Goal: Task Accomplishment & Management: Use online tool/utility

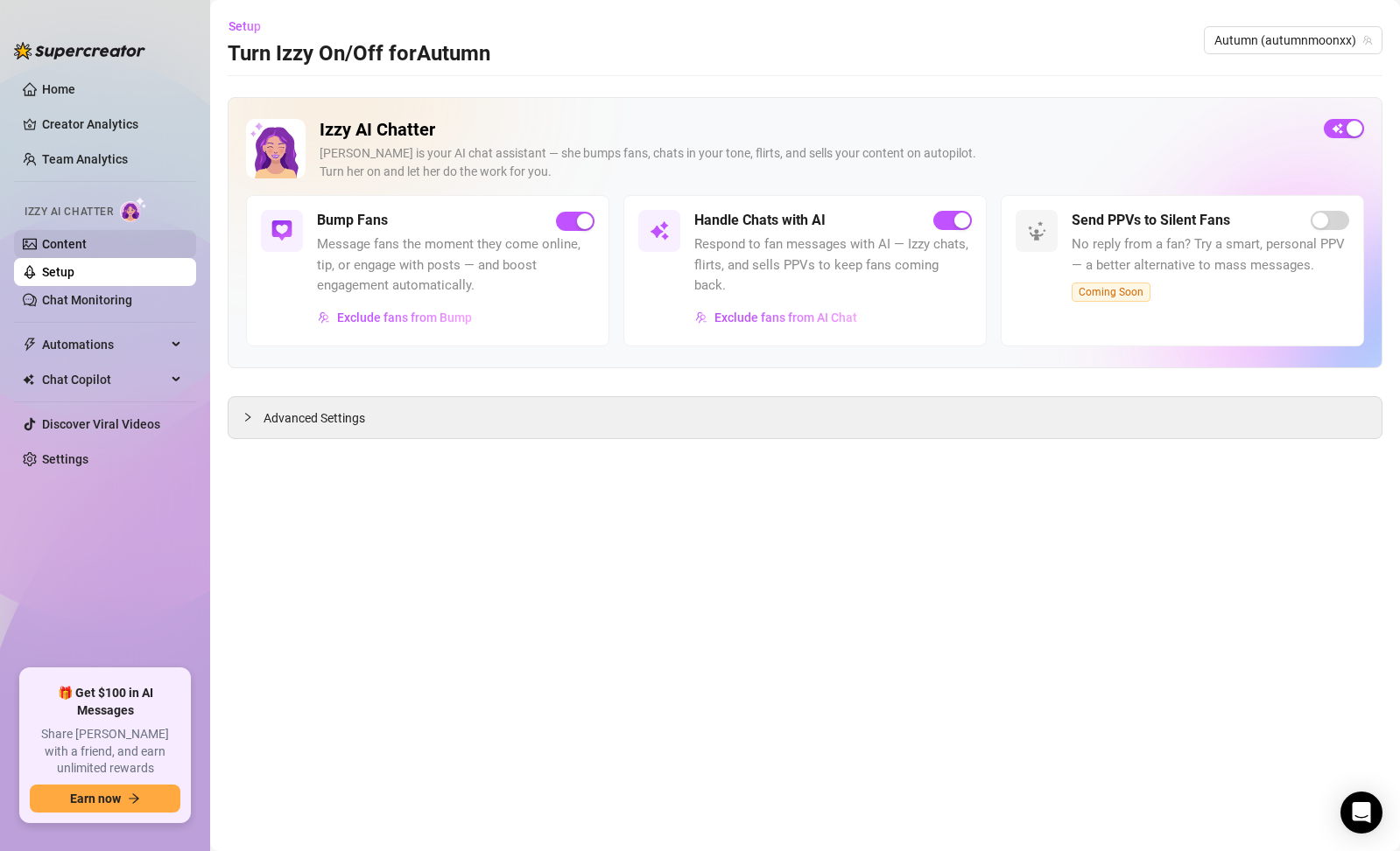
click at [87, 246] on link "Content" at bounding box center [65, 244] width 44 height 14
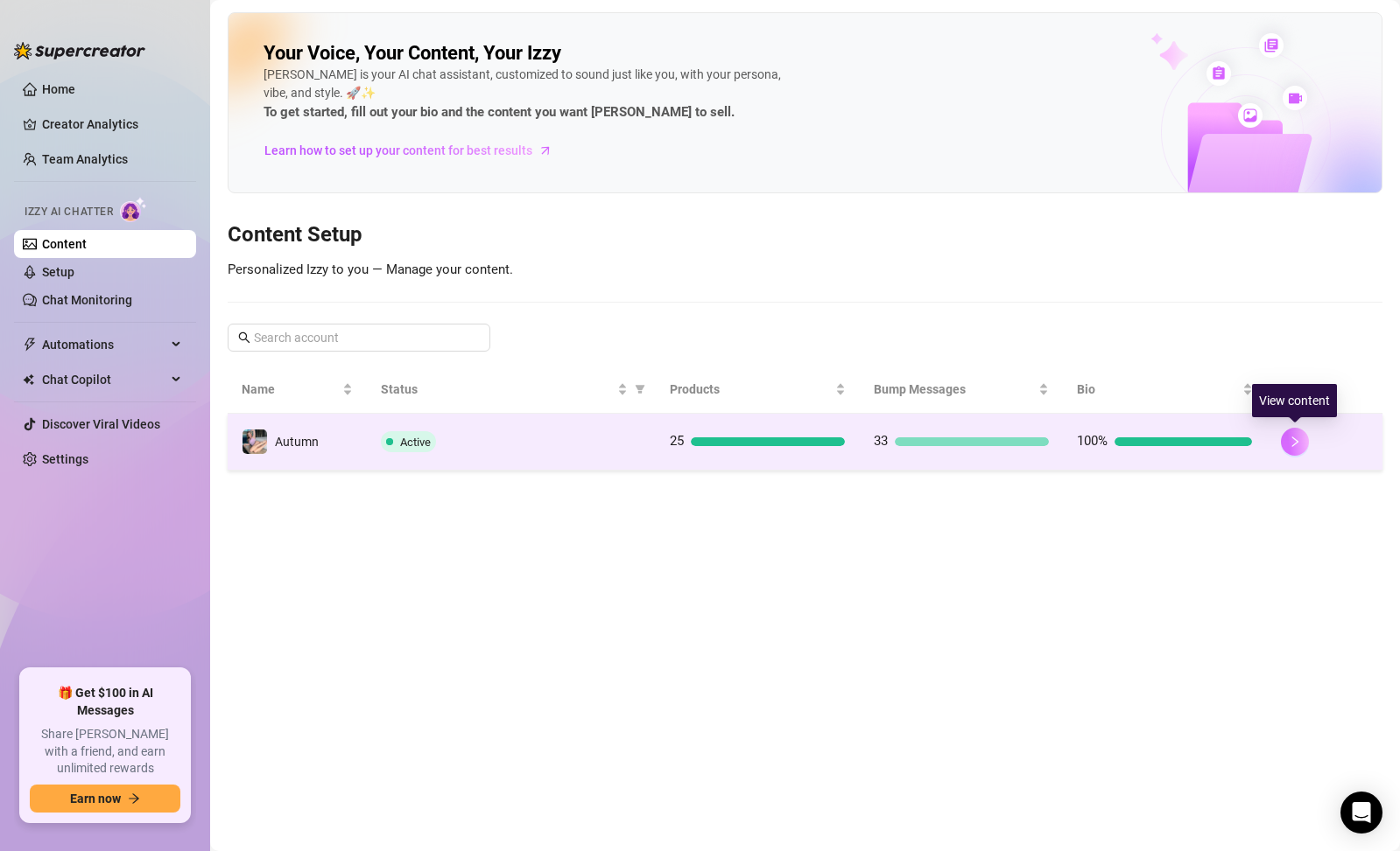
click at [1290, 436] on icon "right" at bounding box center [1294, 441] width 12 height 12
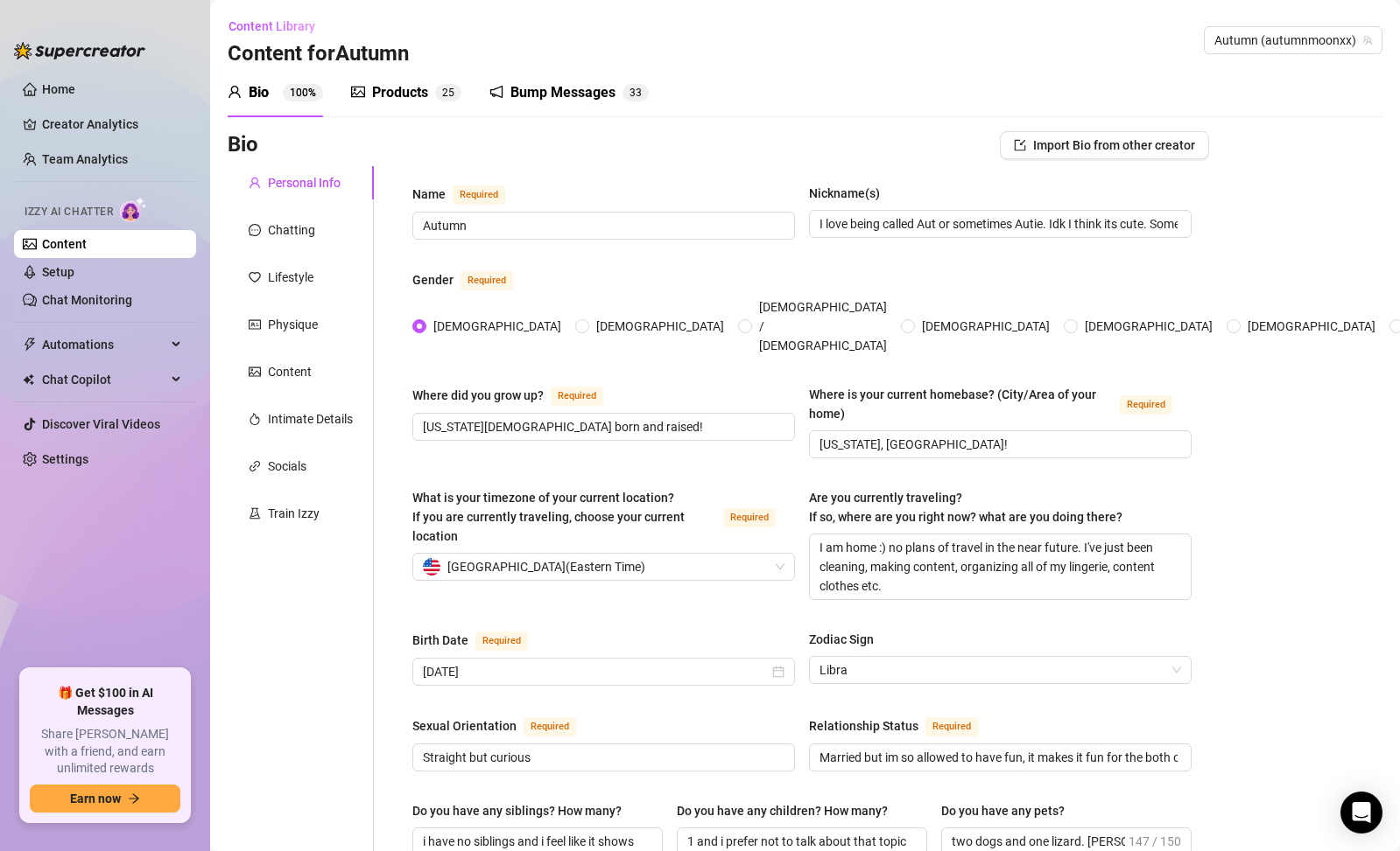
click at [393, 98] on div "Products" at bounding box center [400, 92] width 56 height 21
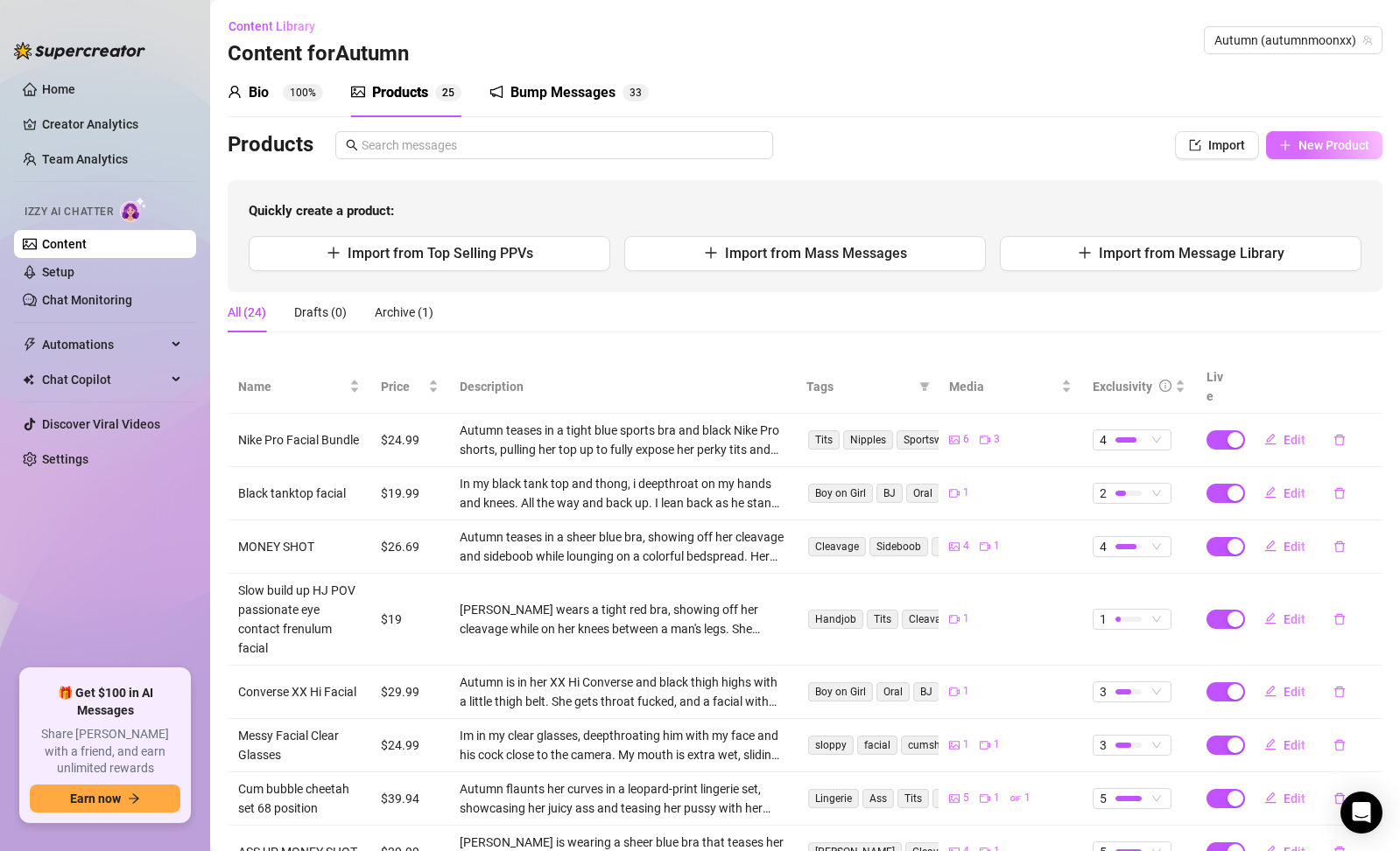
click at [1302, 148] on span "New Product" at bounding box center [1334, 145] width 71 height 14
type textarea "Type your message here..."
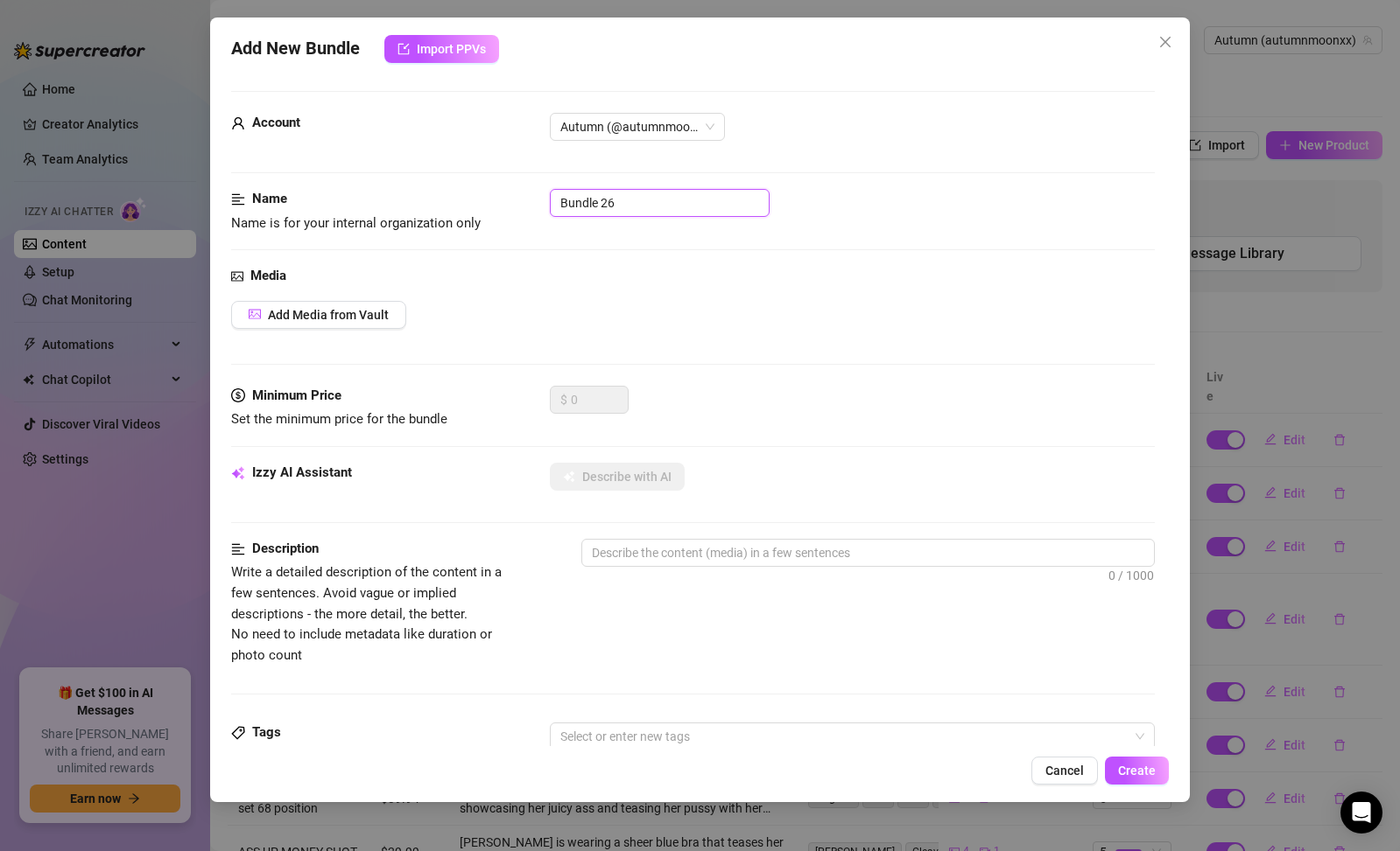
drag, startPoint x: 683, startPoint y: 201, endPoint x: 398, endPoint y: 169, distance: 286.8
click at [402, 173] on form "Account Autumn (@autumnmoonxx) Name Name is for your internal organization only…" at bounding box center [693, 713] width 923 height 1244
type input "September pussy pics"
click at [337, 315] on span "Add Media from Vault" at bounding box center [328, 315] width 121 height 14
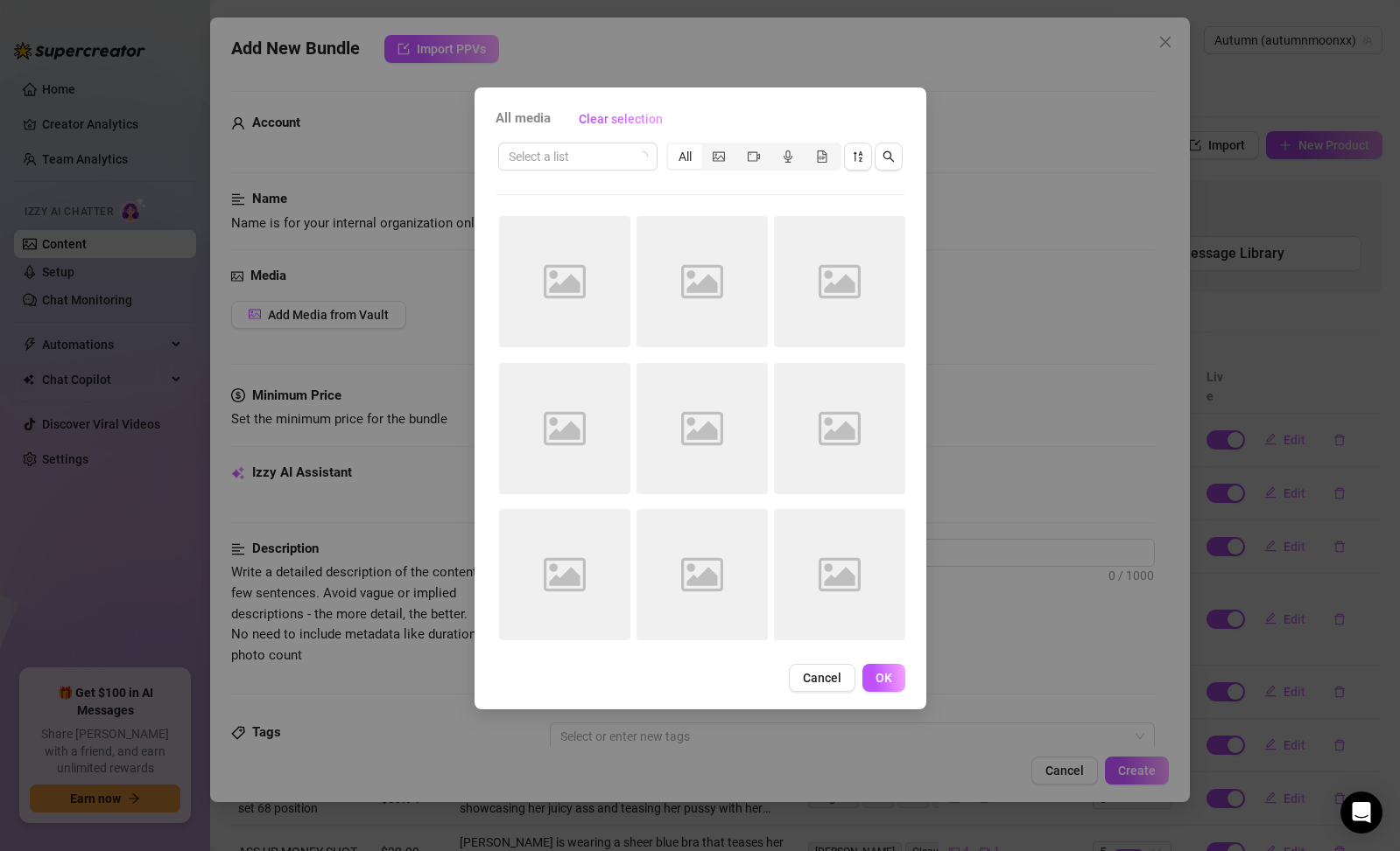
click at [584, 173] on div "Select a list All" at bounding box center [701, 157] width 410 height 33
click at [589, 149] on input "search" at bounding box center [570, 156] width 123 height 26
type input "pussy"
click at [561, 158] on input "search" at bounding box center [570, 156] width 123 height 26
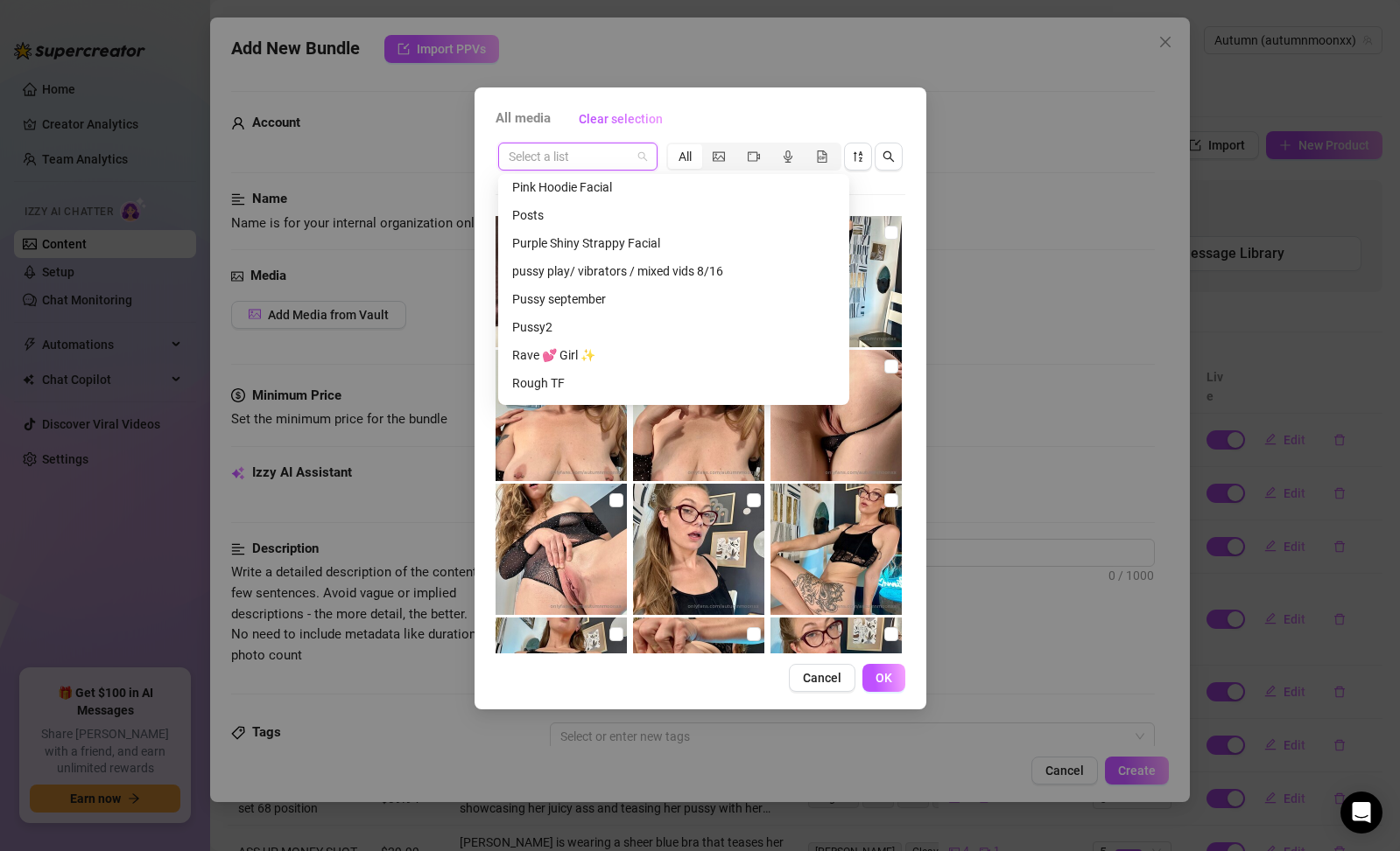
scroll to position [1030, 0]
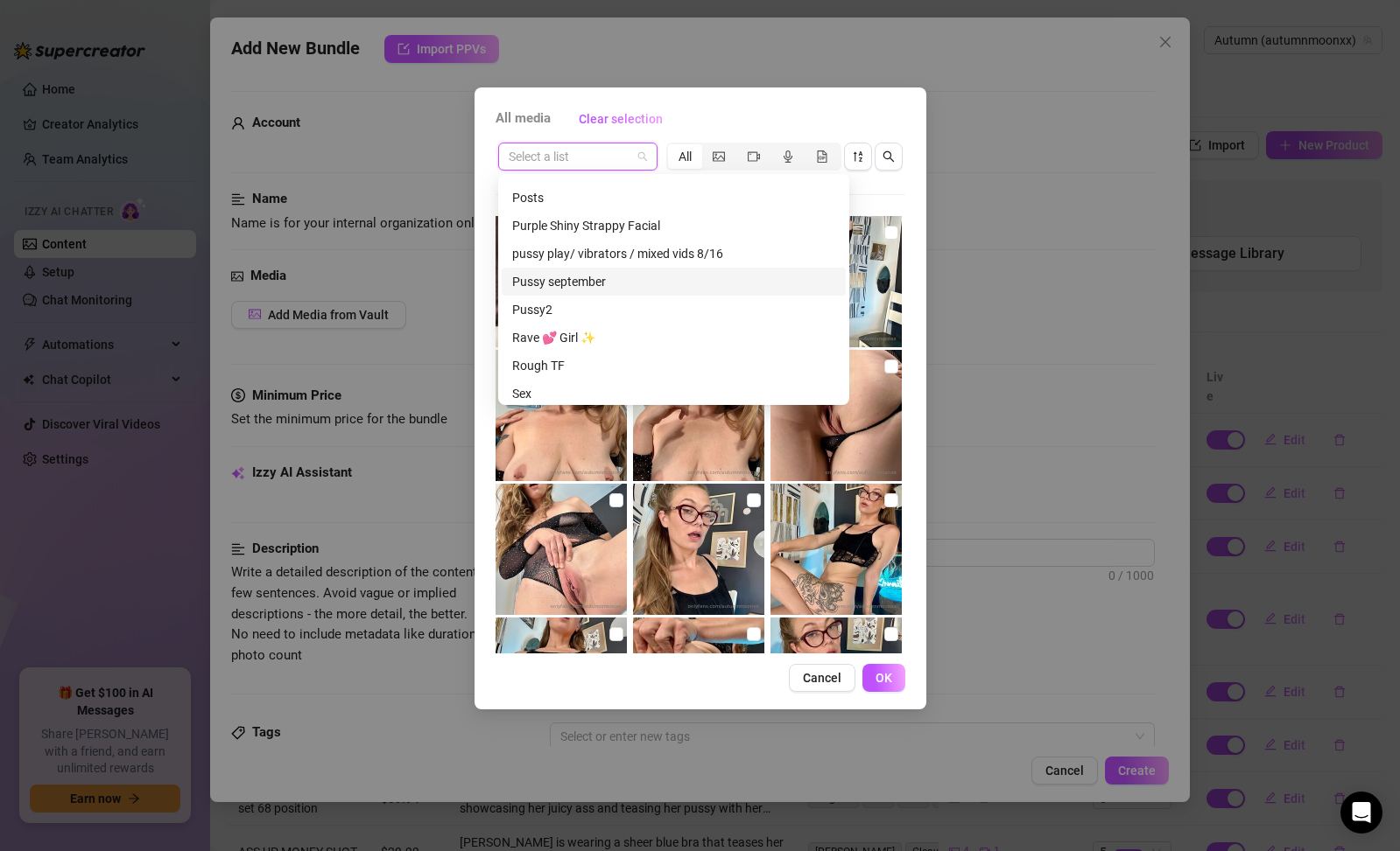
click at [602, 286] on div "Pussy september" at bounding box center [674, 282] width 323 height 19
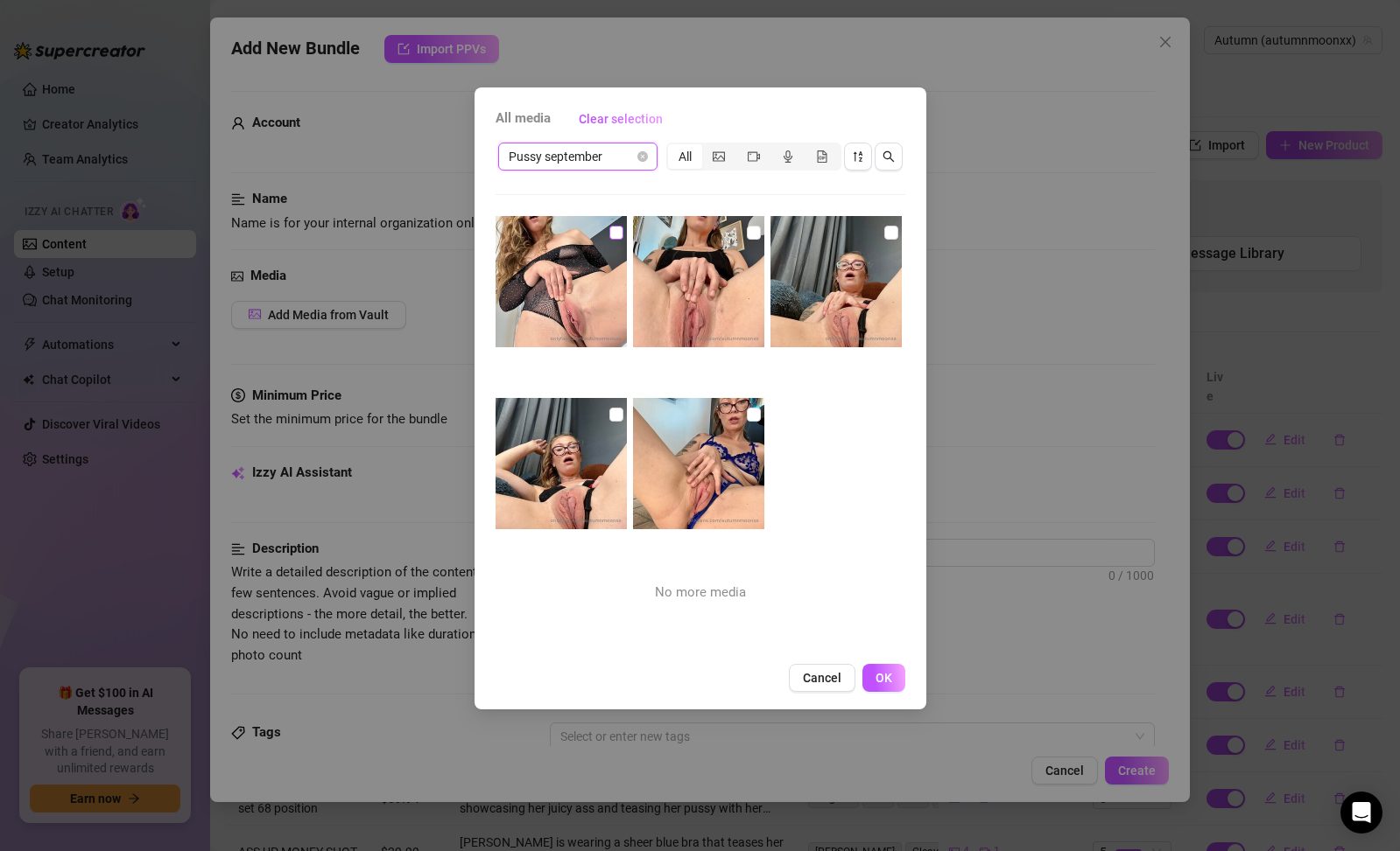
click at [617, 234] on input "checkbox" at bounding box center [616, 233] width 14 height 14
checkbox input "true"
click at [747, 231] on input "checkbox" at bounding box center [754, 233] width 14 height 14
checkbox input "true"
click at [885, 234] on input "checkbox" at bounding box center [891, 233] width 14 height 14
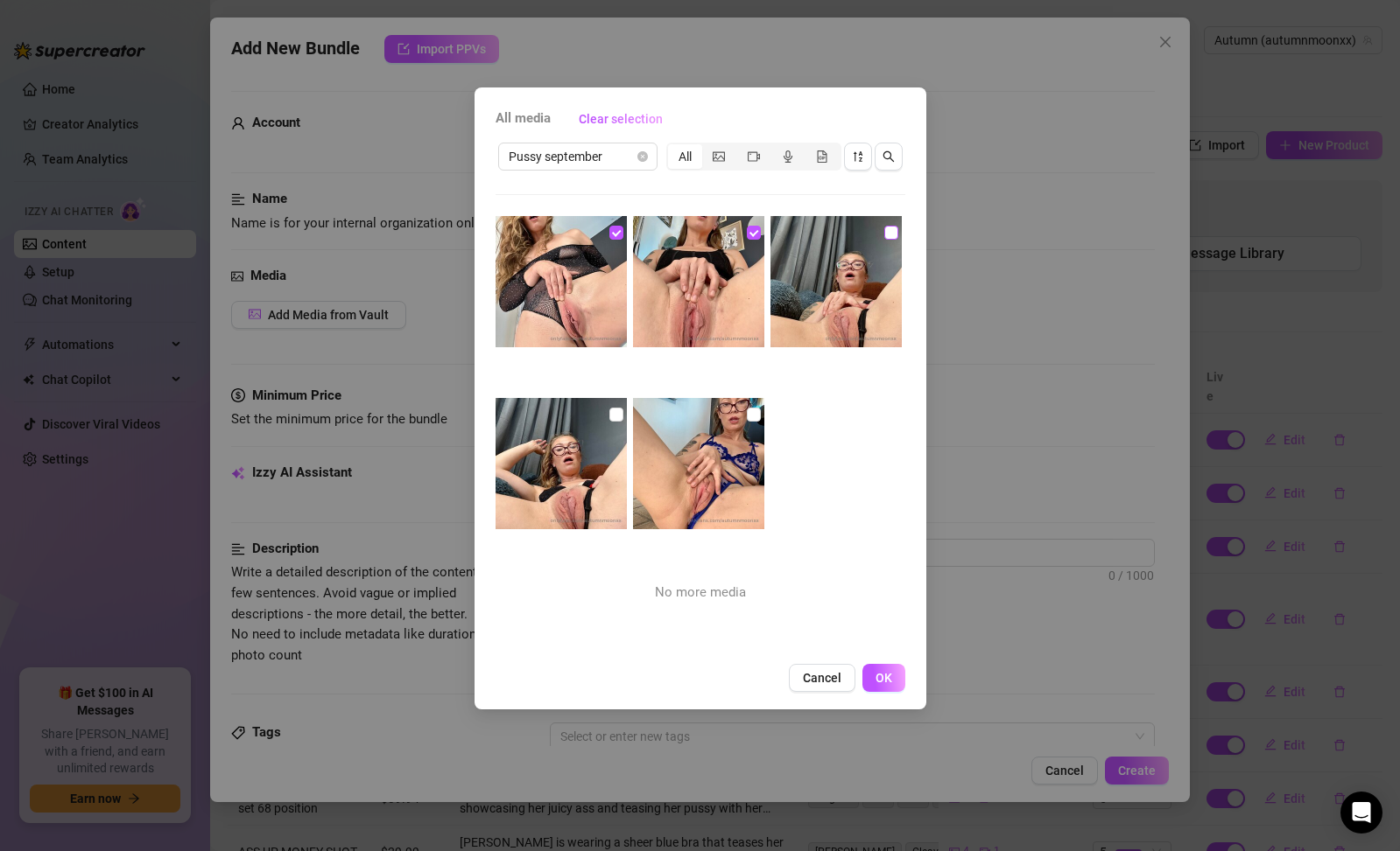
checkbox input "true"
click at [747, 414] on input "checkbox" at bounding box center [754, 414] width 14 height 14
checkbox input "true"
click at [610, 417] on input "checkbox" at bounding box center [616, 414] width 14 height 14
checkbox input "true"
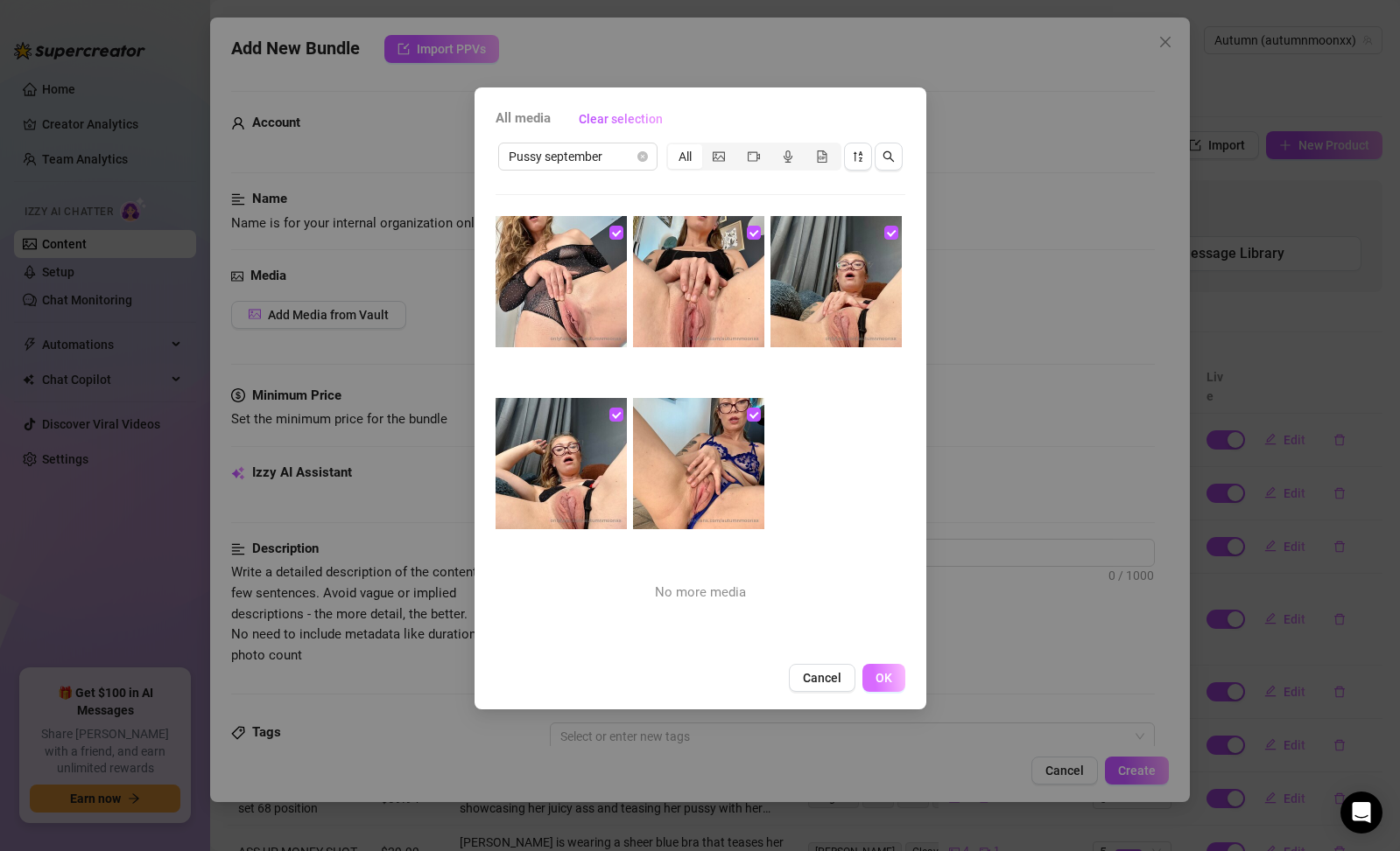
click at [885, 676] on span "OK" at bounding box center [884, 677] width 17 height 14
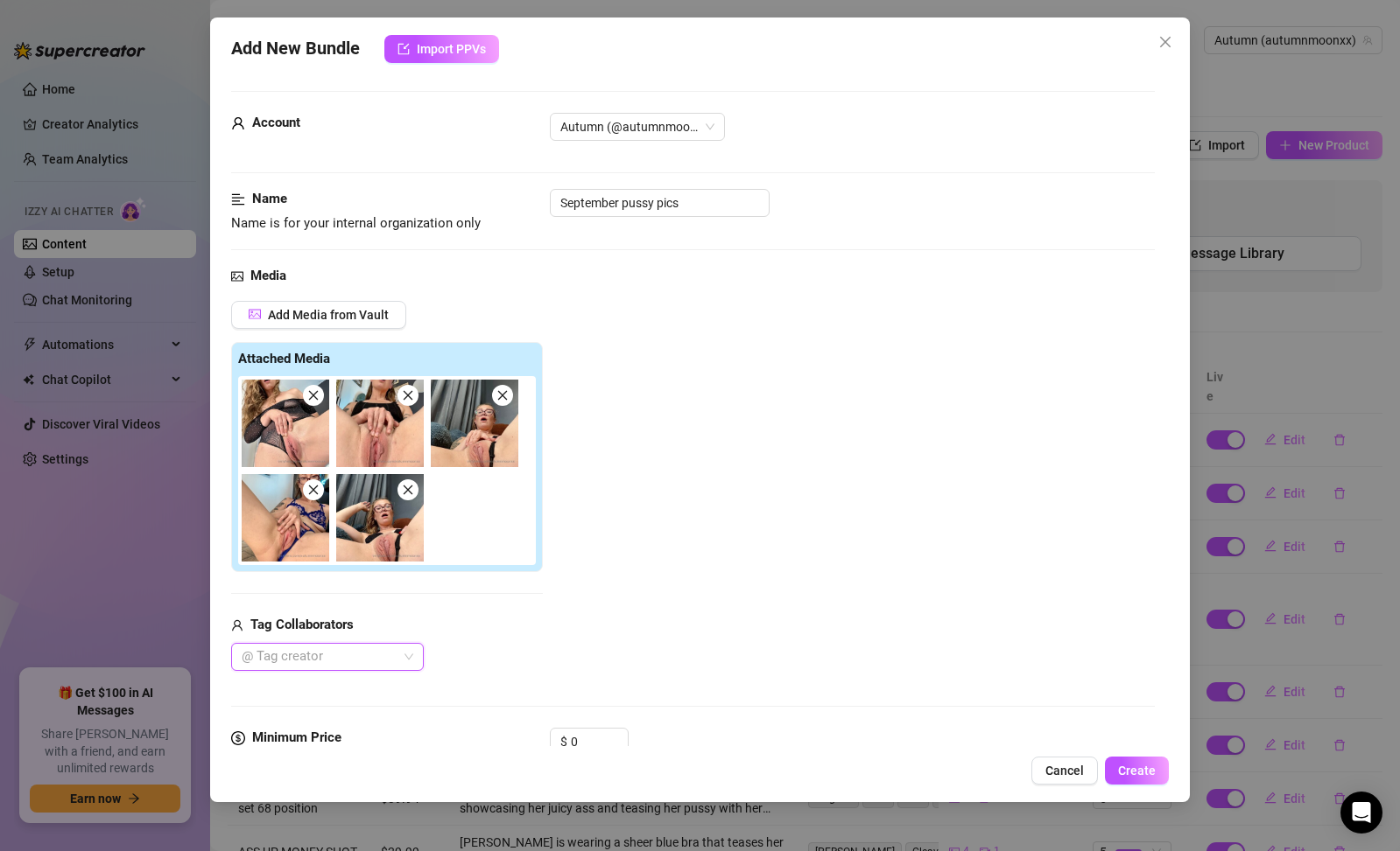
scroll to position [376, 0]
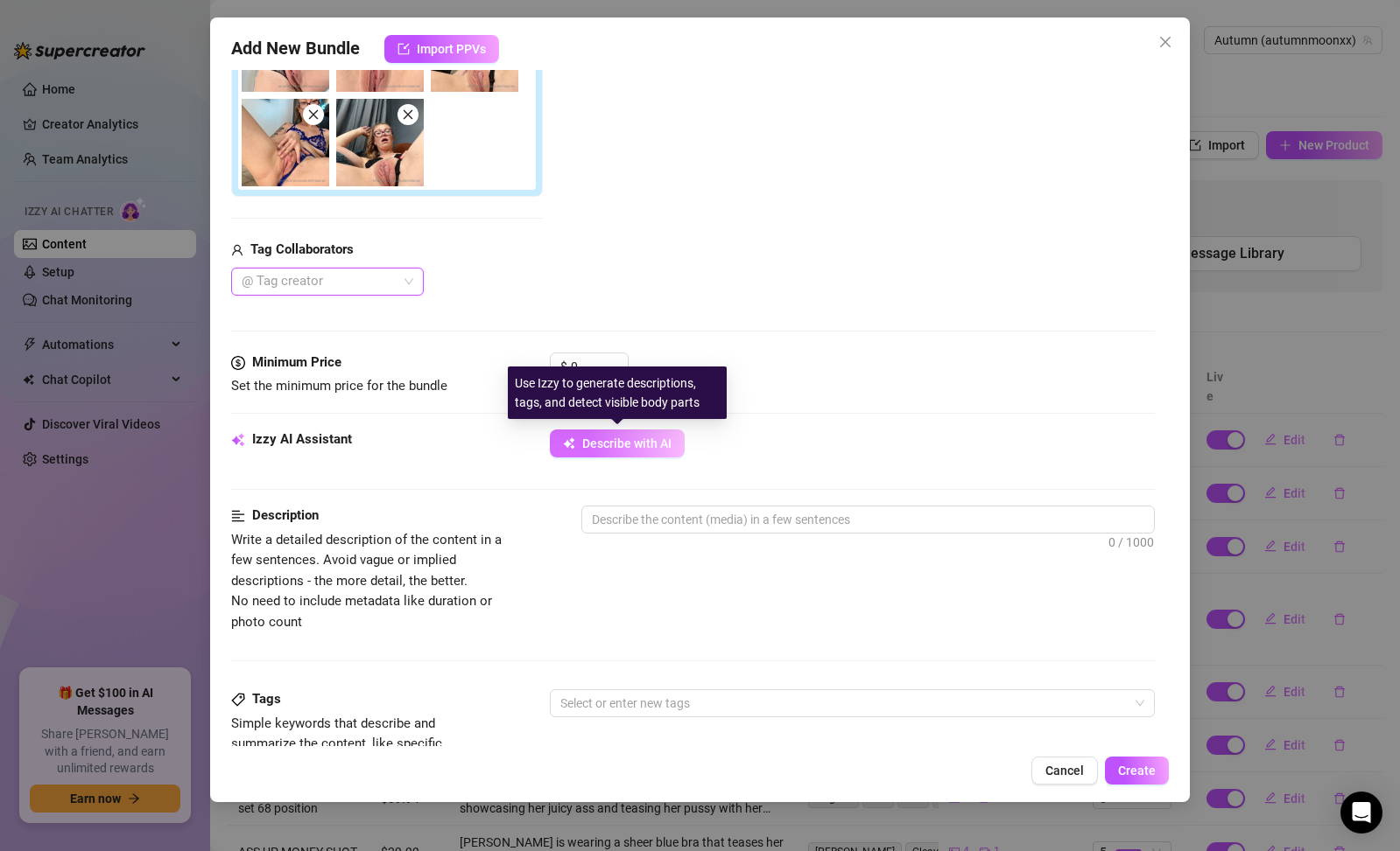
click at [617, 448] on span "Describe with AI" at bounding box center [626, 443] width 90 height 14
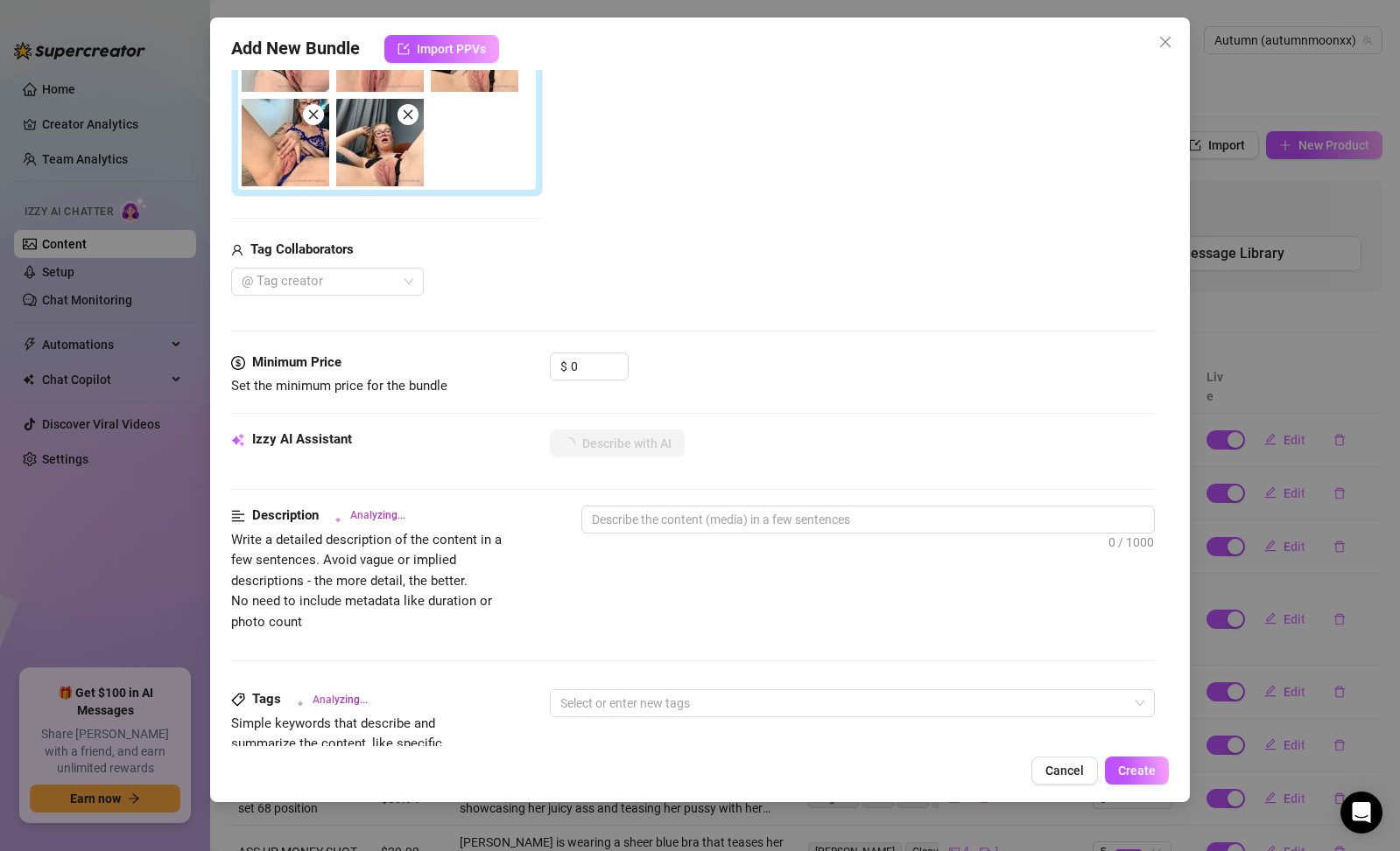
scroll to position [911, 0]
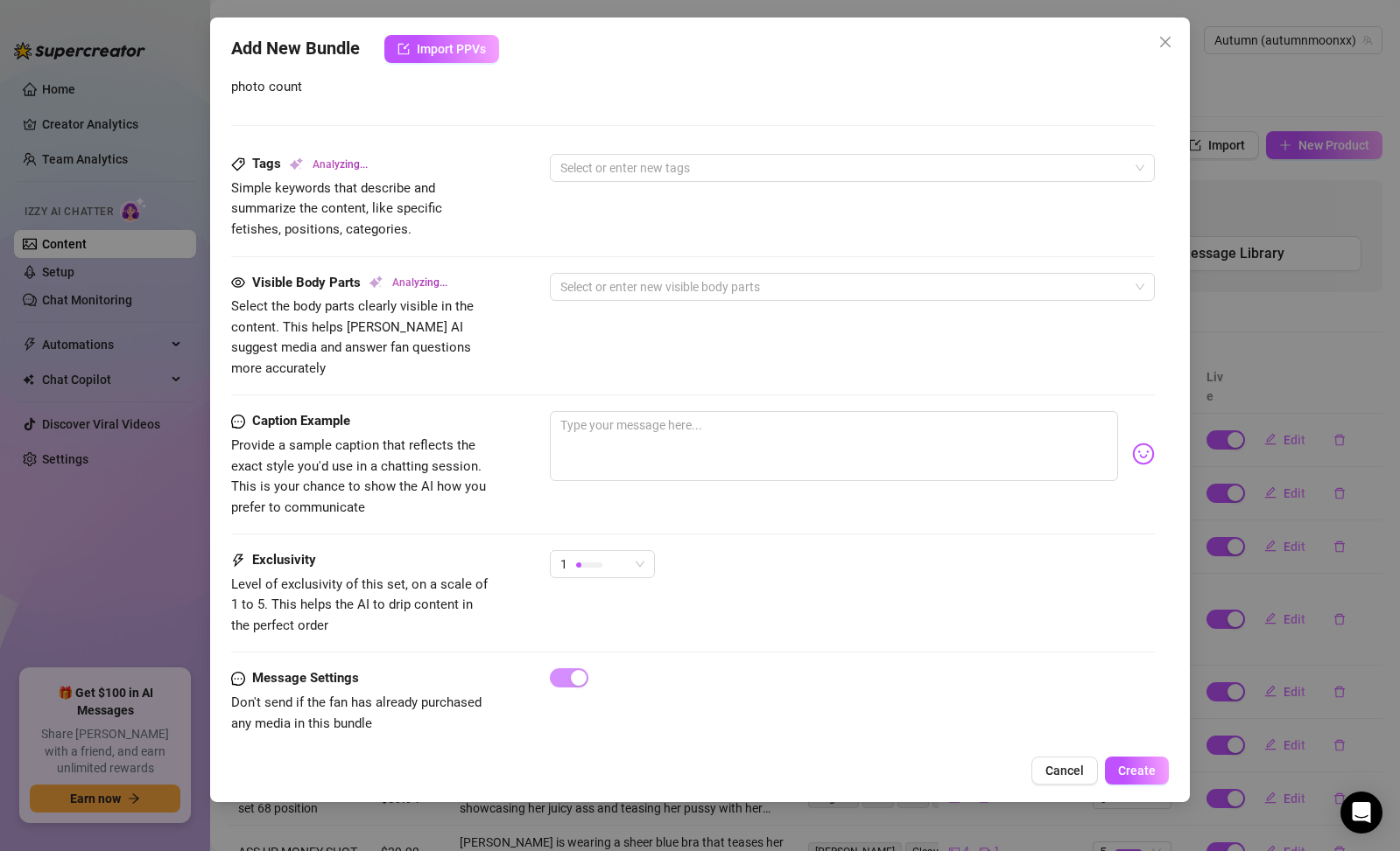
type textarea "Autumn"
type textarea "Autumn teases"
type textarea "Autumn teases in"
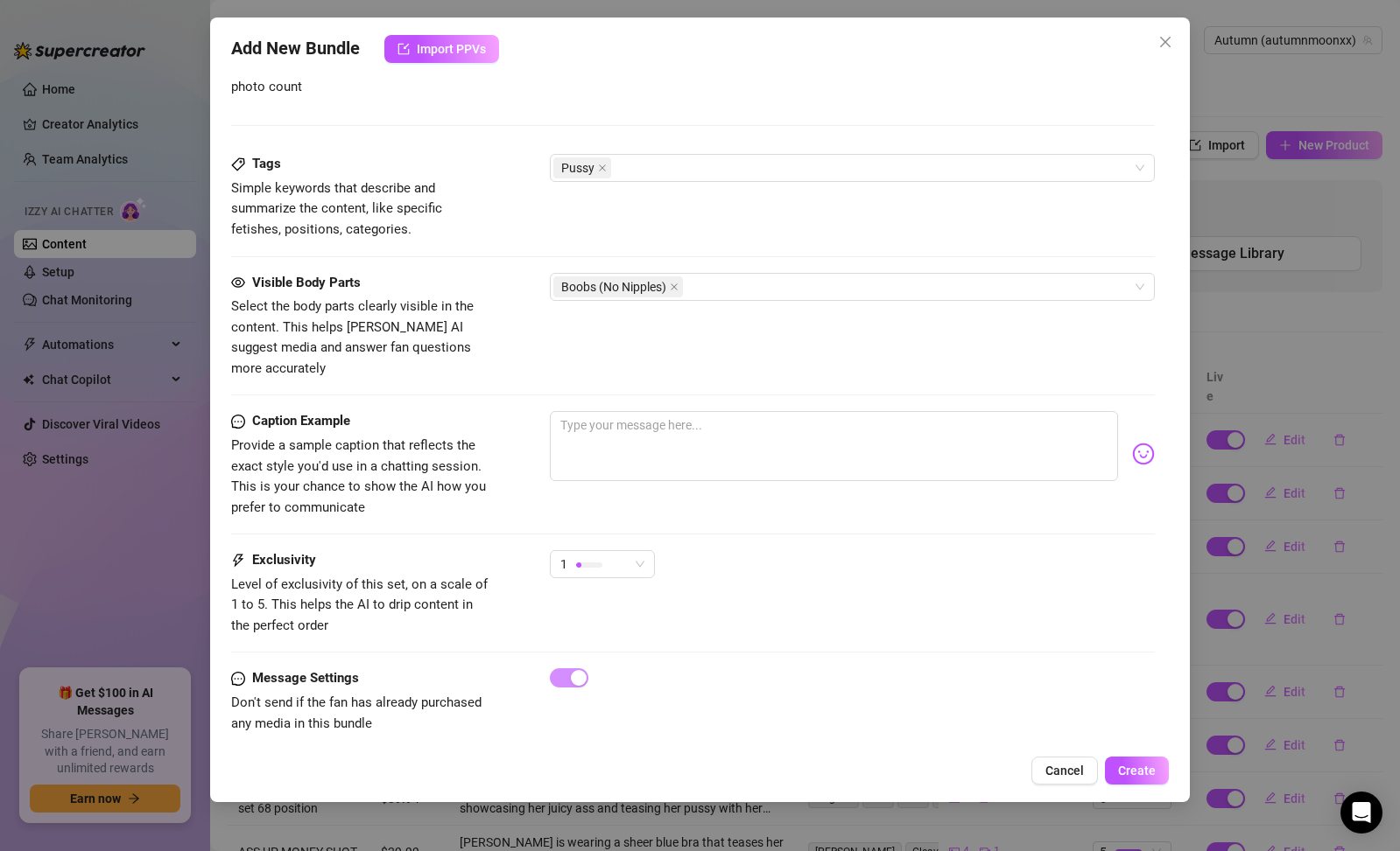
type textarea "Autumn teases in"
type textarea "Autumn teases in multiple"
type textarea "Autumn teases in multiple outfits,"
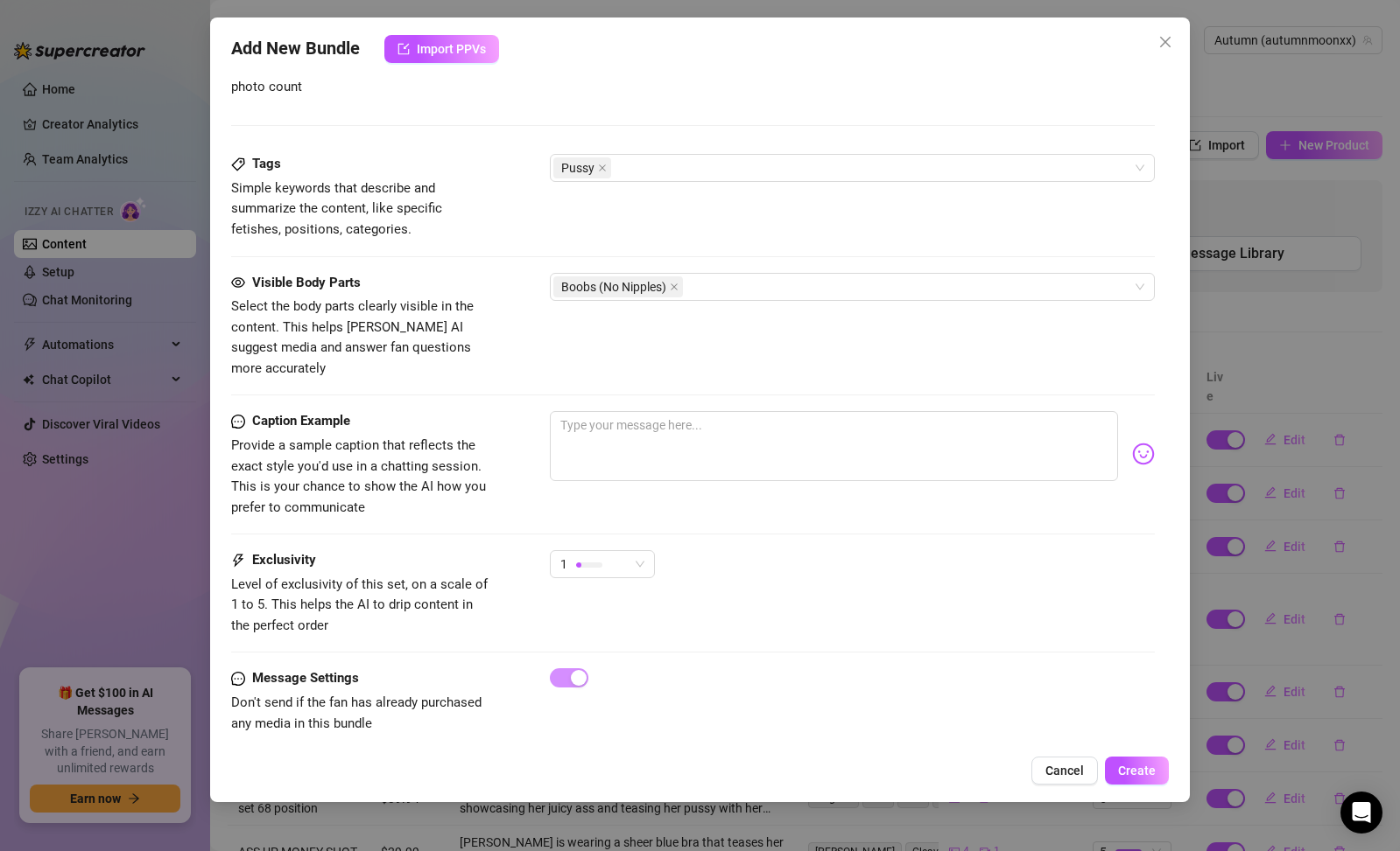
type textarea "Autumn teases in multiple outfits, including"
type textarea "Autumn teases in multiple outfits, including sheer"
type textarea "Autumn teases in multiple outfits, including sheer blue"
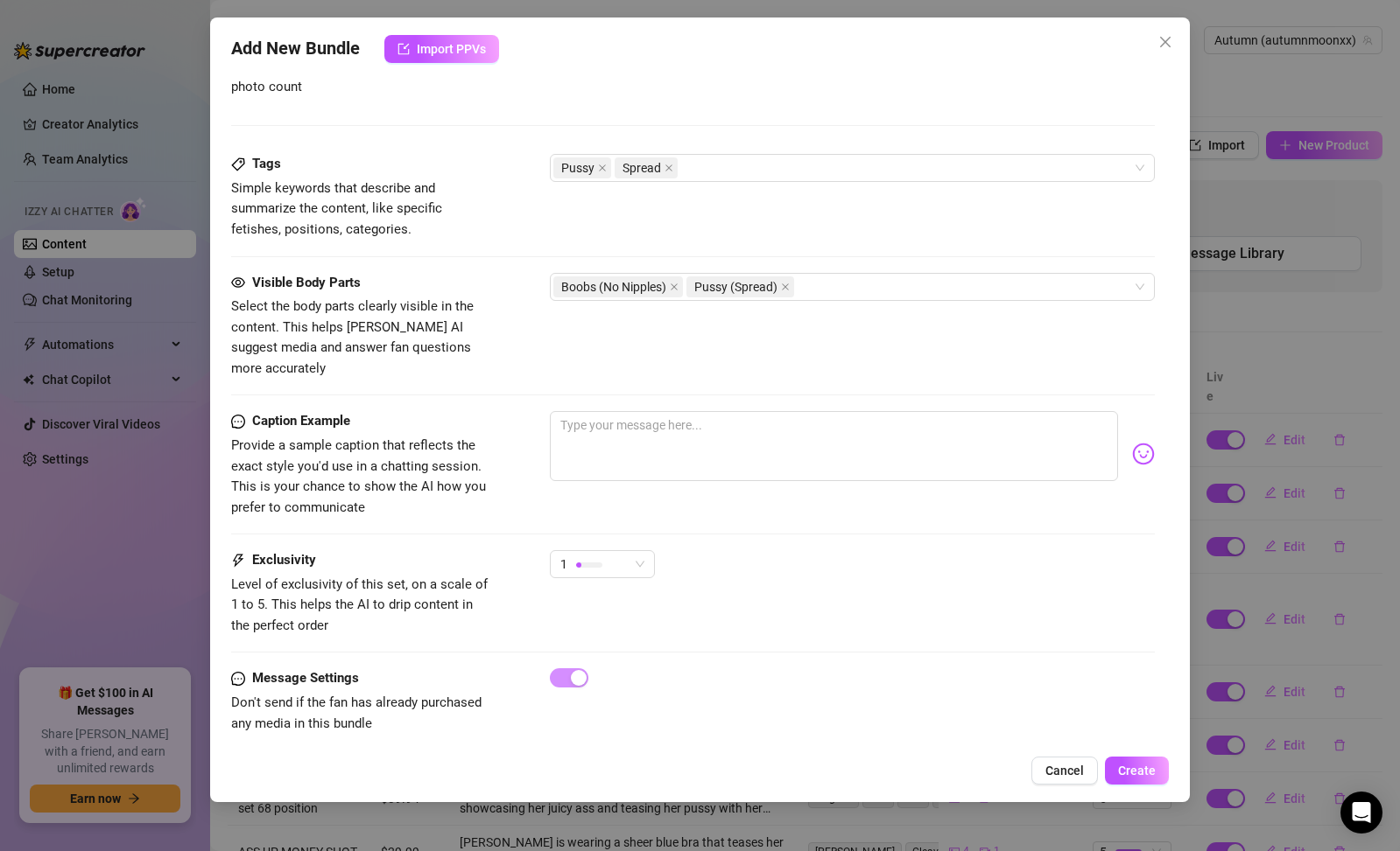
type textarea "Autumn teases in multiple outfits, including sheer blue"
type textarea "Autumn teases in multiple outfits, including sheer blue lingerie,"
type textarea "Autumn teases in multiple outfits, including sheer blue lingerie, a"
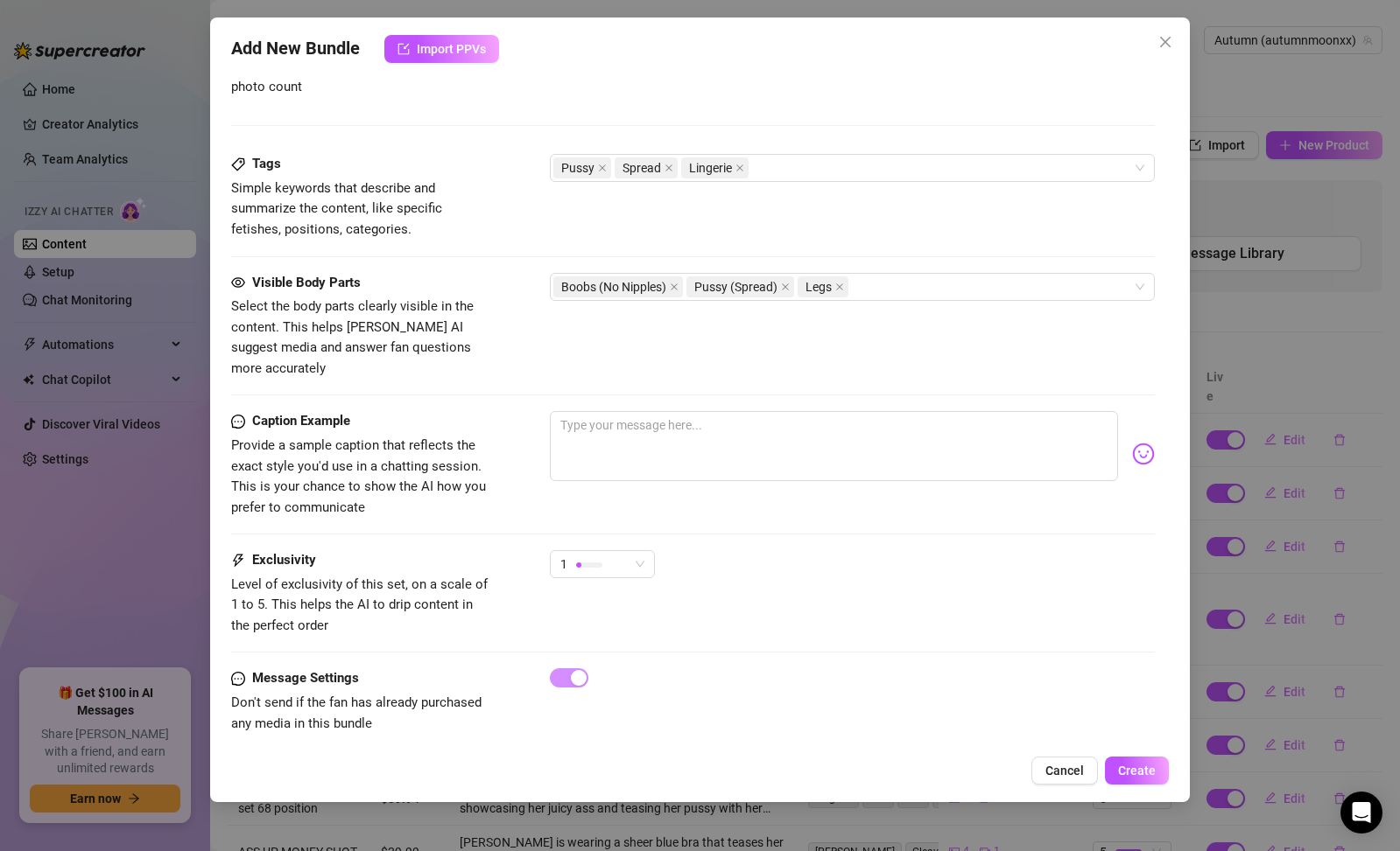
type textarea "Autumn teases in multiple outfits, including sheer blue lingerie, a black"
type textarea "Autumn teases in multiple outfits, including sheer blue lingerie, a black bra,"
type textarea "Autumn teases in multiple outfits, including sheer blue lingerie, a black bra, …"
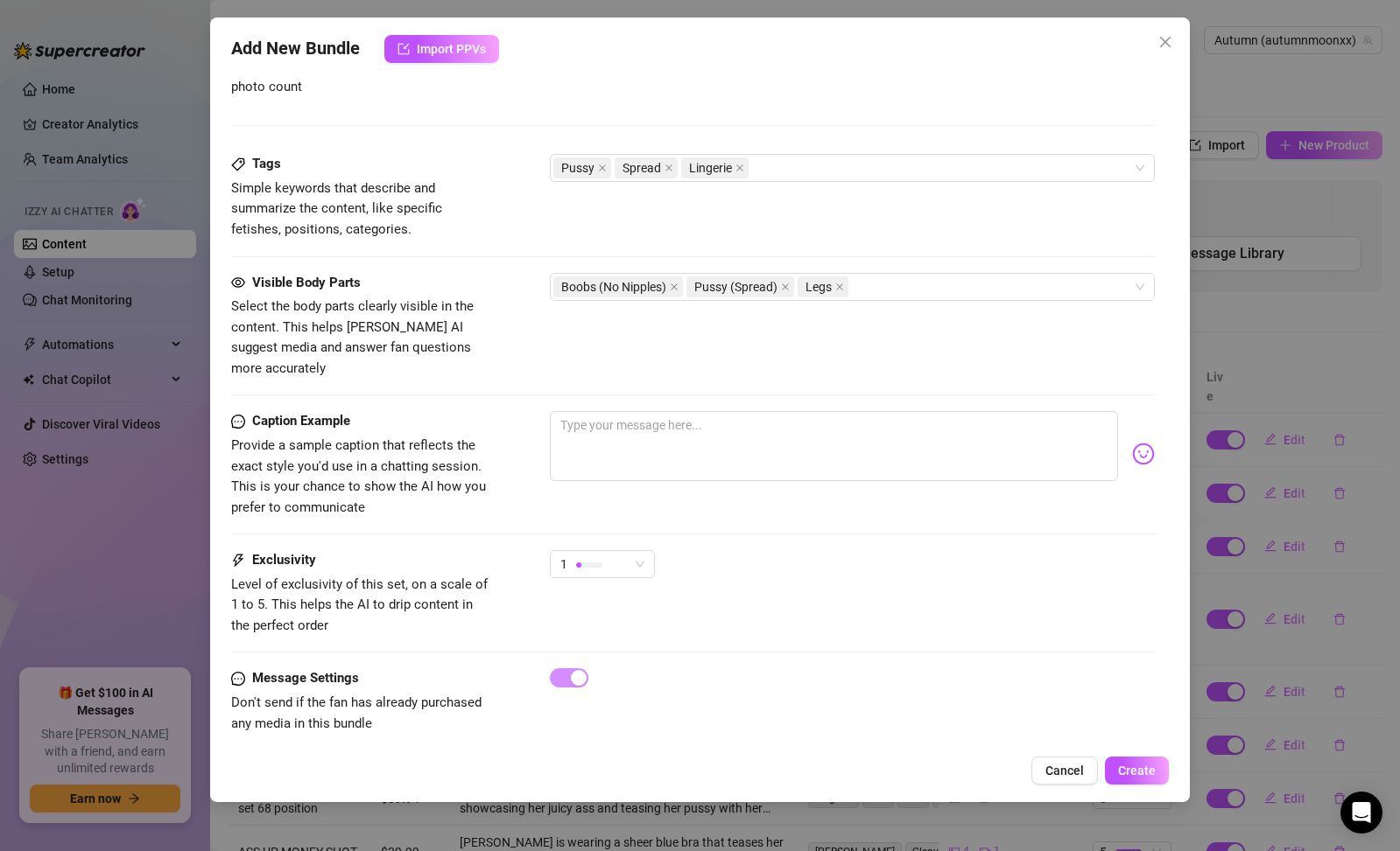
type textarea "Autumn teases in multiple outfits, including sheer blue lingerie, a black bra, …"
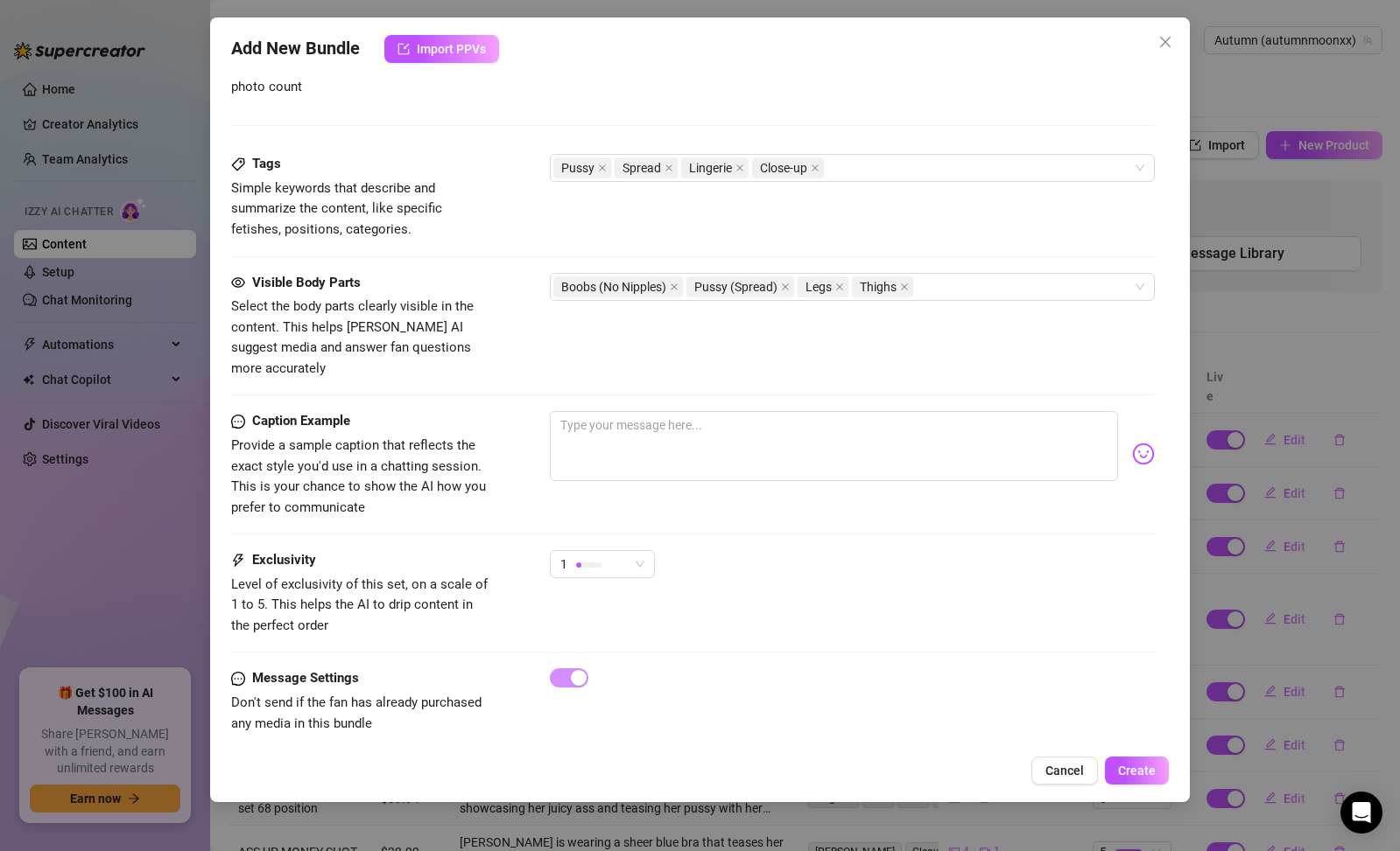
type textarea "Autumn teases in multiple outfits, including sheer blue lingerie, a black bra, …"
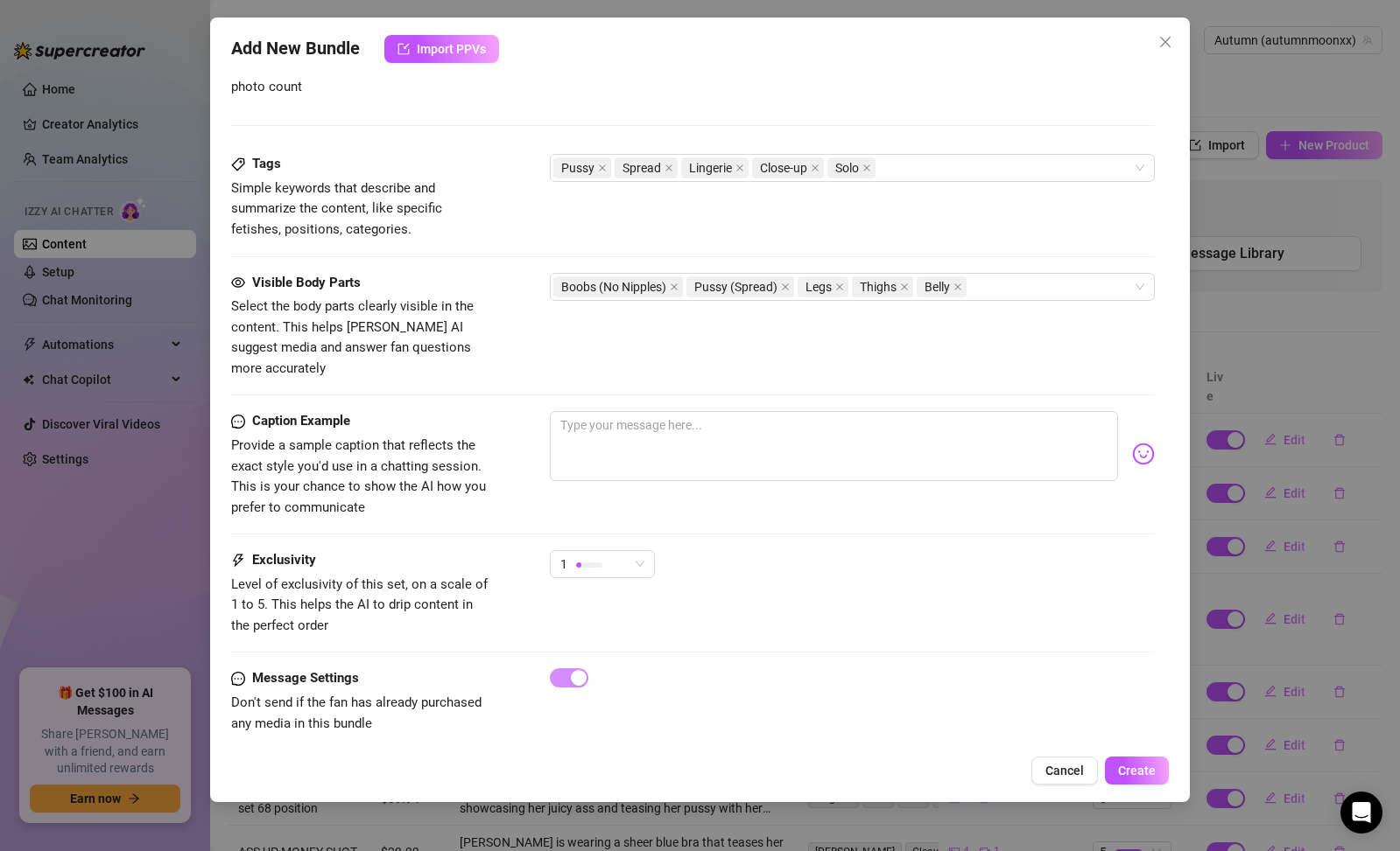
type textarea "Autumn teases in multiple outfits, including sheer blue lingerie, a black bra, …"
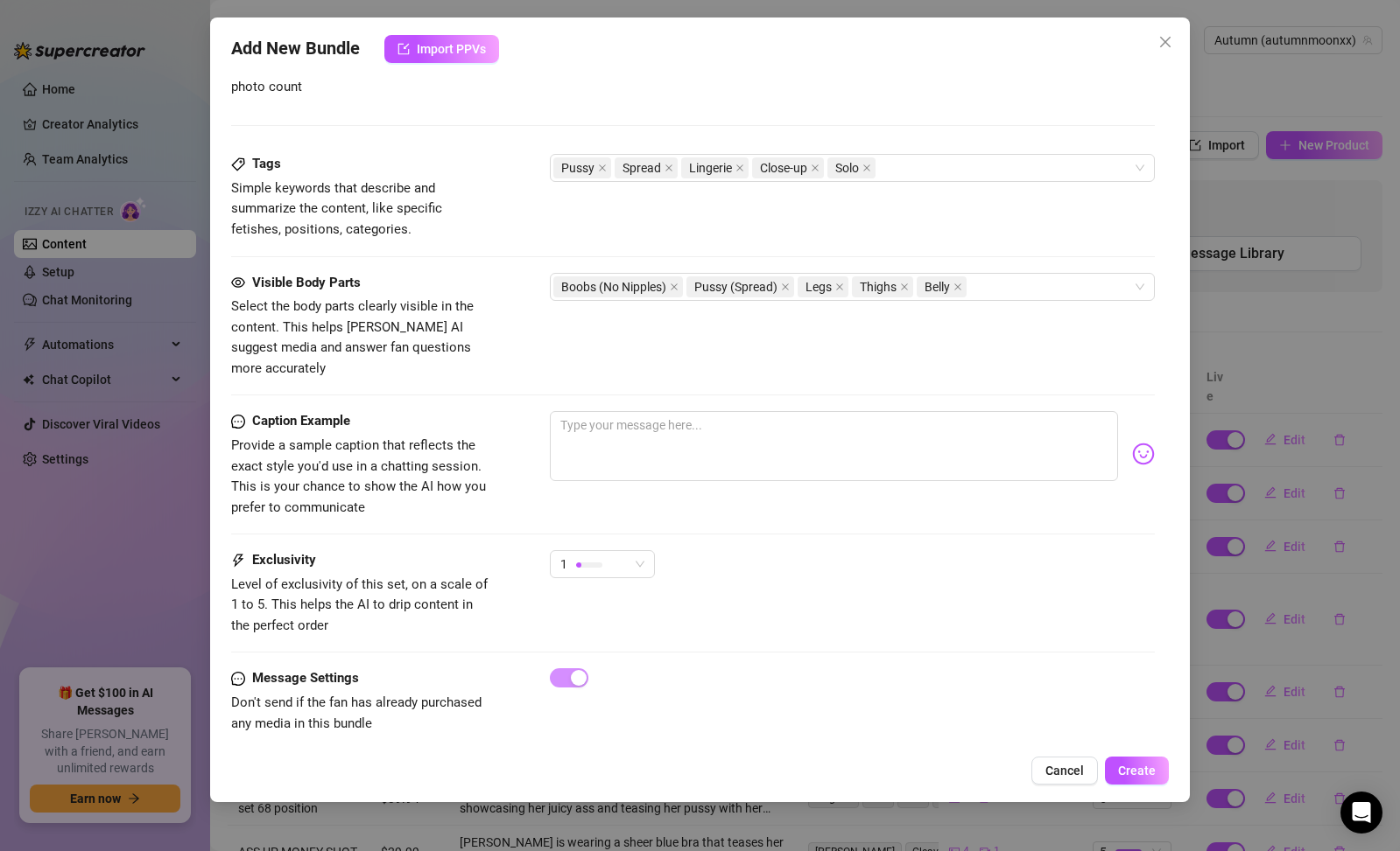
type textarea "Autumn teases in multiple outfits, including sheer blue lingerie, a black bra, …"
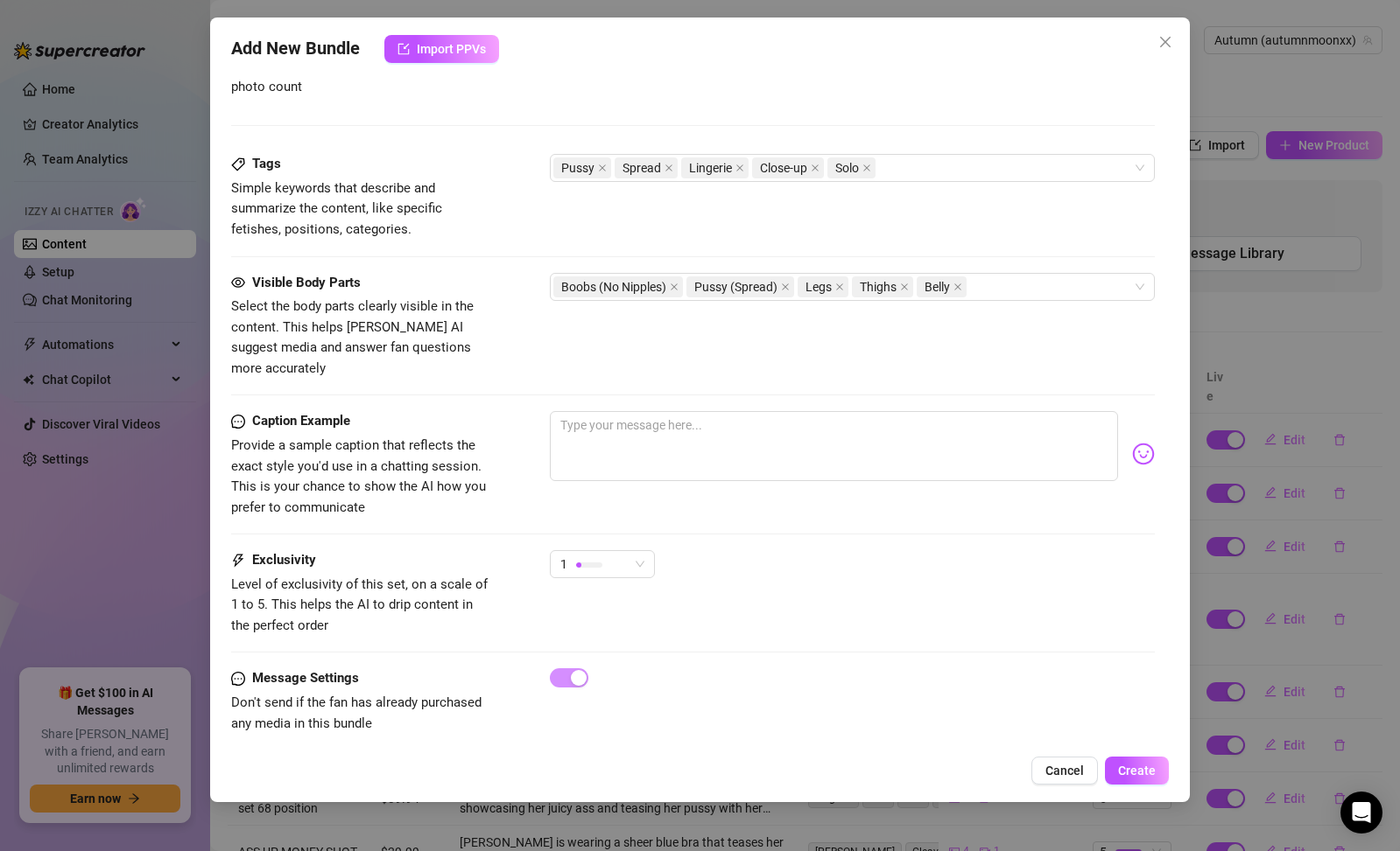
type textarea "Autumn teases in multiple outfits, including sheer blue lingerie, a black bra, …"
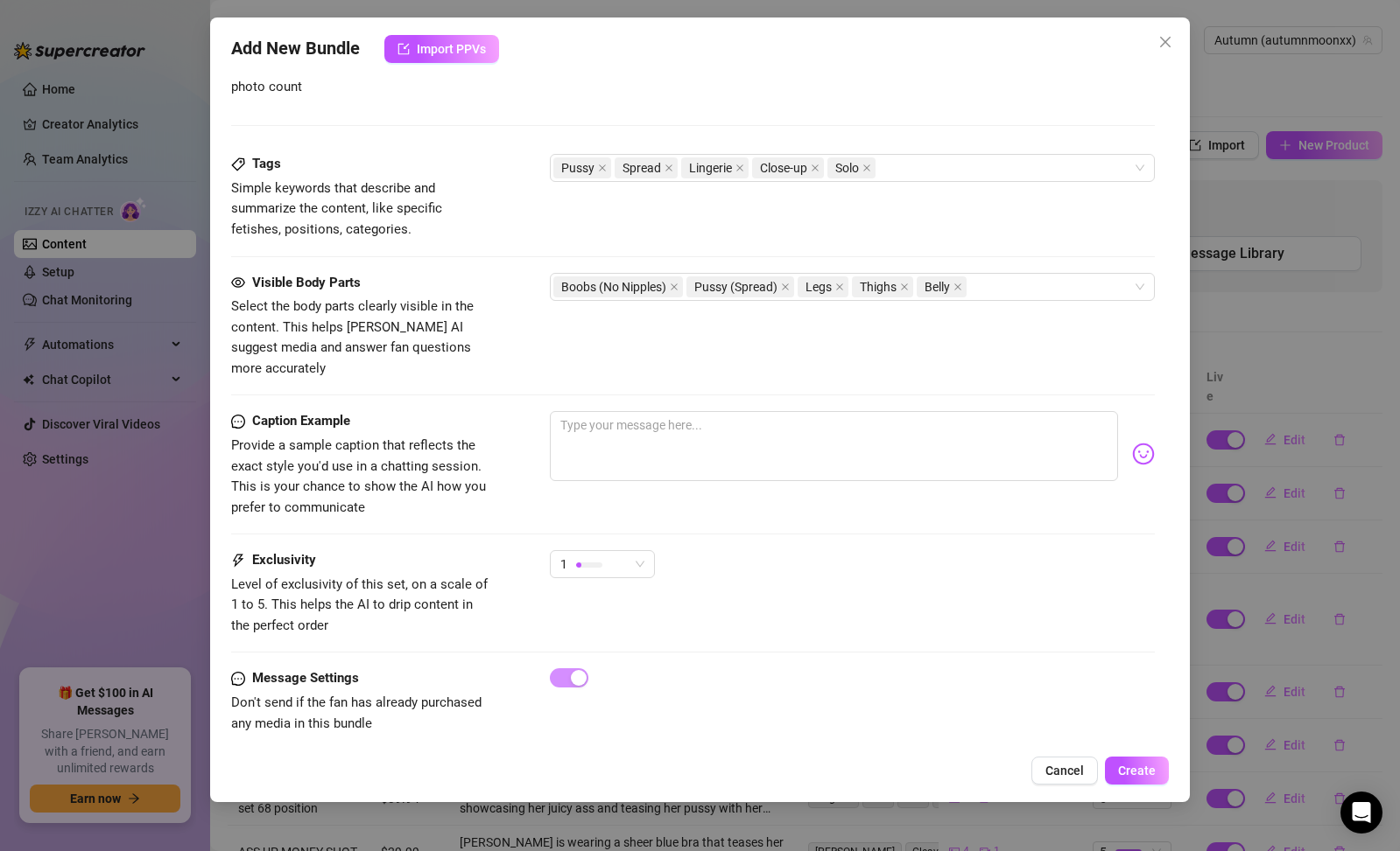
type textarea "Autumn teases in multiple outfits, including sheer blue lingerie, a black bra, …"
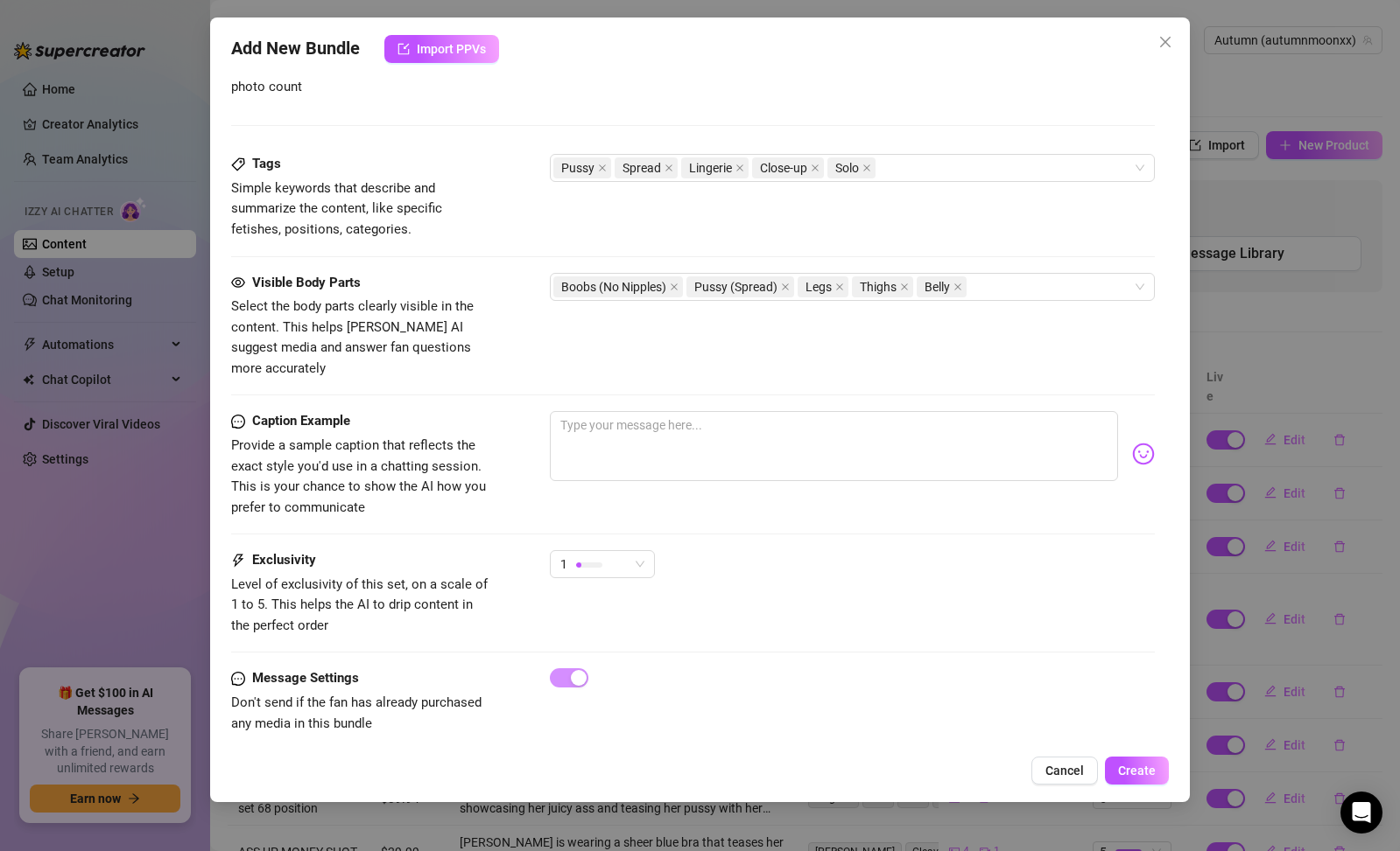
type textarea "Autumn teases in multiple outfits, including sheer blue lingerie, a black bra, …"
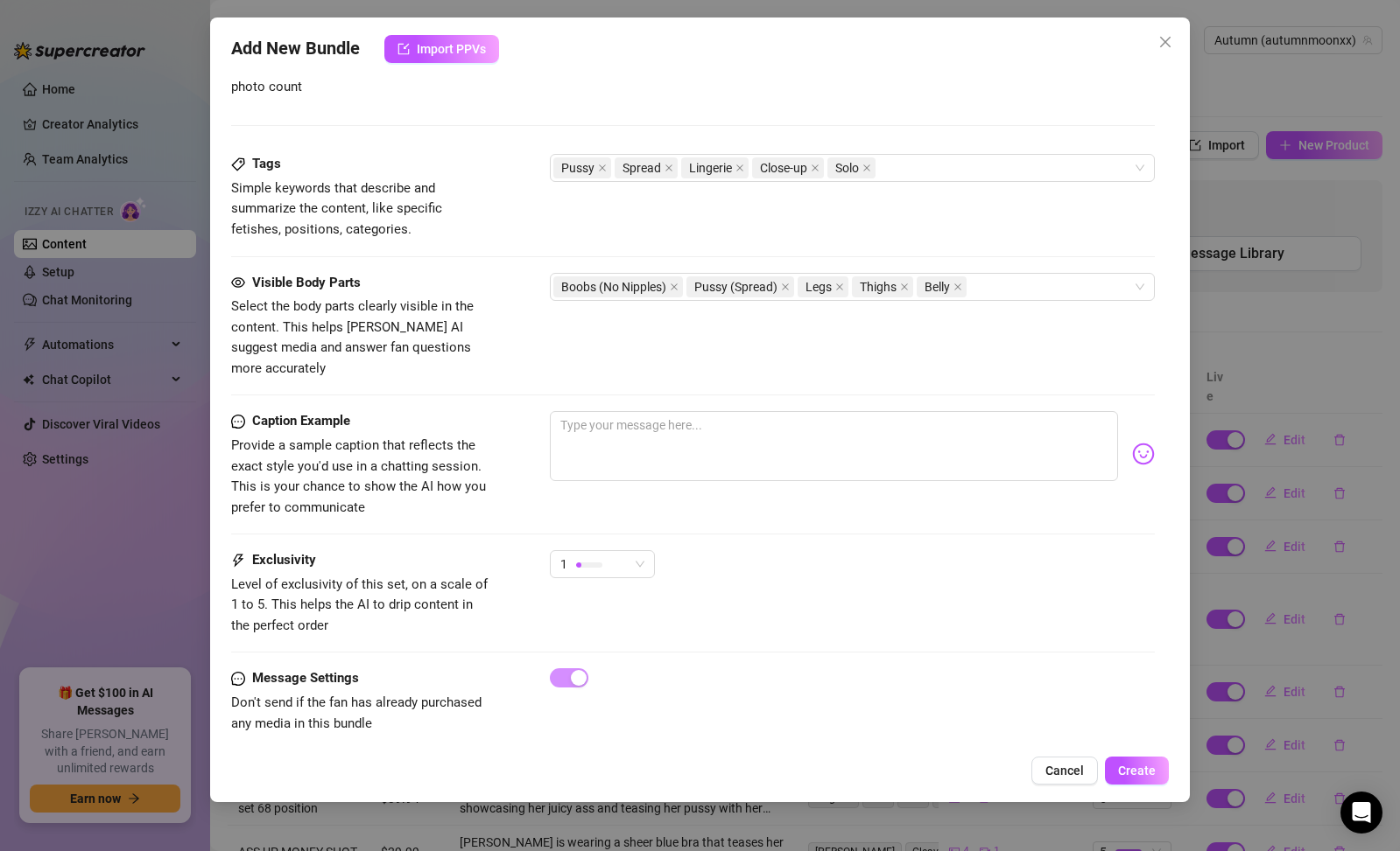
type textarea "Autumn teases in multiple outfits, including sheer blue lingerie, a black bra, …"
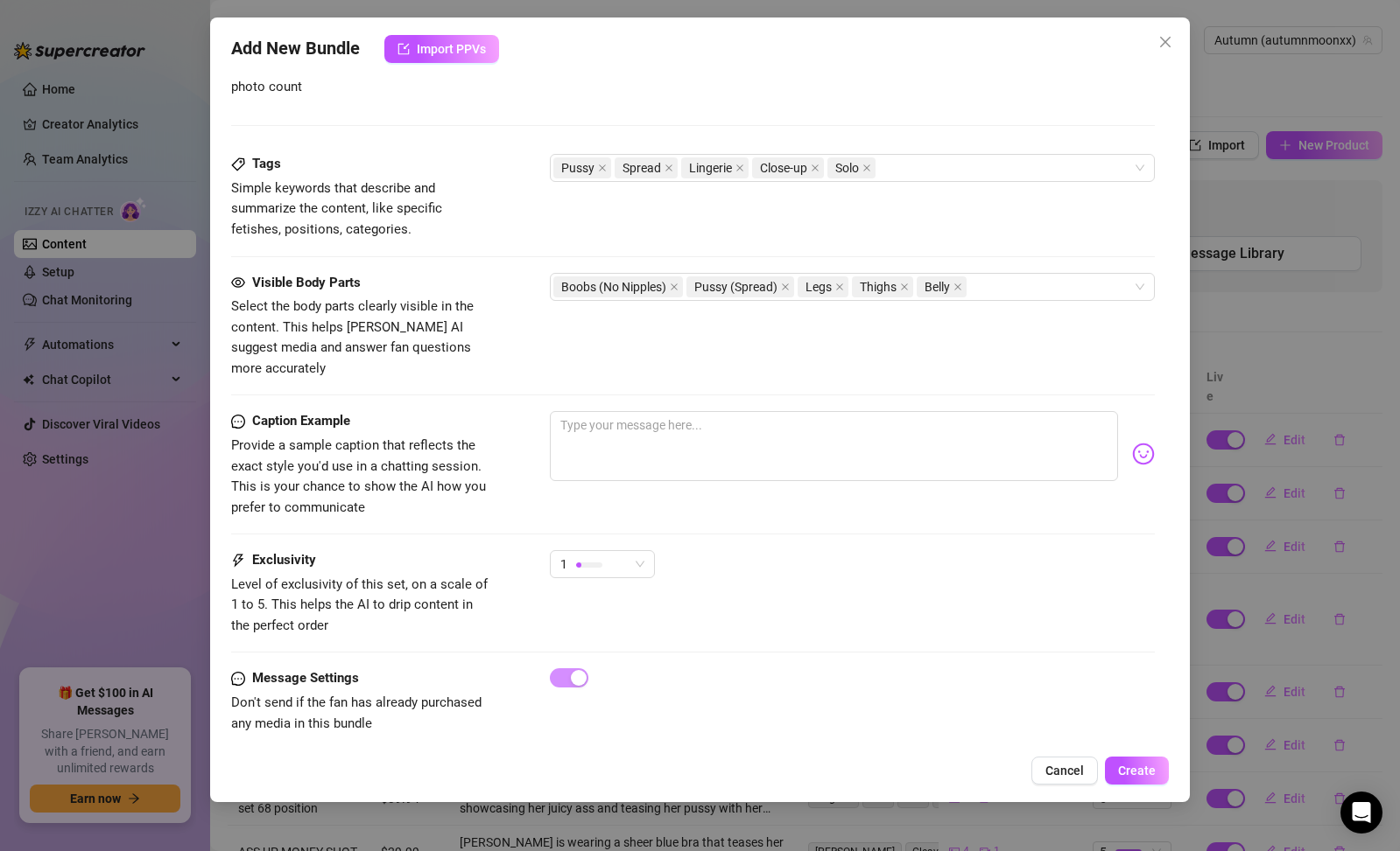
type textarea "Autumn teases in multiple outfits, including sheer blue lingerie, a black bra, …"
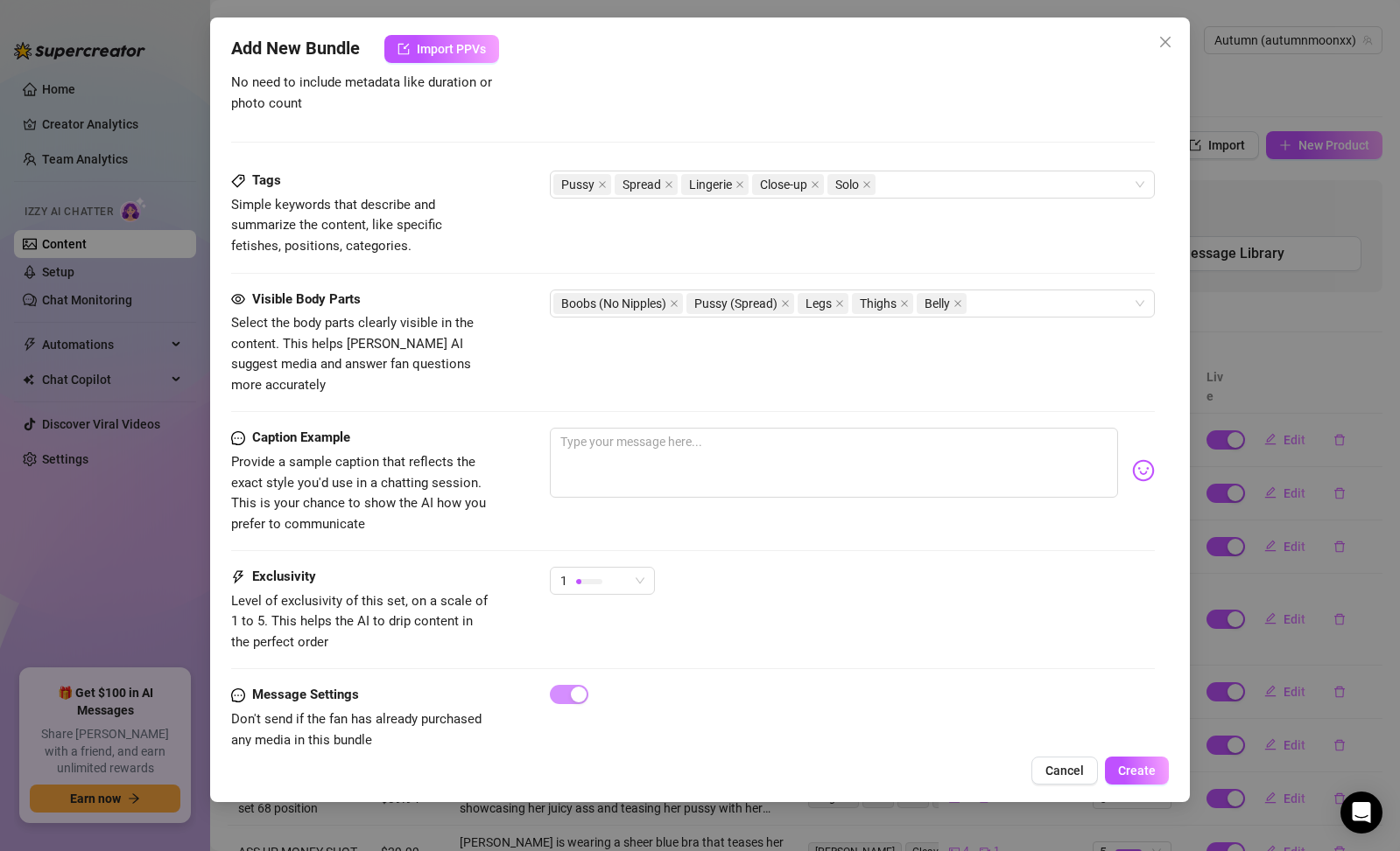
type textarea "Autumn teases in multiple outfits, including sheer blue lingerie, a black bra, …"
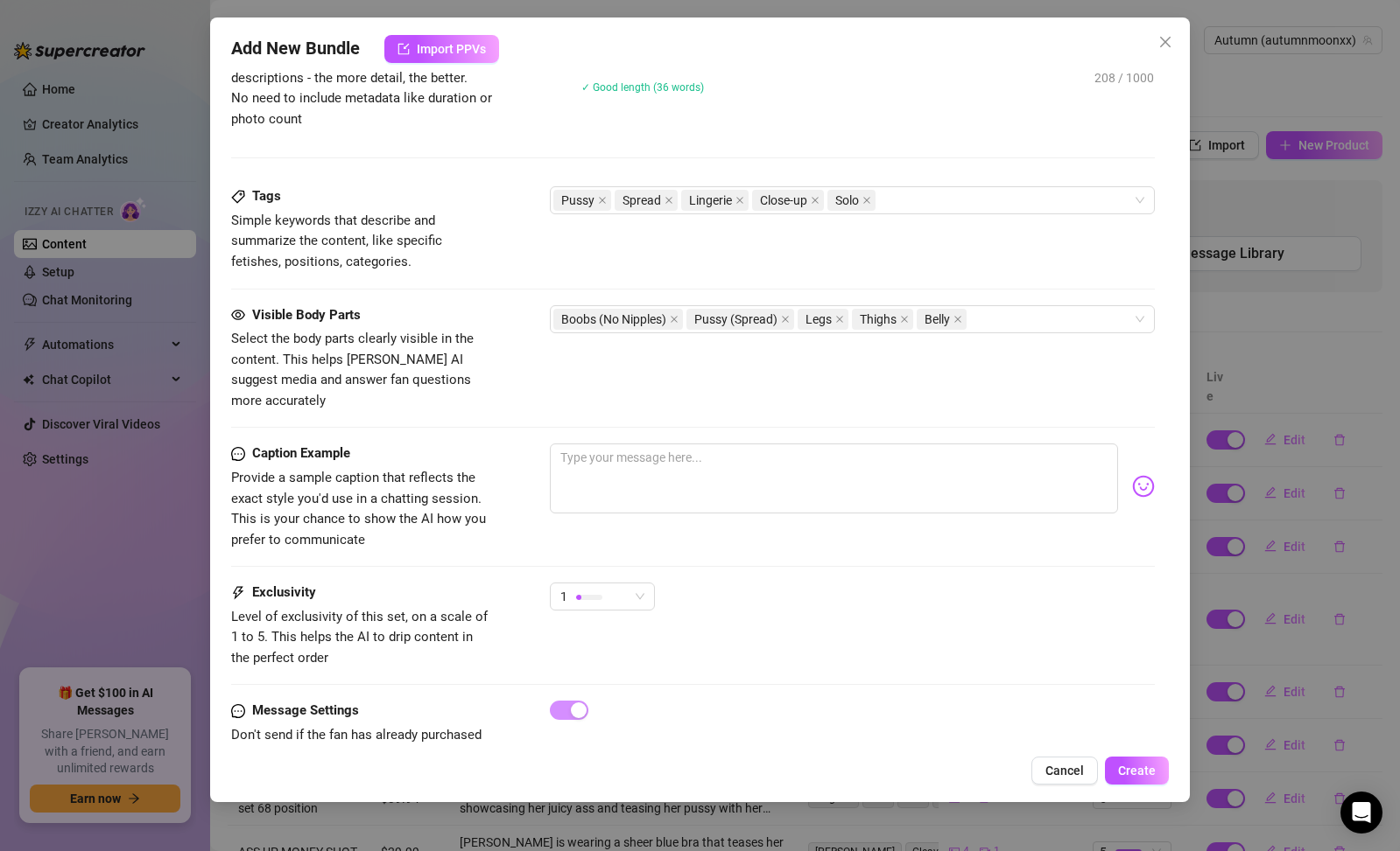
type textarea "Autumn teases in multiple outfits, including sheer blue lingerie, a black bra, …"
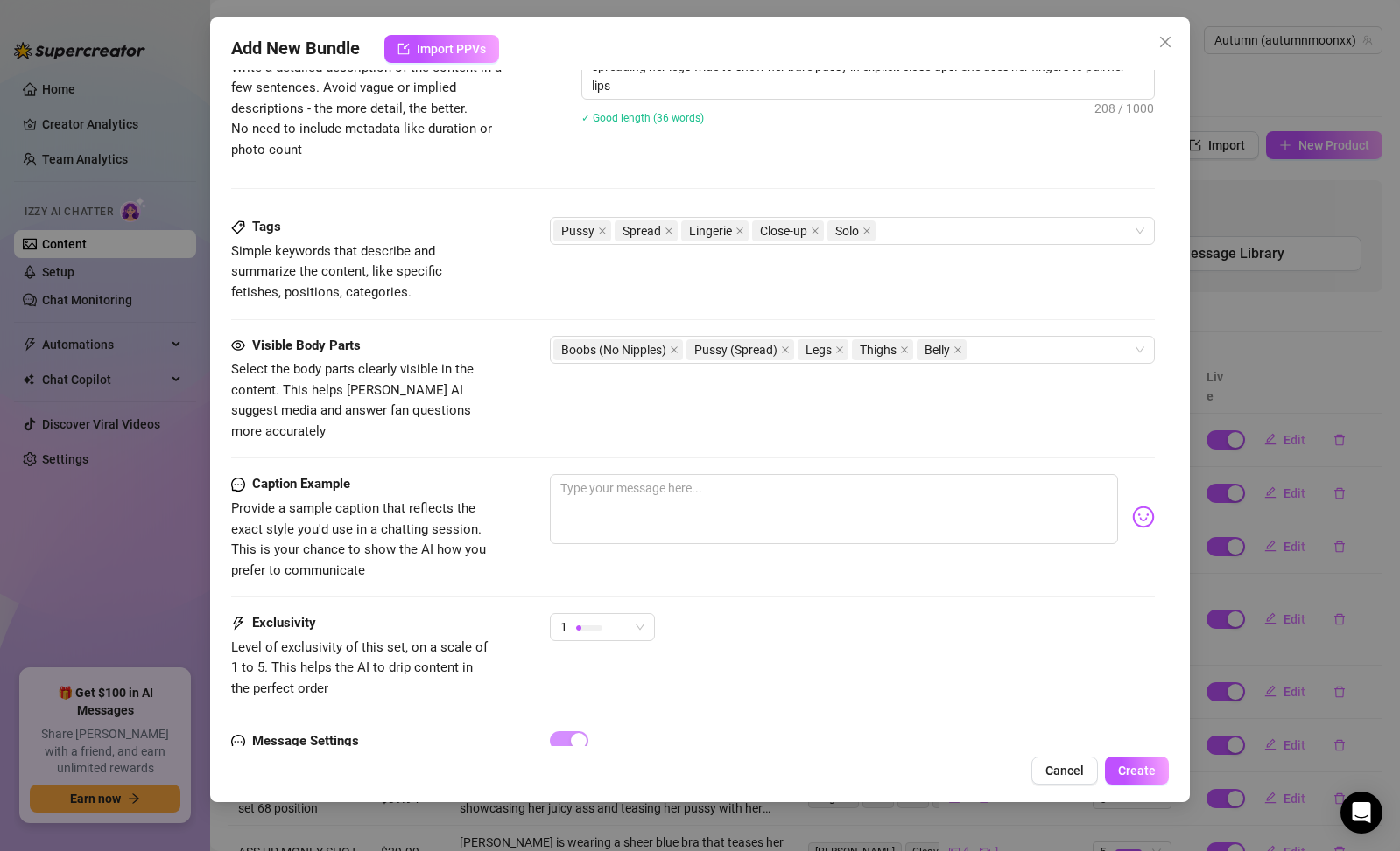
type textarea "Autumn teases in multiple outfits, including sheer blue lingerie, a black bra, …"
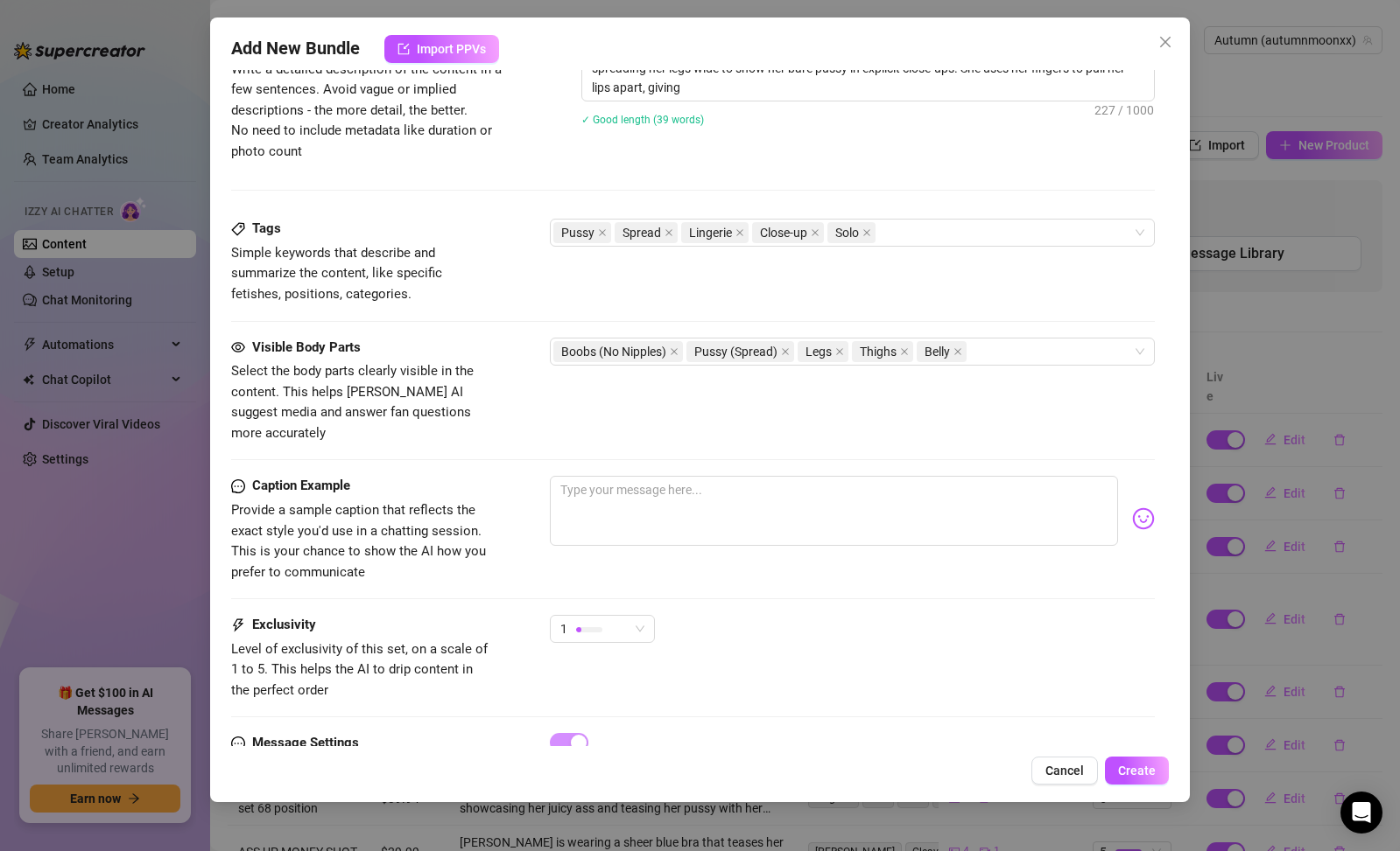
type textarea "Autumn teases in multiple outfits, including sheer blue lingerie, a black bra, …"
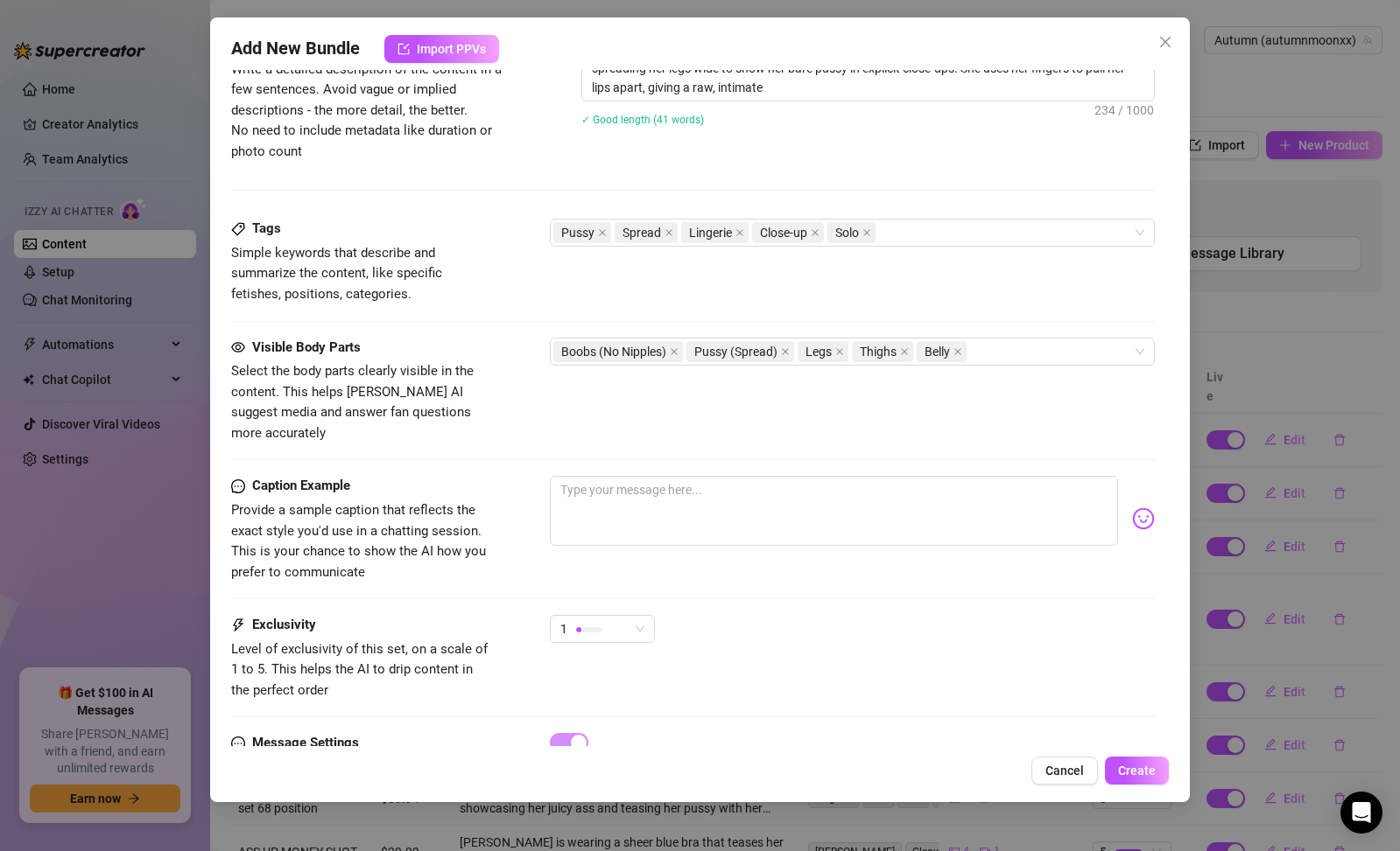
type textarea "Autumn teases in multiple outfits, including sheer blue lingerie, a black bra, …"
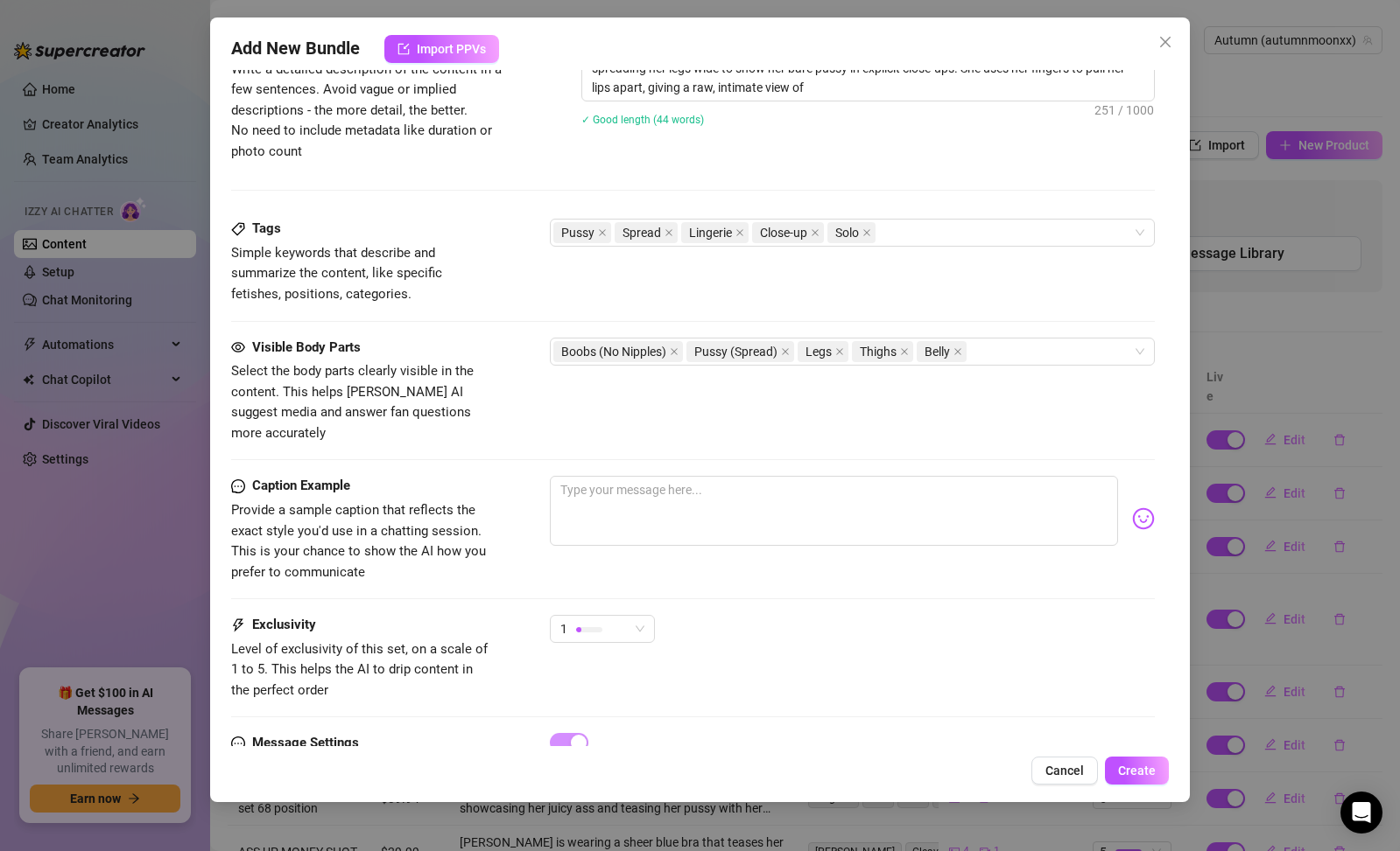
type textarea "Autumn teases in multiple outfits, including sheer blue lingerie, a black bra, …"
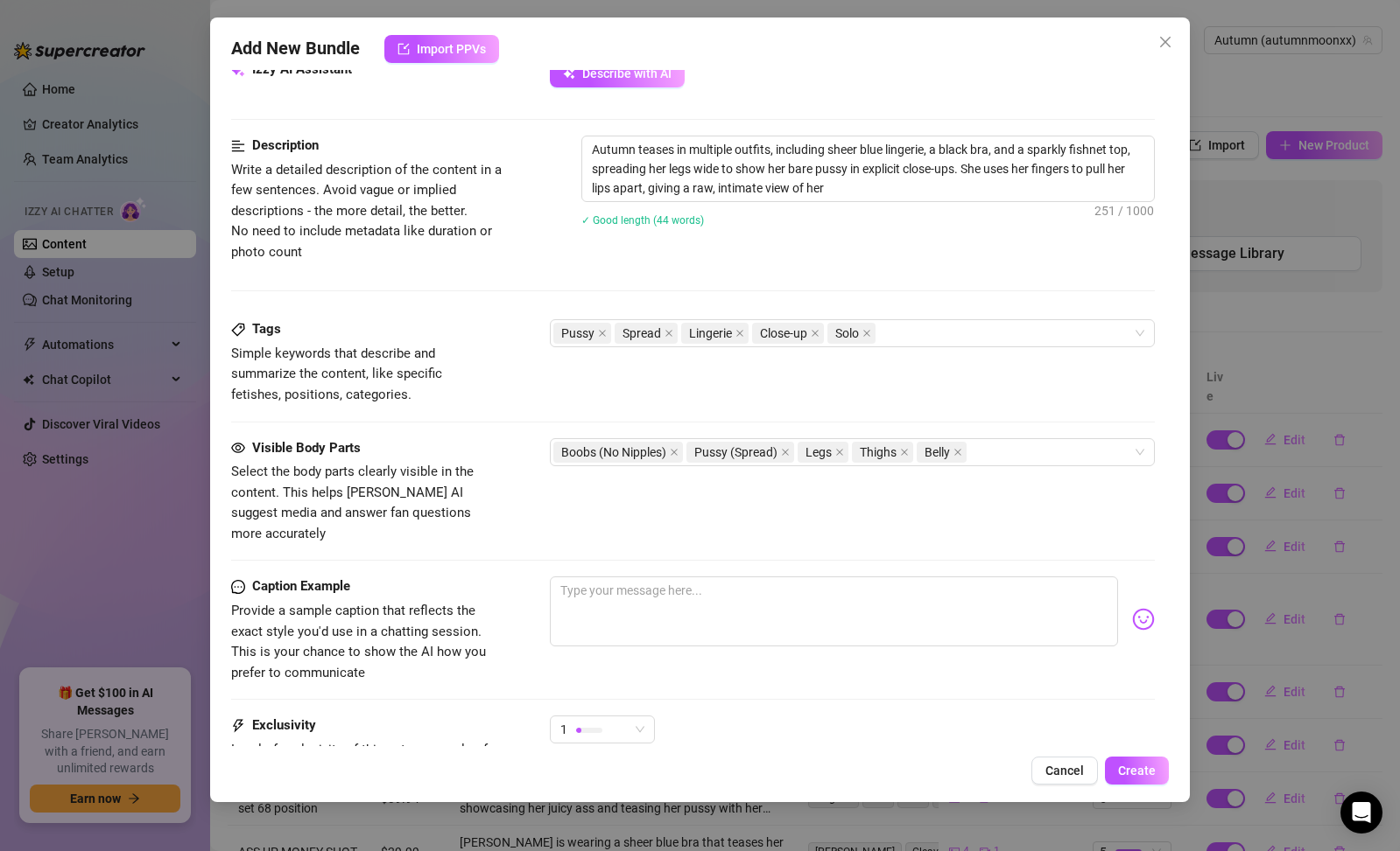
type textarea "Autumn teases in multiple outfits, including sheer blue lingerie, a black bra, …"
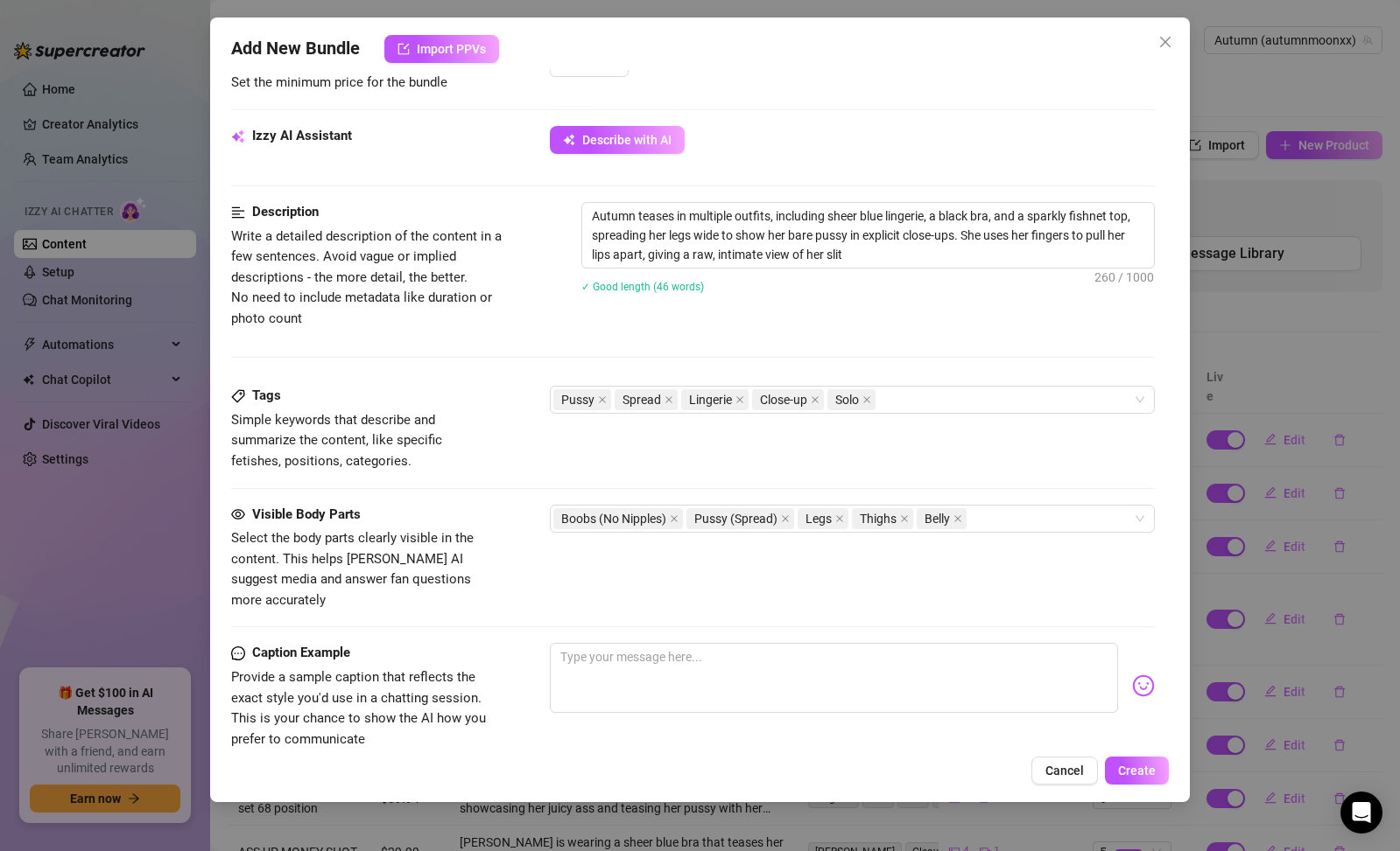
type textarea "Autumn teases in multiple outfits, including sheer blue lingerie, a black bra, …"
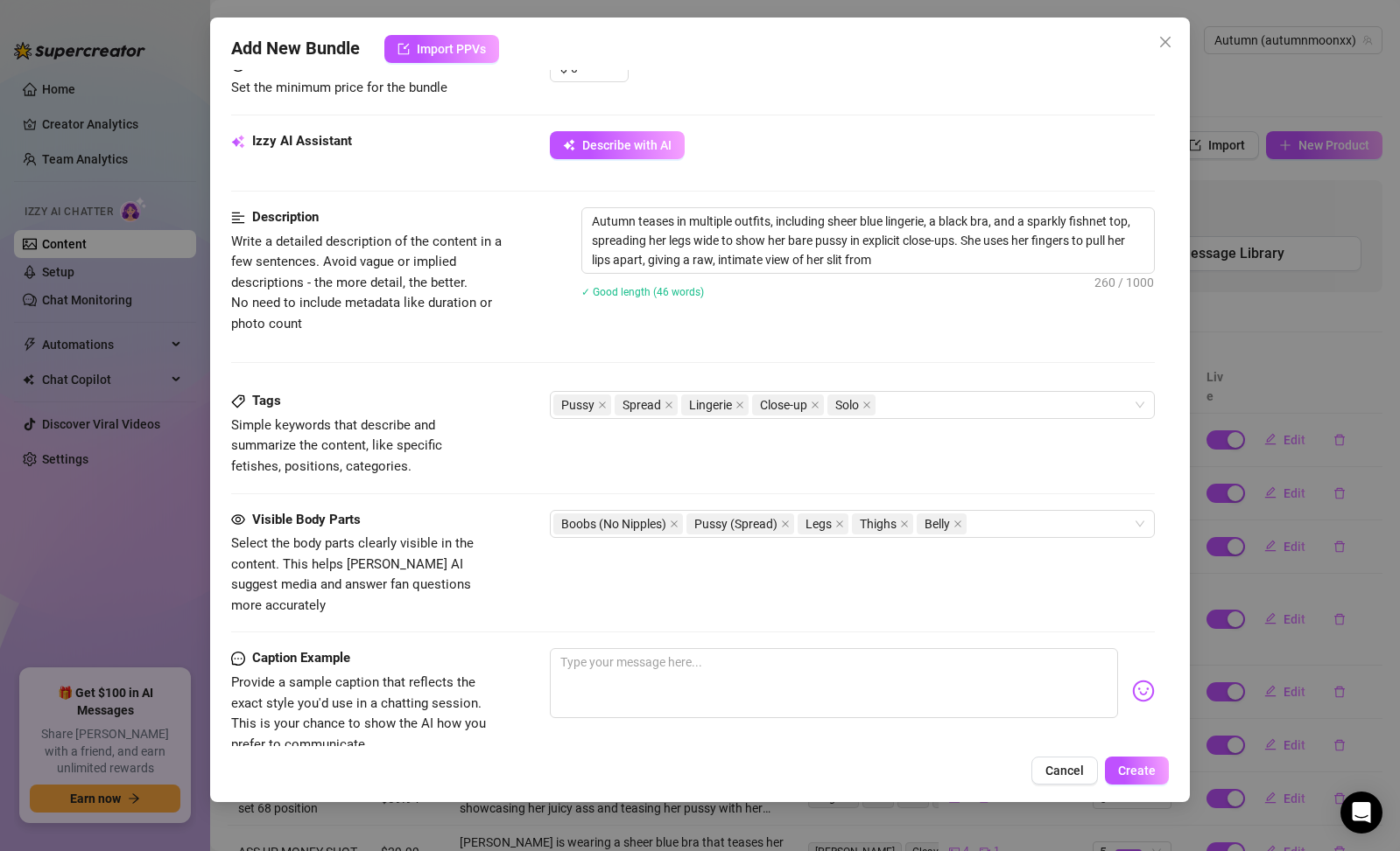
type textarea "Autumn teases in multiple outfits, including sheer blue lingerie, a black bra, …"
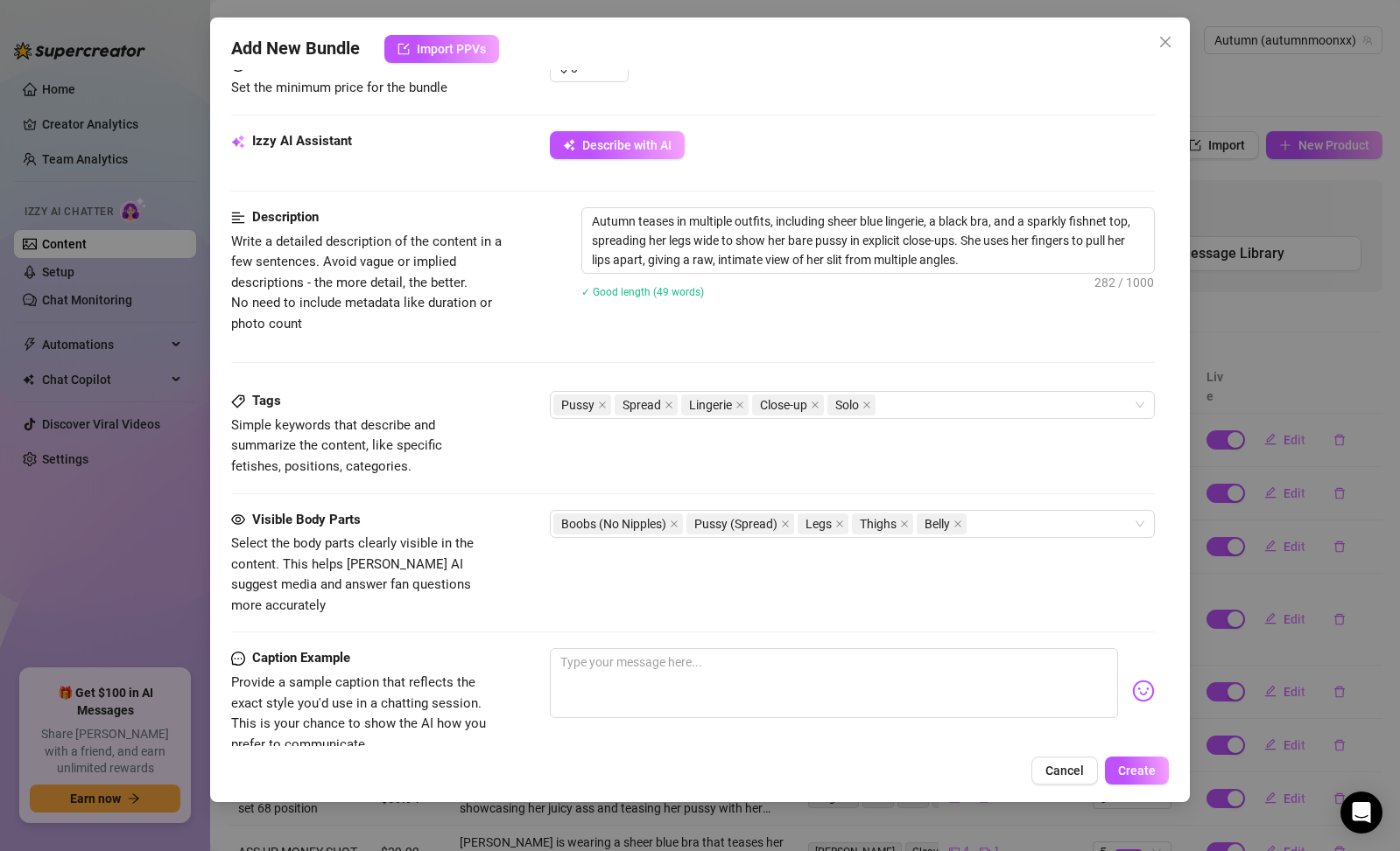
type textarea "Autumn teases in multiple outfits, including sheer blue lingerie, a black bra, …"
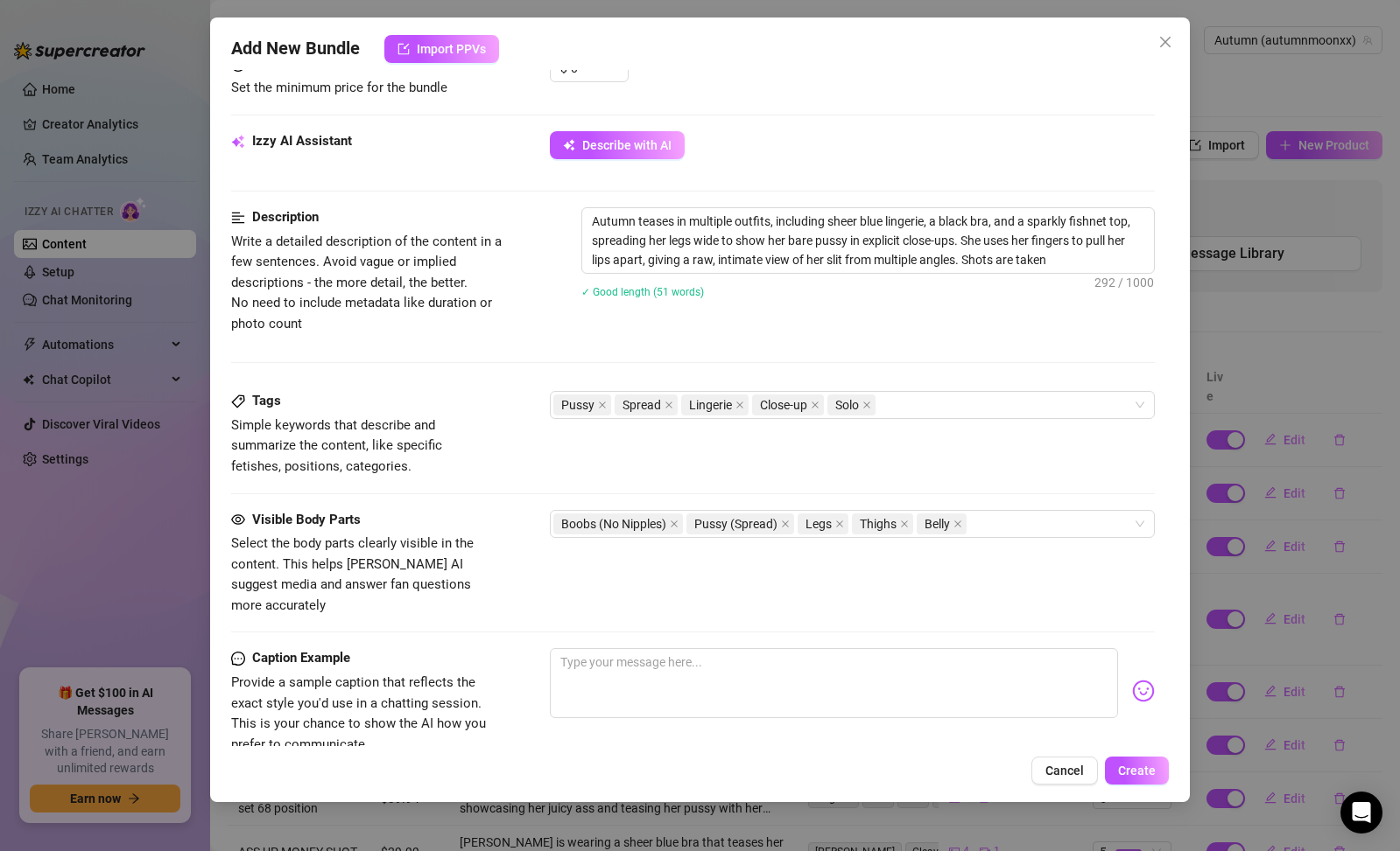
type textarea "Autumn teases in multiple outfits, including sheer blue lingerie, a black bra, …"
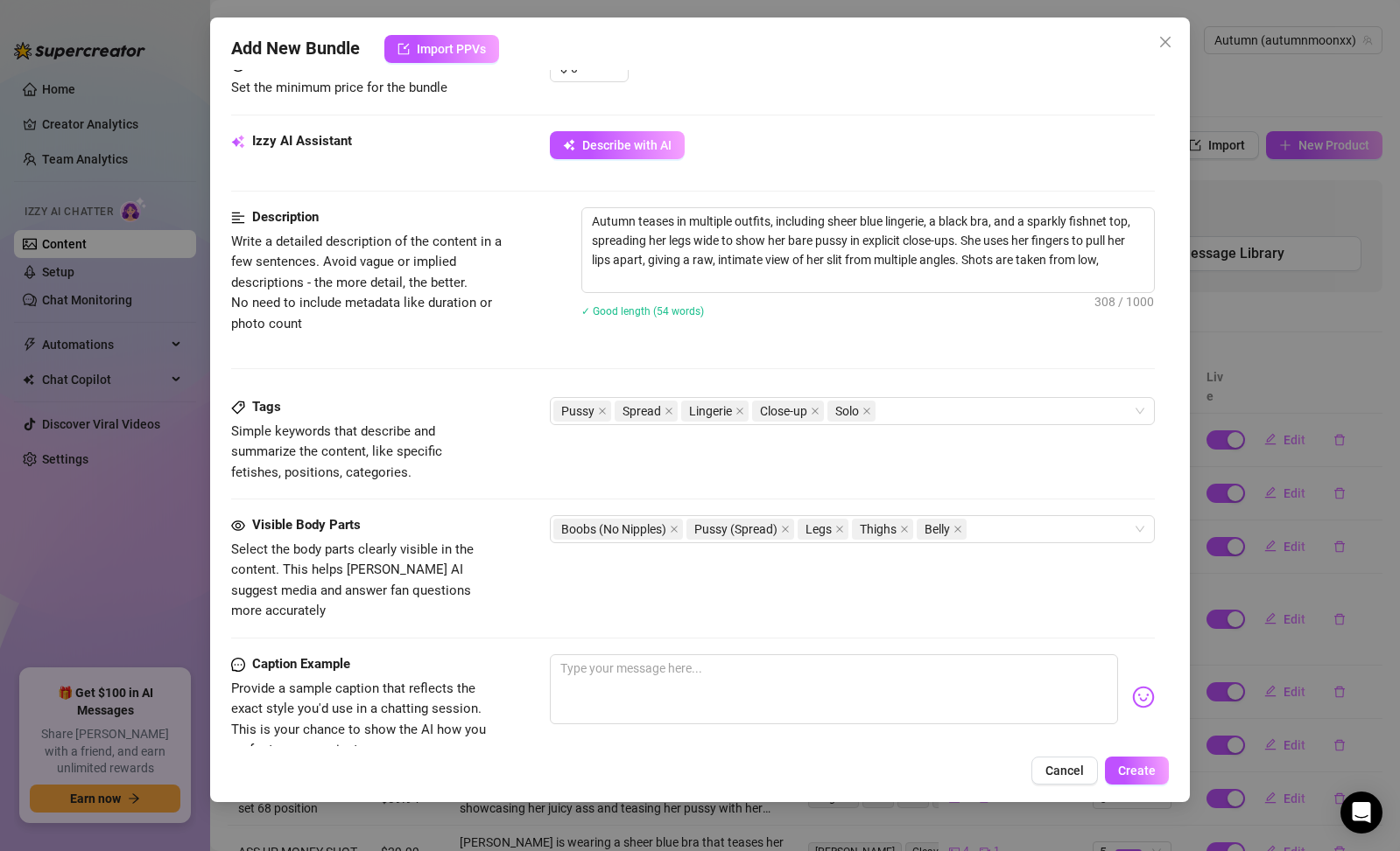
type textarea "Autumn teases in multiple outfits, including sheer blue lingerie, a black bra, …"
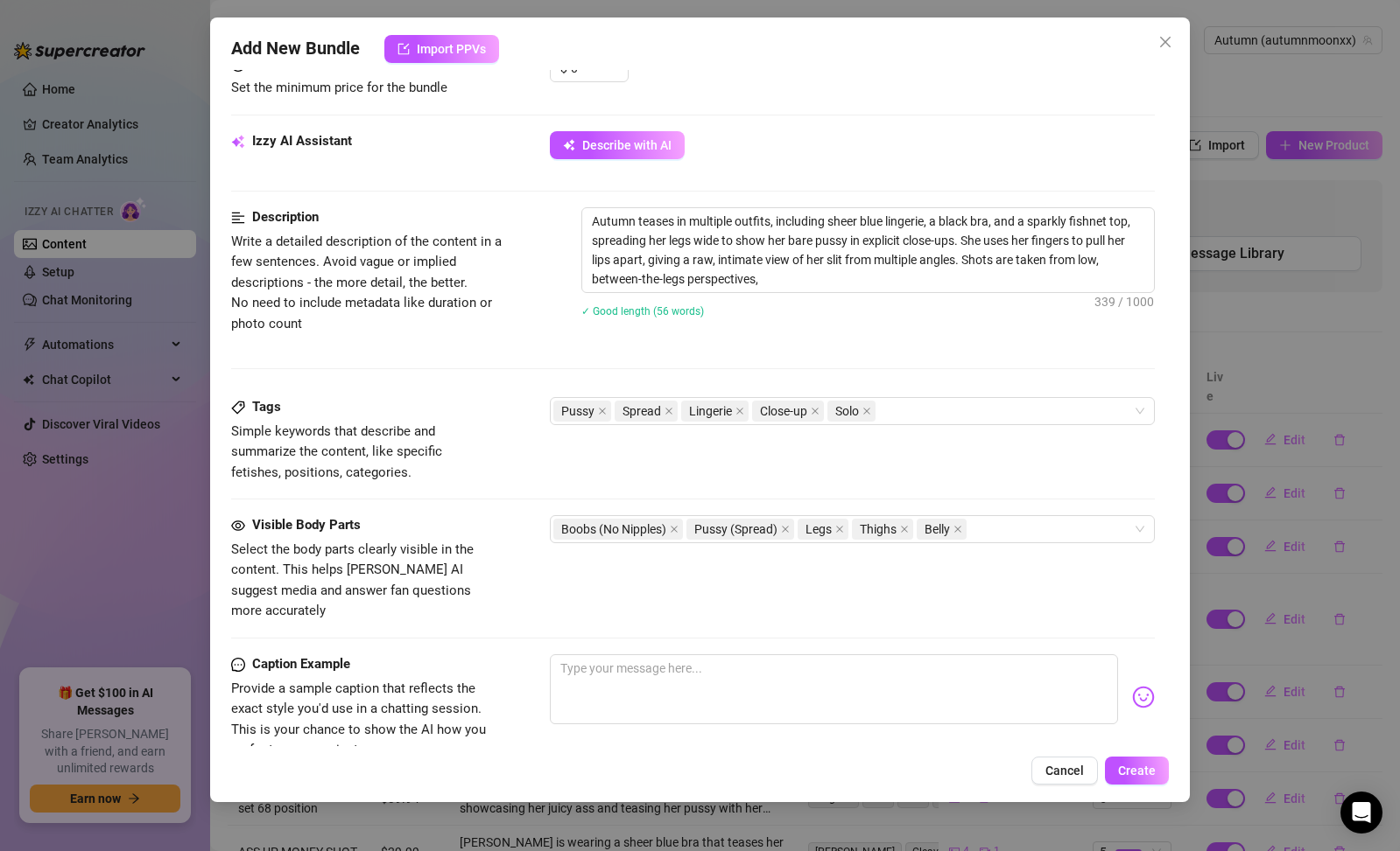
type textarea "Autumn teases in multiple outfits, including sheer blue lingerie, a black bra, …"
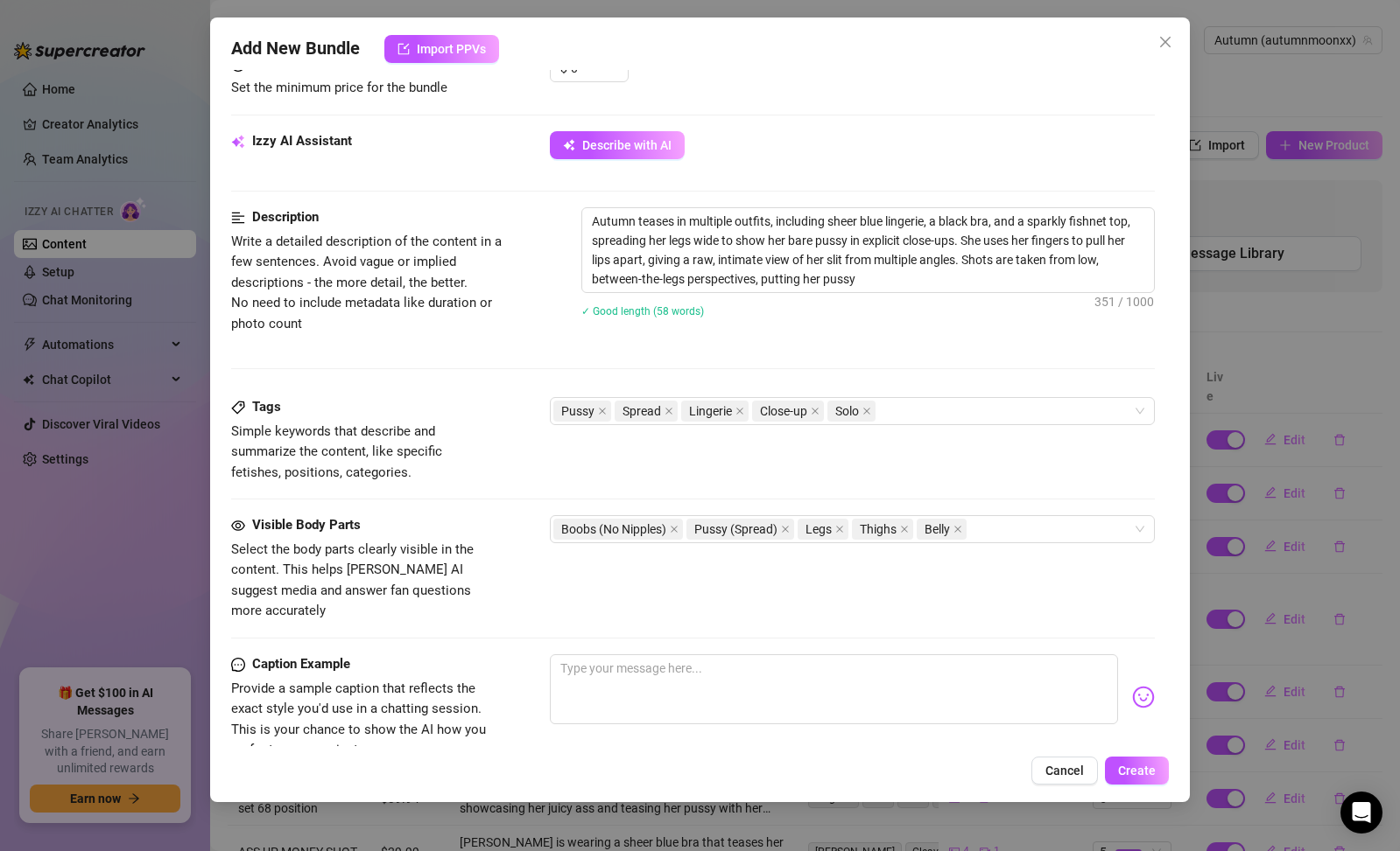
type textarea "Autumn teases in multiple outfits, including sheer blue lingerie, a black bra, …"
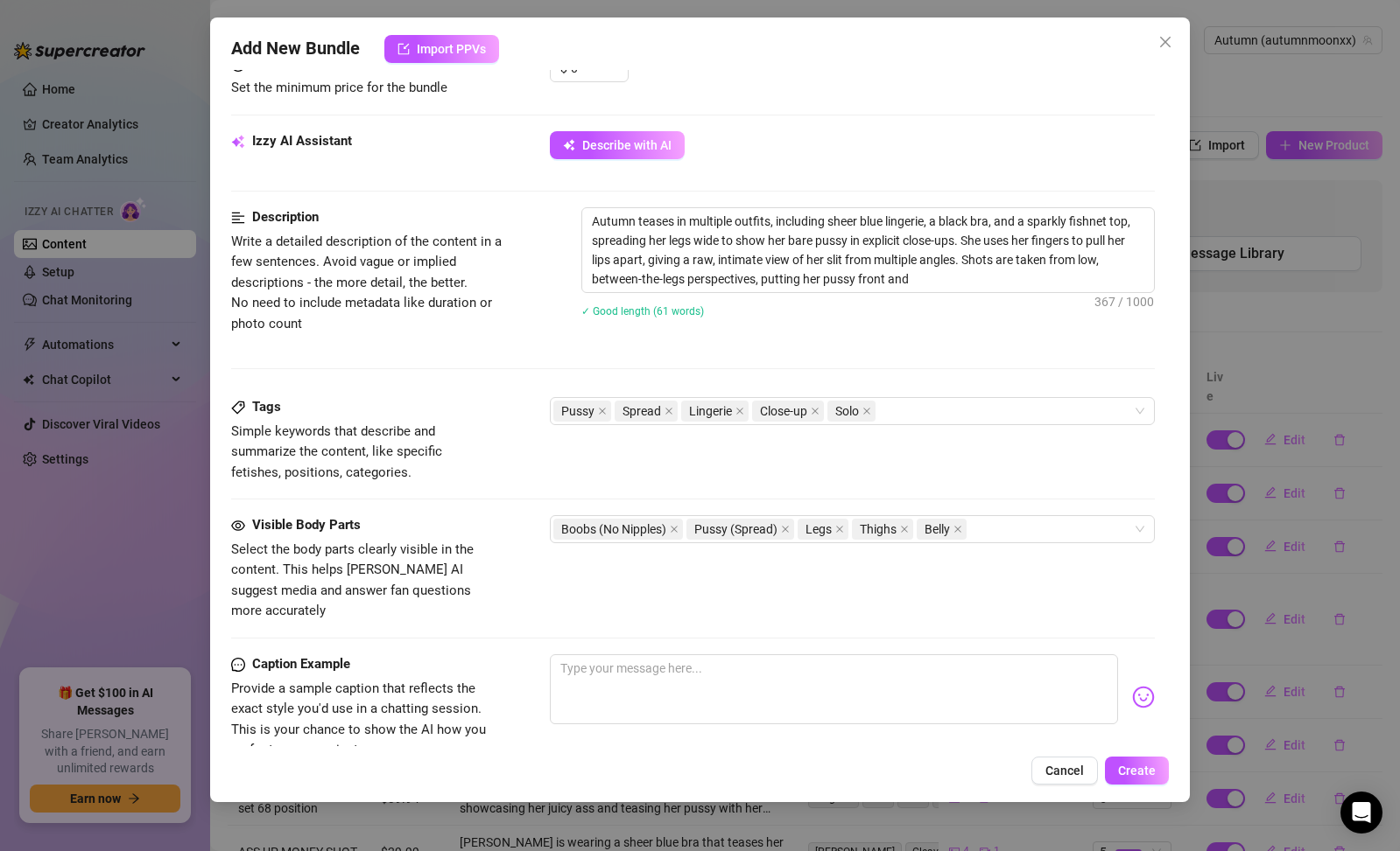
type textarea "Autumn teases in multiple outfits, including sheer blue lingerie, a black bra, …"
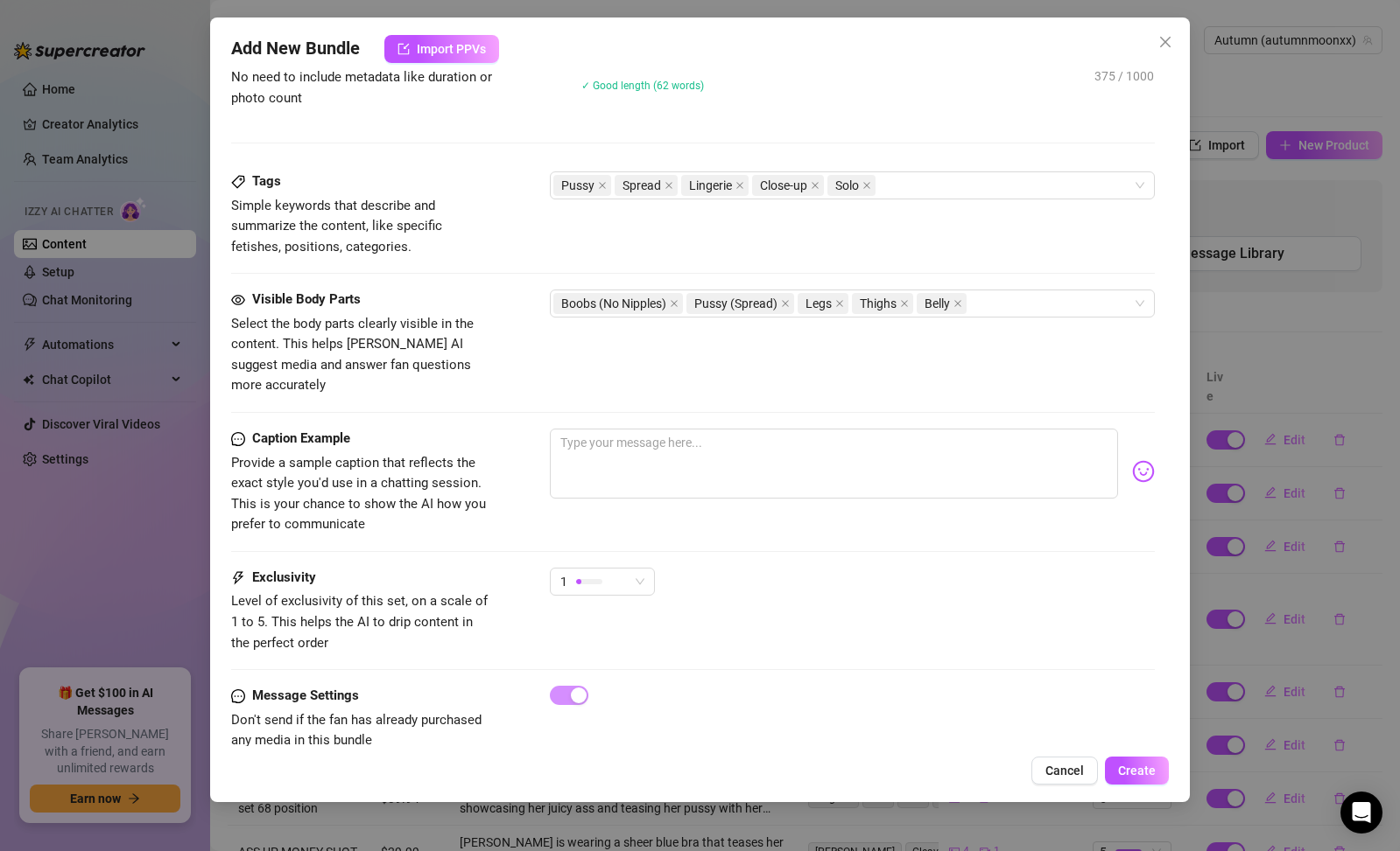
scroll to position [917, 0]
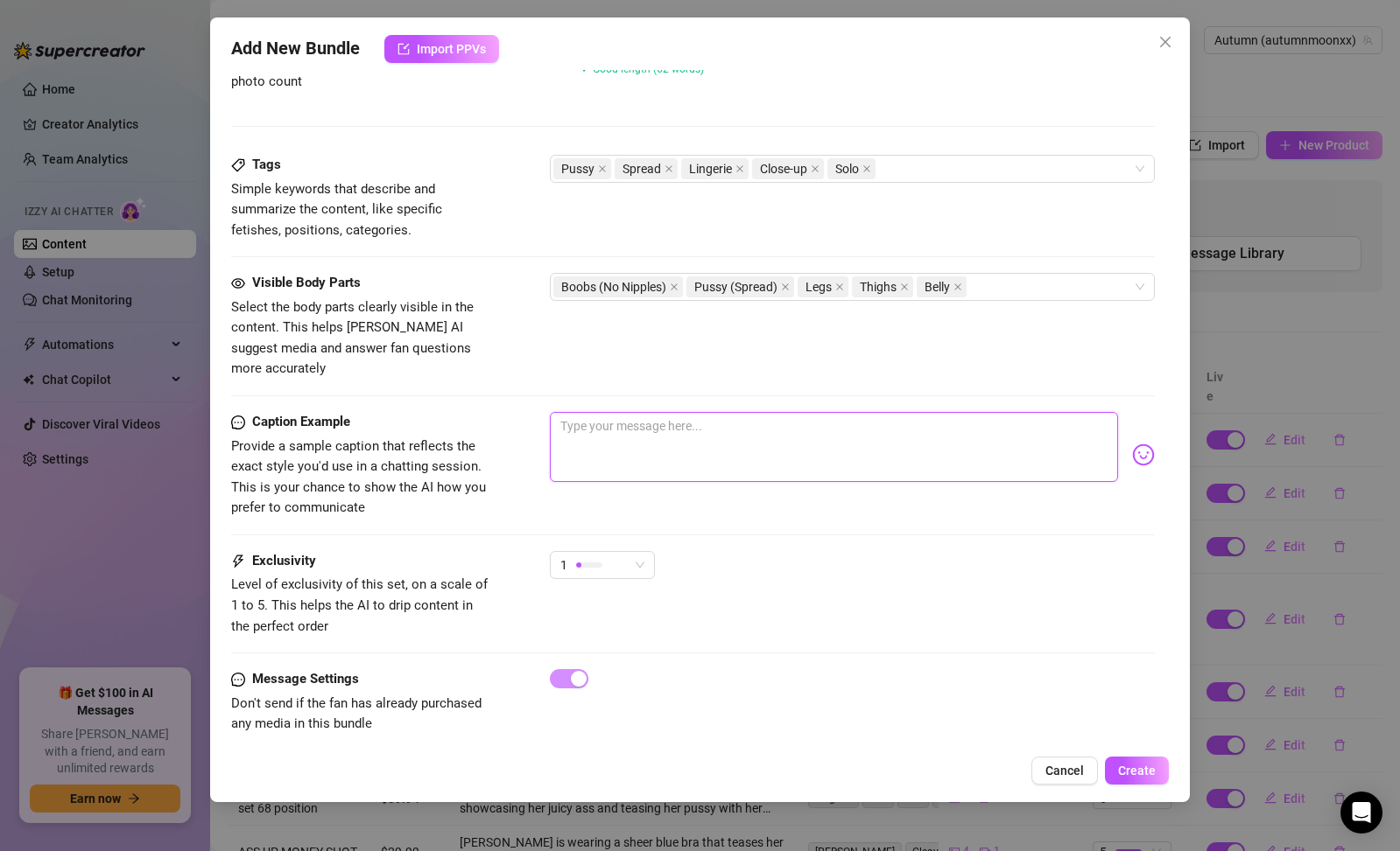
click at [648, 413] on textarea at bounding box center [833, 448] width 568 height 70
click at [608, 552] on div "1" at bounding box center [595, 565] width 68 height 26
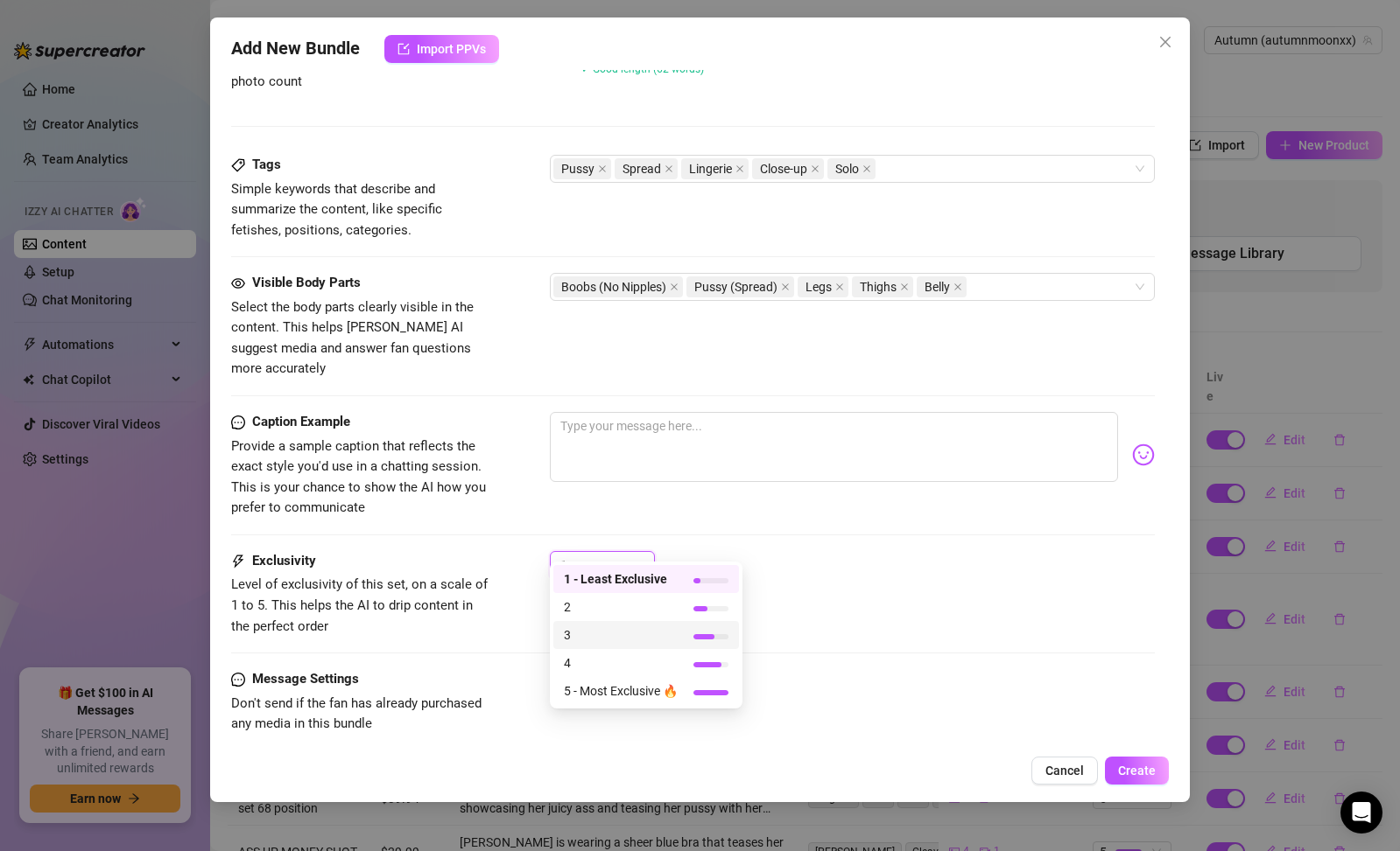
click at [613, 639] on span "3" at bounding box center [621, 635] width 114 height 19
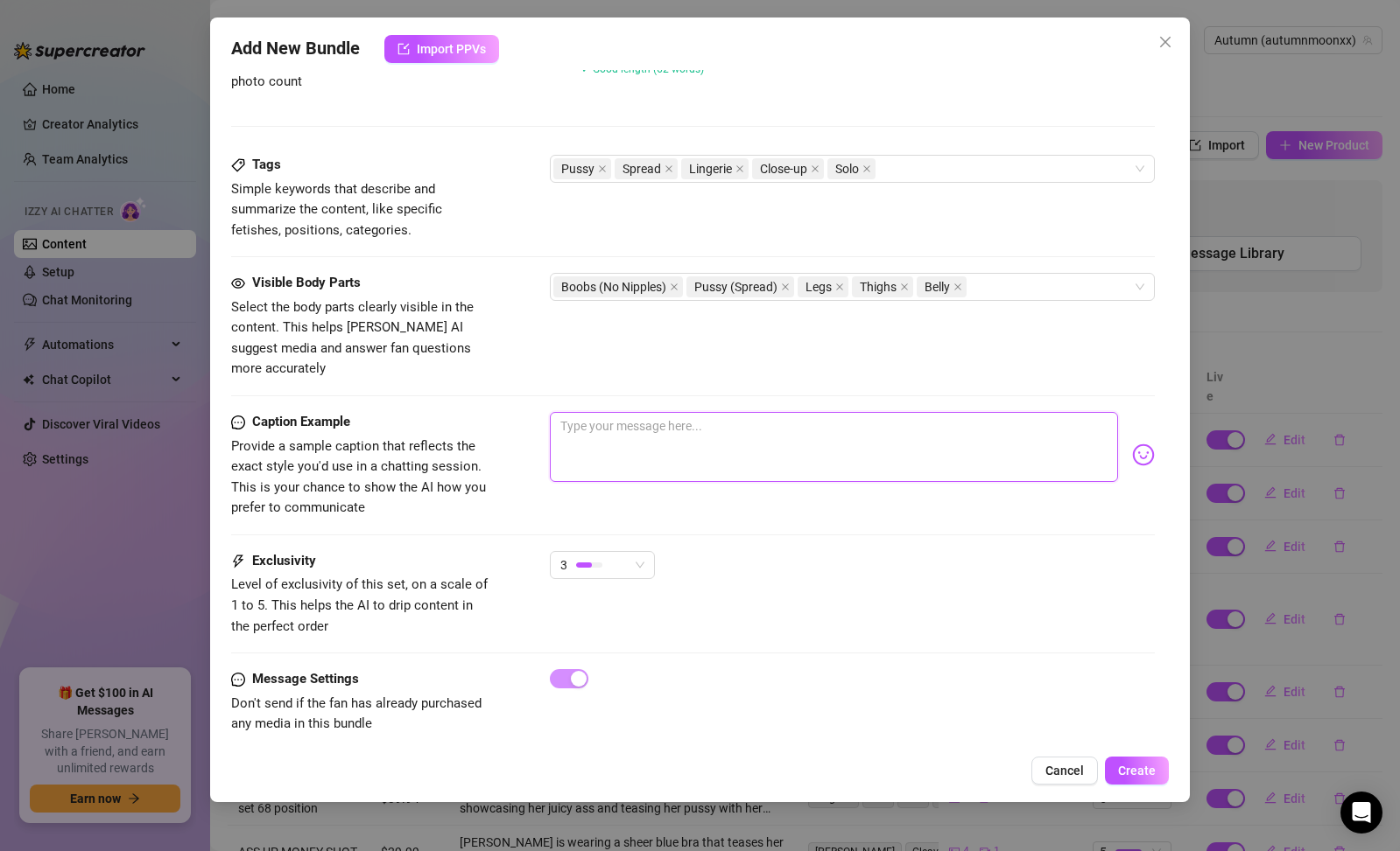
click at [657, 413] on textarea at bounding box center [833, 448] width 568 height 70
click at [625, 552] on div "3" at bounding box center [595, 565] width 68 height 26
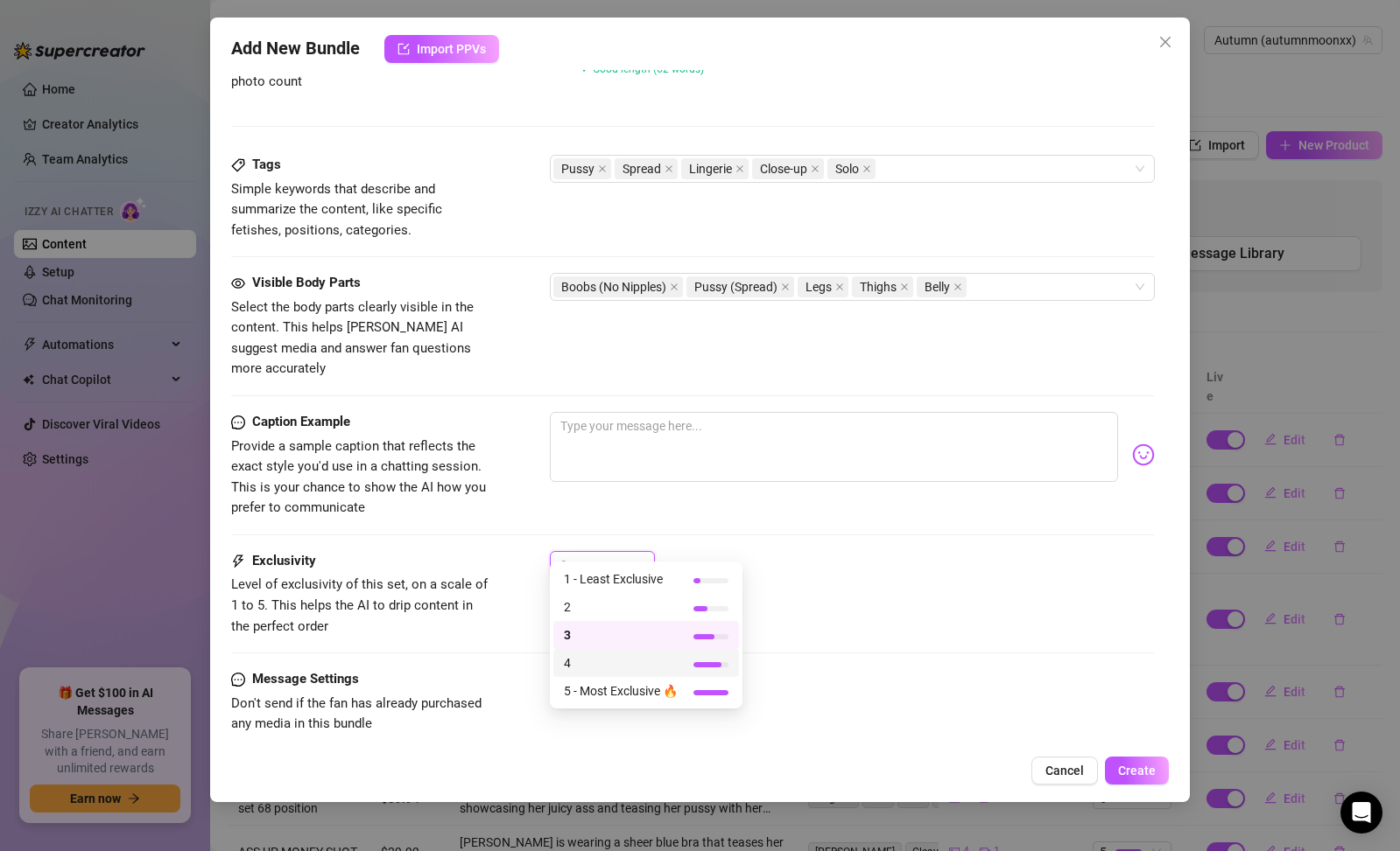
click at [599, 664] on span "4" at bounding box center [621, 663] width 114 height 19
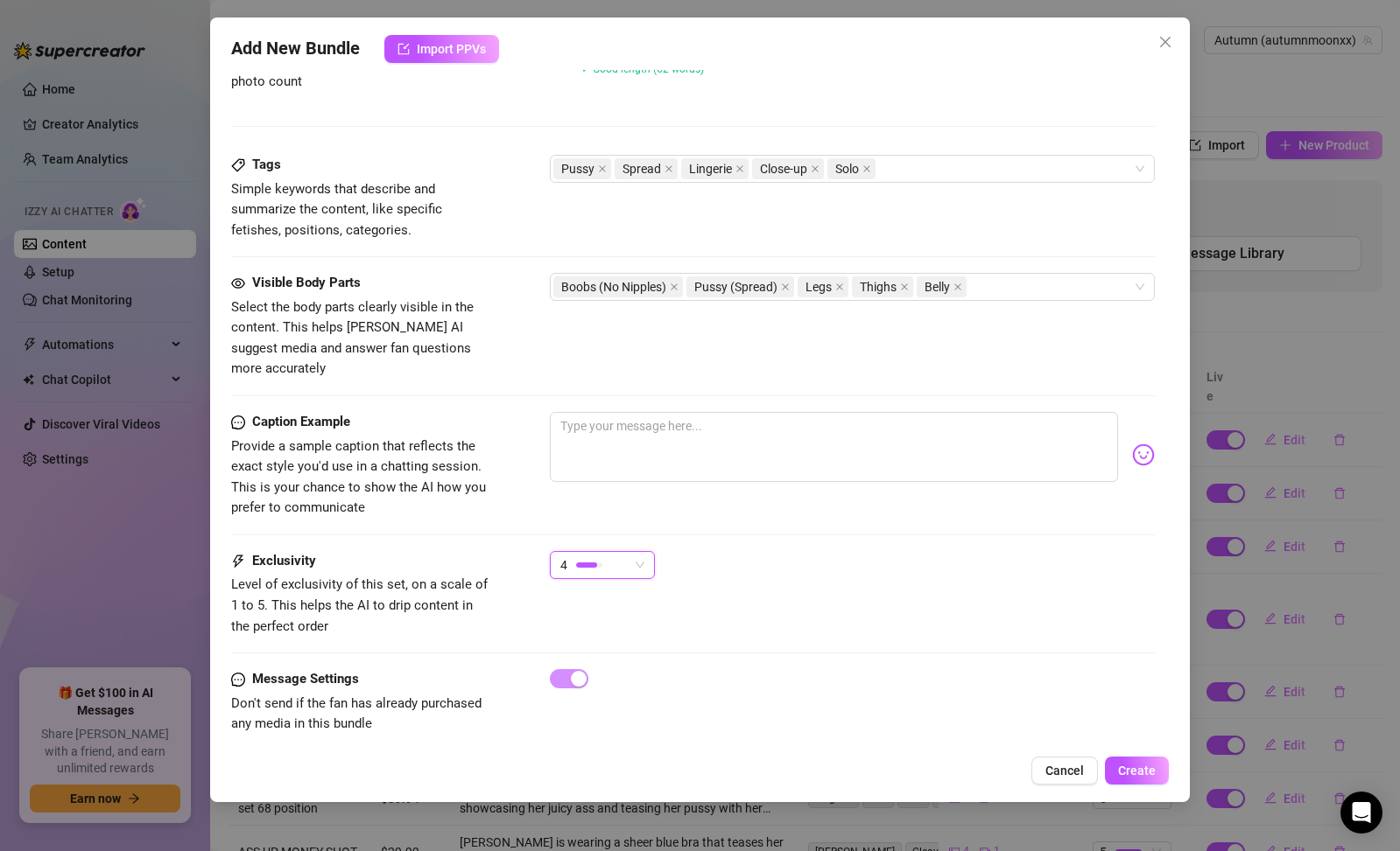
click at [608, 557] on div "4" at bounding box center [602, 565] width 105 height 28
click at [607, 556] on div "4" at bounding box center [595, 565] width 68 height 26
click at [606, 552] on div "4" at bounding box center [595, 565] width 68 height 26
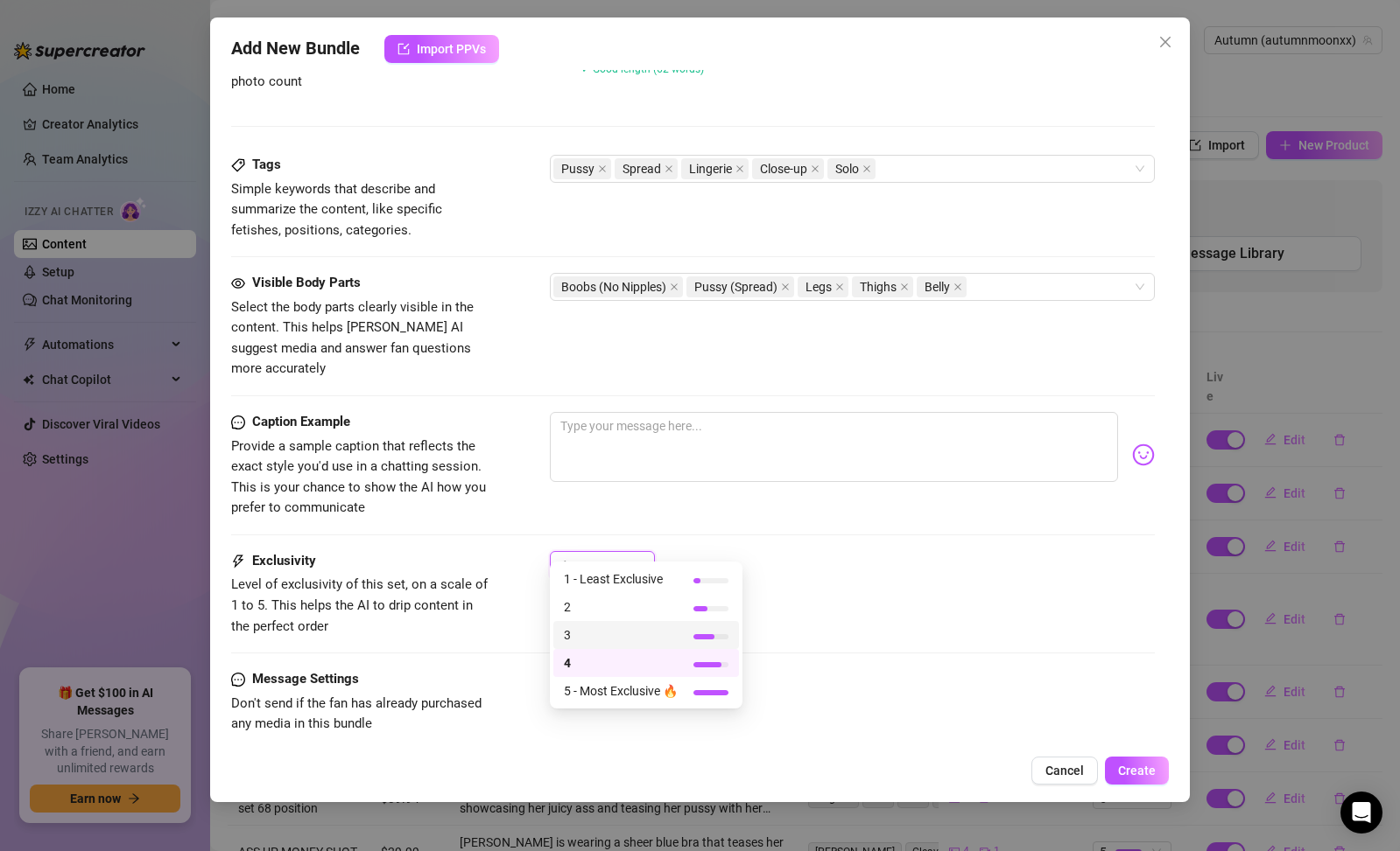
click at [610, 637] on span "3" at bounding box center [621, 635] width 114 height 19
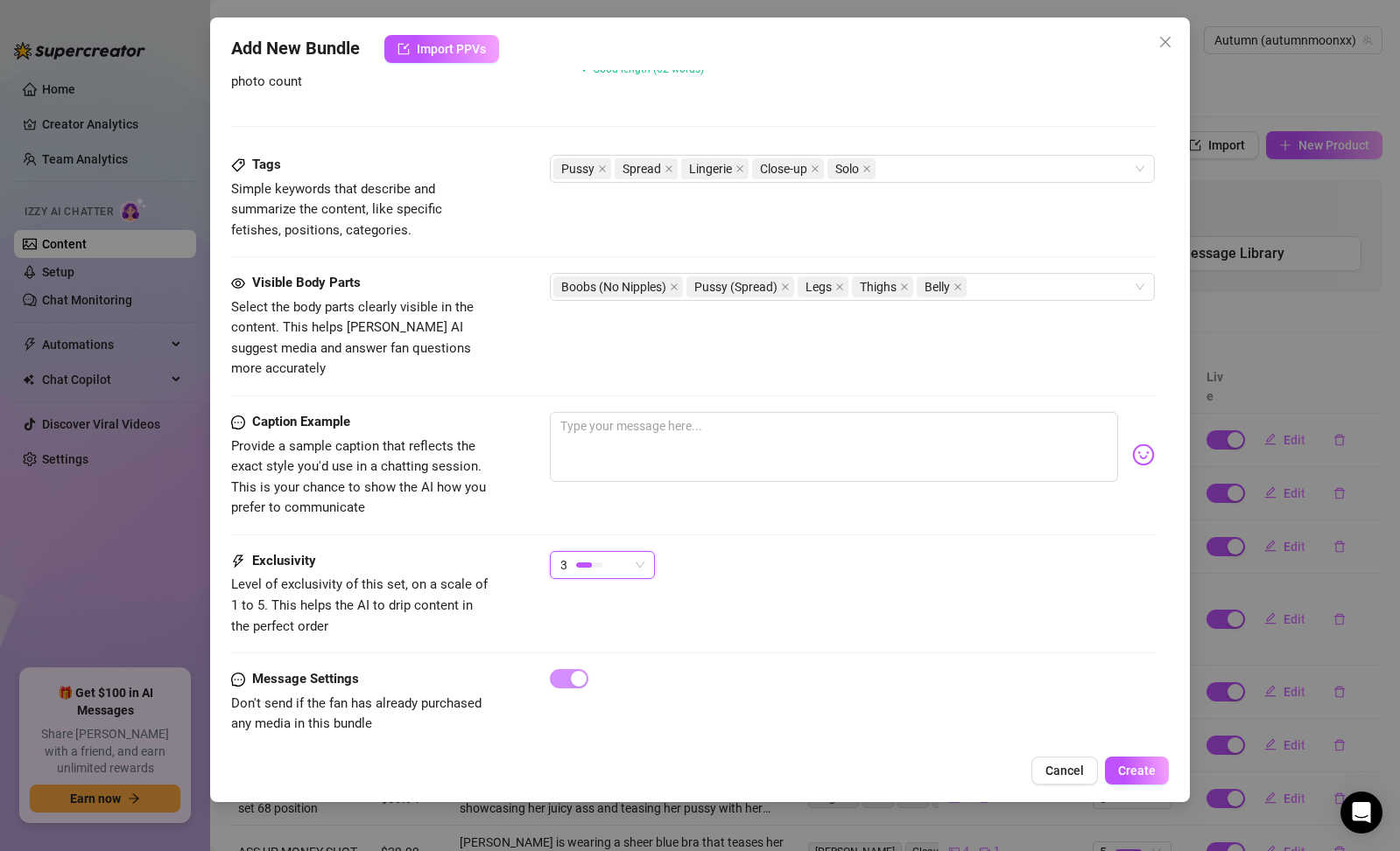
click at [645, 467] on div at bounding box center [851, 455] width 605 height 86
click at [664, 437] on textarea at bounding box center [833, 448] width 568 height 70
type textarea "s"
type textarea "so"
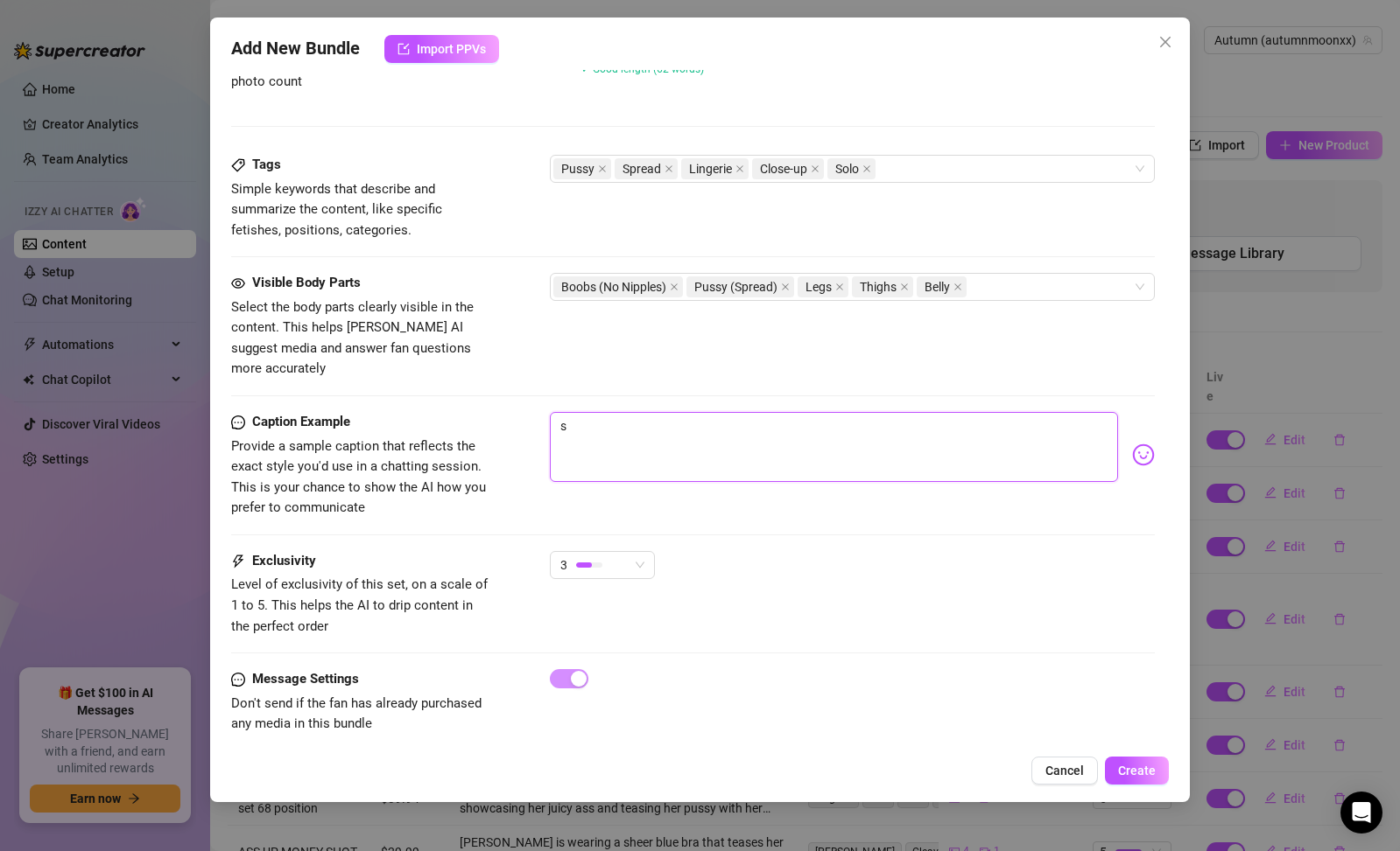
type textarea "so"
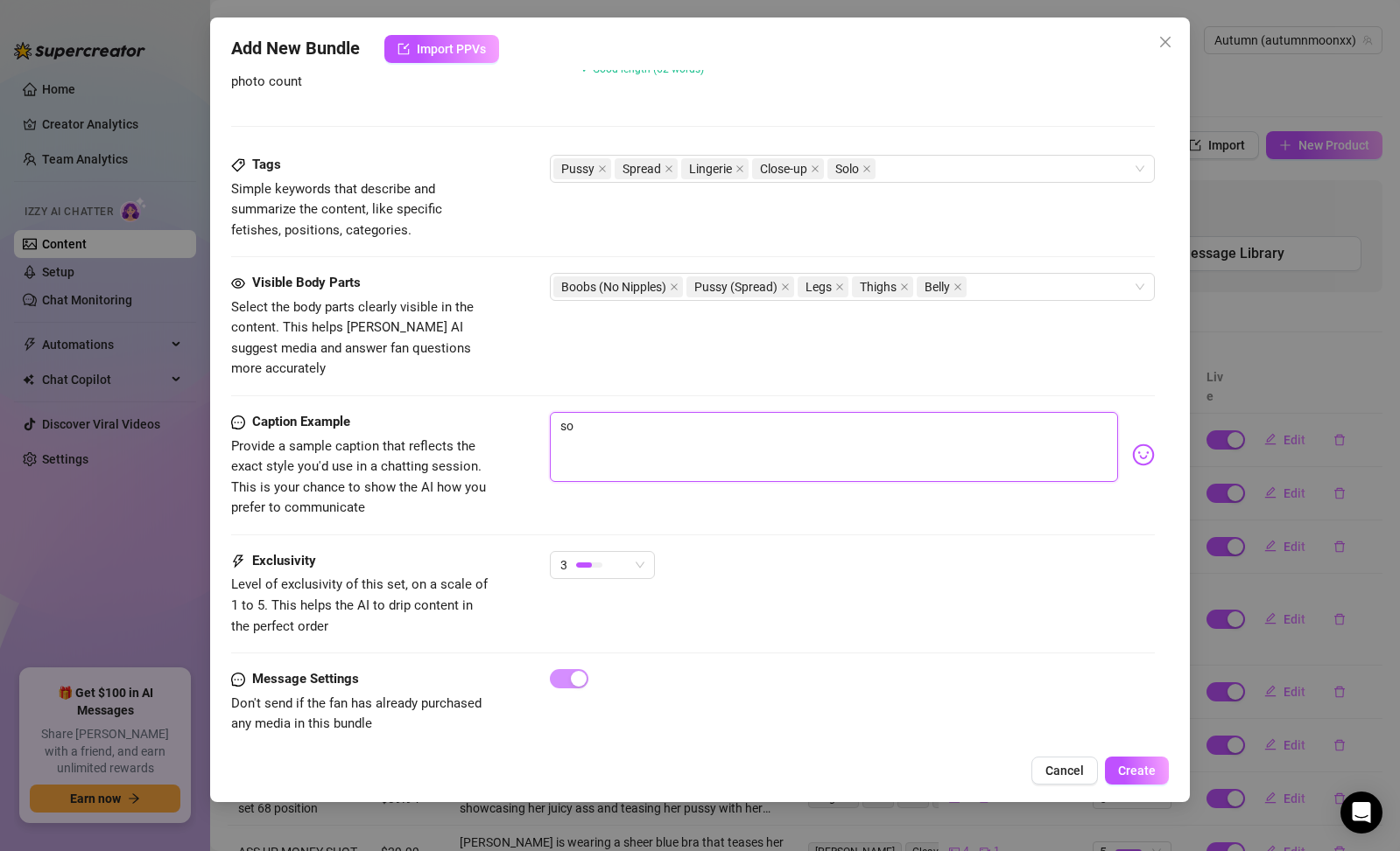
type textarea "s"
type textarea "Type your message here..."
type textarea "i"
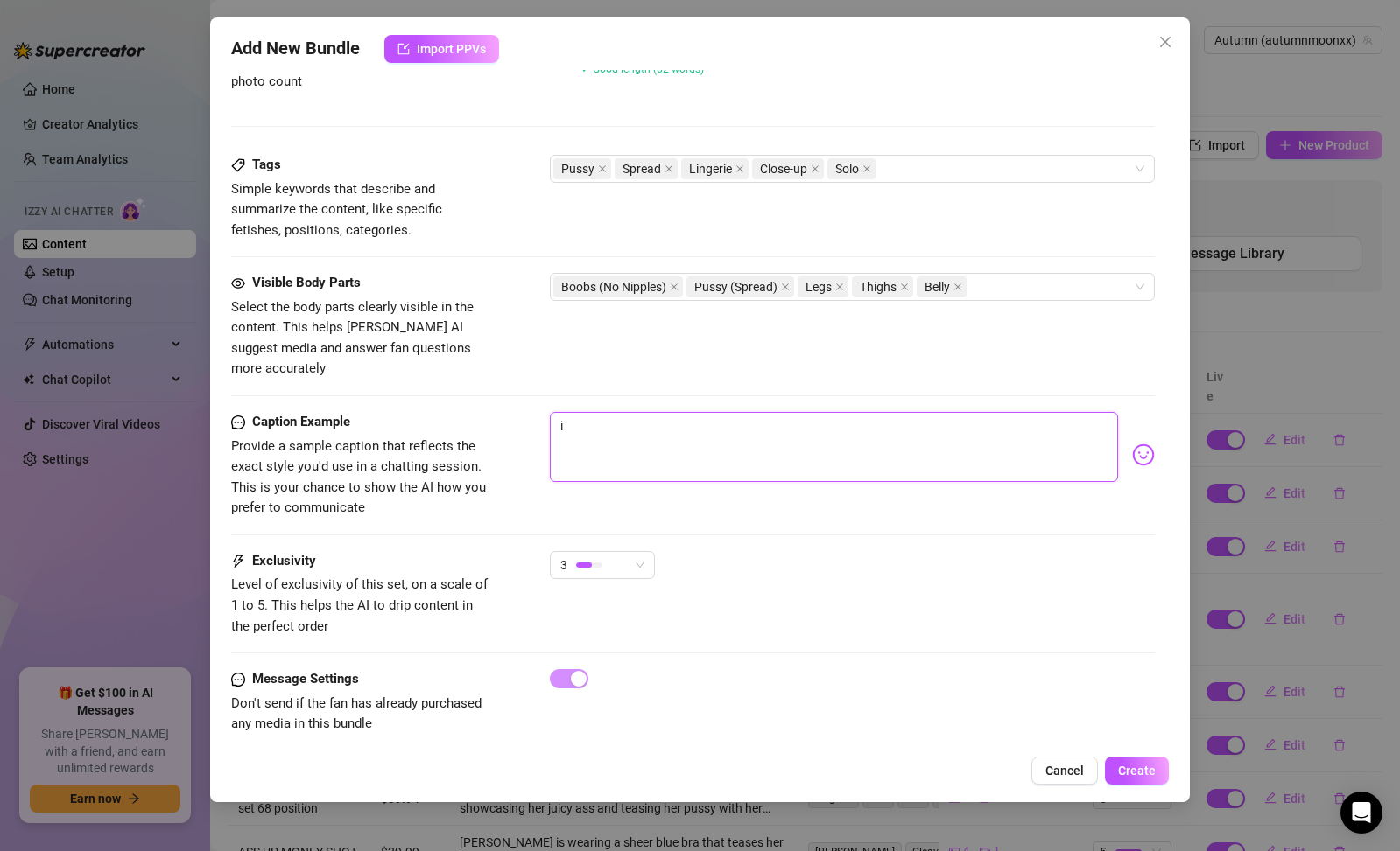
type textarea "i'"
type textarea "i'd"
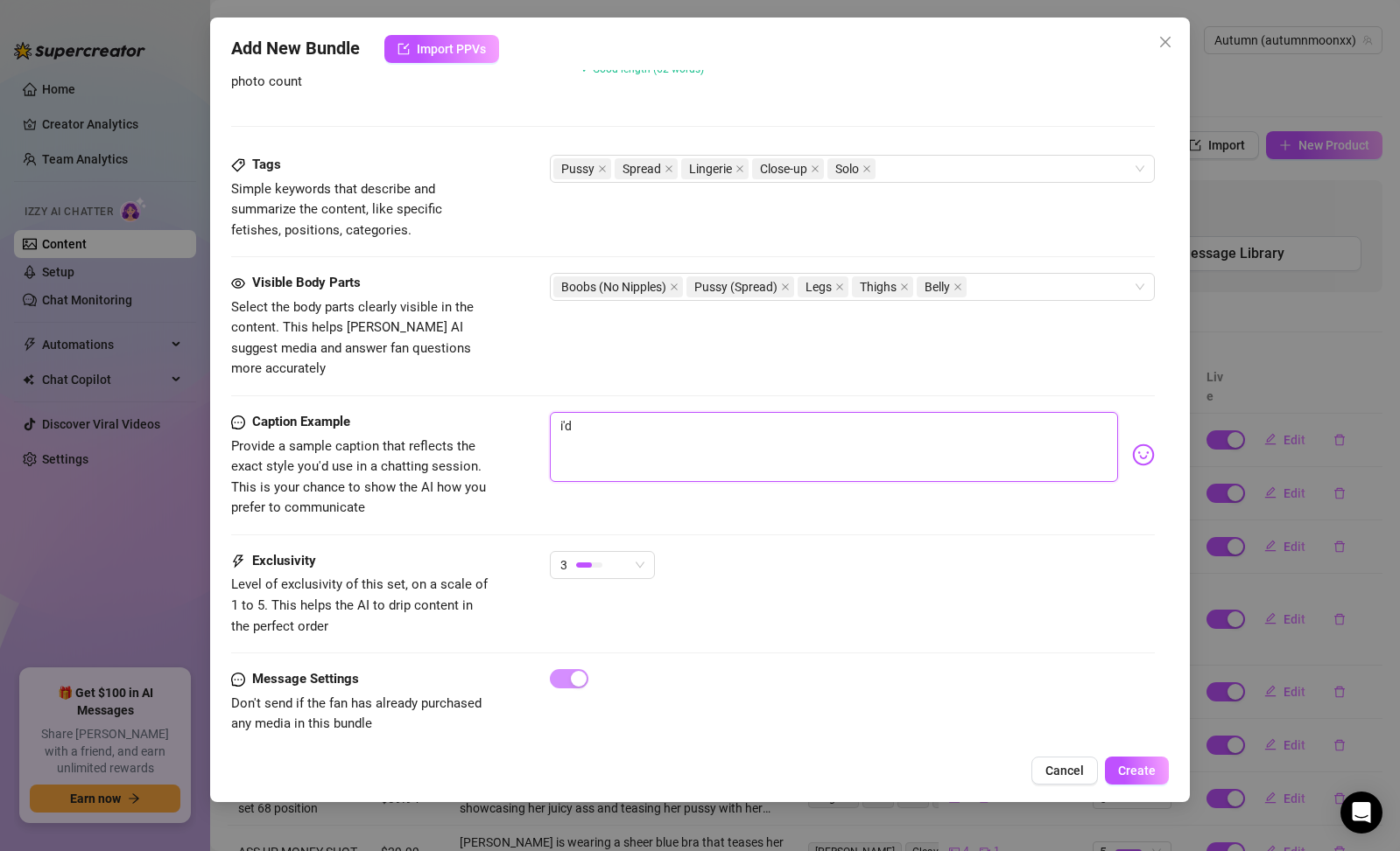
type textarea "i'd"
type textarea "i'd w"
type textarea "i'd wa"
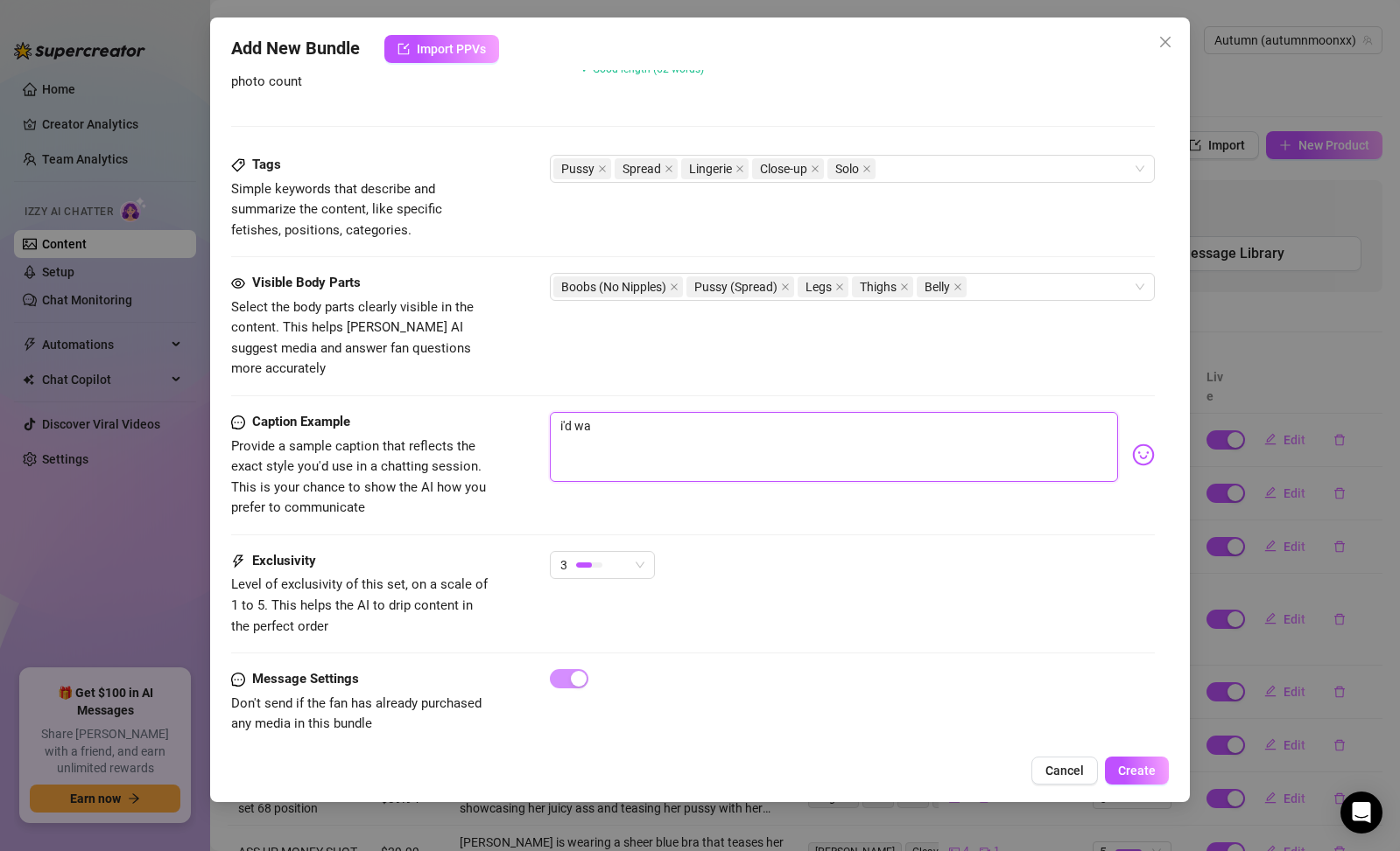
type textarea "i'd wan"
type textarea "i'd want"
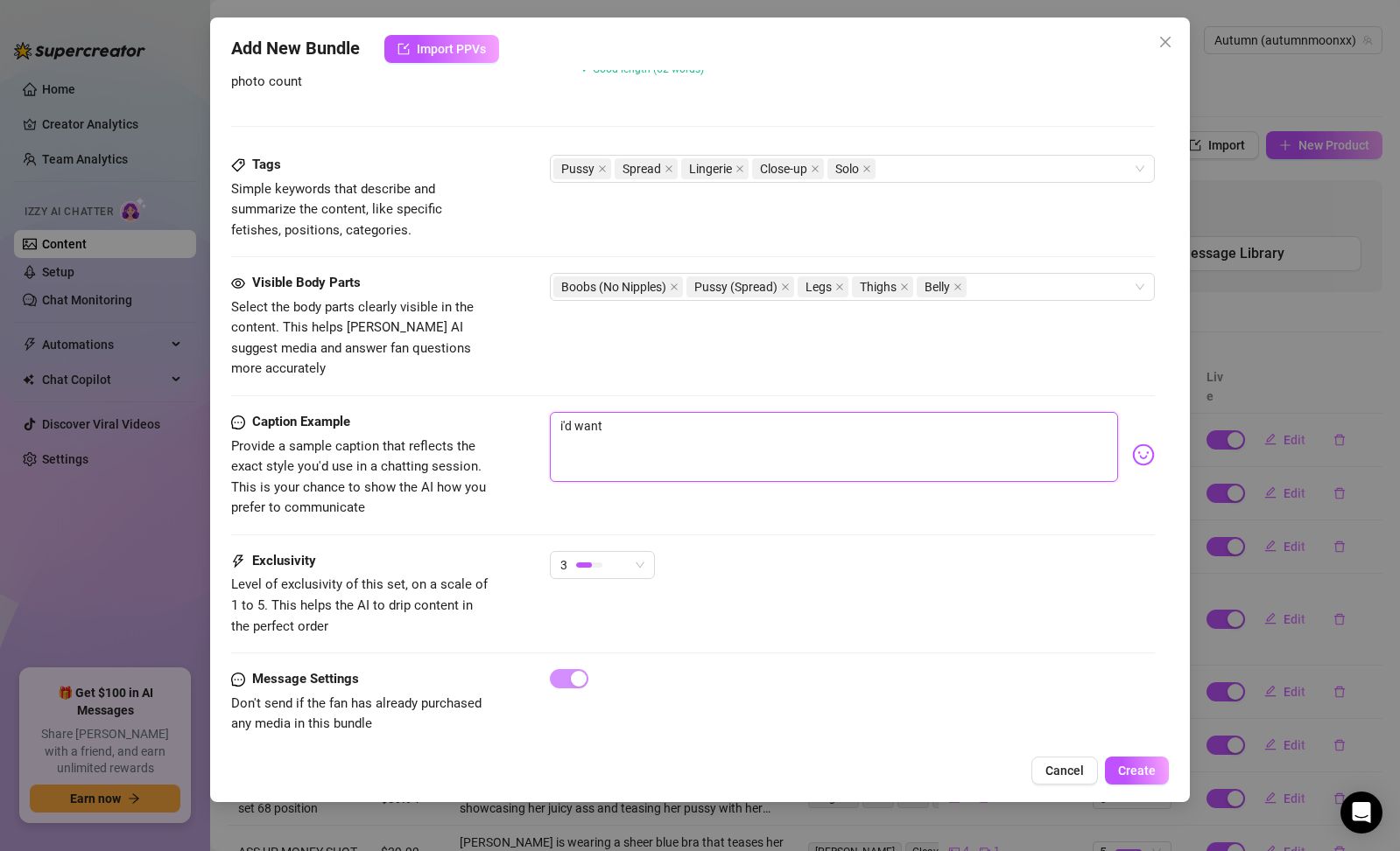
type textarea "i'd want"
type textarea "i'd want y"
type textarea "i'd want yo"
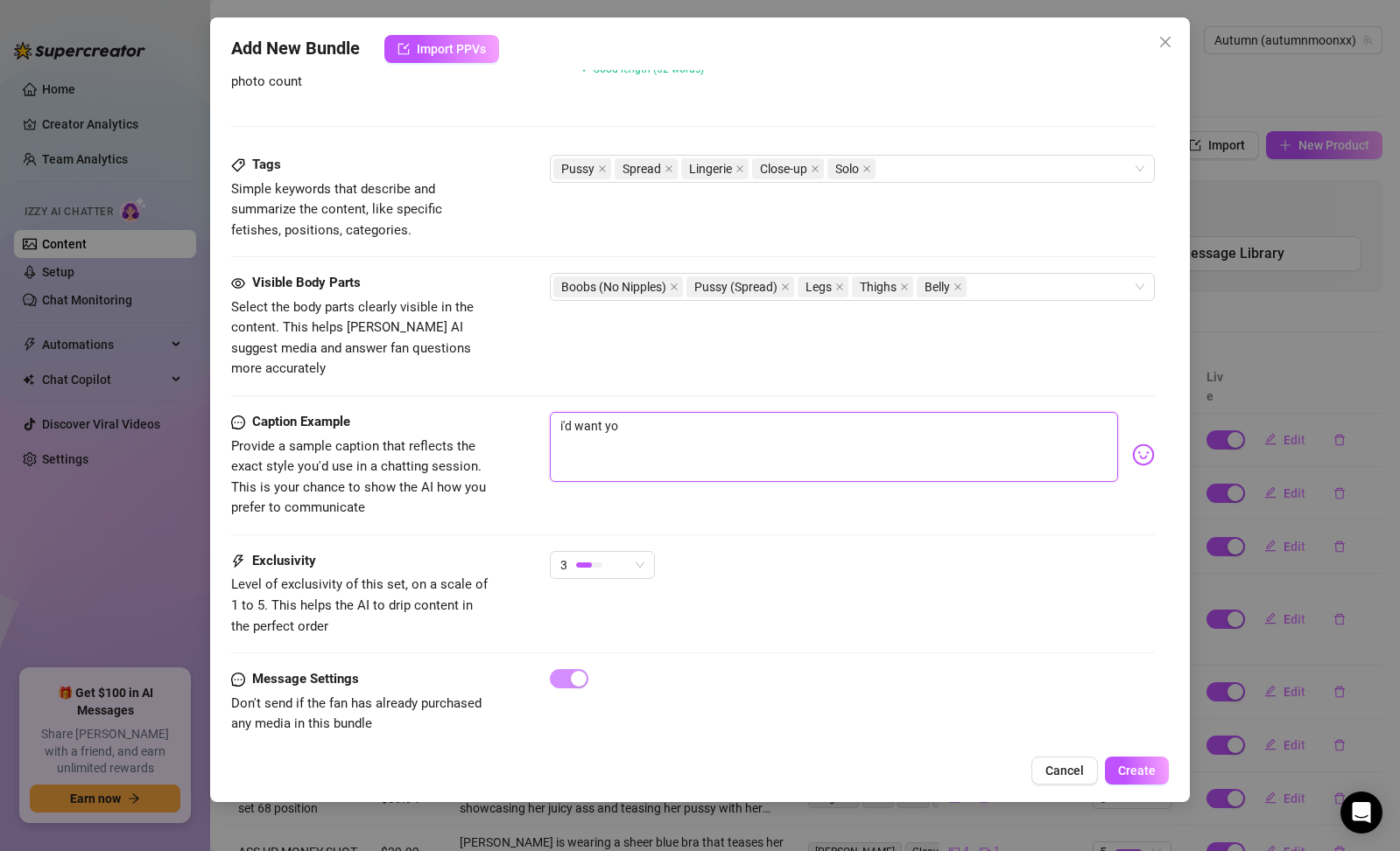
type textarea "i'd want you"
type textarea "i'd want you t"
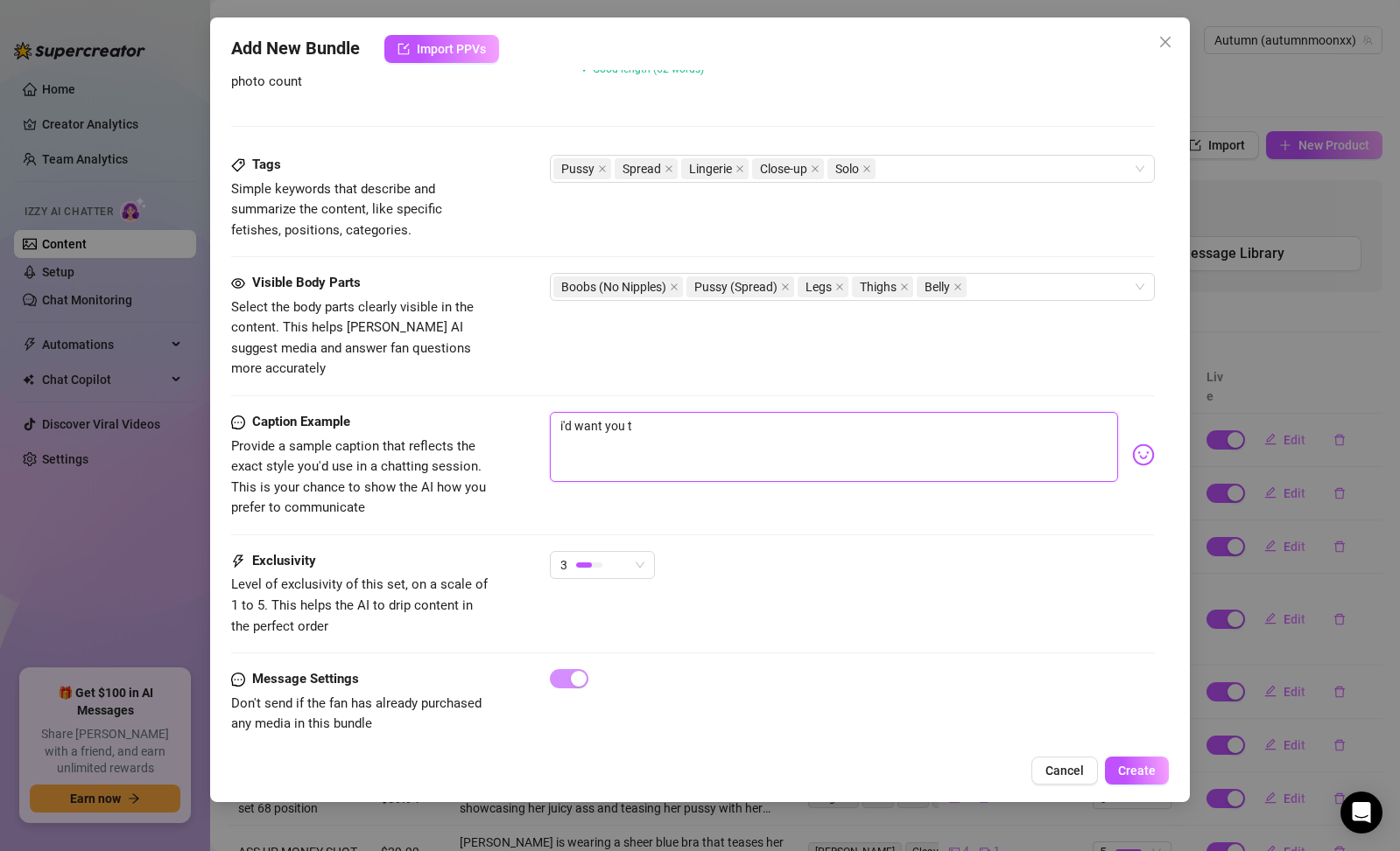
type textarea "i'd want you to"
type textarea "i'd want you to e"
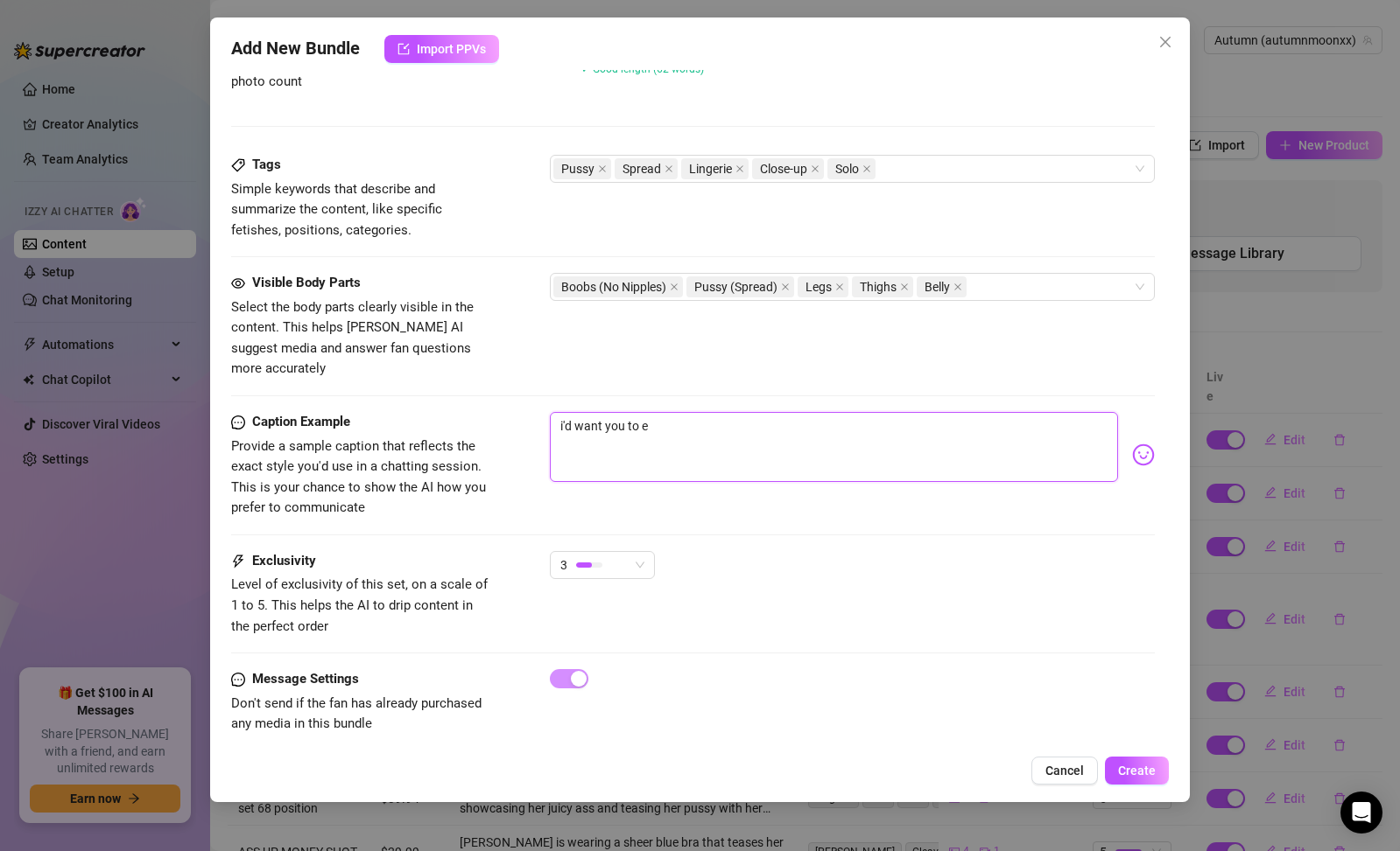
type textarea "i'd want you to ea"
type textarea "i'd want you to eat"
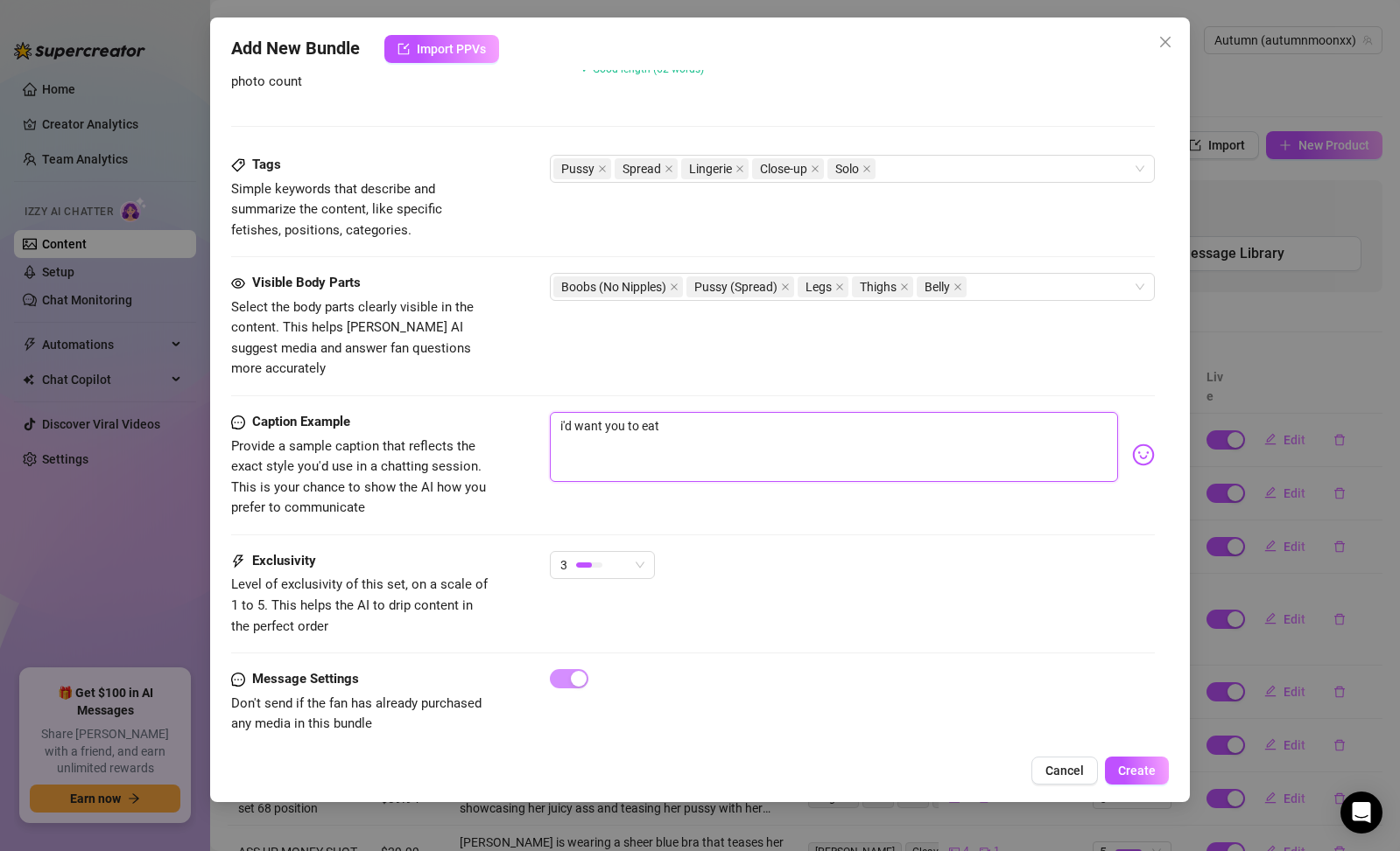
type textarea "i'd want you to eat"
type textarea "i'd want you to eat t"
type textarea "i'd want you to eat th"
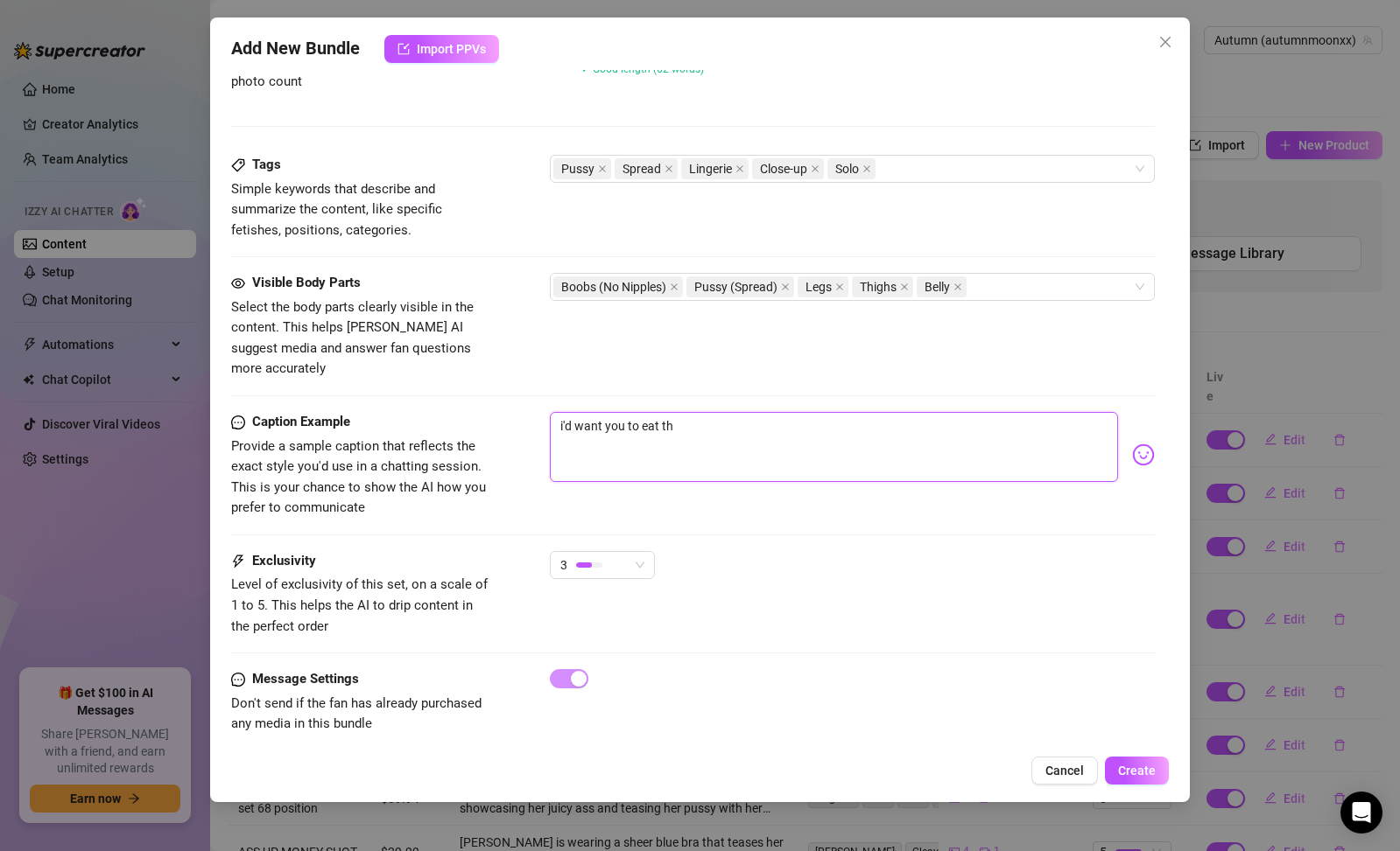
type textarea "i'd want you to eat thi"
type textarea "i'd want you to eat this"
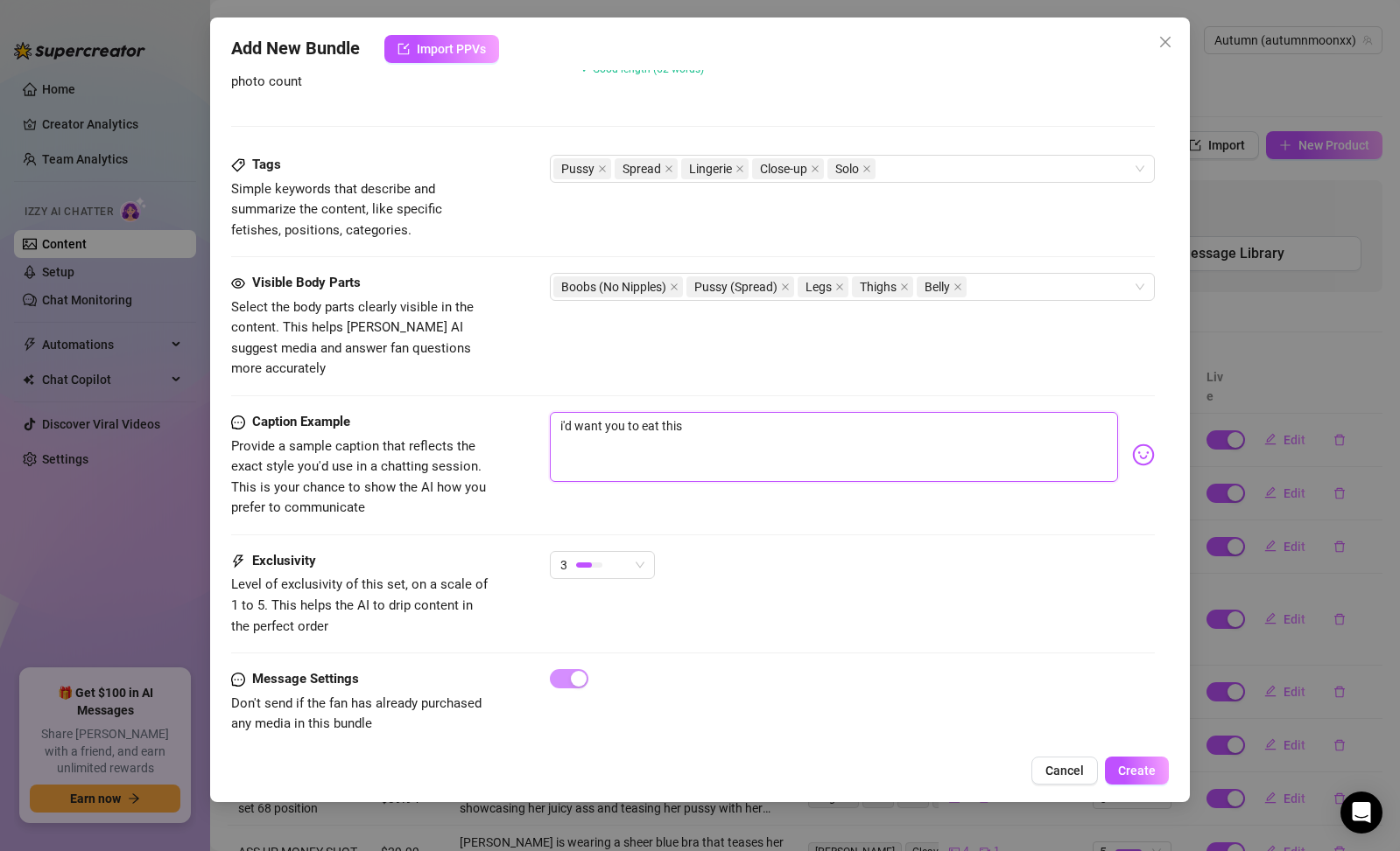
type textarea "i'd want you to eat this"
type textarea "i'd want you to eat this p"
type textarea "i'd want you to eat this ps"
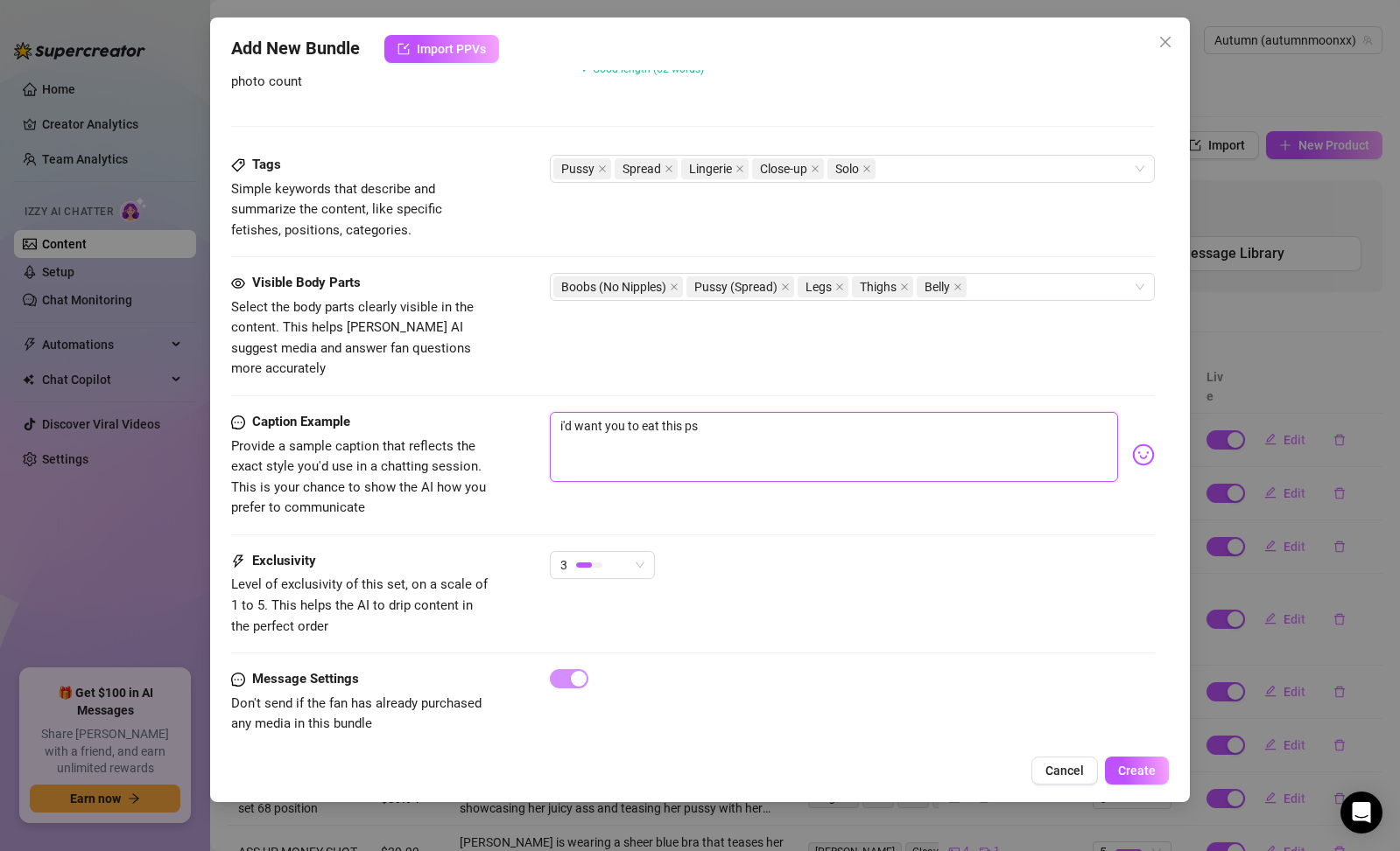
type textarea "i'd want you to eat this psu"
type textarea "i'd want you to eat this ps"
click at [670, 426] on textarea "i'd want you to eat this pussy and make me cum non stop, slipping your finger o…" at bounding box center [833, 448] width 568 height 70
drag, startPoint x: 674, startPoint y: 425, endPoint x: 644, endPoint y: 428, distance: 30.1
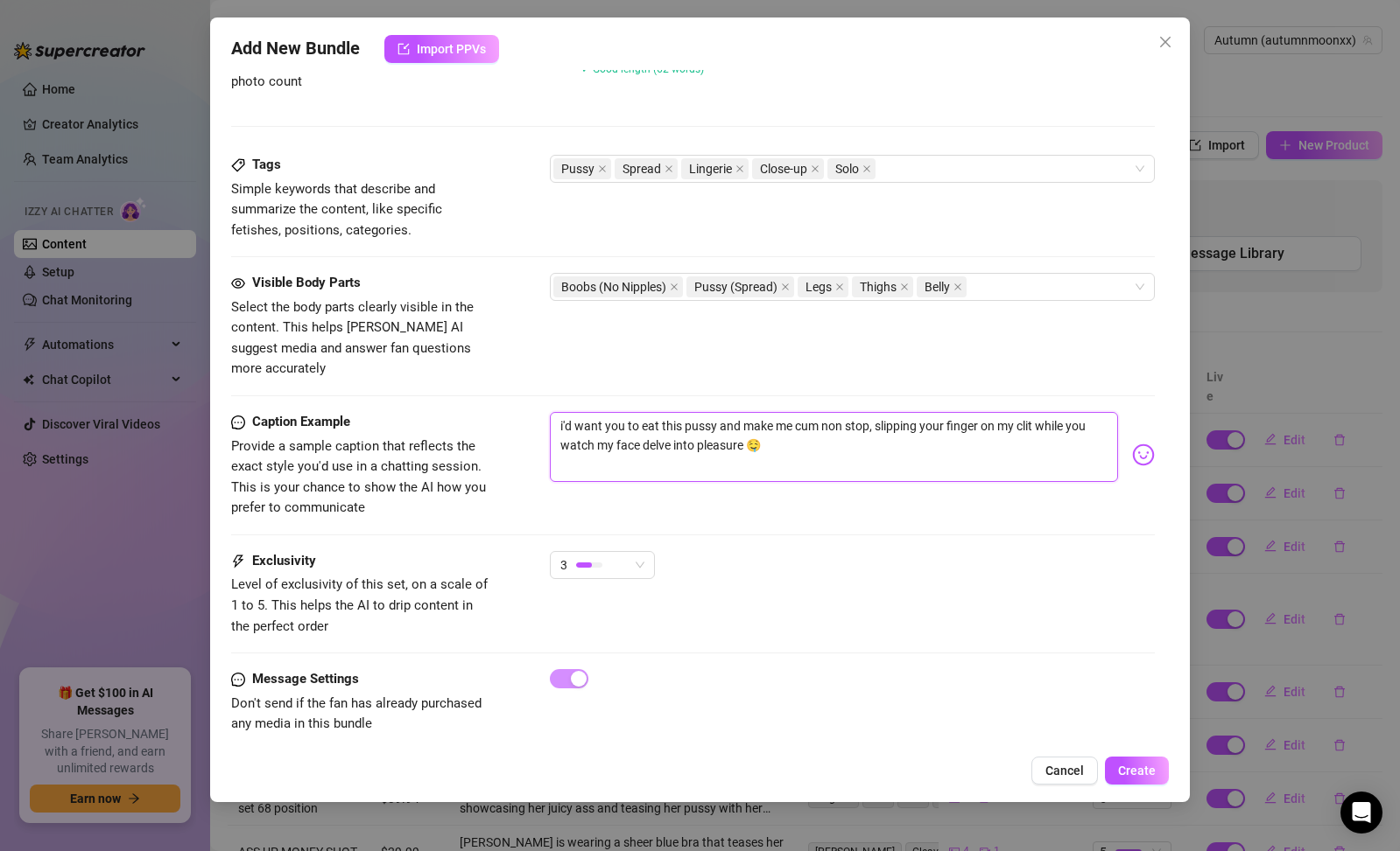
click at [644, 428] on textarea "i'd want you to eat this pussy and make me cum non stop, slipping your finger o…" at bounding box center [833, 448] width 568 height 70
drag, startPoint x: 745, startPoint y: 423, endPoint x: 634, endPoint y: 431, distance: 111.3
click at [634, 431] on textarea "i'd want you to eat this pussy and make me cum non stop, slipping your finger o…" at bounding box center [833, 448] width 568 height 70
click at [820, 551] on div "3" at bounding box center [851, 572] width 605 height 43
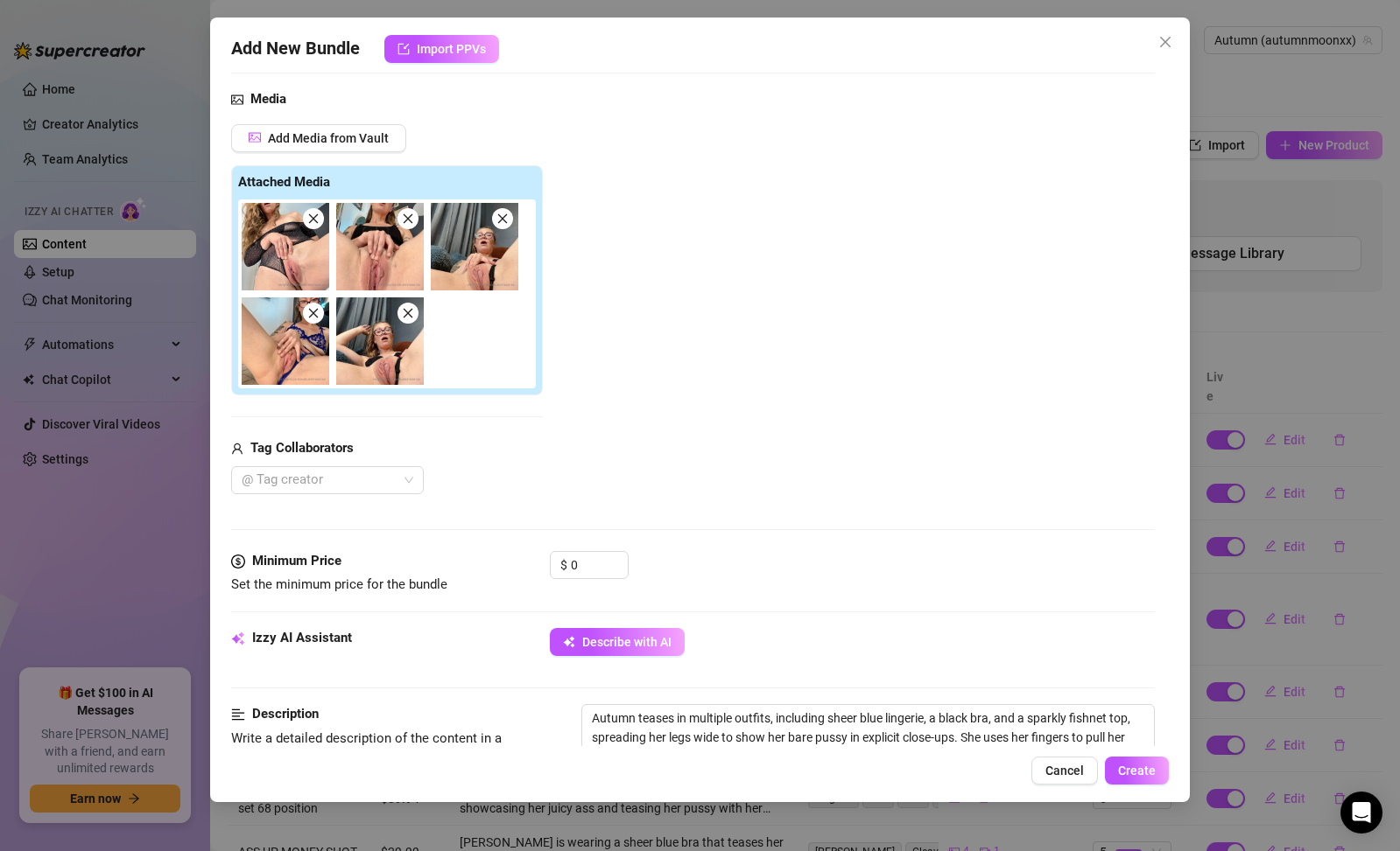
scroll to position [168, 0]
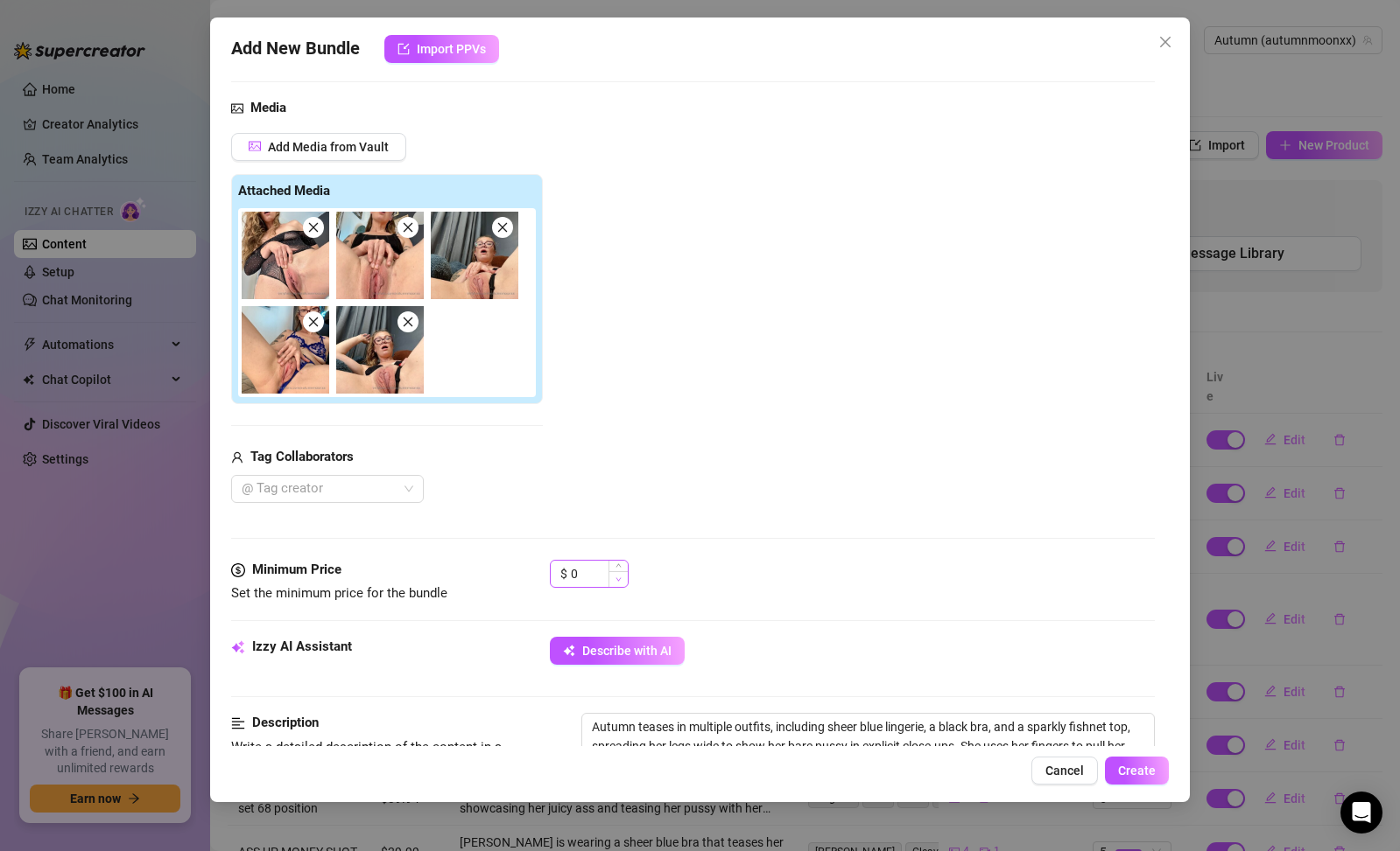
click at [614, 579] on span "Decrease Value" at bounding box center [618, 579] width 19 height 16
drag, startPoint x: 607, startPoint y: 572, endPoint x: 549, endPoint y: 563, distance: 58.7
click at [549, 563] on div "$ 0" at bounding box center [588, 574] width 78 height 28
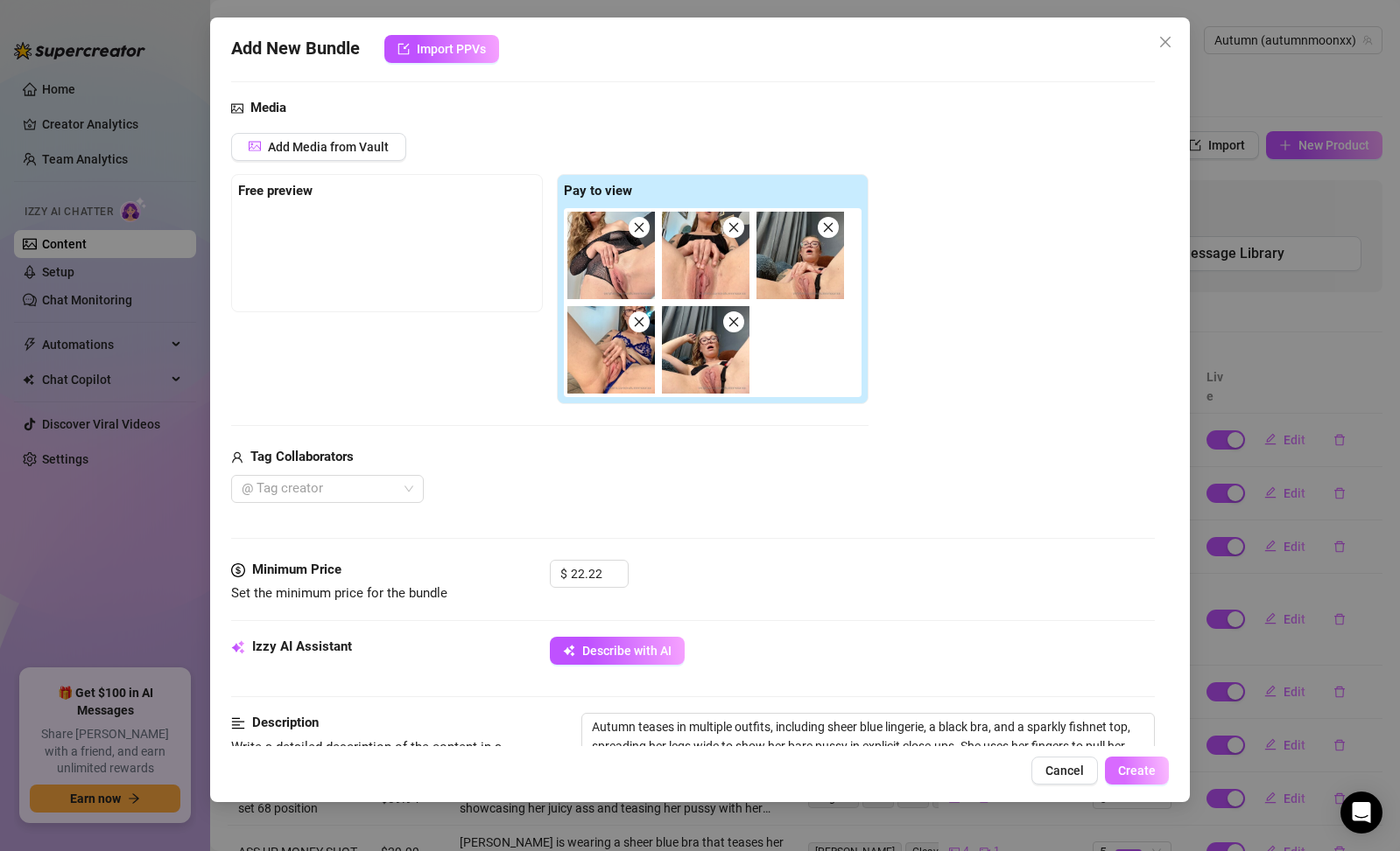
click at [1126, 765] on span "Create" at bounding box center [1137, 771] width 38 height 14
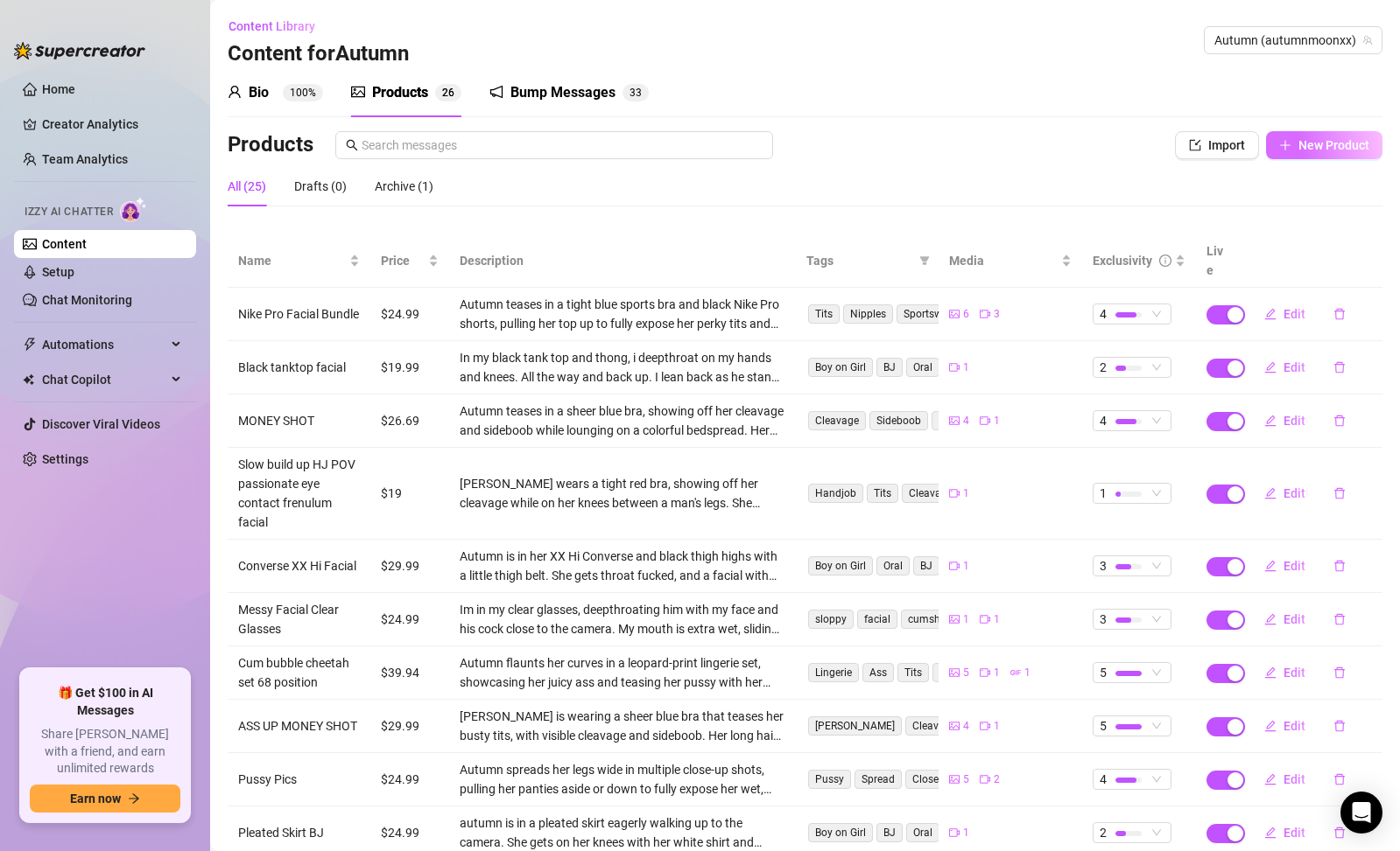
click at [1307, 150] on span "New Product" at bounding box center [1334, 145] width 71 height 14
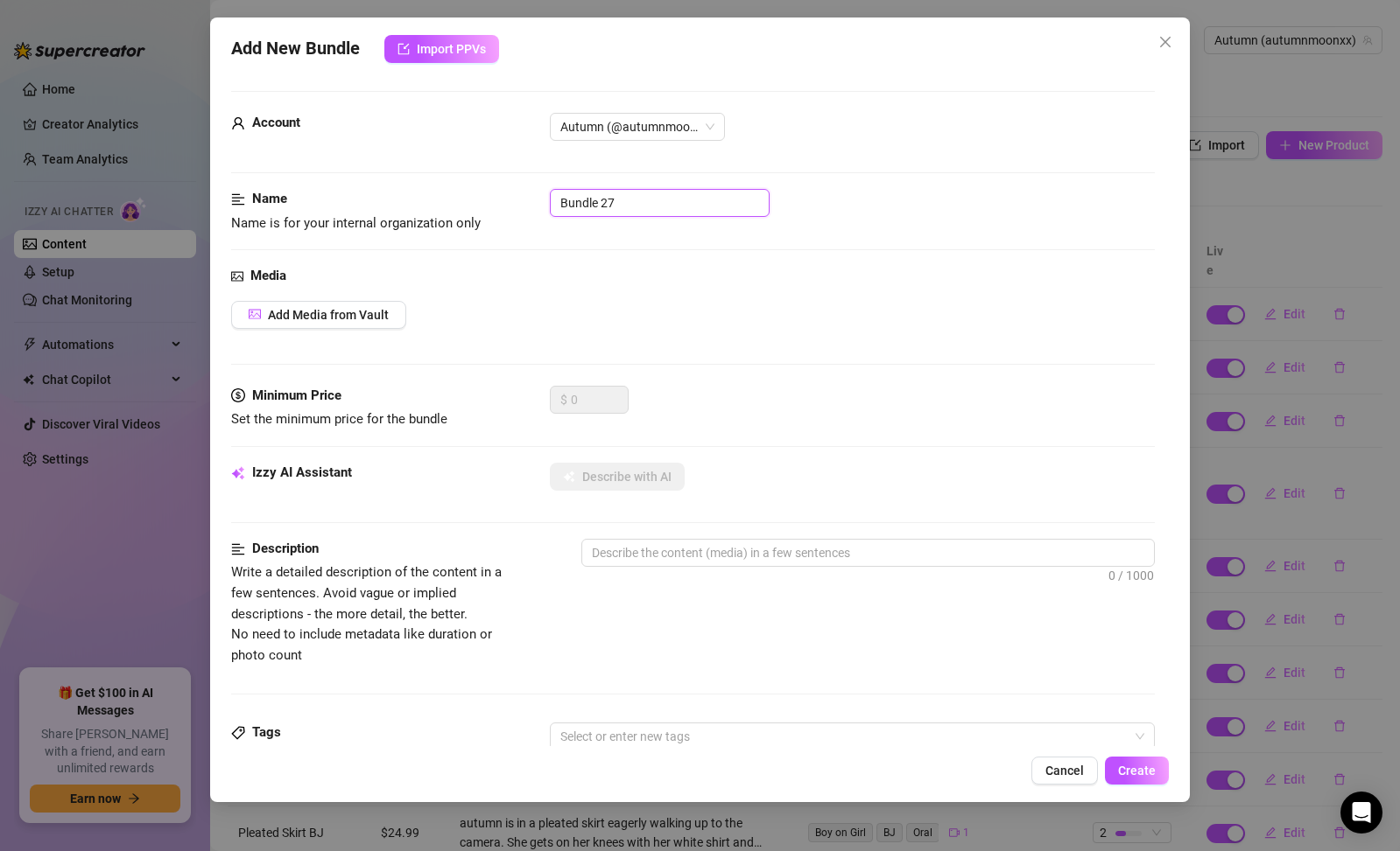
drag, startPoint x: 688, startPoint y: 203, endPoint x: 458, endPoint y: 167, distance: 232.8
click at [458, 167] on form "Account Autumn (@autumnmoonxx) Name Name is for your internal organization only…" at bounding box center [693, 713] width 923 height 1244
click at [383, 315] on span "Add Media from Vault" at bounding box center [328, 315] width 121 height 14
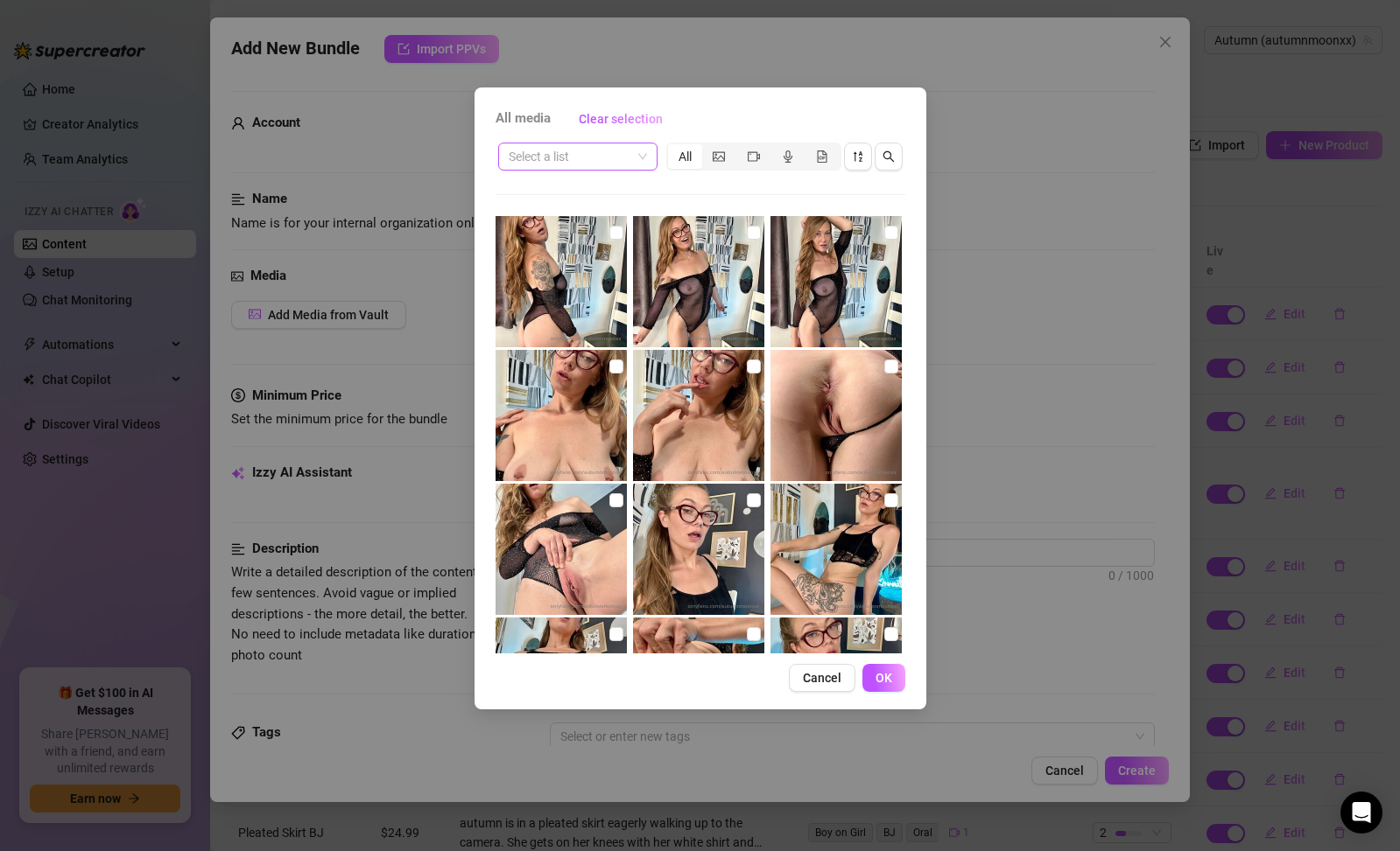
click at [547, 160] on input "search" at bounding box center [570, 156] width 123 height 26
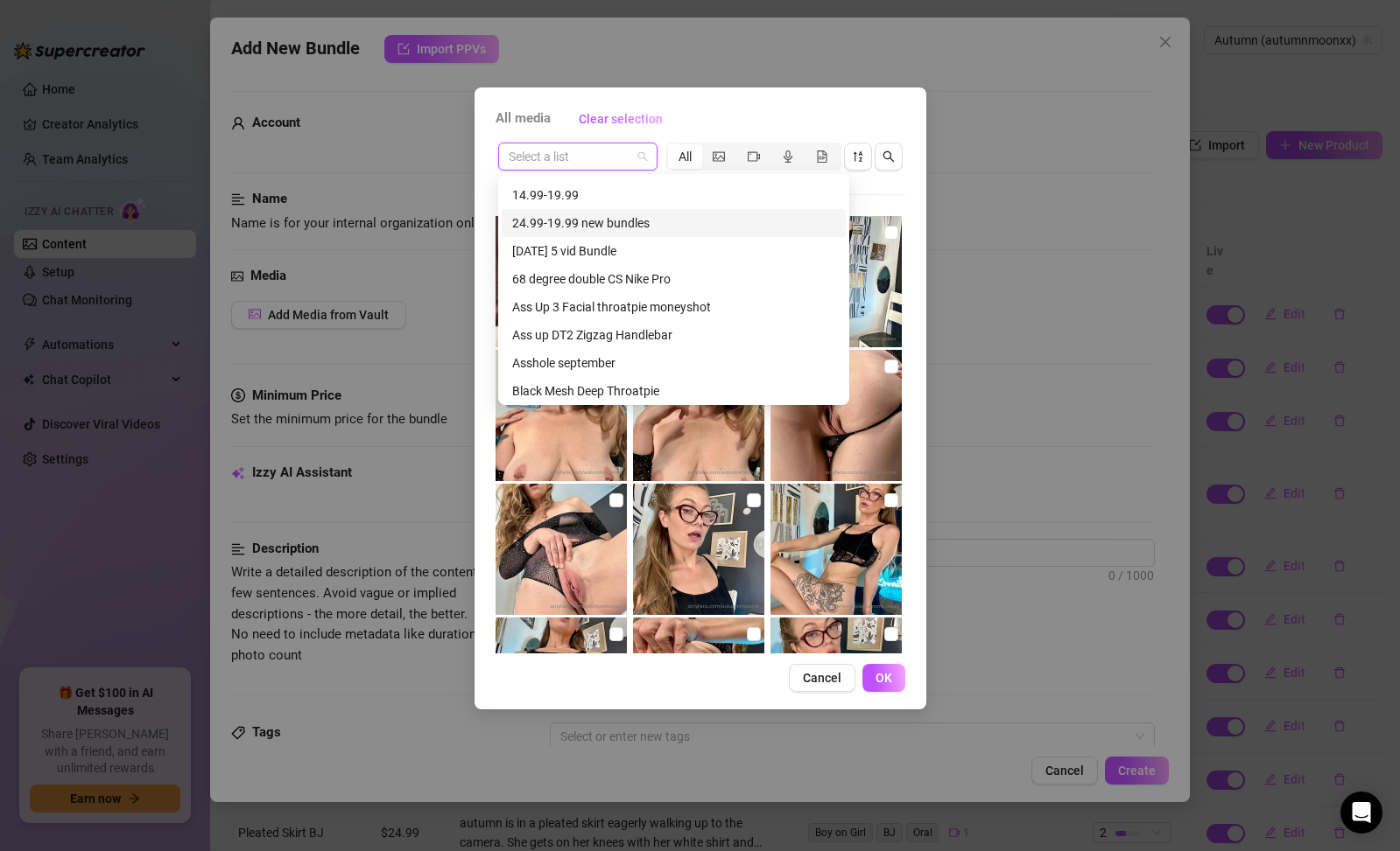
scroll to position [54, 0]
click at [573, 355] on div "Asshole september" at bounding box center [674, 361] width 323 height 19
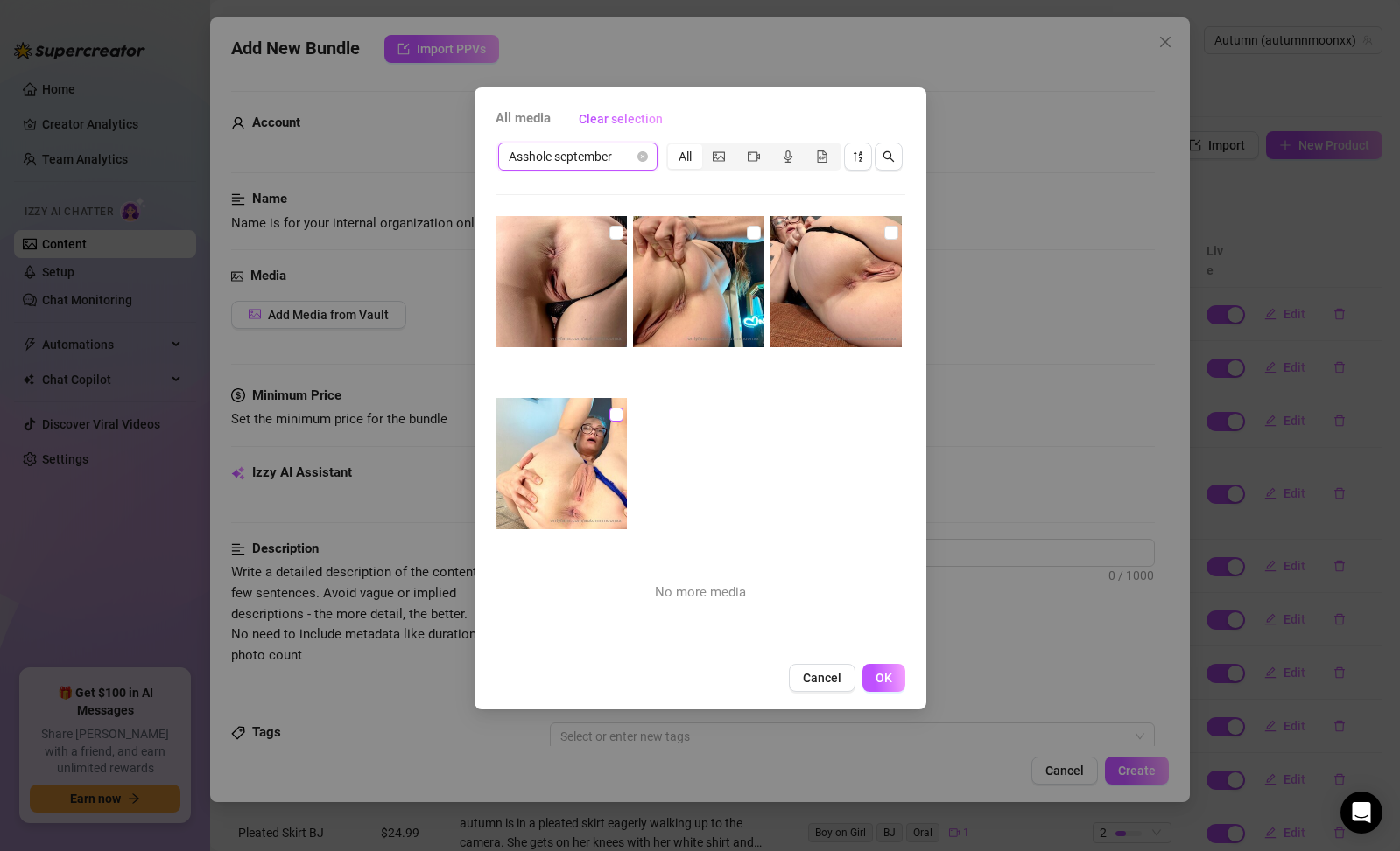
click at [615, 413] on input "checkbox" at bounding box center [616, 414] width 14 height 14
click at [885, 228] on input "checkbox" at bounding box center [891, 233] width 14 height 14
click at [778, 217] on img at bounding box center [836, 282] width 131 height 131
click at [761, 222] on div "No more media" at bounding box center [701, 435] width 410 height 437
click at [885, 228] on input "checkbox" at bounding box center [891, 233] width 14 height 14
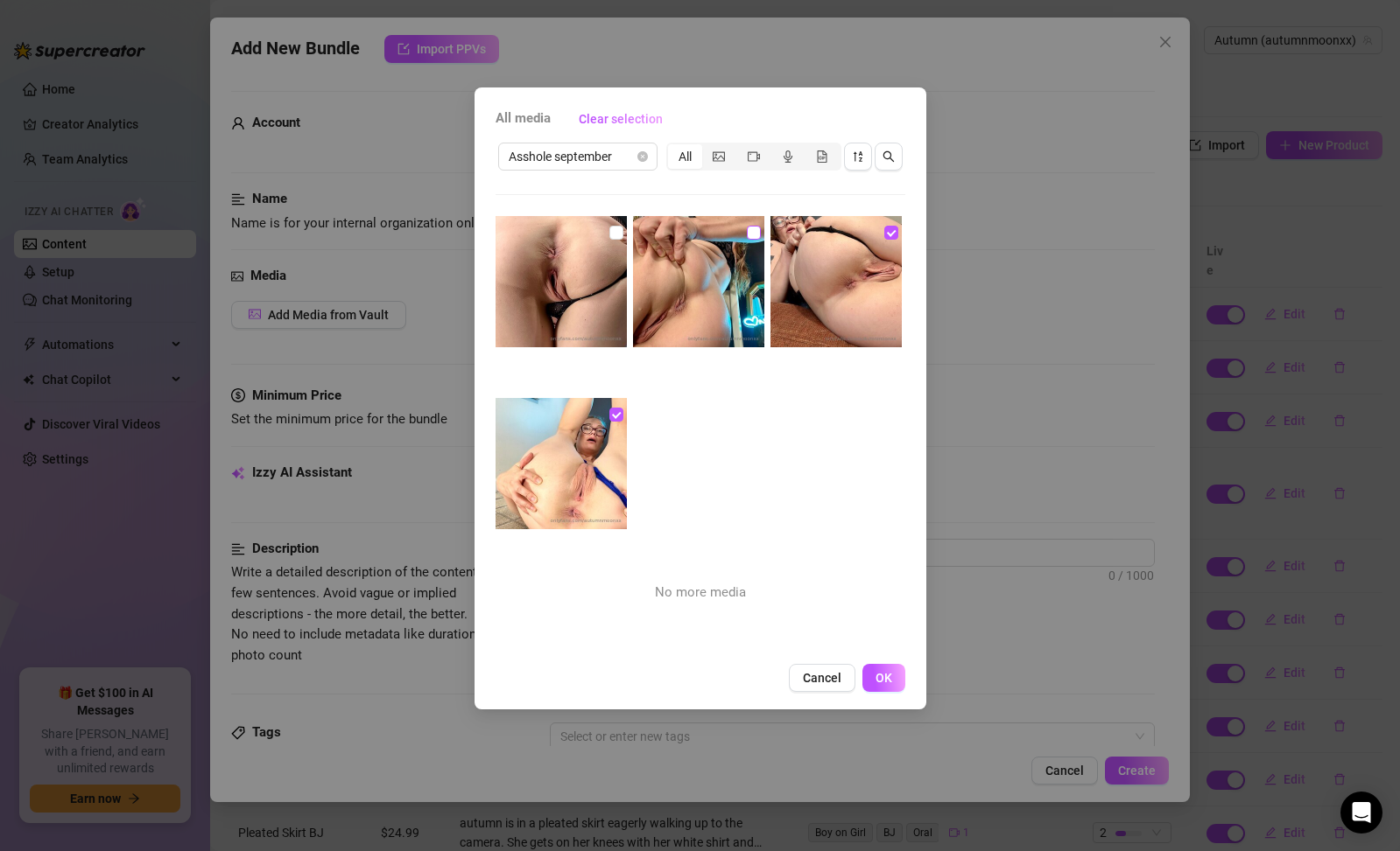
click at [747, 233] on input "checkbox" at bounding box center [754, 233] width 14 height 14
click at [609, 240] on label at bounding box center [616, 233] width 14 height 19
click at [609, 240] on input "checkbox" at bounding box center [616, 233] width 14 height 14
click at [882, 677] on span "OK" at bounding box center [884, 677] width 17 height 14
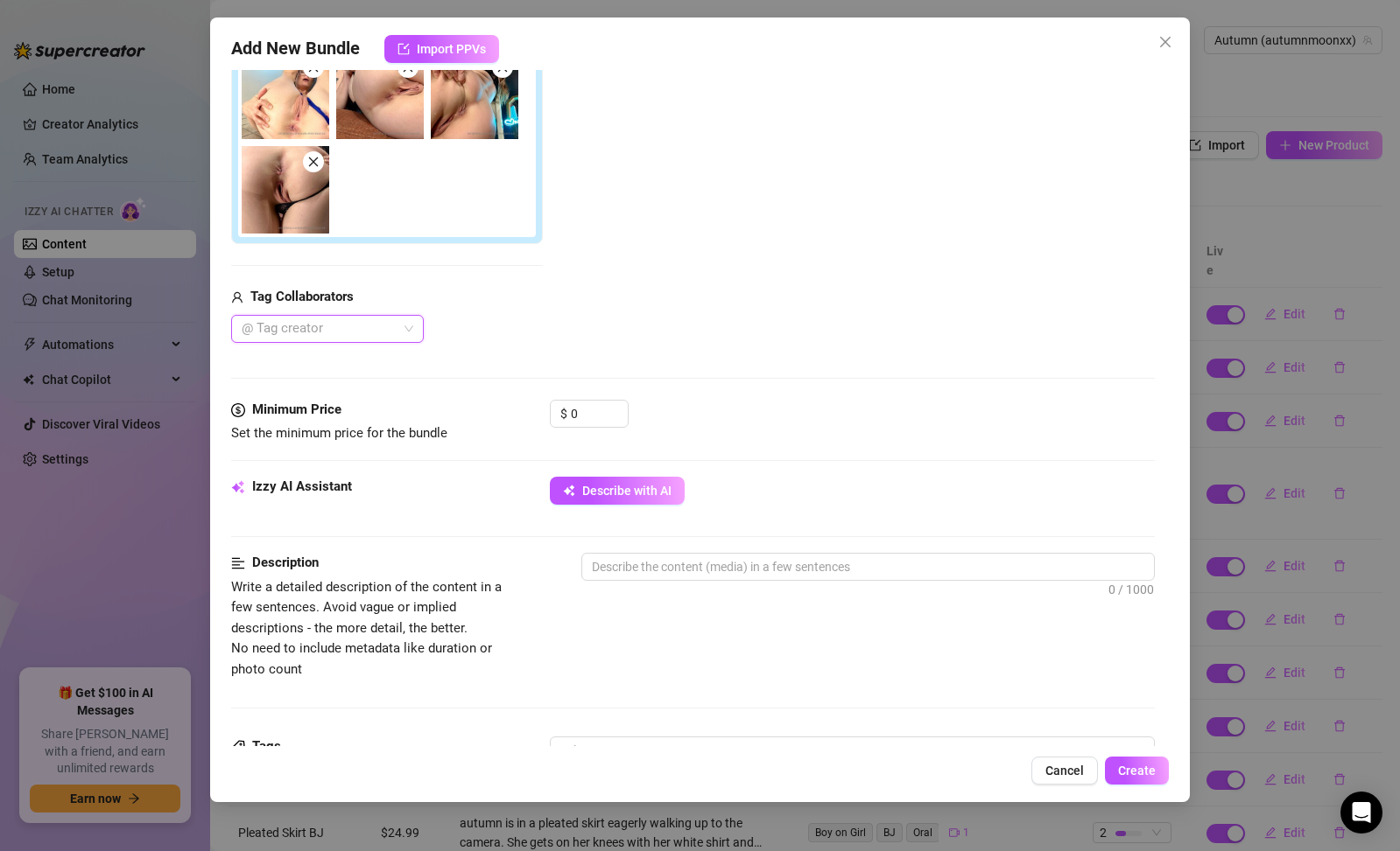
scroll to position [331, 0]
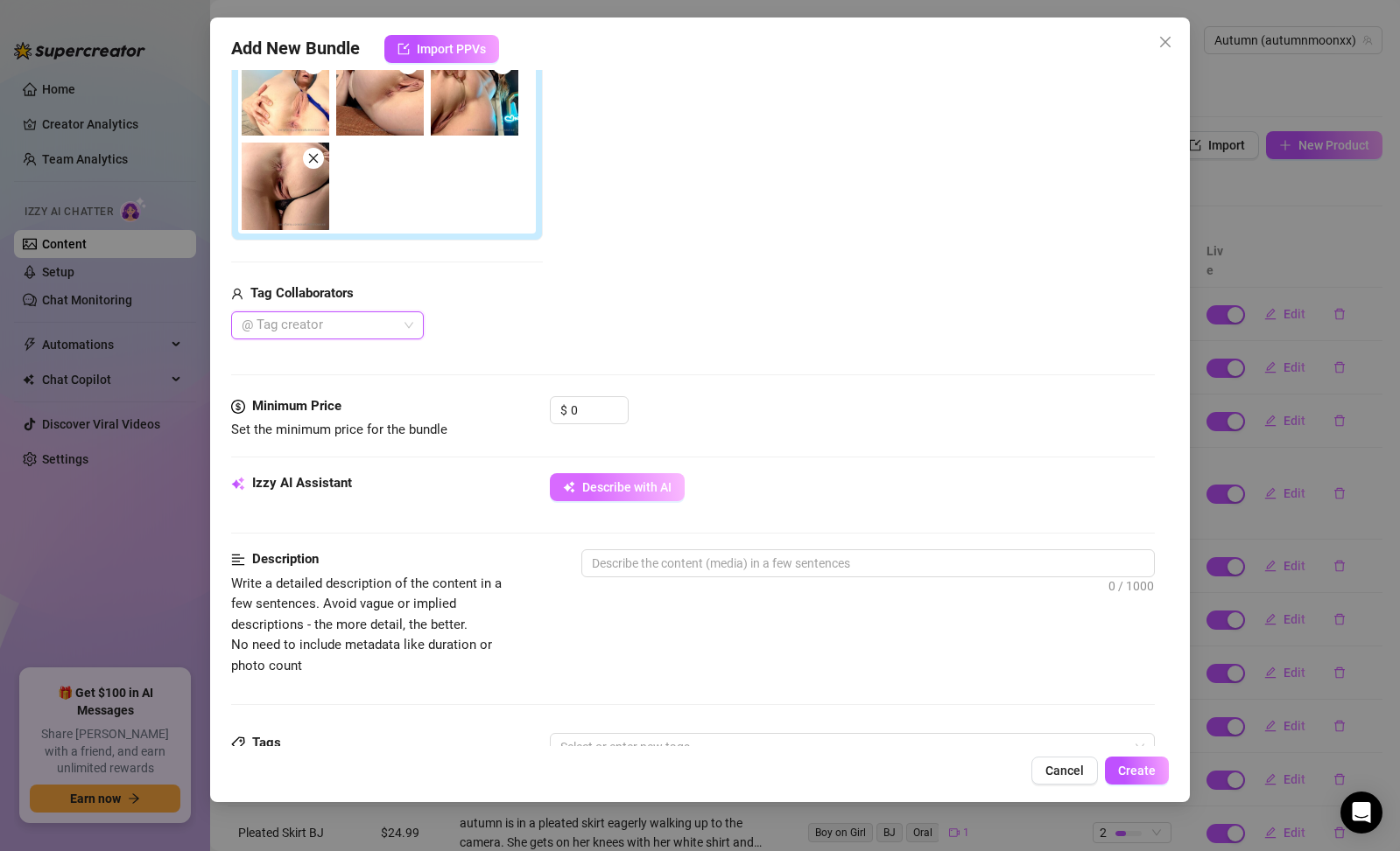
click at [673, 492] on button "Describe with AI" at bounding box center [617, 487] width 135 height 28
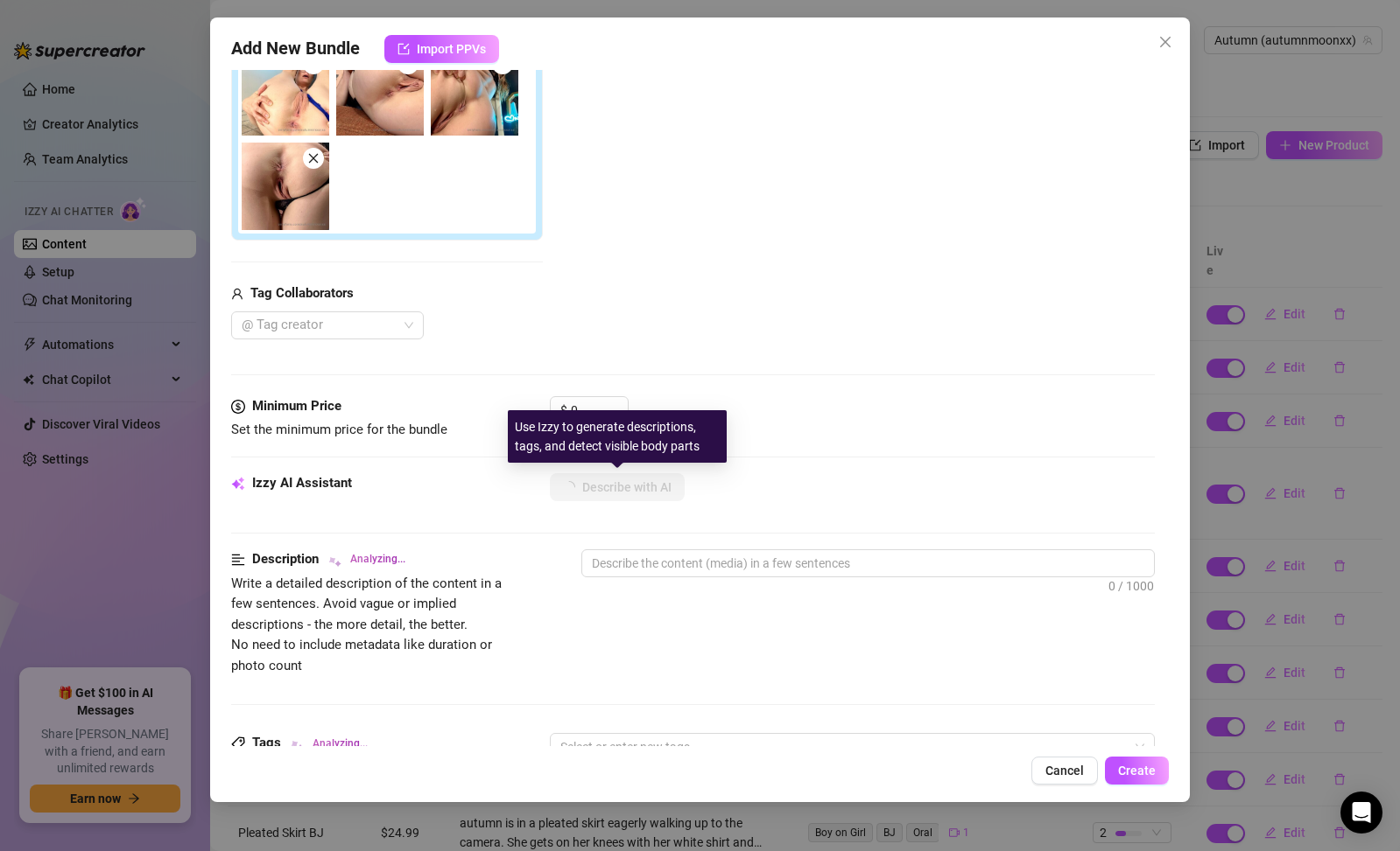
click at [590, 411] on div "Use Izzy to generate descriptions, tags, and detect visible body parts" at bounding box center [617, 437] width 219 height 53
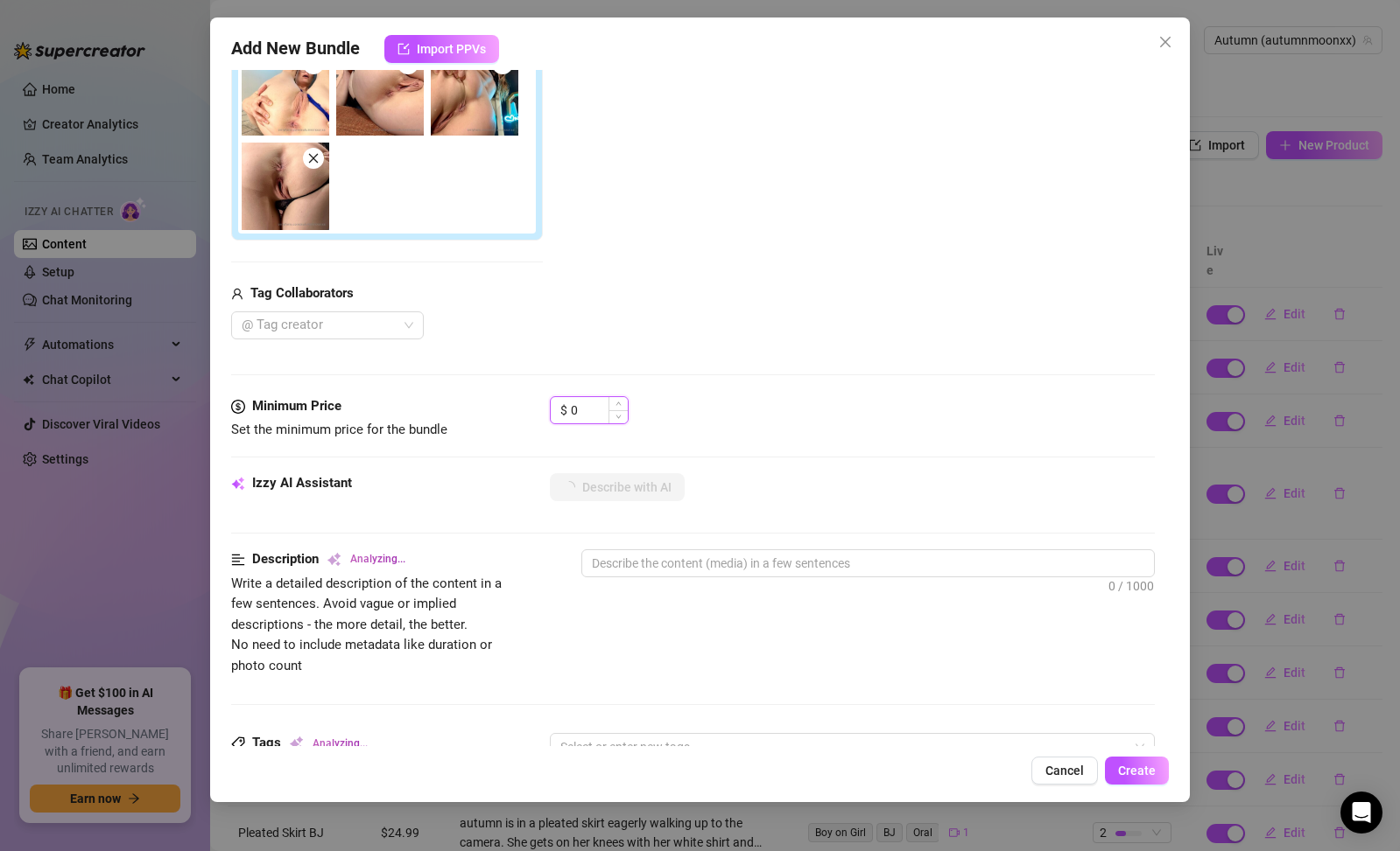
click at [593, 402] on input "0" at bounding box center [599, 410] width 57 height 26
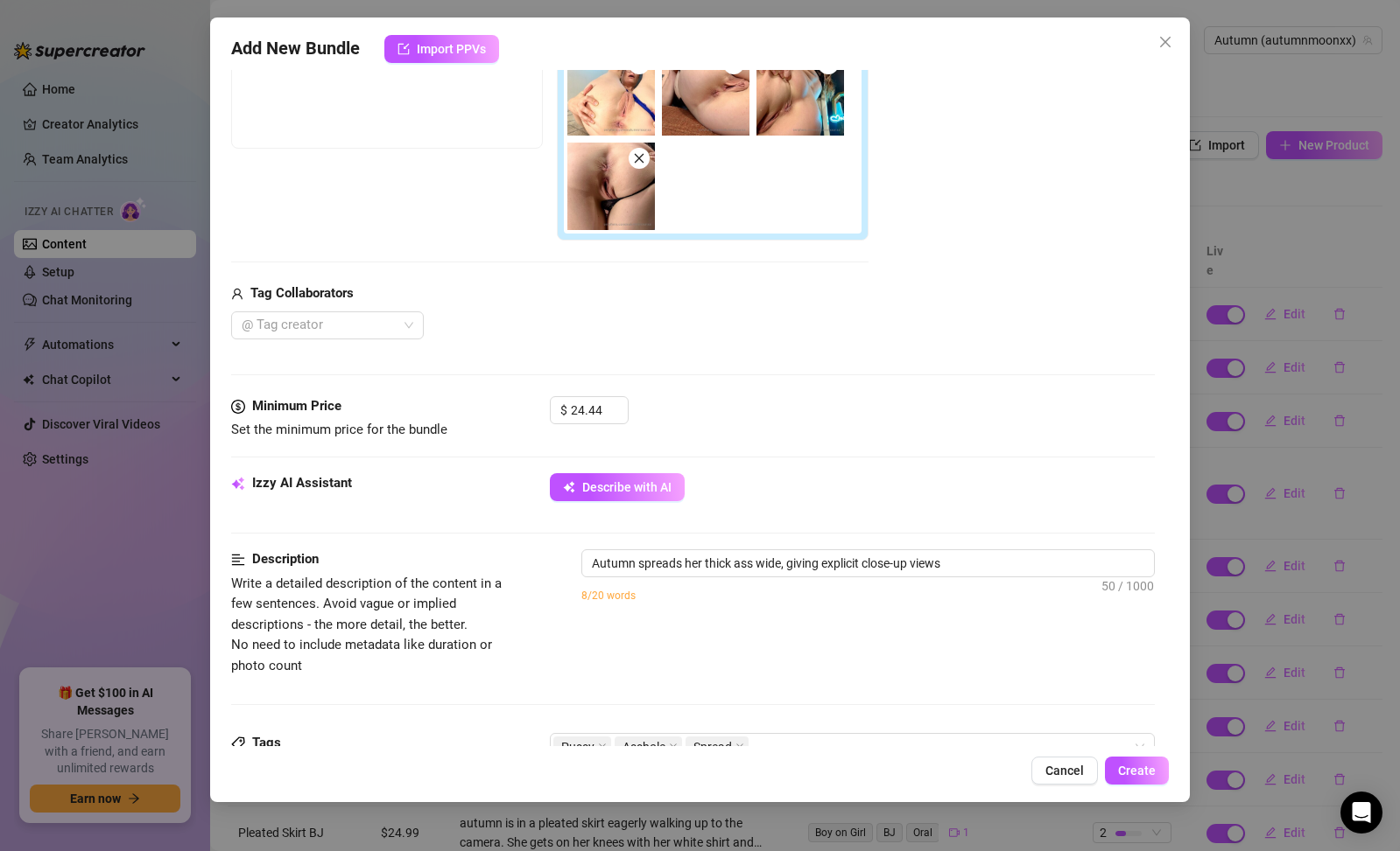
click at [773, 413] on div "$ 24.44" at bounding box center [851, 417] width 605 height 43
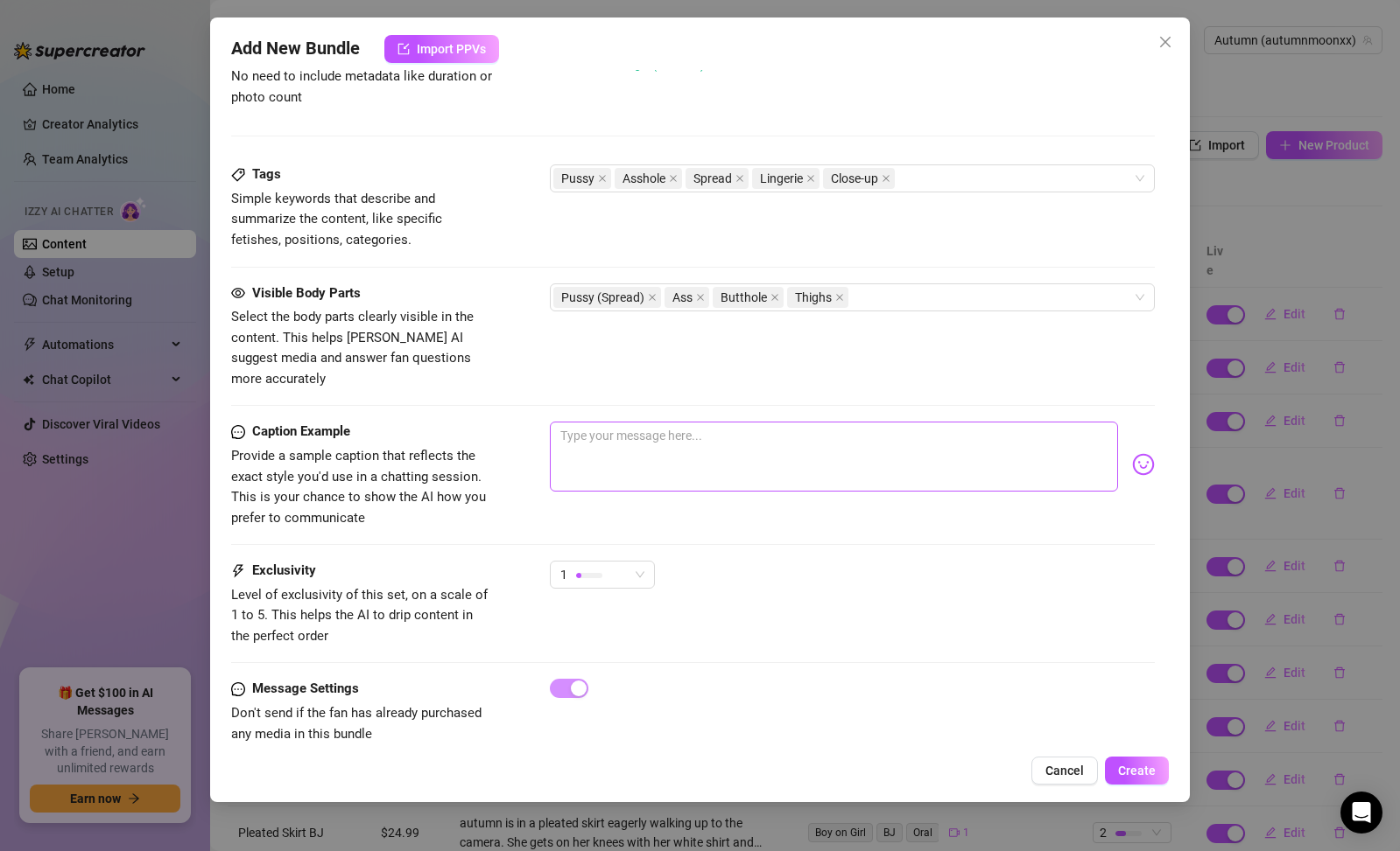
scroll to position [911, 0]
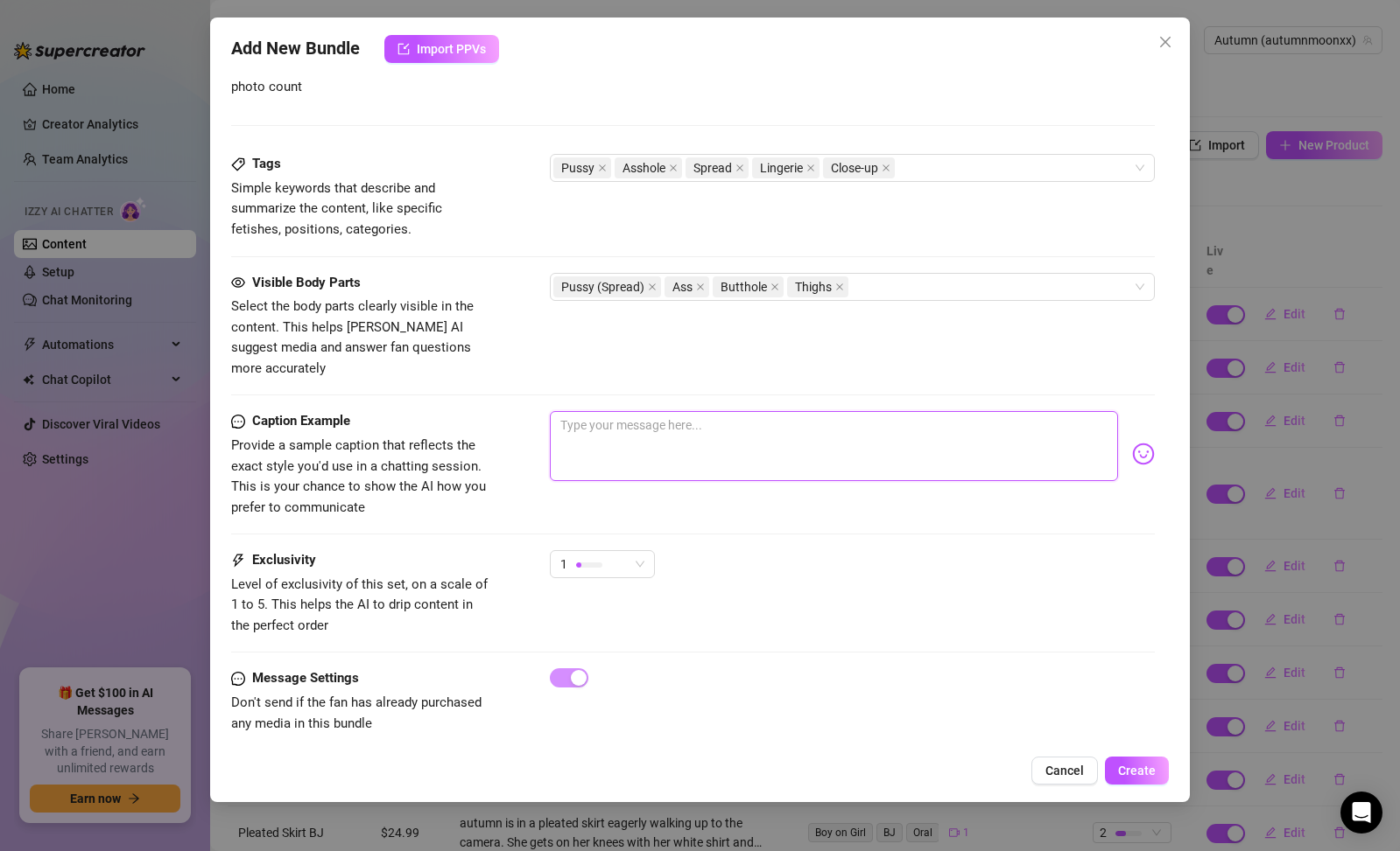
click at [762, 424] on textarea at bounding box center [833, 447] width 568 height 70
drag, startPoint x: 708, startPoint y: 438, endPoint x: 581, endPoint y: 426, distance: 127.6
click at [581, 426] on textarea "mmmm my asshole completely spread for you, you don't even know how fast you cou…" at bounding box center [833, 447] width 568 height 70
click at [618, 551] on div "1" at bounding box center [595, 564] width 68 height 26
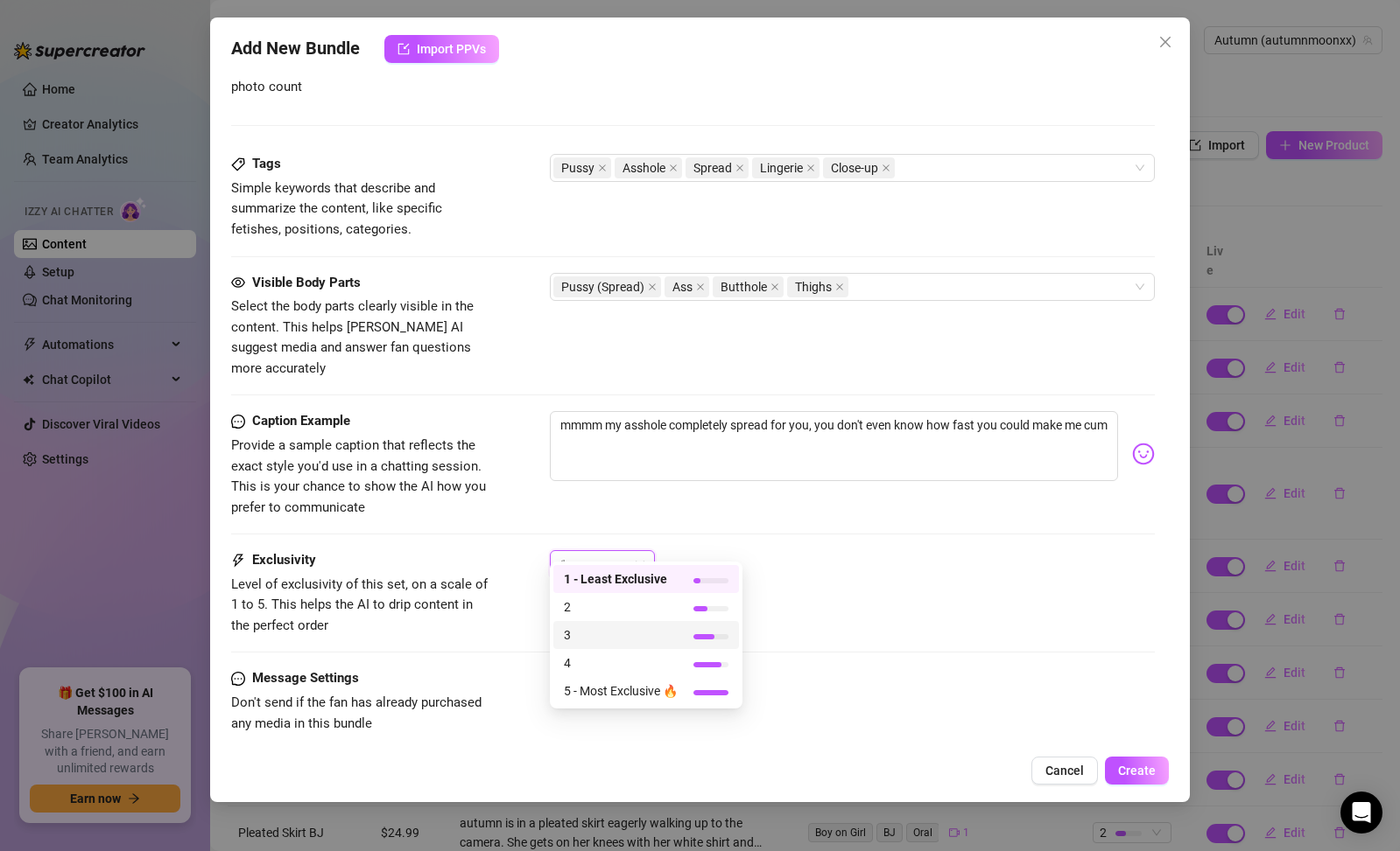
click at [633, 641] on span "3" at bounding box center [621, 635] width 114 height 19
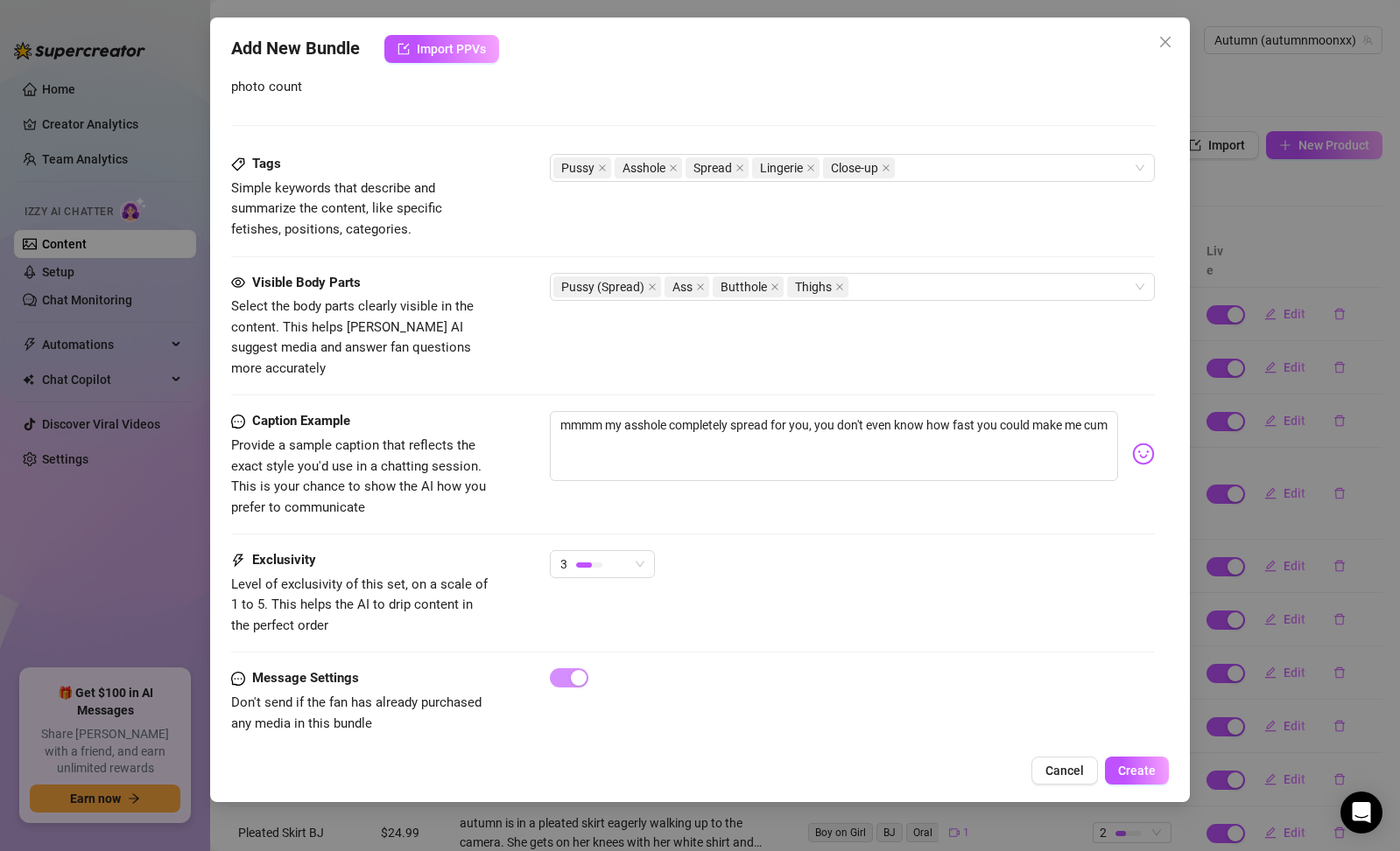
click at [879, 668] on div at bounding box center [851, 677] width 605 height 19
click at [1127, 762] on button "Create" at bounding box center [1136, 771] width 64 height 28
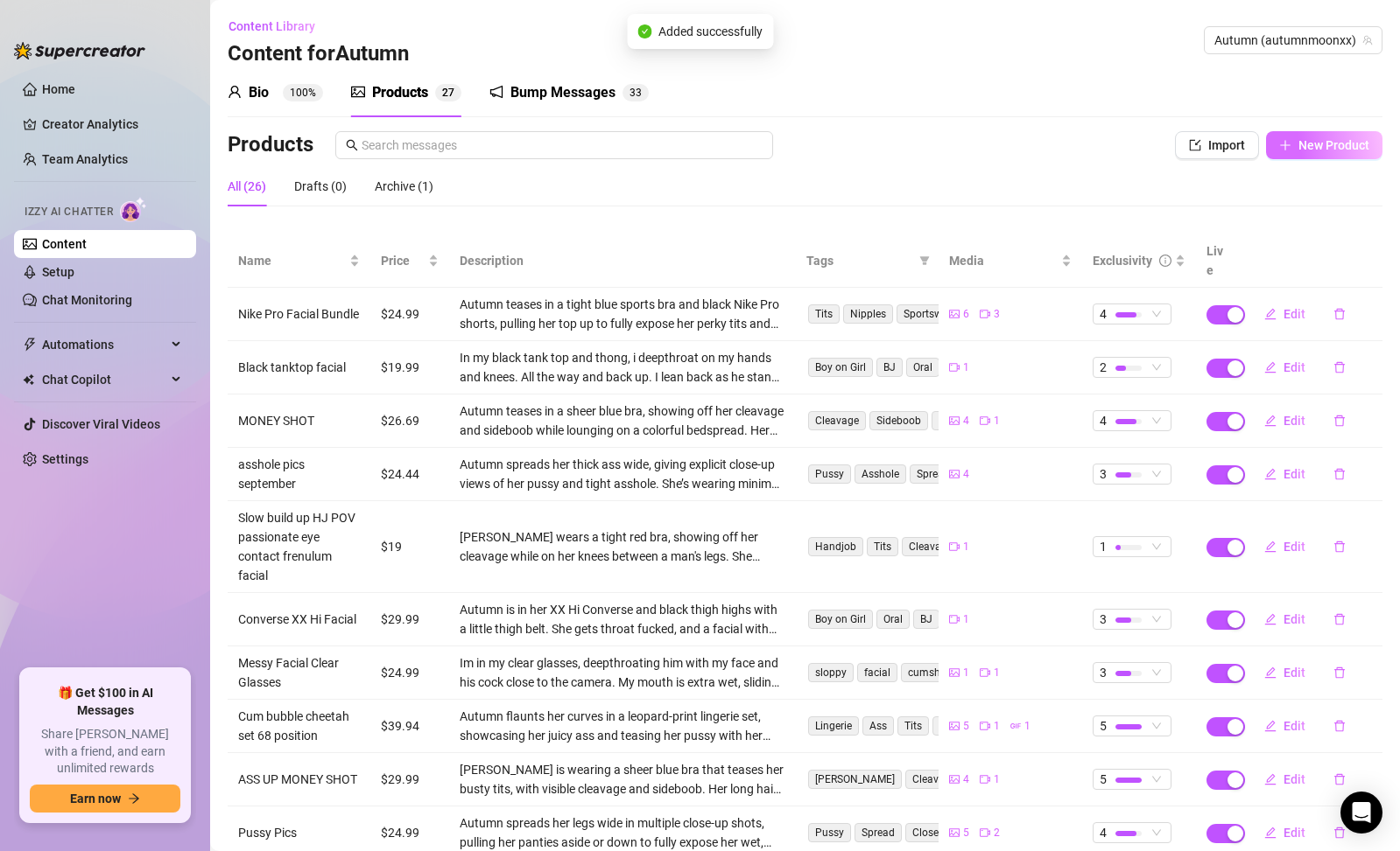
click at [1298, 146] on span "New Product" at bounding box center [1334, 145] width 71 height 14
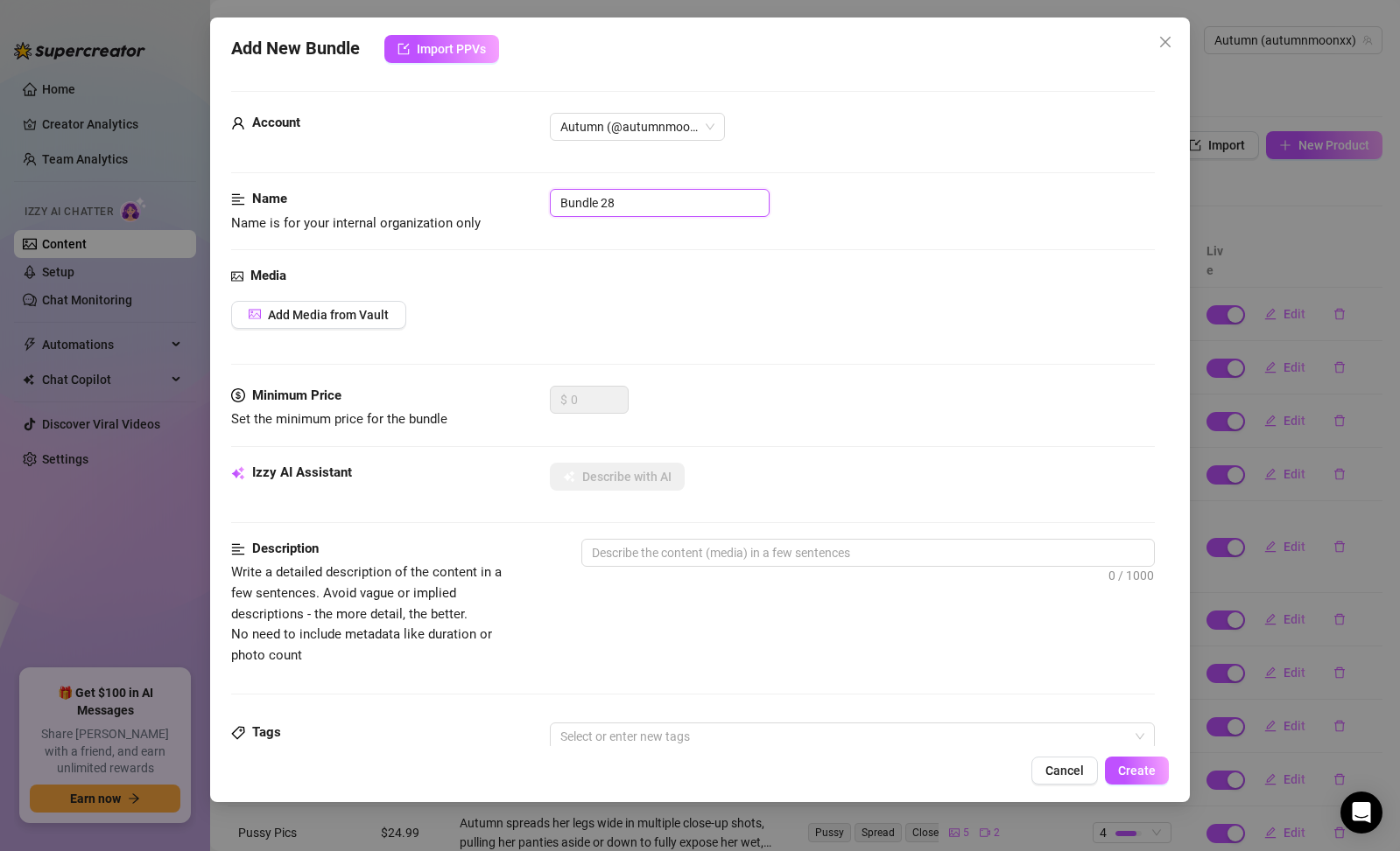
drag, startPoint x: 709, startPoint y: 210, endPoint x: 482, endPoint y: 203, distance: 227.1
click at [483, 203] on div "Name Name is for your internal organization only Bundle 28" at bounding box center [693, 211] width 923 height 44
click at [356, 313] on span "Add Media from Vault" at bounding box center [328, 315] width 121 height 14
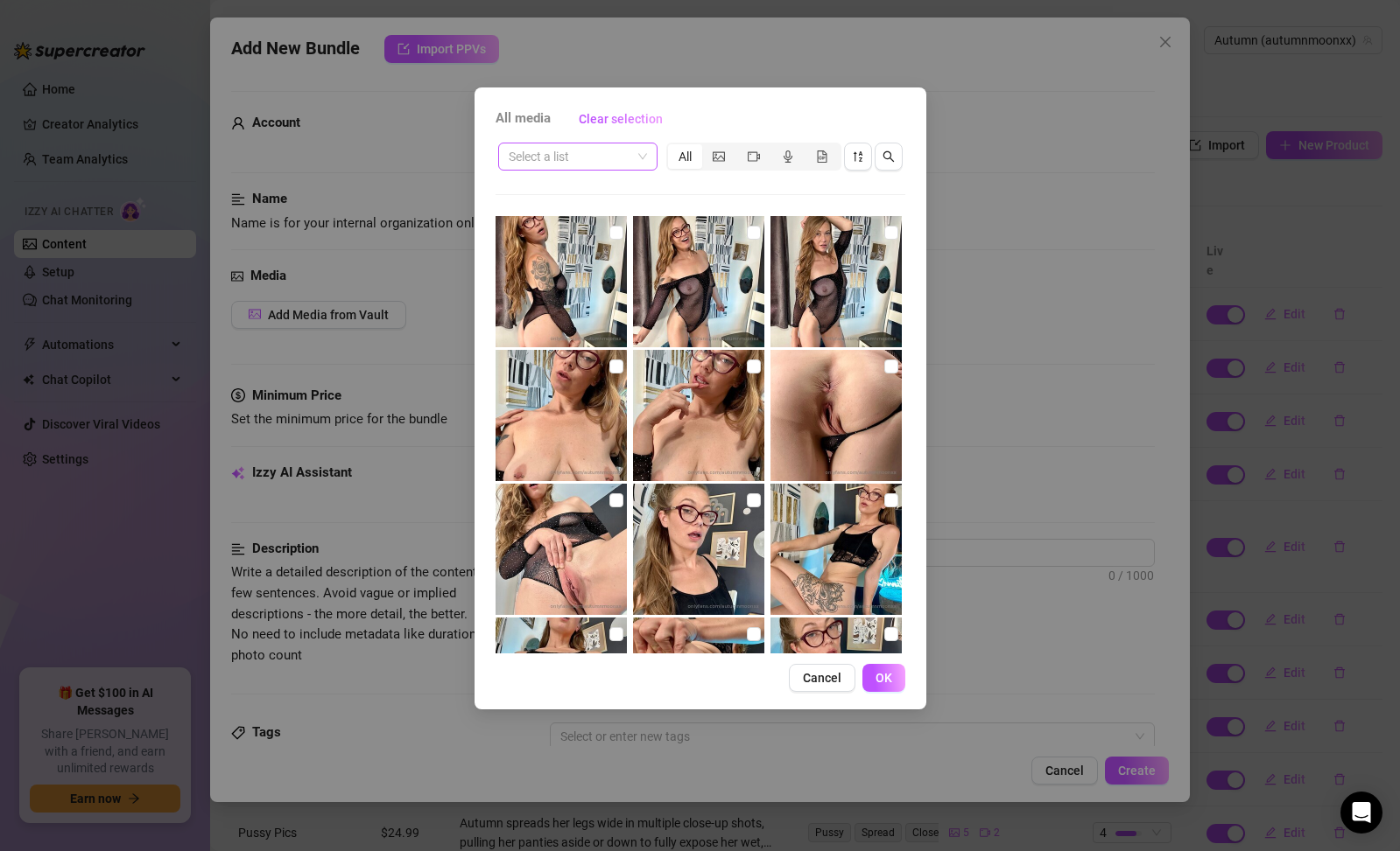
click at [560, 159] on input "search" at bounding box center [570, 156] width 123 height 26
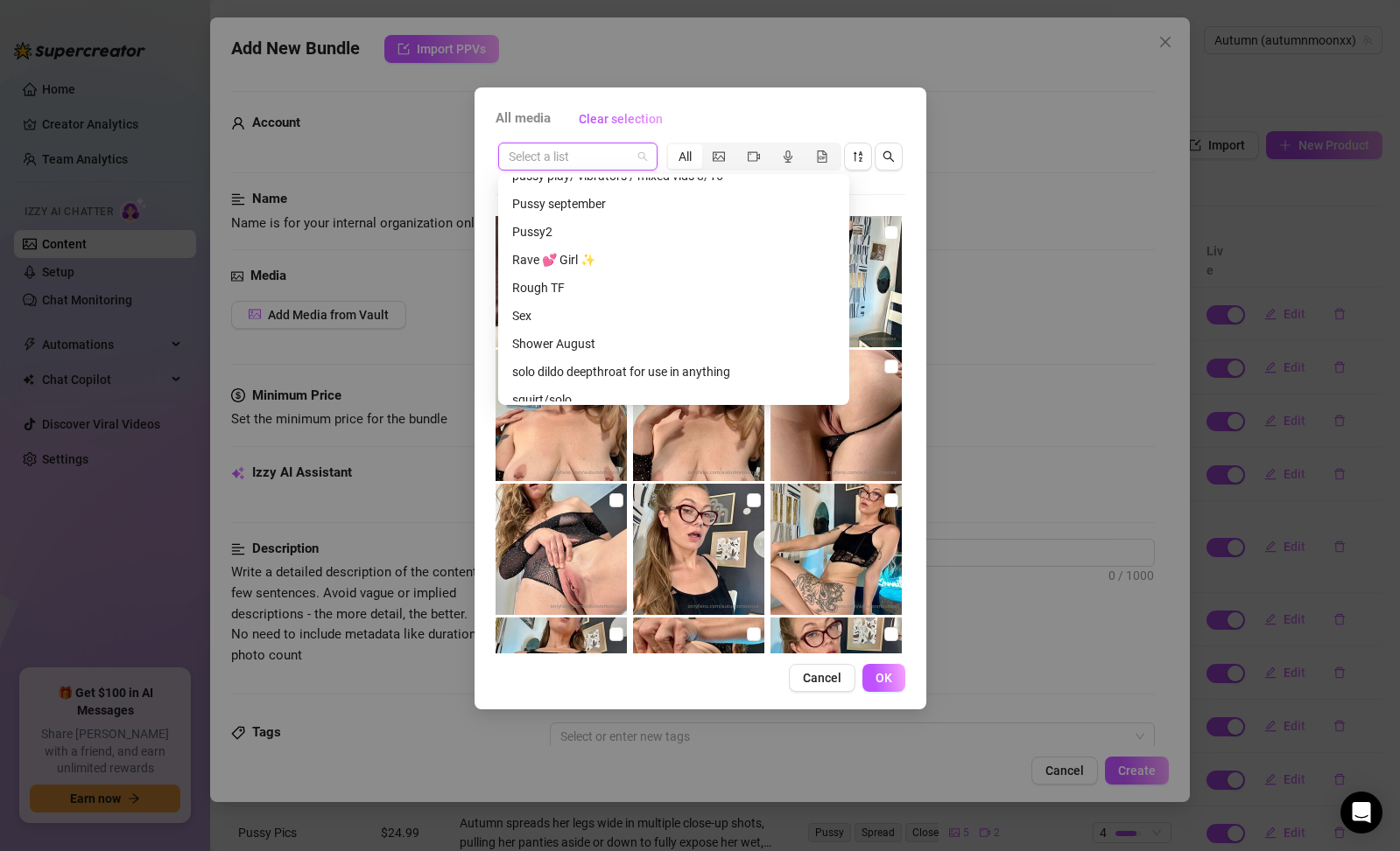
scroll to position [1107, 0]
click at [575, 199] on div "Pussy september" at bounding box center [674, 204] width 323 height 19
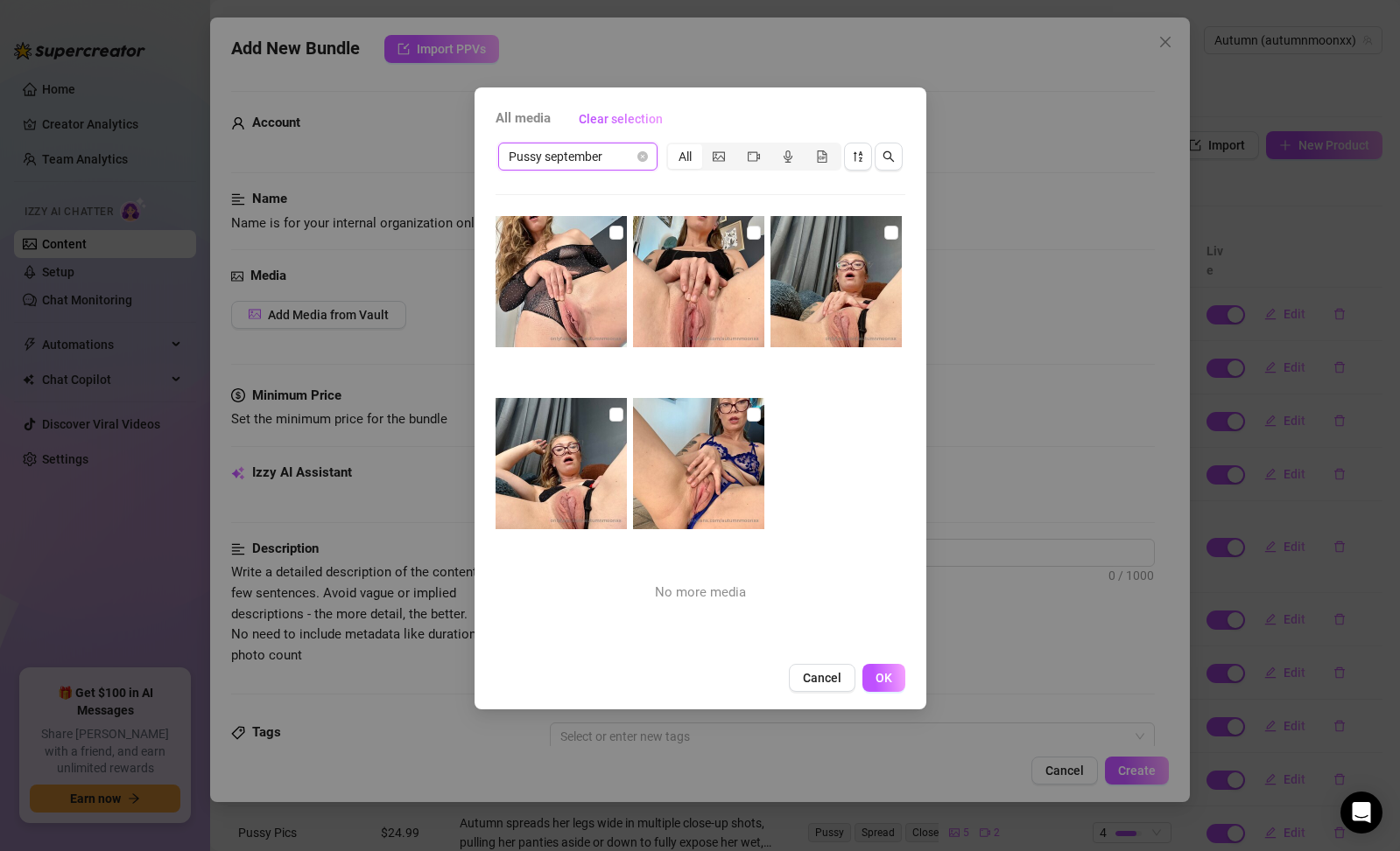
click at [578, 166] on span "Pussy september" at bounding box center [578, 156] width 139 height 26
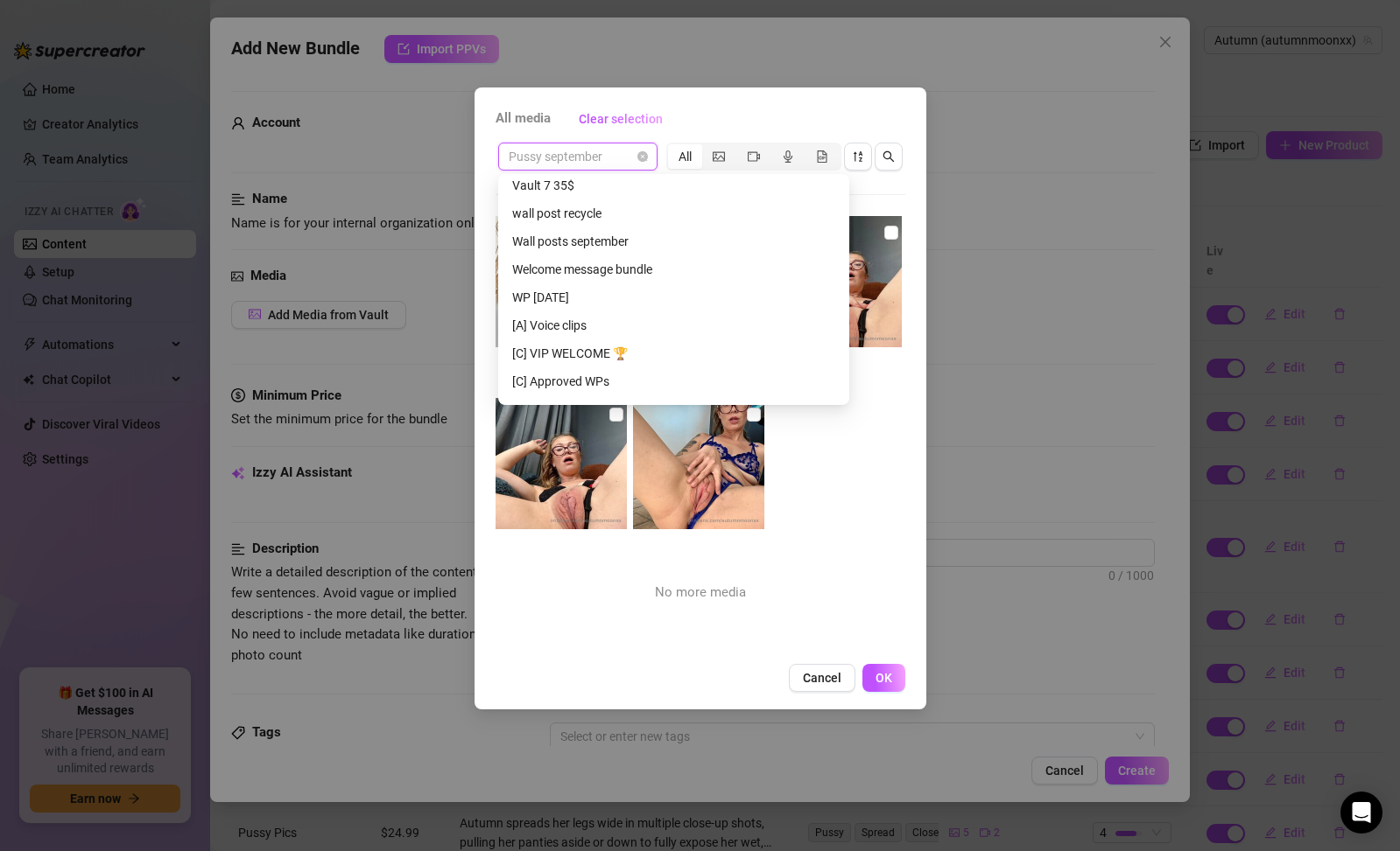
scroll to position [1391, 0]
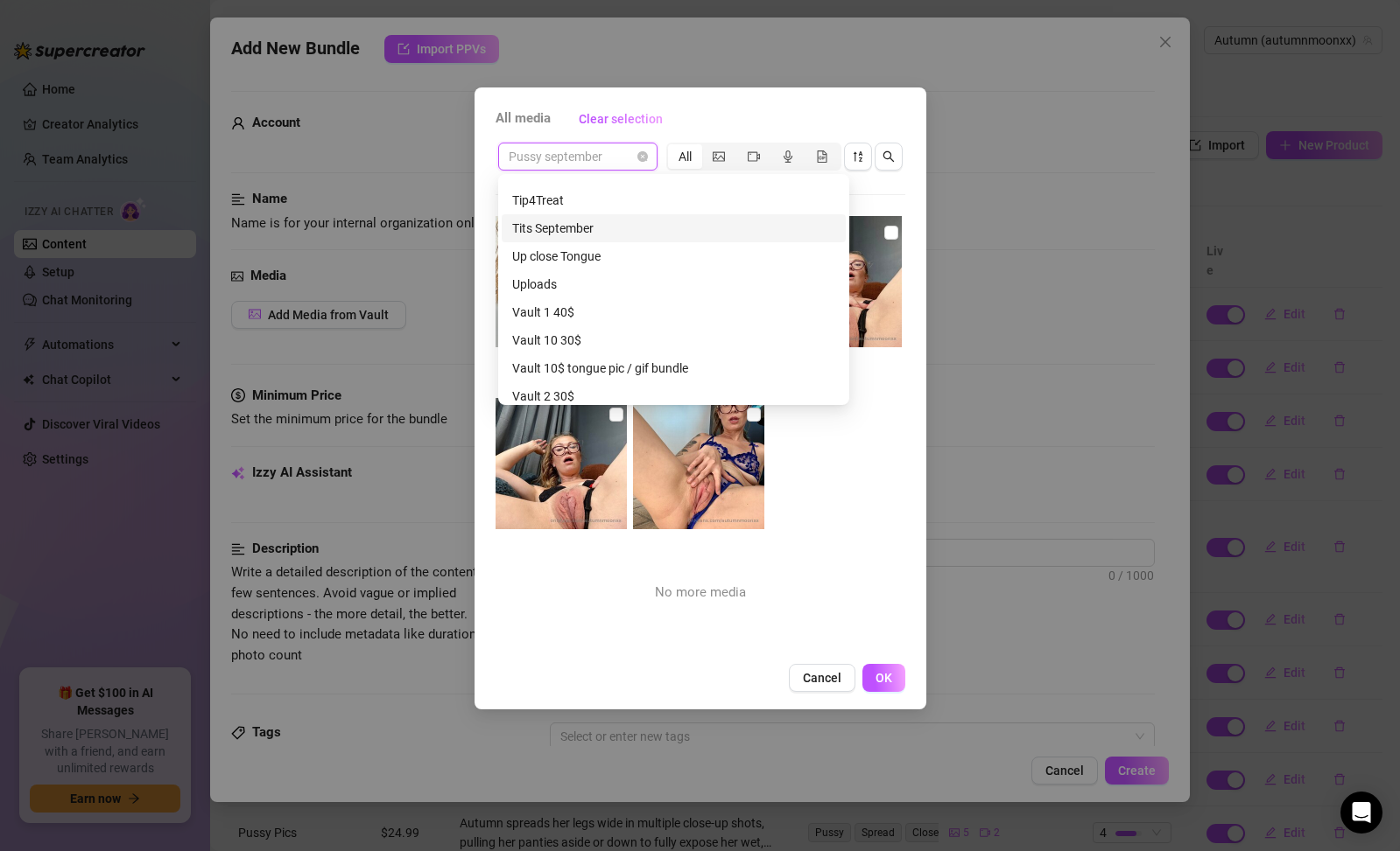
click at [590, 232] on div "Tits September" at bounding box center [674, 228] width 323 height 19
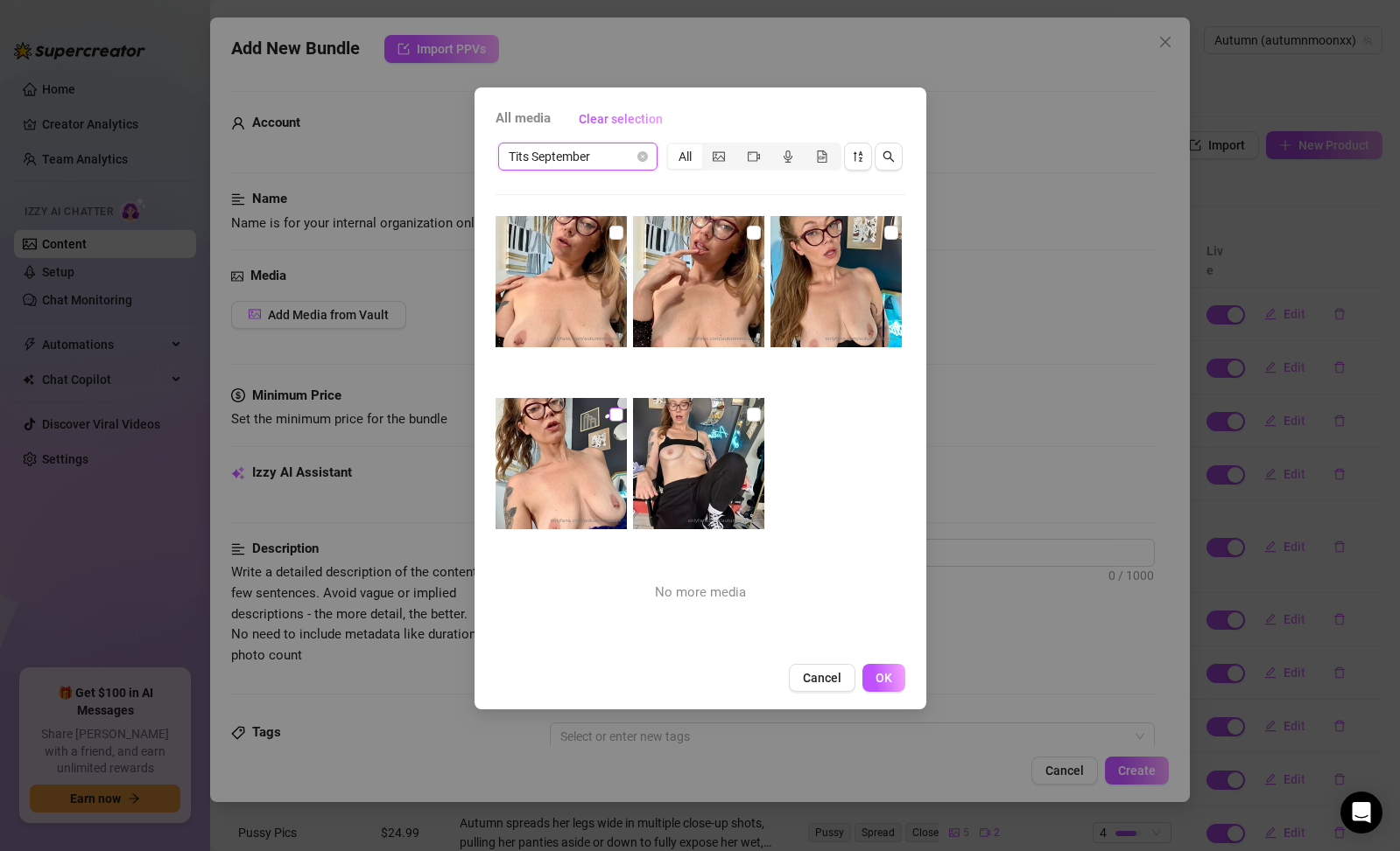
click at [613, 414] on input "checkbox" at bounding box center [616, 414] width 14 height 14
click at [747, 414] on input "checkbox" at bounding box center [754, 414] width 14 height 14
click at [885, 231] on input "checkbox" at bounding box center [891, 233] width 14 height 14
click at [760, 235] on div "No more media" at bounding box center [701, 435] width 410 height 437
click at [747, 236] on input "checkbox" at bounding box center [754, 233] width 14 height 14
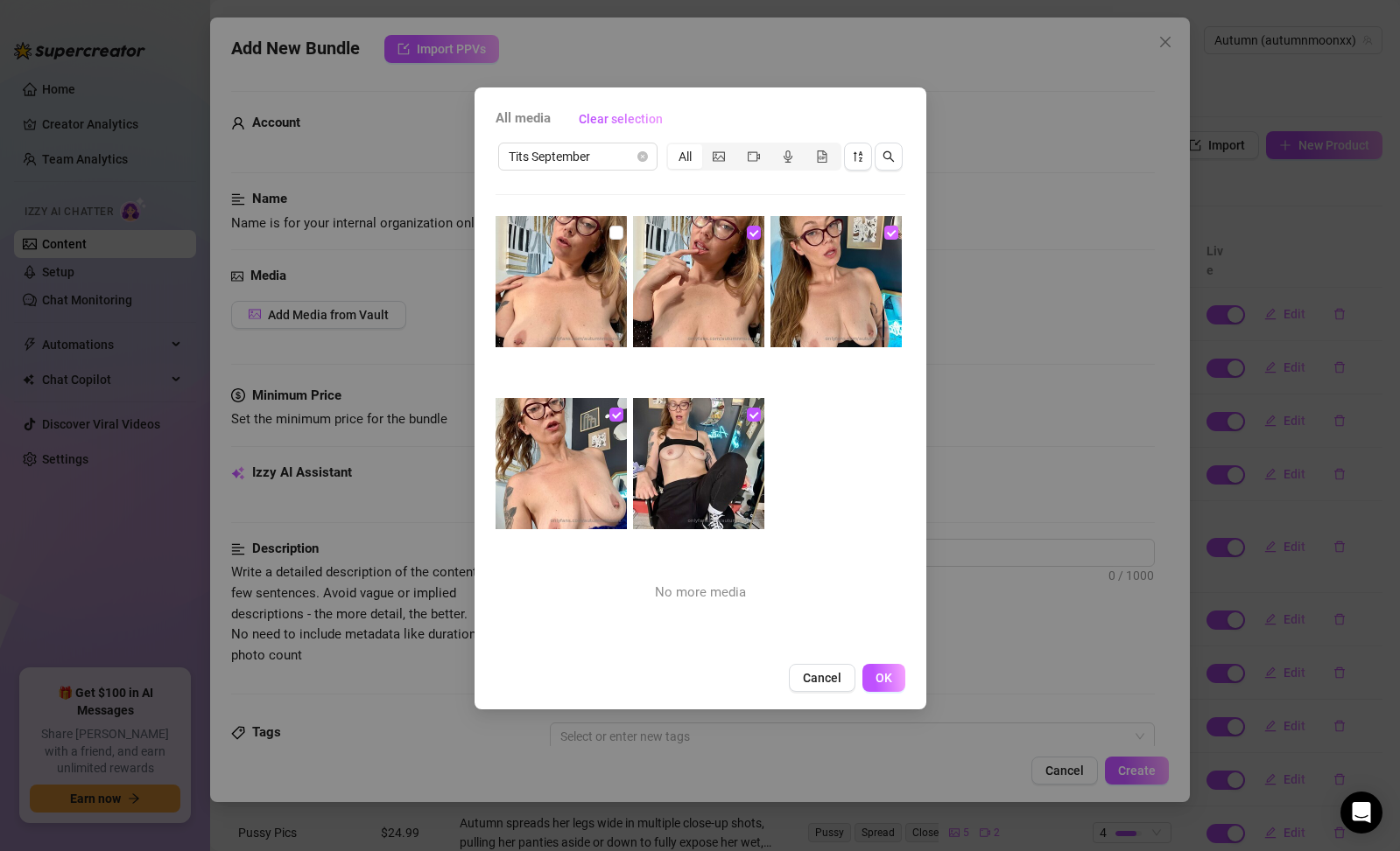
click at [885, 231] on input "checkbox" at bounding box center [891, 233] width 14 height 14
click at [609, 230] on input "checkbox" at bounding box center [616, 233] width 14 height 14
click at [871, 232] on img at bounding box center [836, 282] width 131 height 131
click at [885, 680] on span "OK" at bounding box center [884, 677] width 17 height 14
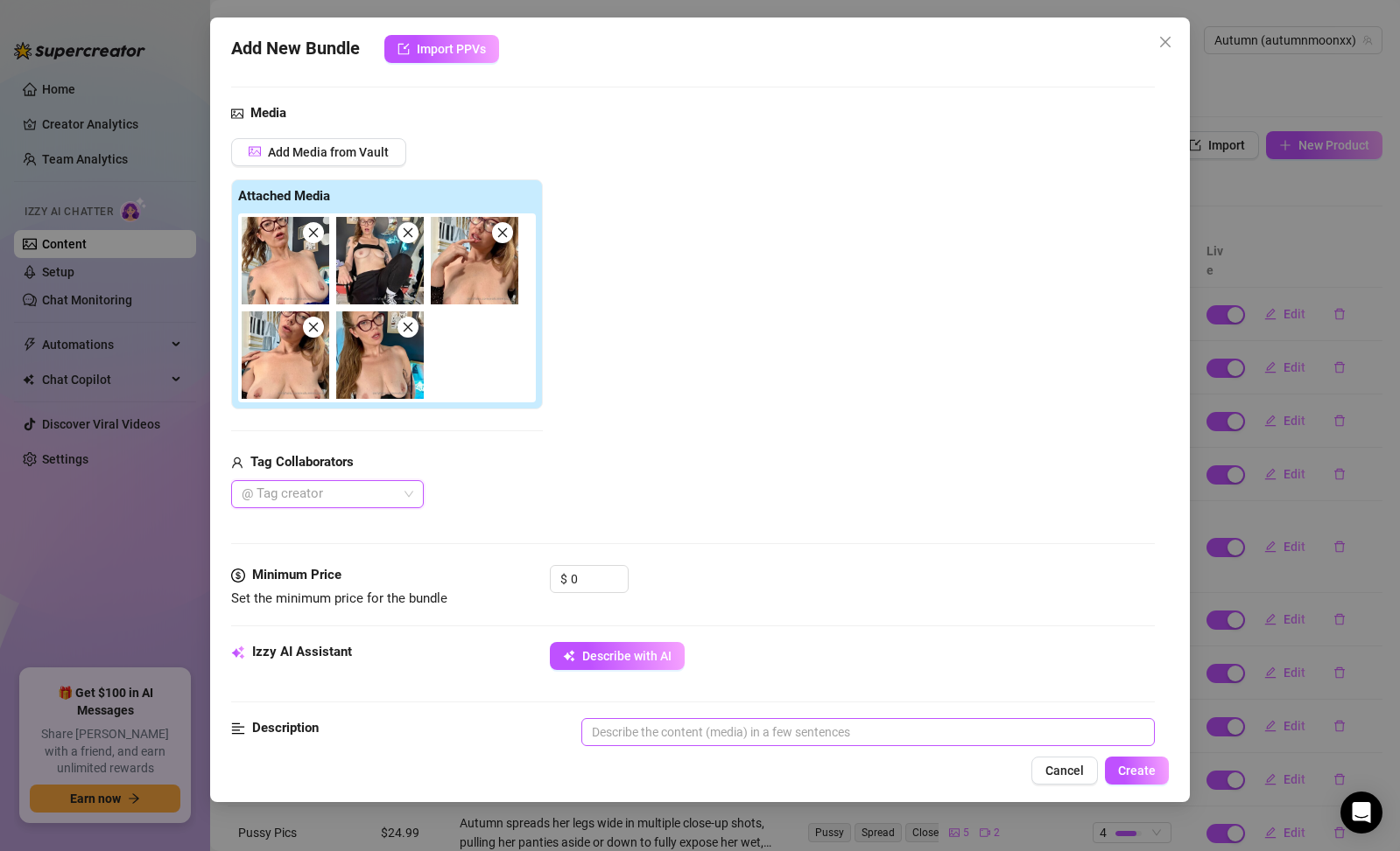
scroll to position [262, 0]
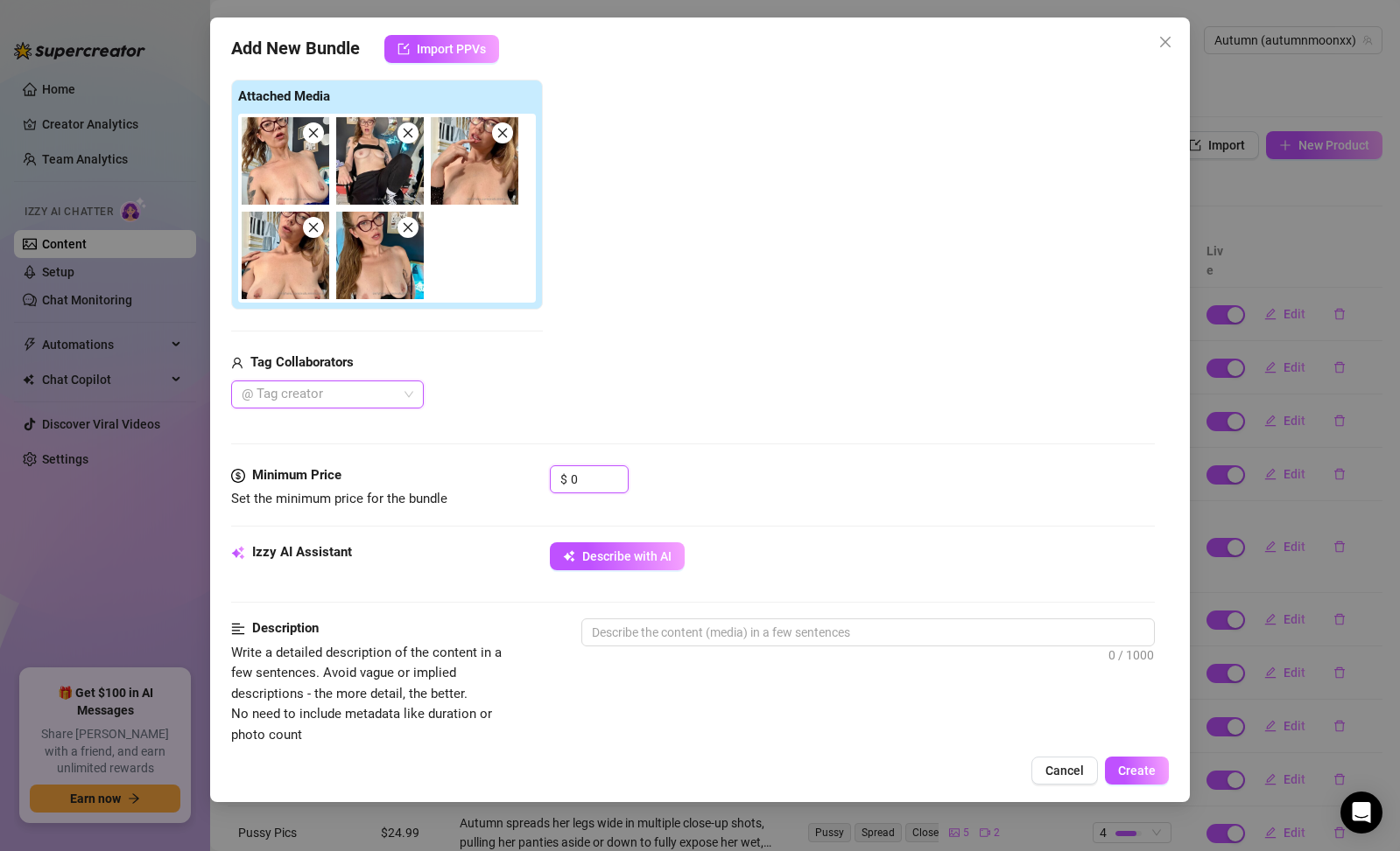
drag, startPoint x: 606, startPoint y: 478, endPoint x: 497, endPoint y: 453, distance: 111.8
click at [513, 461] on form "Account Autumn (@autumnmoonxx) Name Name is for your internal organization only…" at bounding box center [693, 621] width 923 height 1587
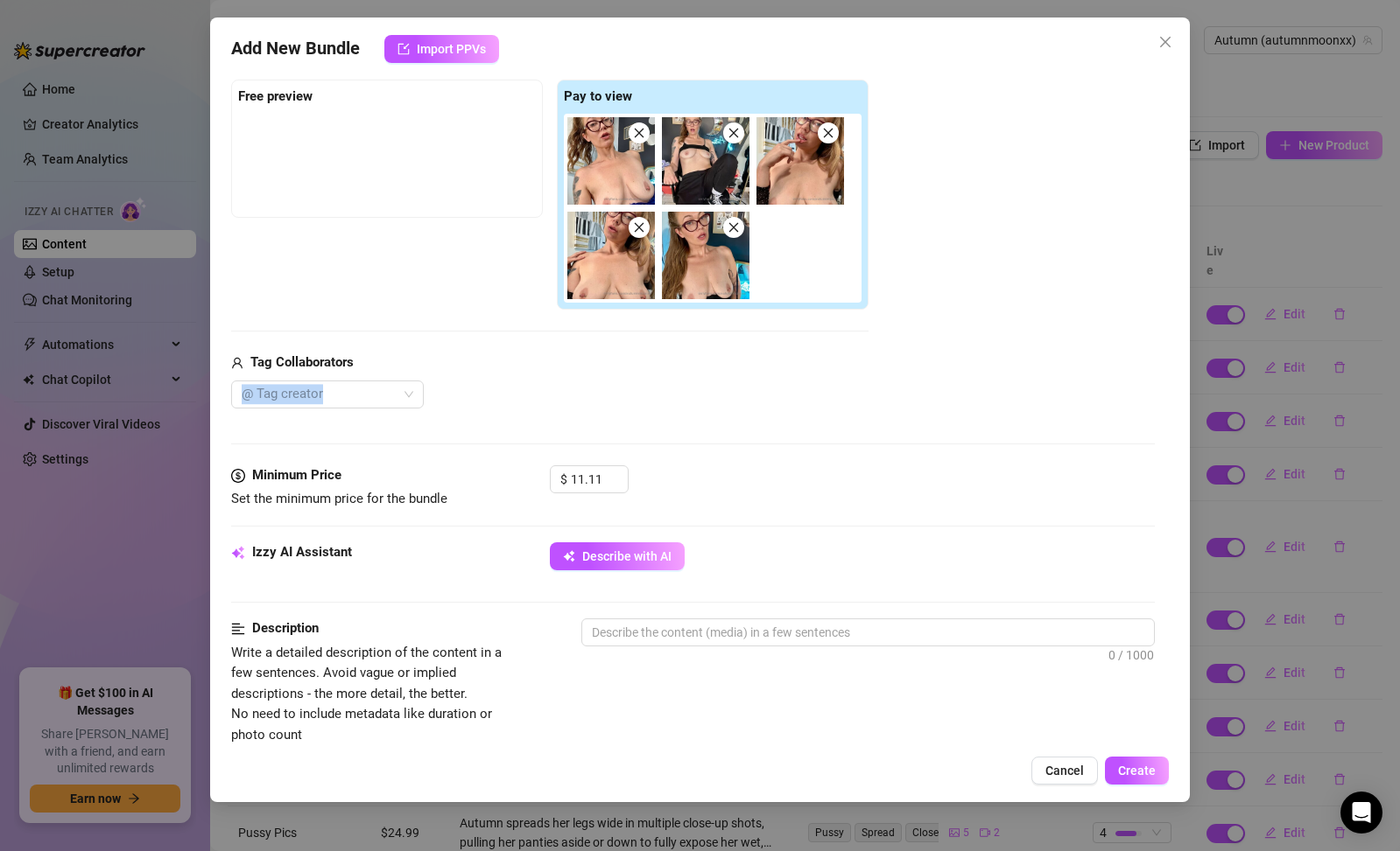
click at [544, 381] on div "Tag Collaborators @ Tag creator" at bounding box center [549, 380] width 637 height 56
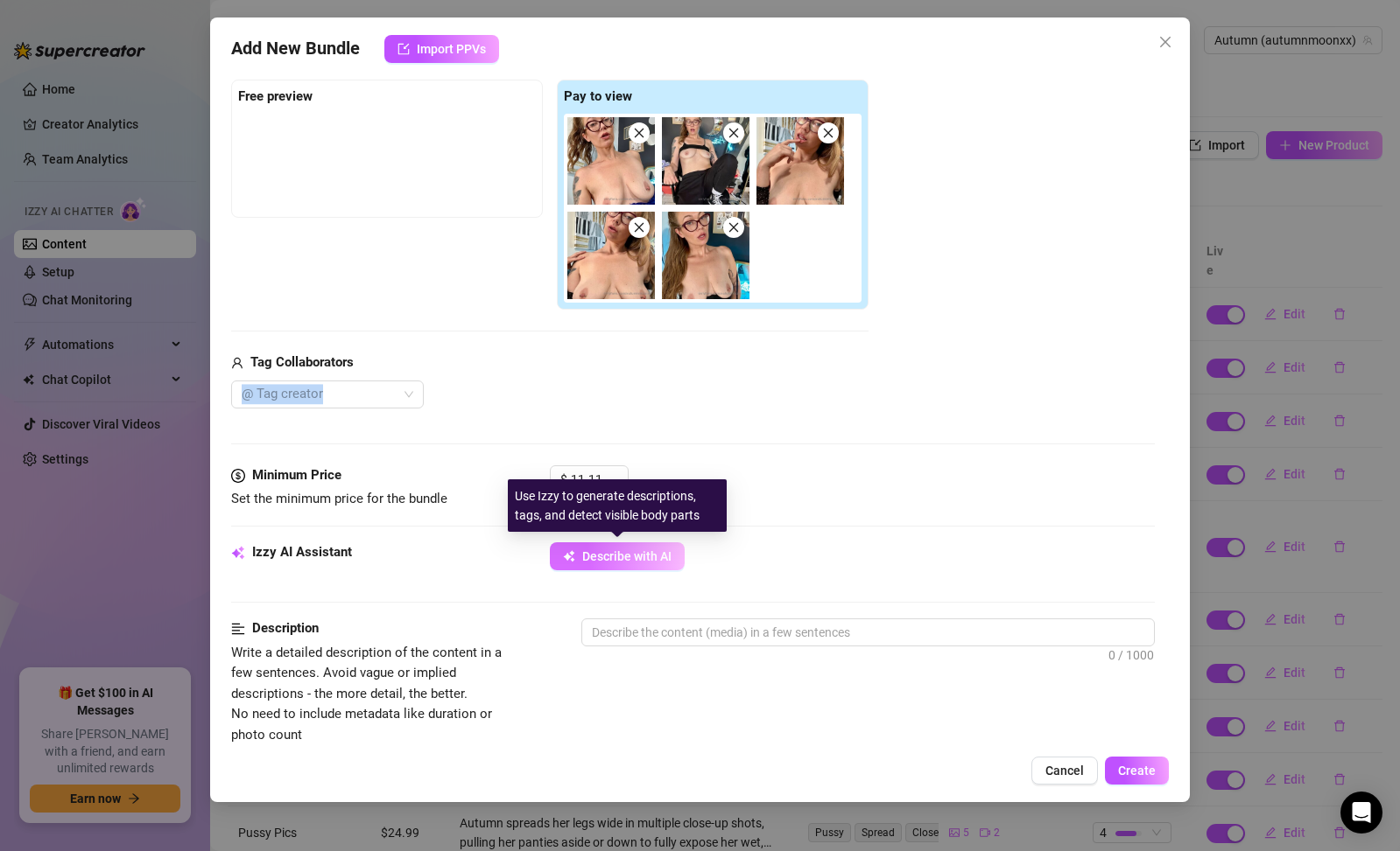
click at [676, 556] on button "Describe with AI" at bounding box center [617, 557] width 135 height 28
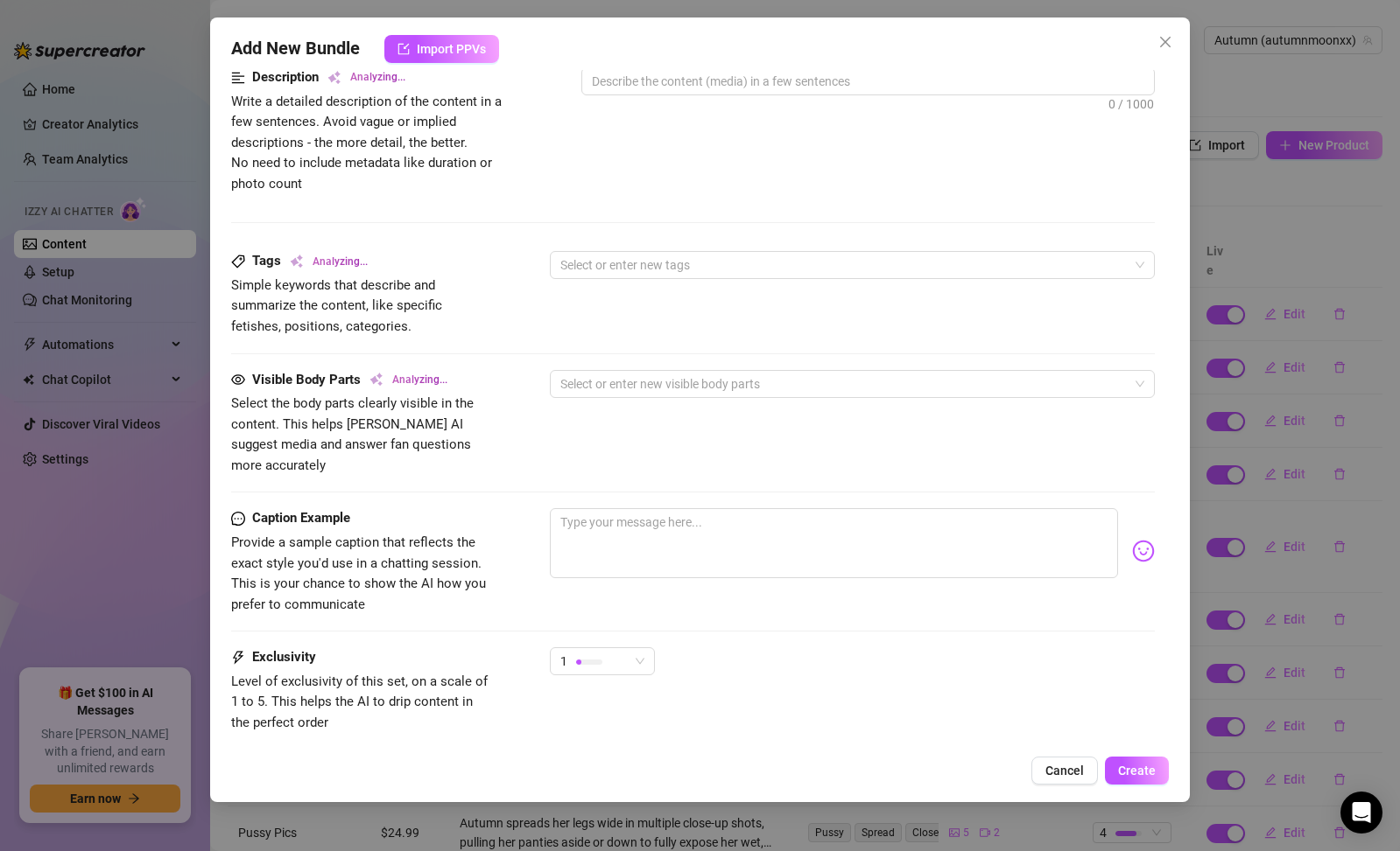
scroll to position [815, 0]
click at [807, 515] on textarea at bounding box center [833, 543] width 568 height 70
click at [630, 648] on span "1" at bounding box center [602, 661] width 84 height 26
click at [631, 697] on span "2" at bounding box center [621, 703] width 114 height 19
click at [667, 543] on textarea at bounding box center [833, 543] width 568 height 70
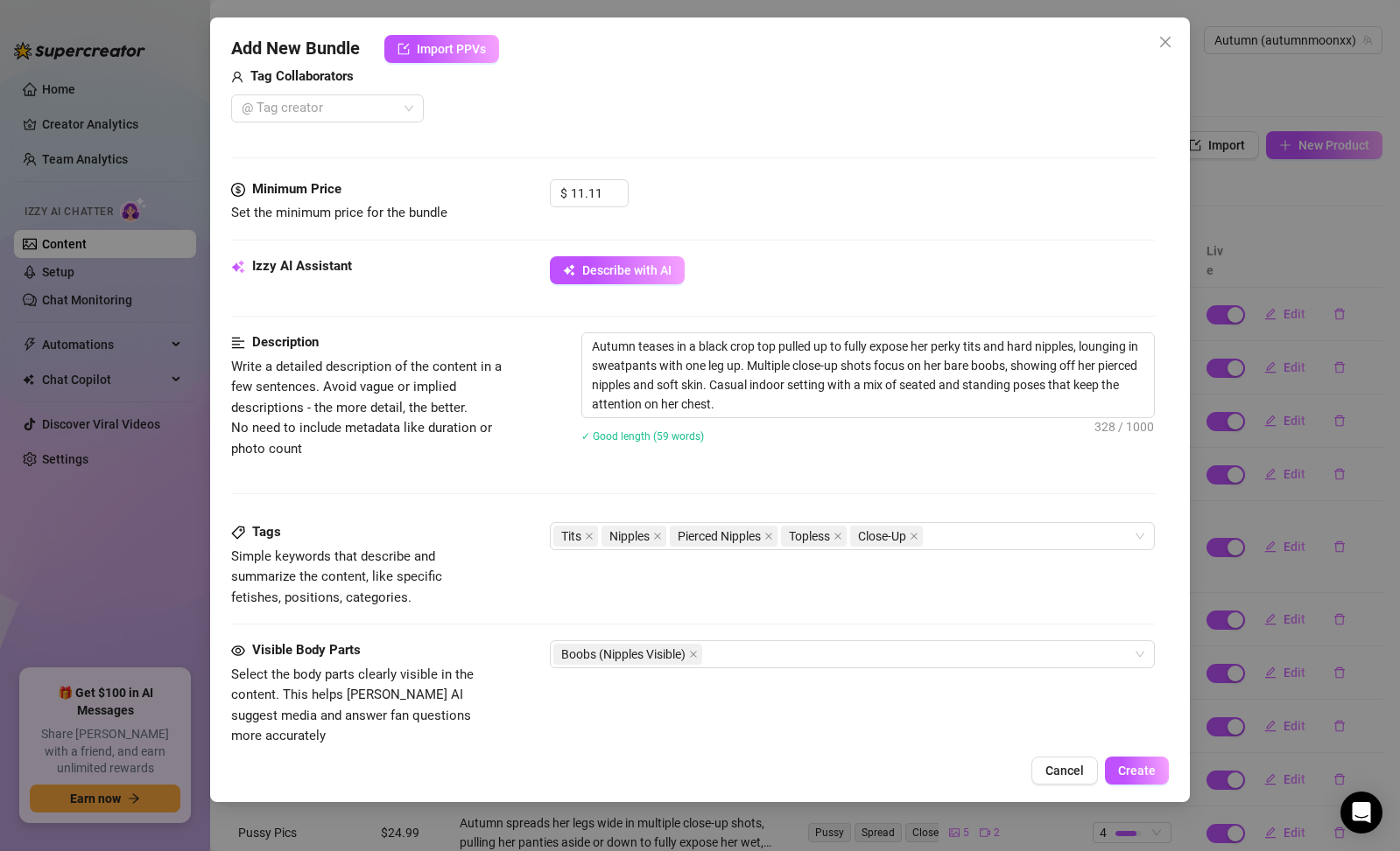
scroll to position [172, 0]
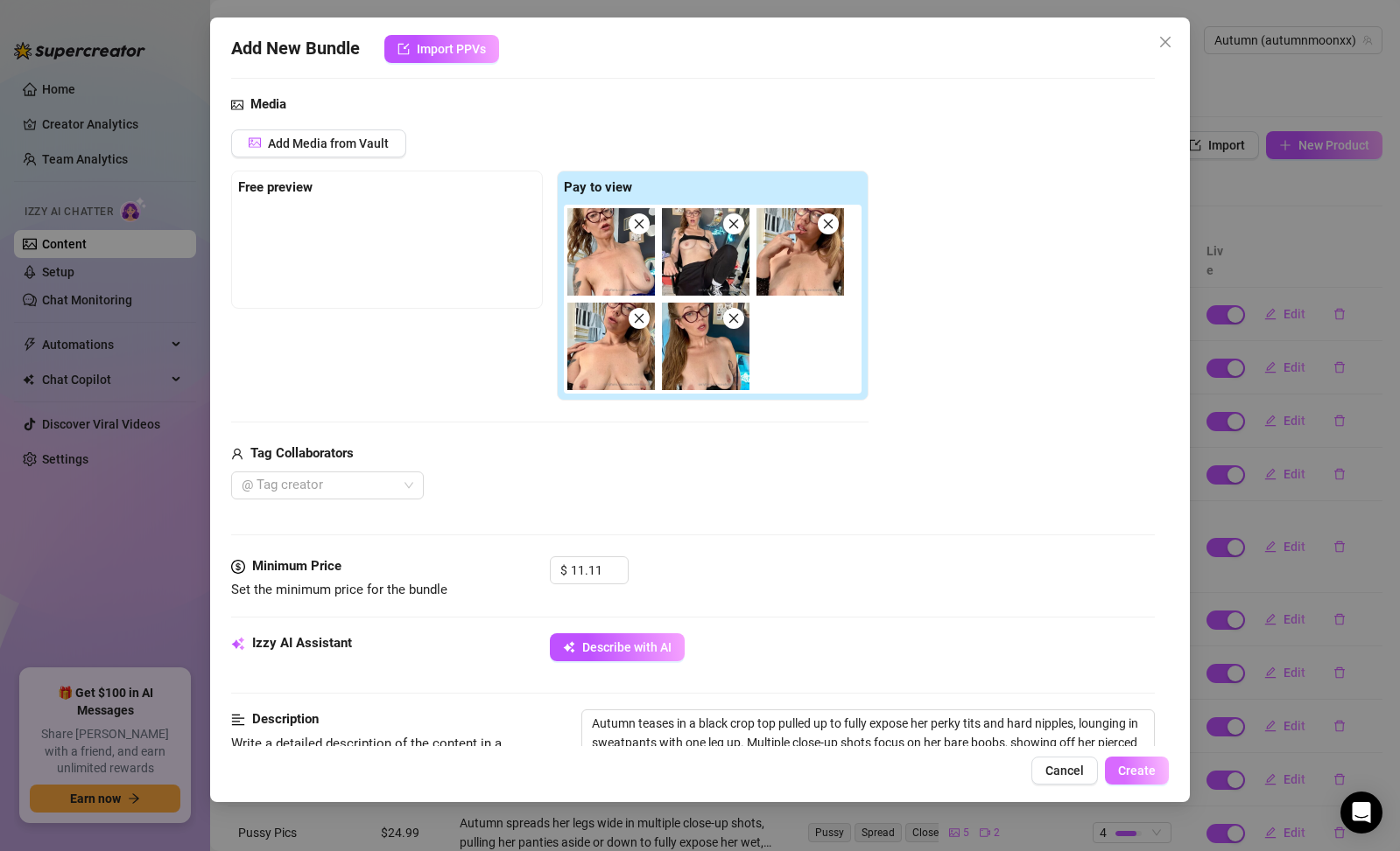
click at [1123, 772] on span "Create" at bounding box center [1137, 771] width 38 height 14
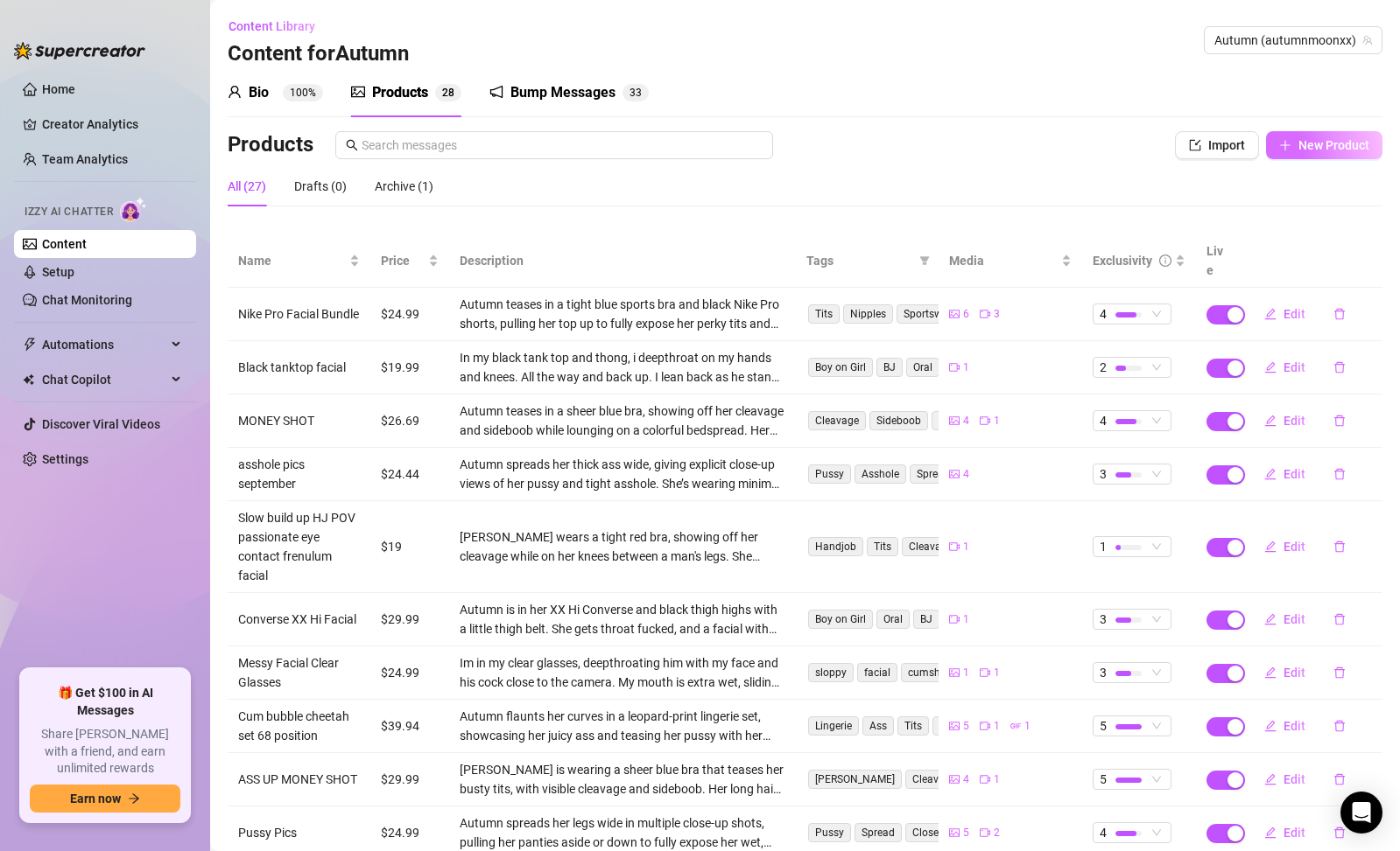
click at [1323, 146] on span "New Product" at bounding box center [1334, 145] width 71 height 14
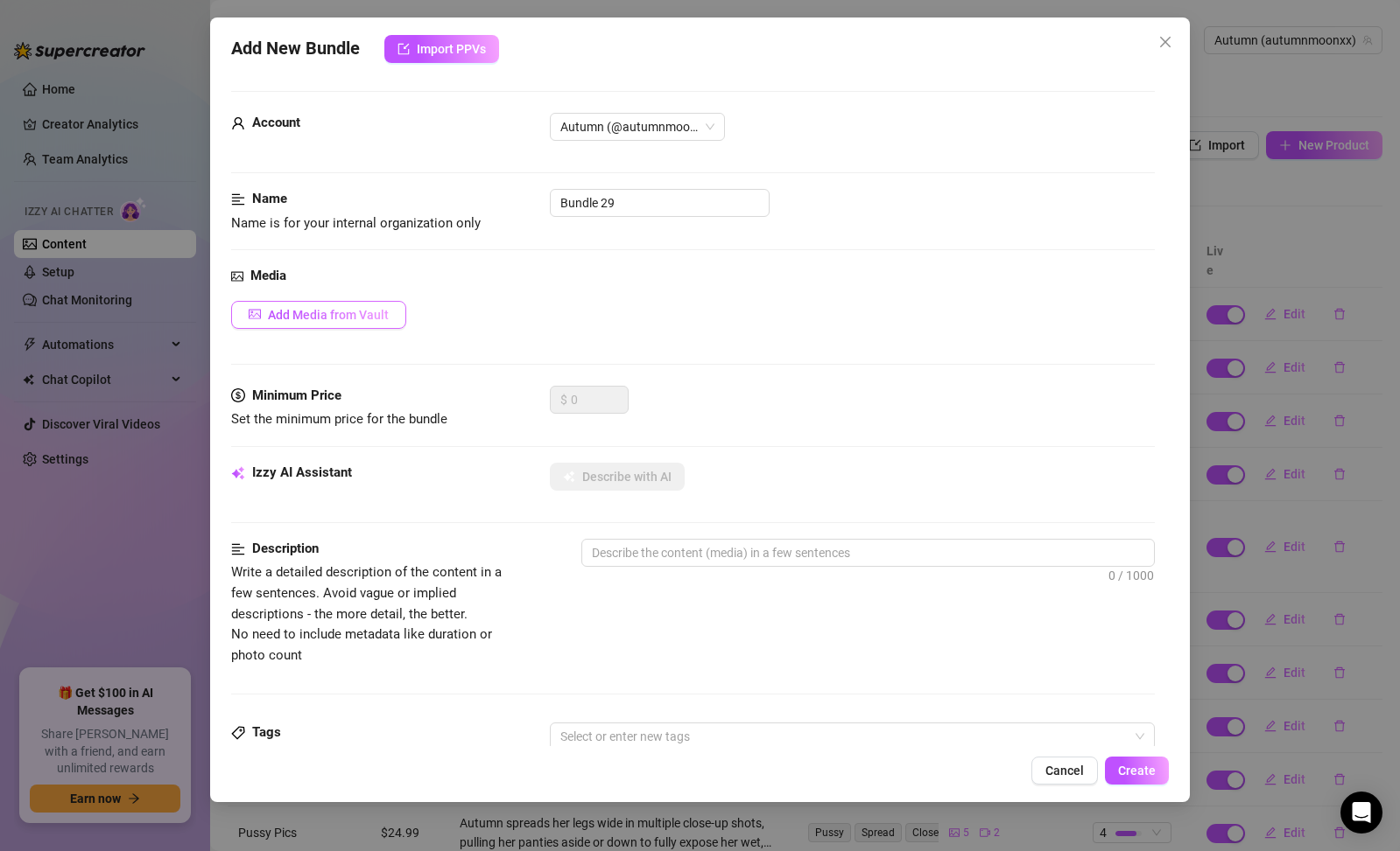
click at [376, 324] on button "Add Media from Vault" at bounding box center [319, 315] width 175 height 28
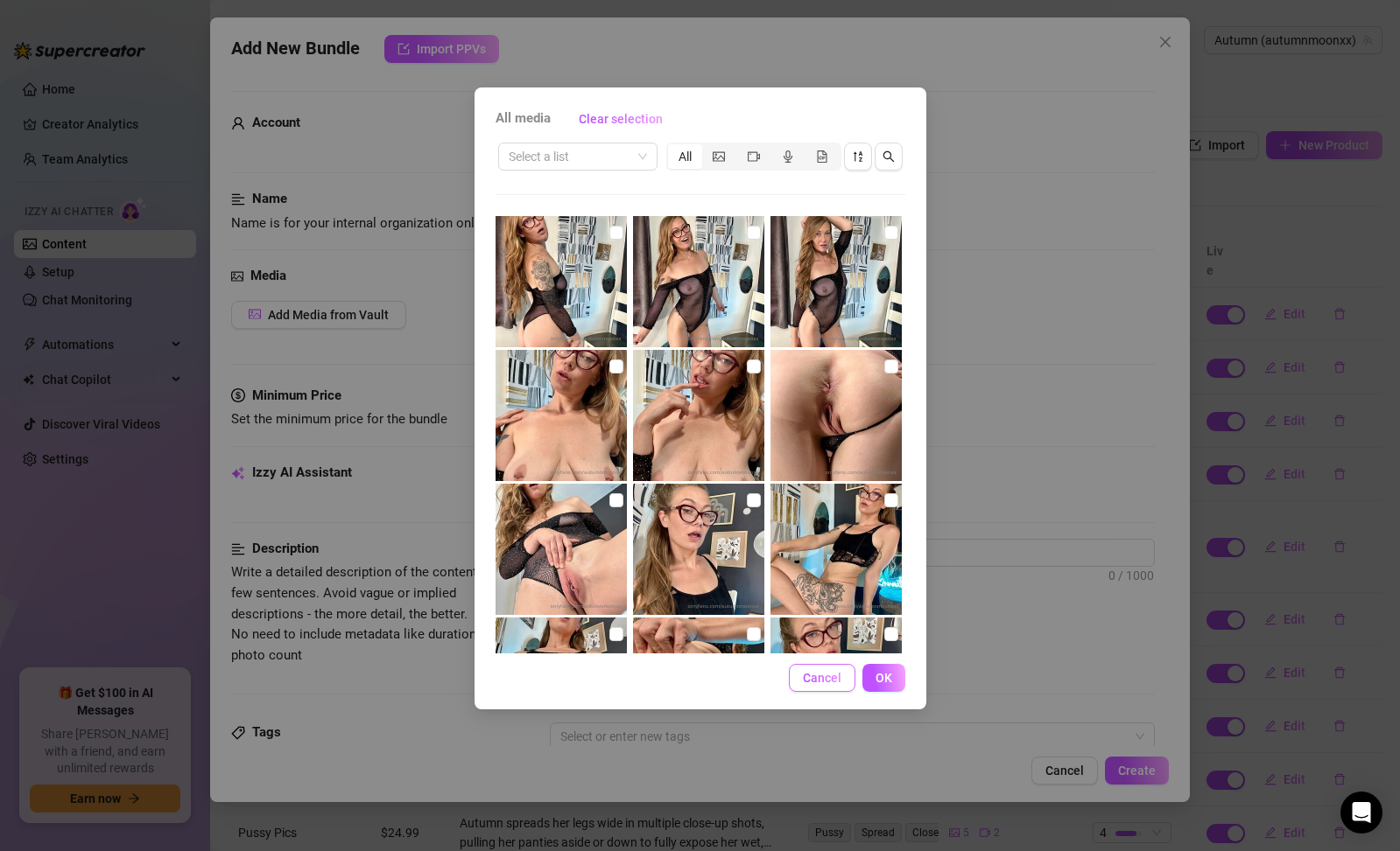
click at [832, 684] on span "Cancel" at bounding box center [822, 677] width 39 height 14
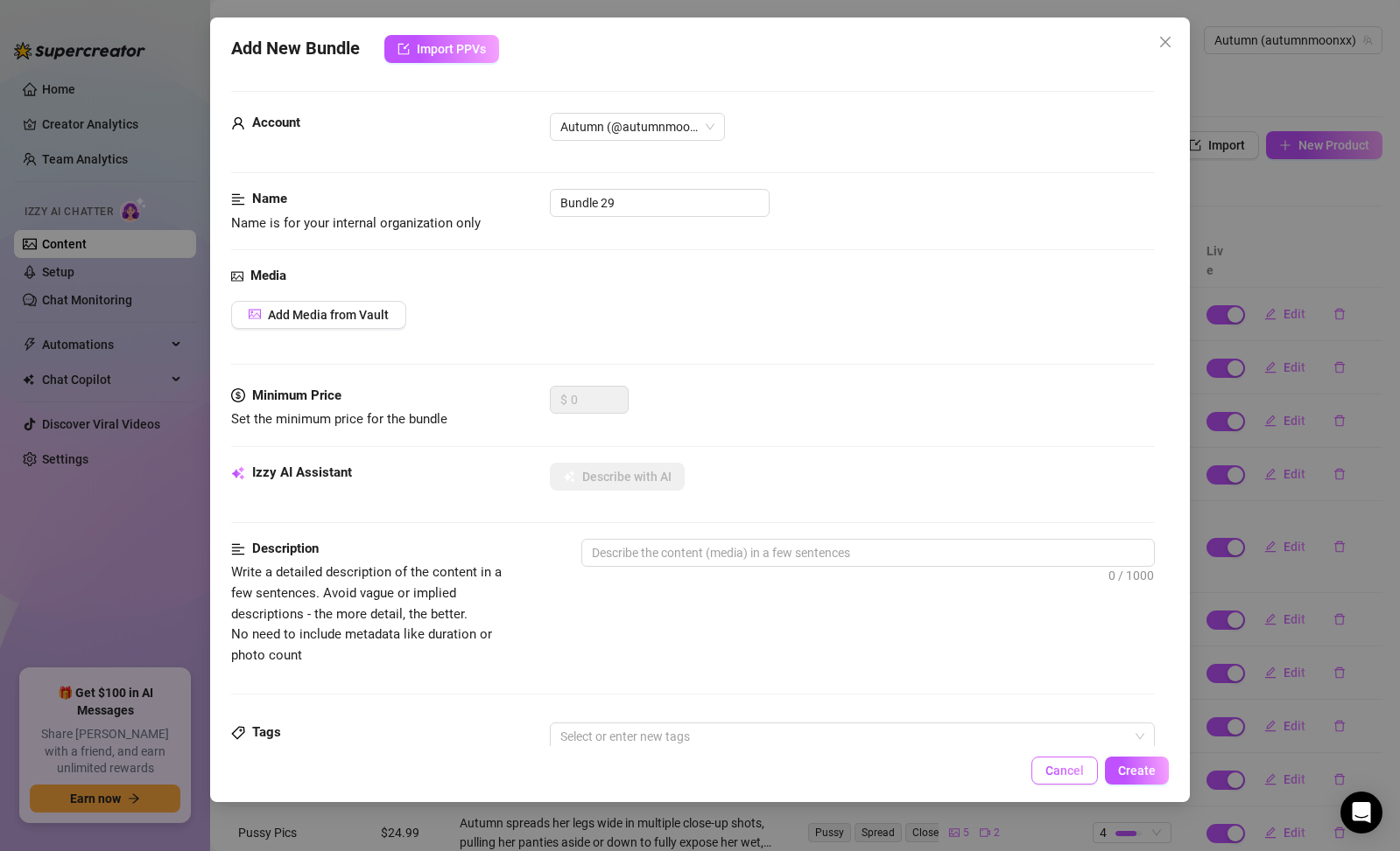
click at [1081, 771] on span "Cancel" at bounding box center [1065, 771] width 39 height 14
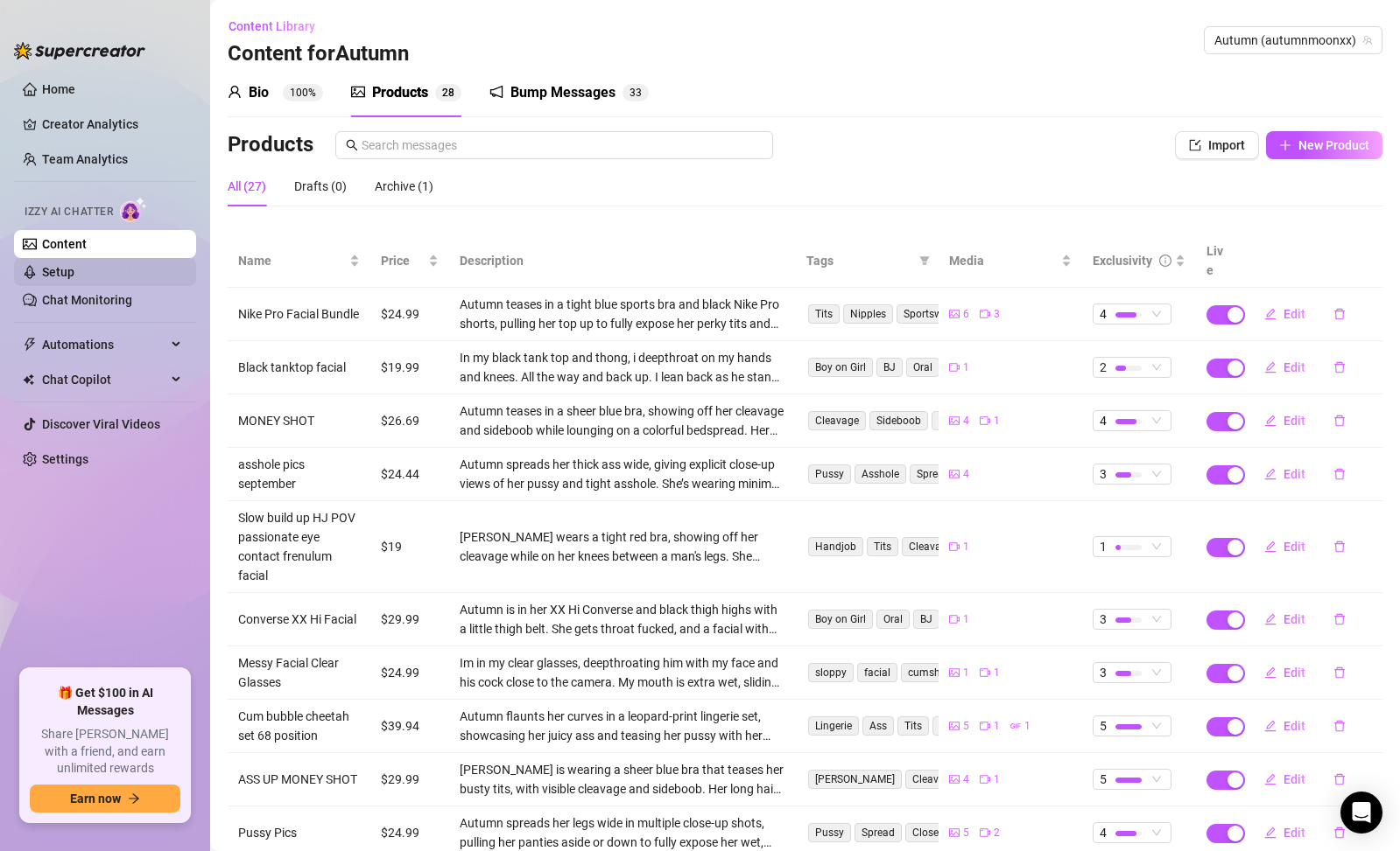
click at [59, 277] on link "Setup" at bounding box center [58, 271] width 32 height 14
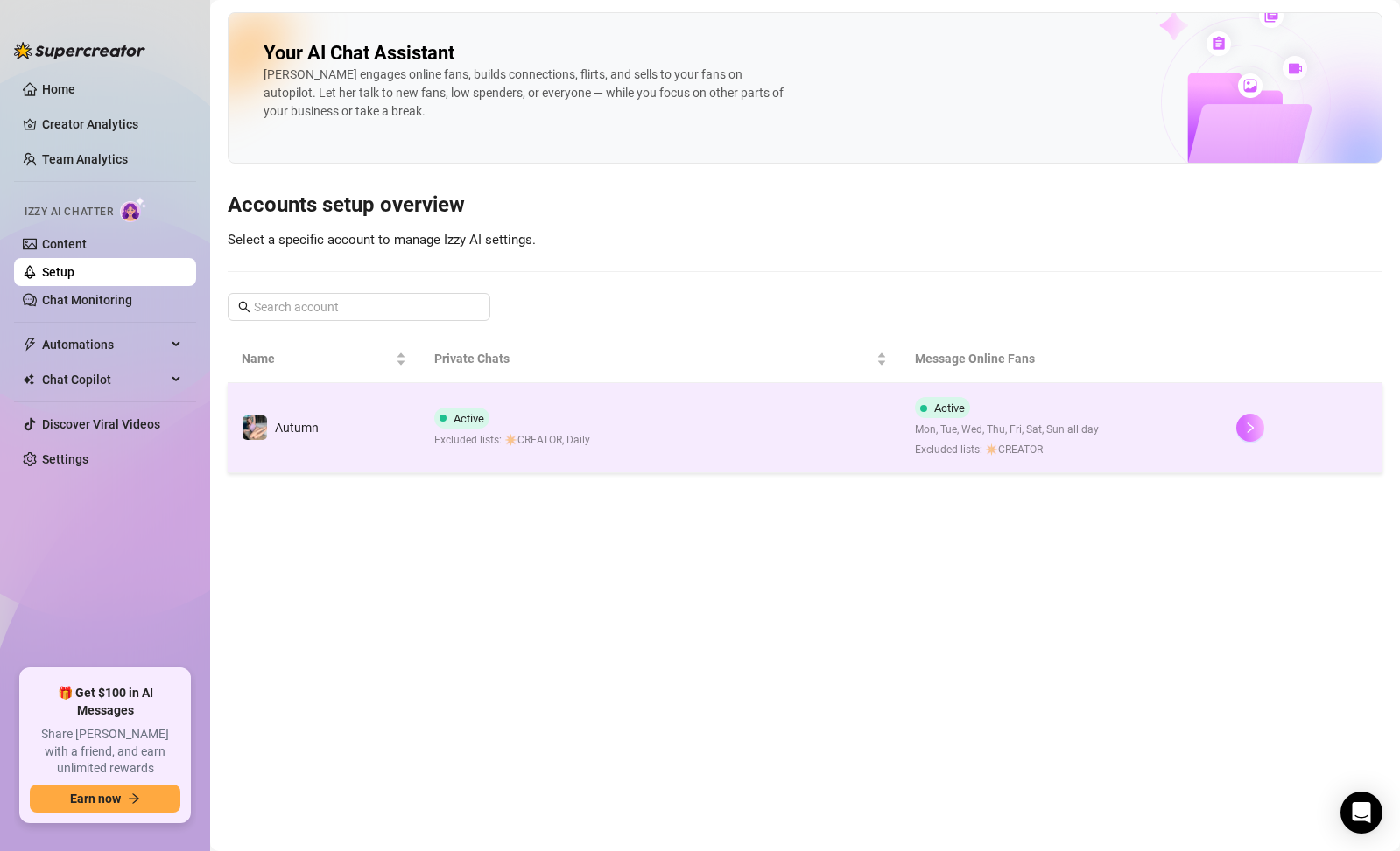
click at [1241, 426] on button "button" at bounding box center [1250, 427] width 28 height 28
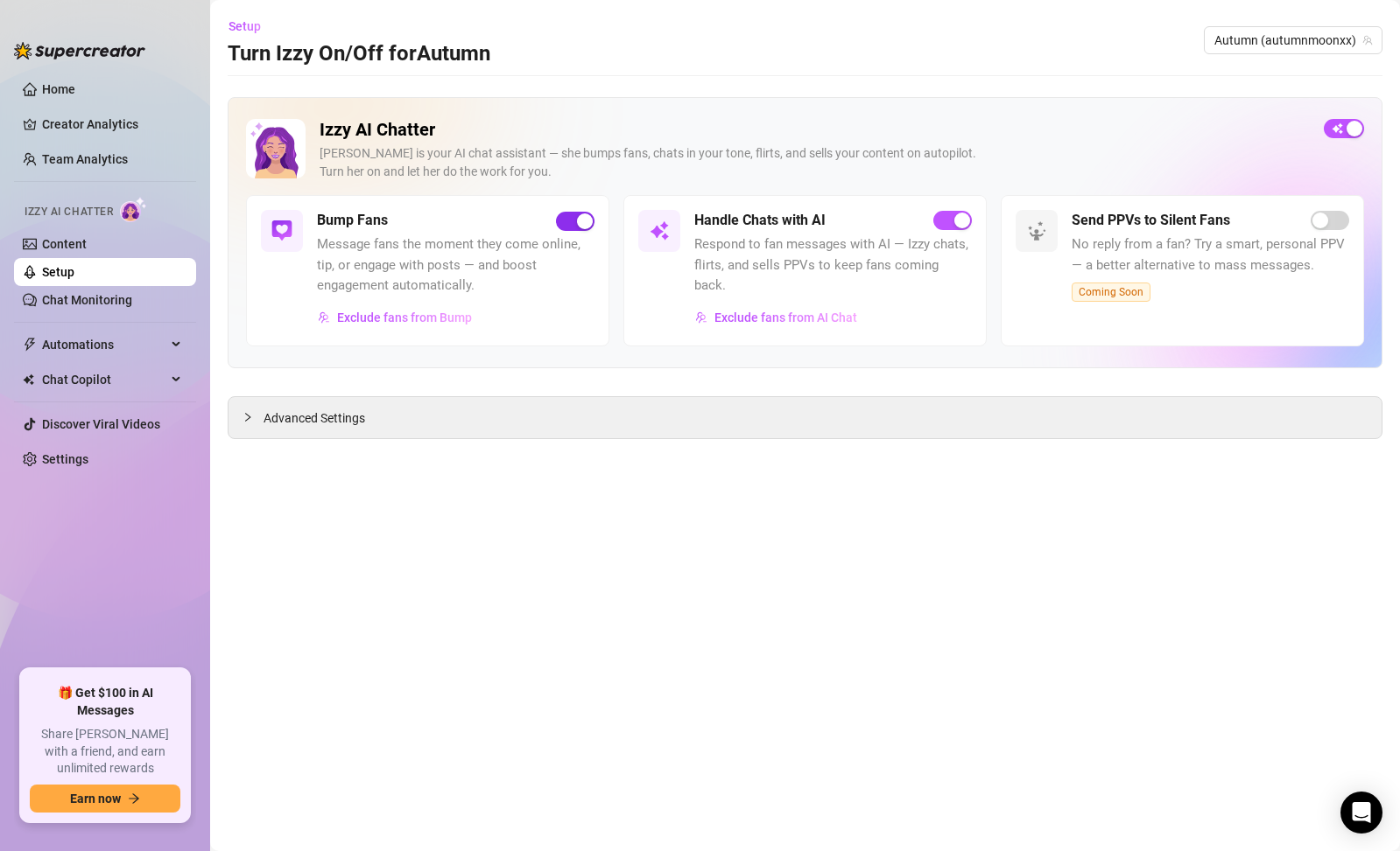
click at [571, 223] on span "button" at bounding box center [575, 221] width 39 height 19
click at [103, 119] on link "Creator Analytics" at bounding box center [113, 124] width 140 height 28
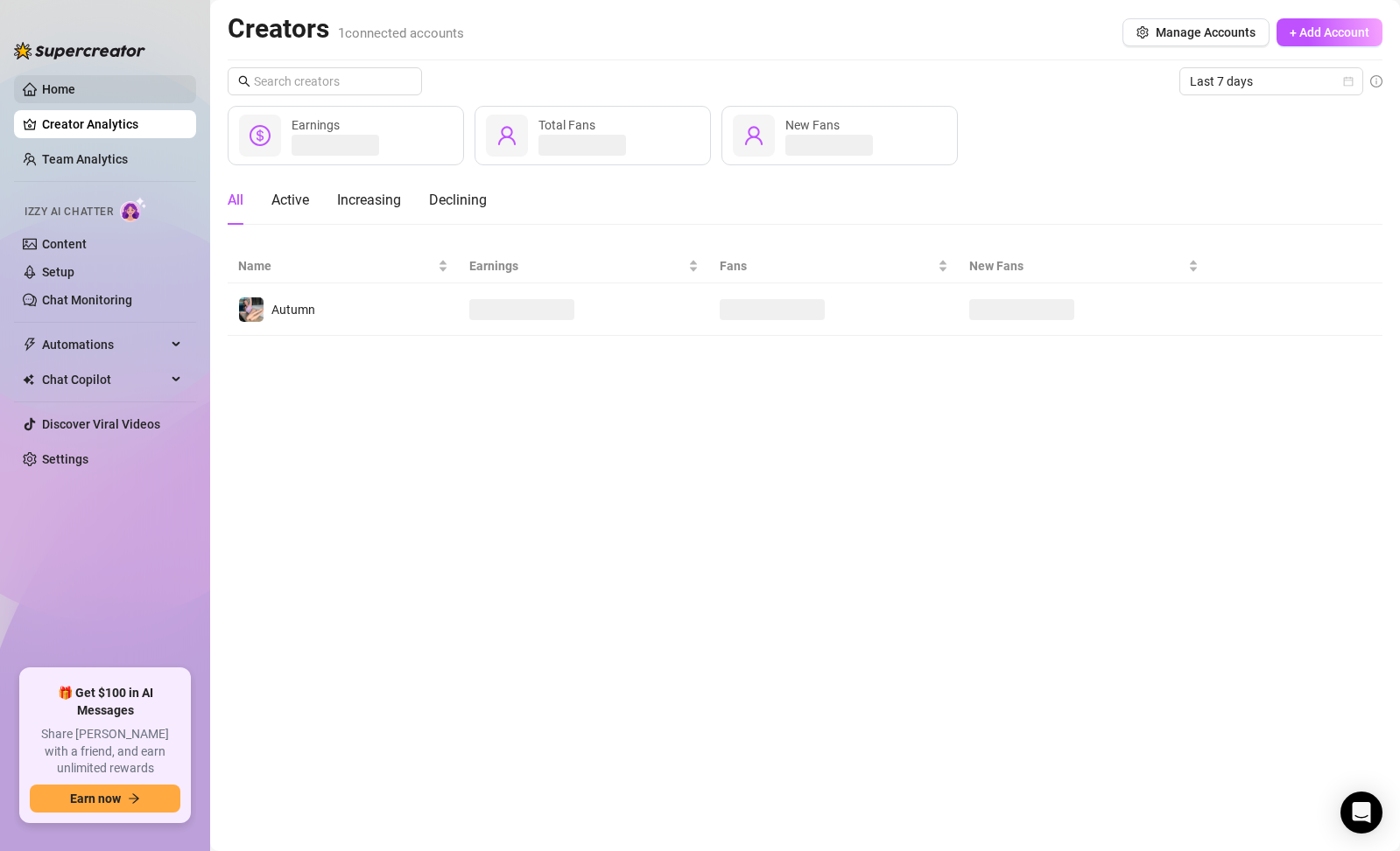
click at [76, 85] on link "Home" at bounding box center [59, 89] width 33 height 14
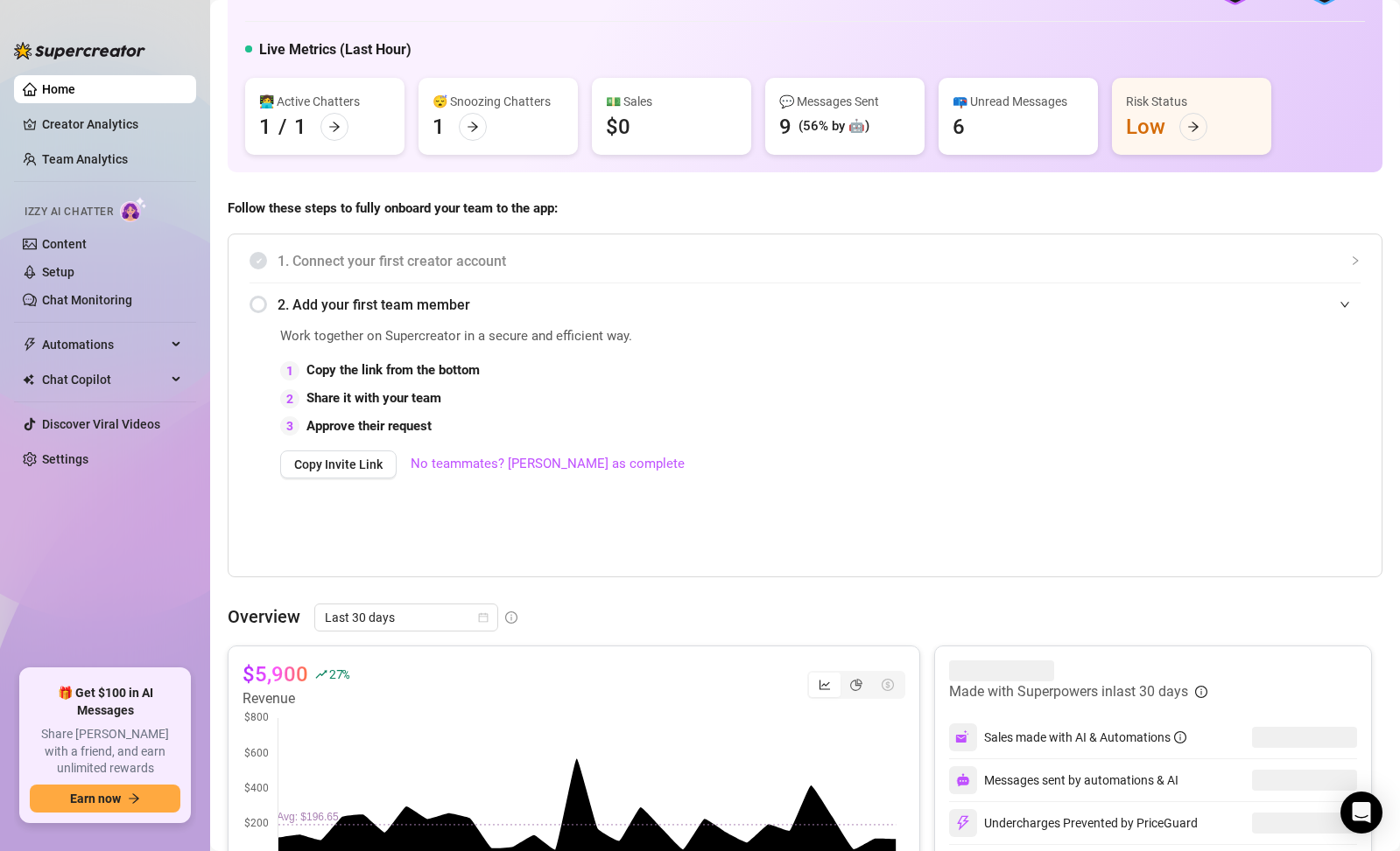
scroll to position [526, 0]
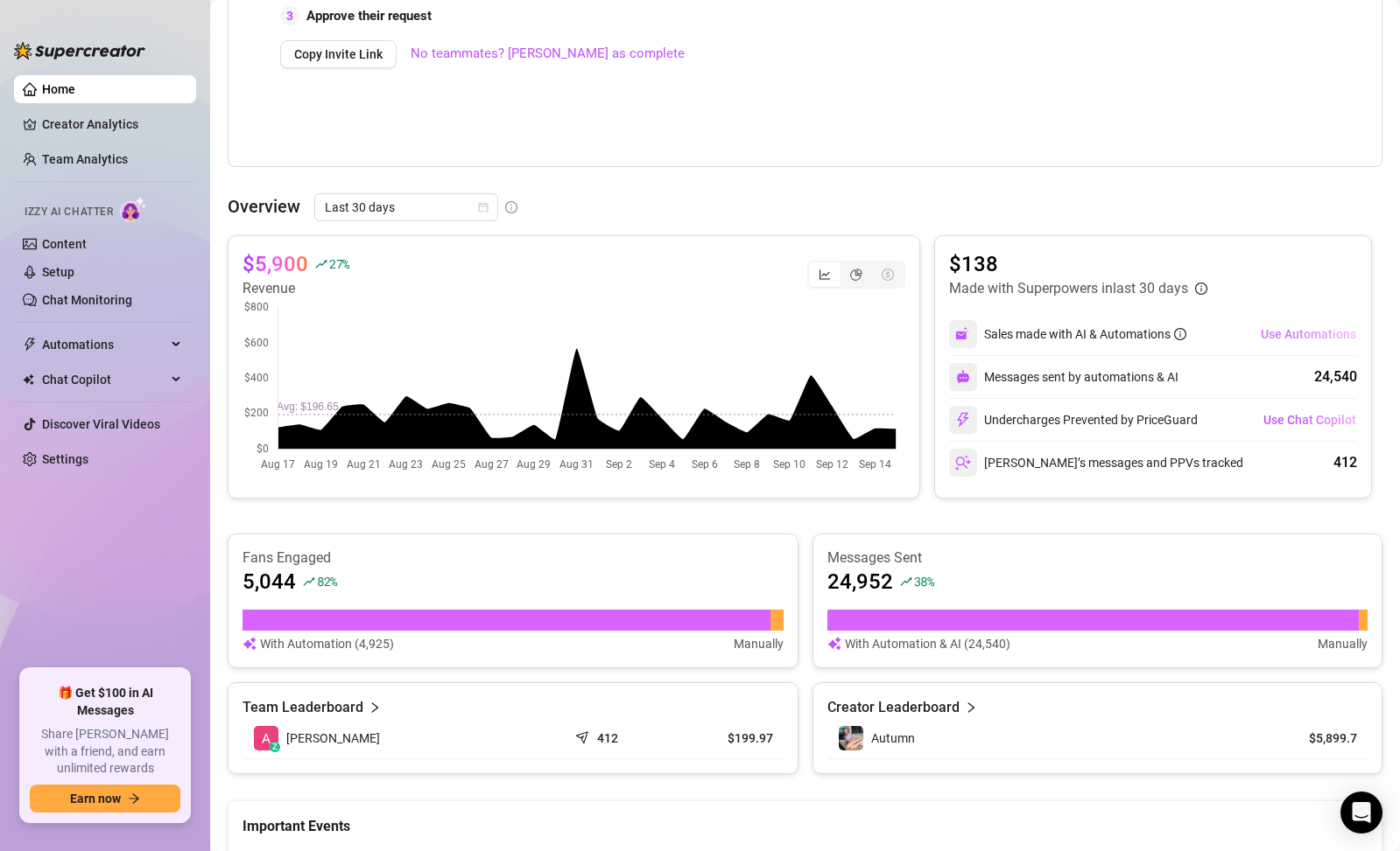
click at [1284, 331] on span "Use Automations" at bounding box center [1308, 334] width 95 height 14
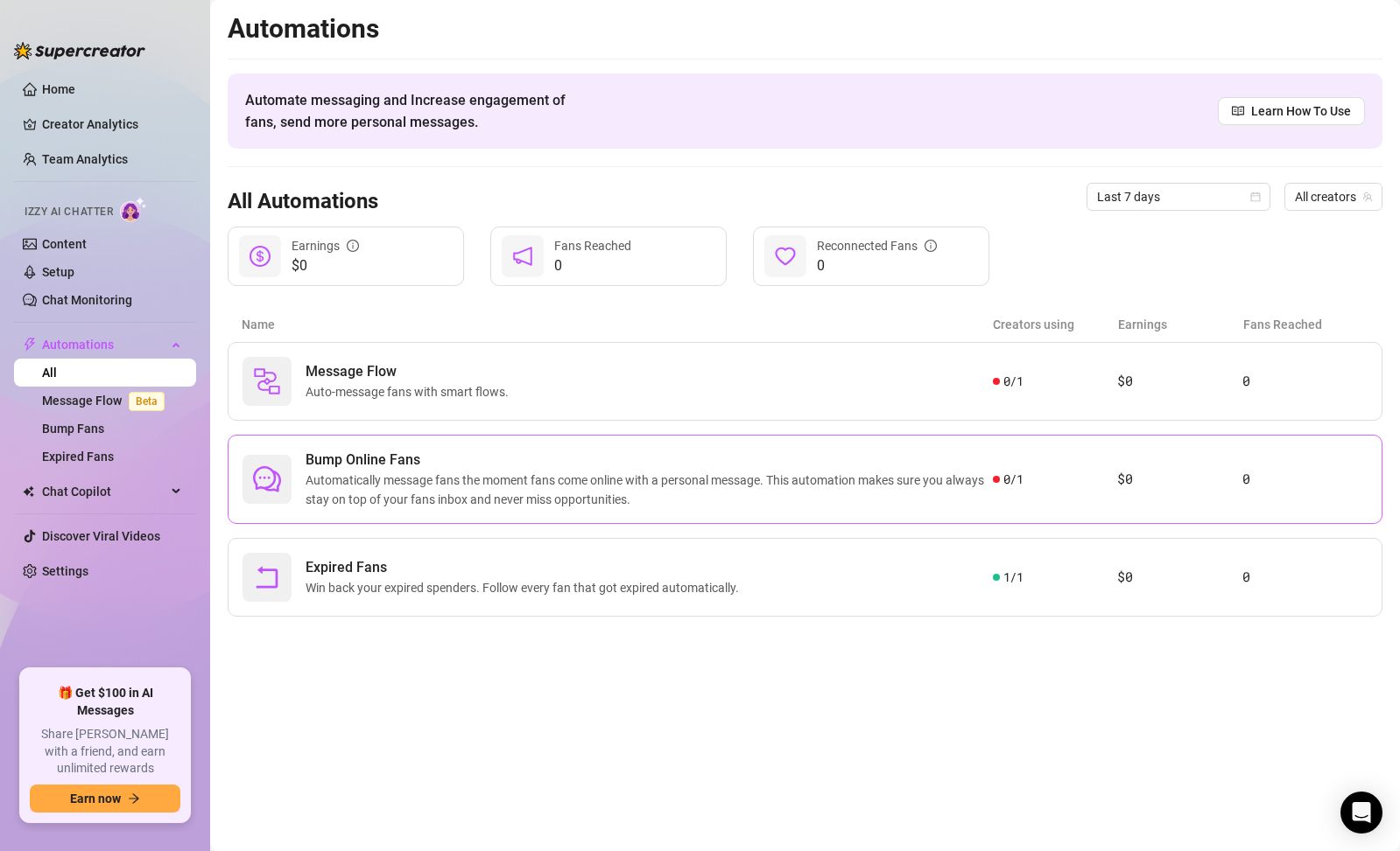
click at [843, 504] on span "Automatically message fans the moment fans come online with a personal message.…" at bounding box center [649, 490] width 687 height 39
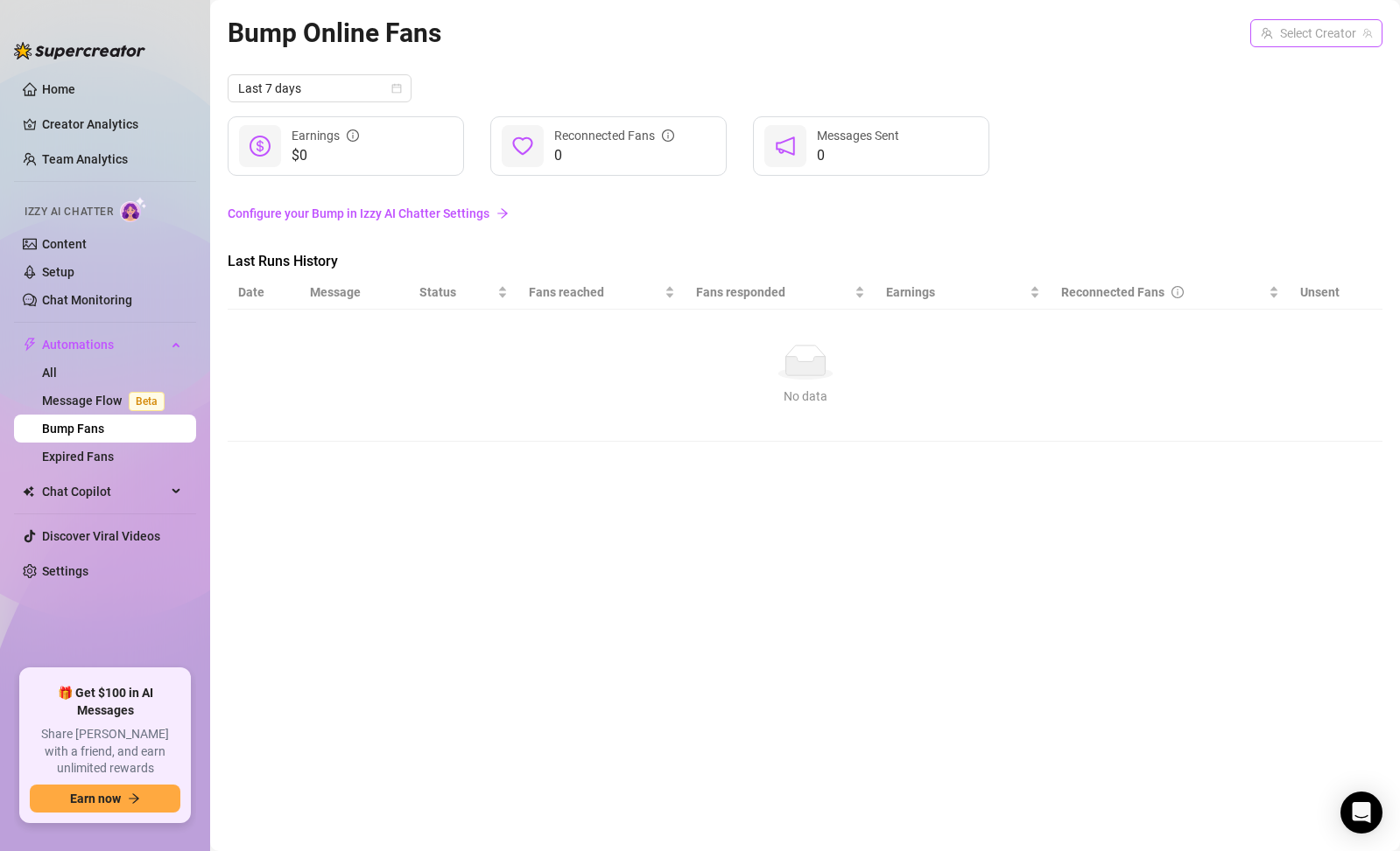
click at [1282, 33] on input "search" at bounding box center [1308, 33] width 95 height 26
click at [1279, 72] on span "( autumnmoonxx )" at bounding box center [1320, 68] width 95 height 19
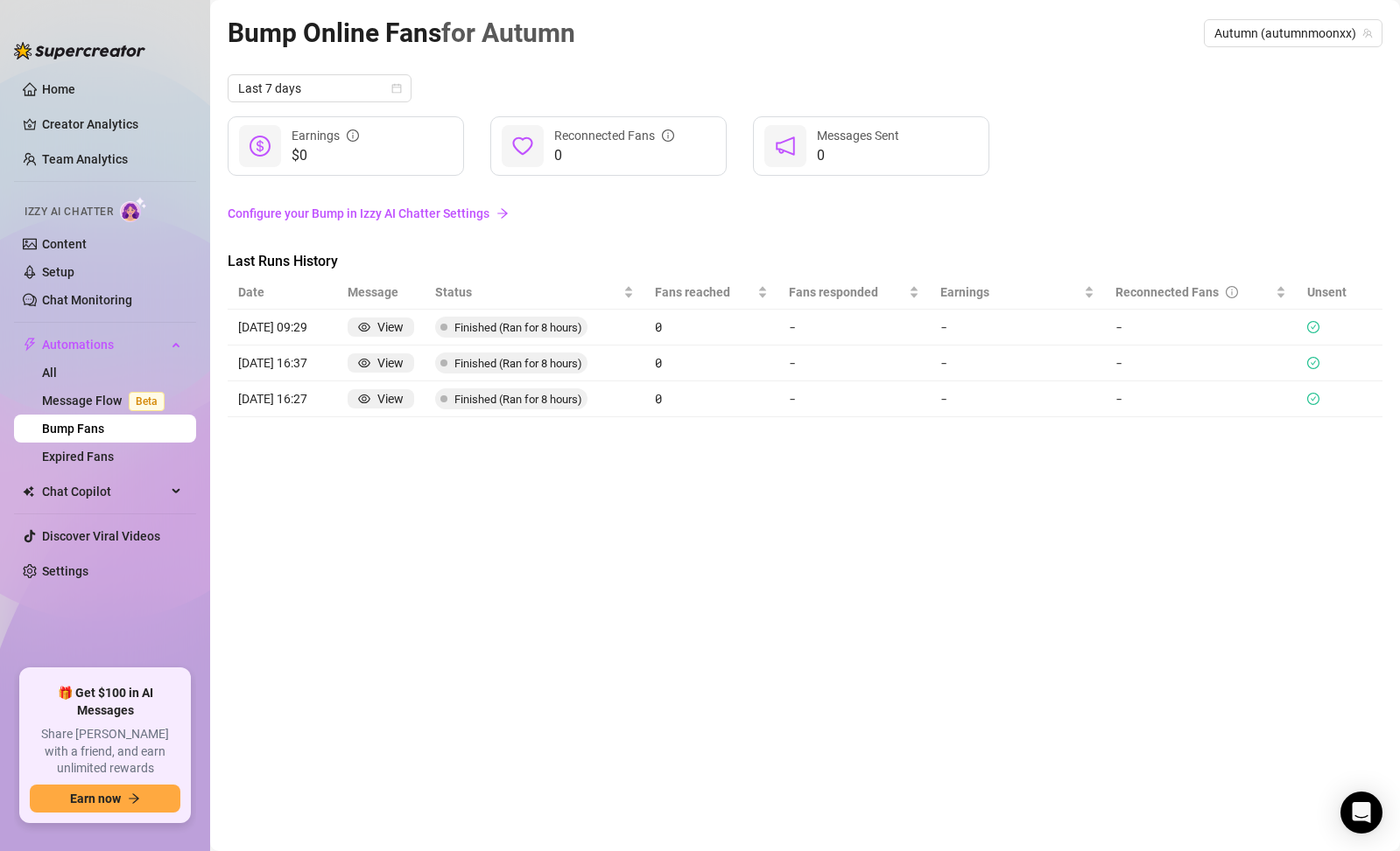
click at [1274, 97] on div "Last 7 days" at bounding box center [804, 89] width 1154 height 28
click at [350, 291] on icon "picture" at bounding box center [349, 289] width 12 height 12
click at [384, 329] on div "View" at bounding box center [391, 327] width 26 height 19
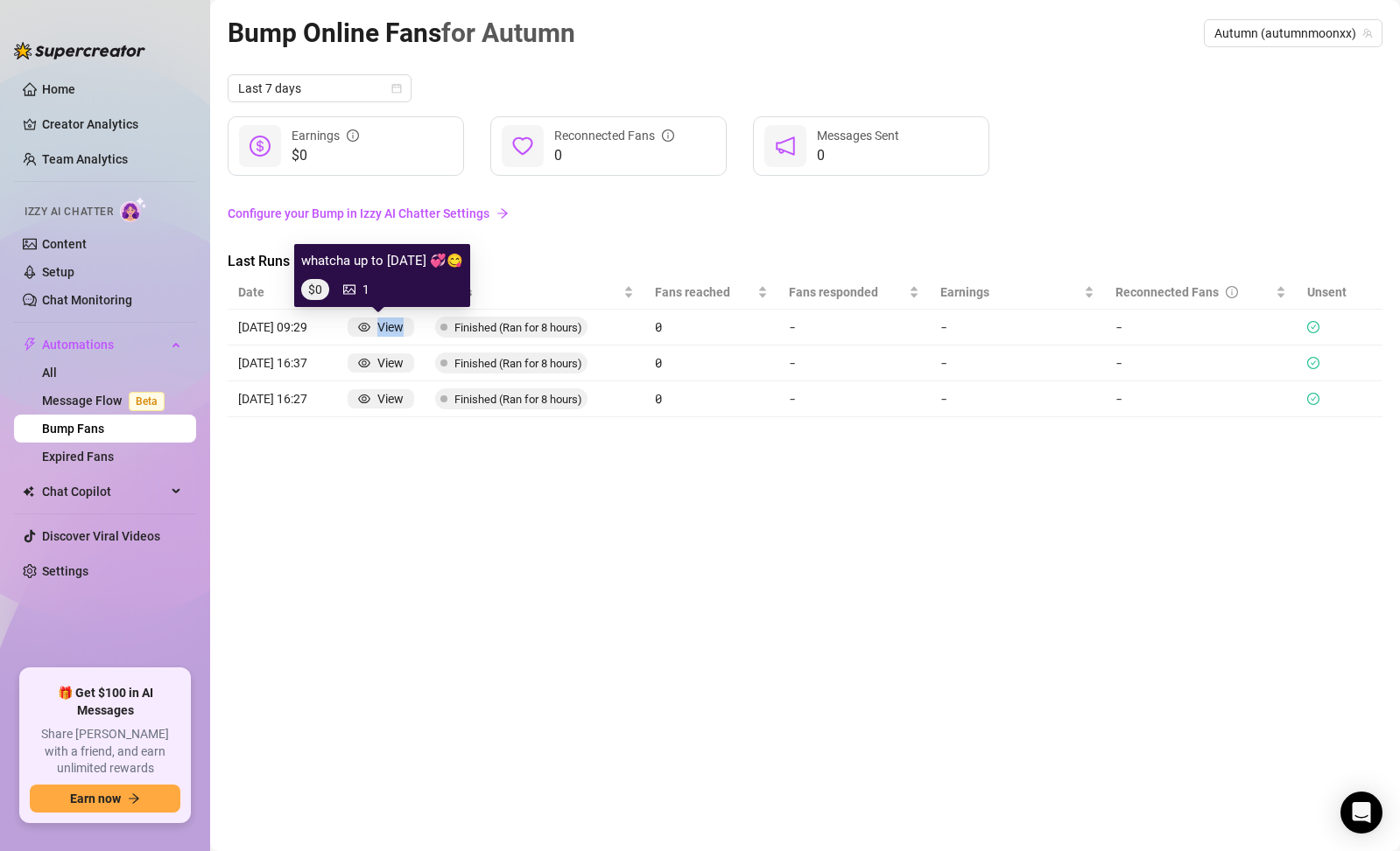
click at [384, 329] on div "View" at bounding box center [391, 327] width 26 height 19
click at [368, 327] on div "View" at bounding box center [380, 327] width 45 height 19
click at [368, 326] on div "View" at bounding box center [380, 327] width 45 height 19
click at [356, 288] on div "1" at bounding box center [356, 289] width 26 height 21
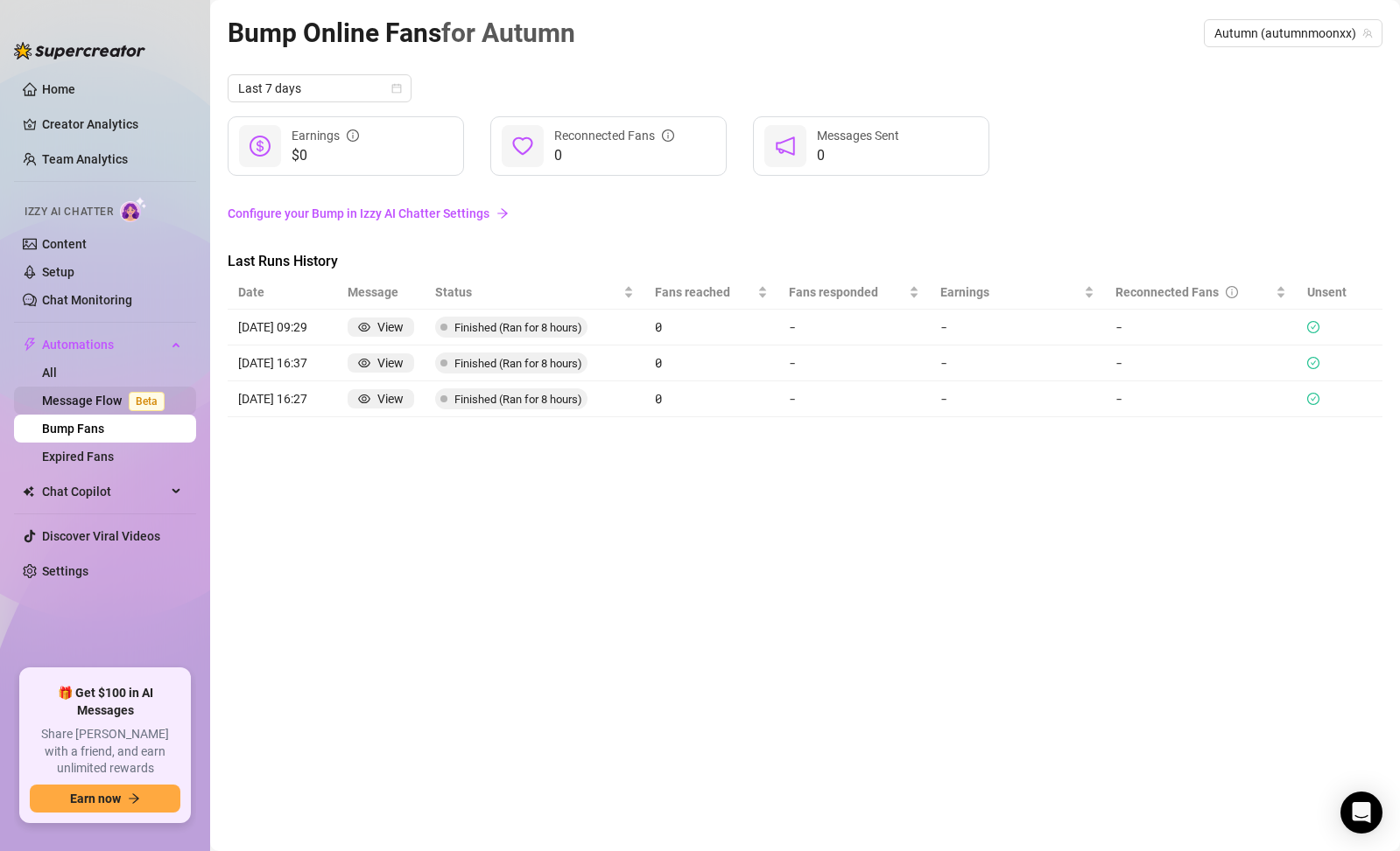
click at [130, 396] on span "Beta" at bounding box center [146, 402] width 36 height 19
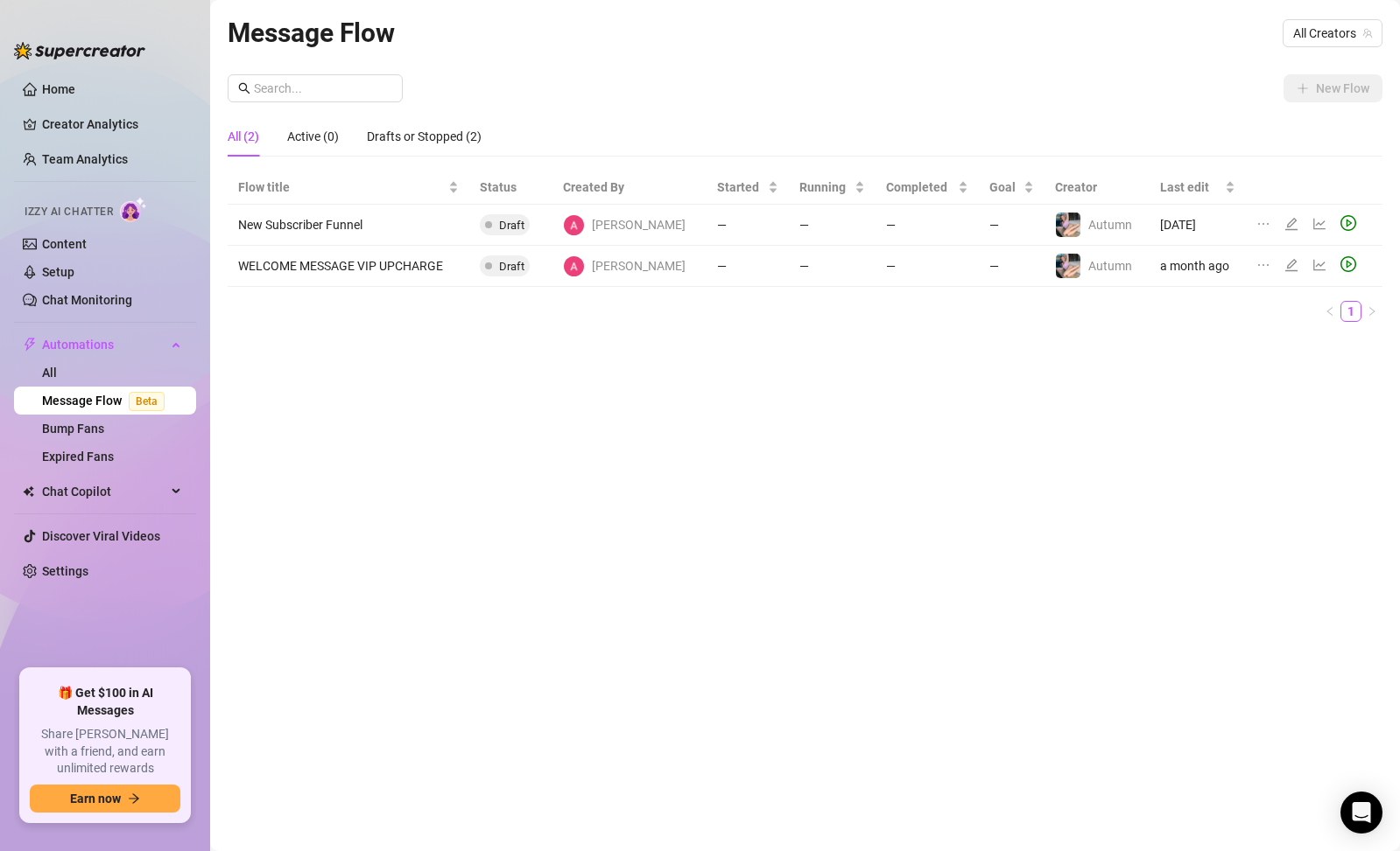
click at [394, 235] on td "New Subscriber Funnel" at bounding box center [348, 225] width 242 height 42
click at [1288, 224] on icon "edit" at bounding box center [1291, 223] width 14 height 14
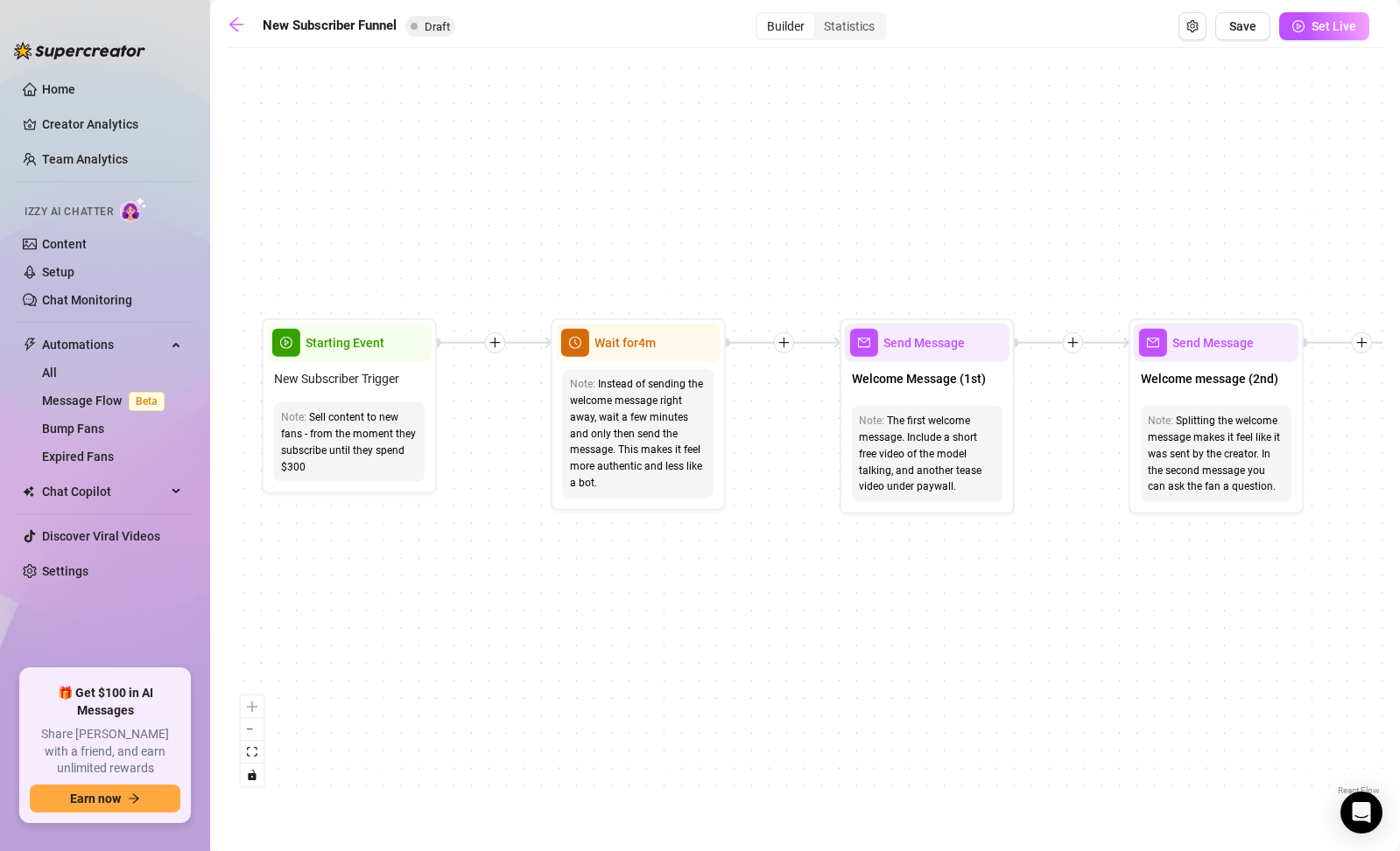
drag, startPoint x: 363, startPoint y: 348, endPoint x: 1078, endPoint y: 832, distance: 863.4
click at [1079, 833] on main "New Subscriber Funnel Draft Builder Statistics Save Set Live If True If True If…" at bounding box center [805, 426] width 1189 height 851
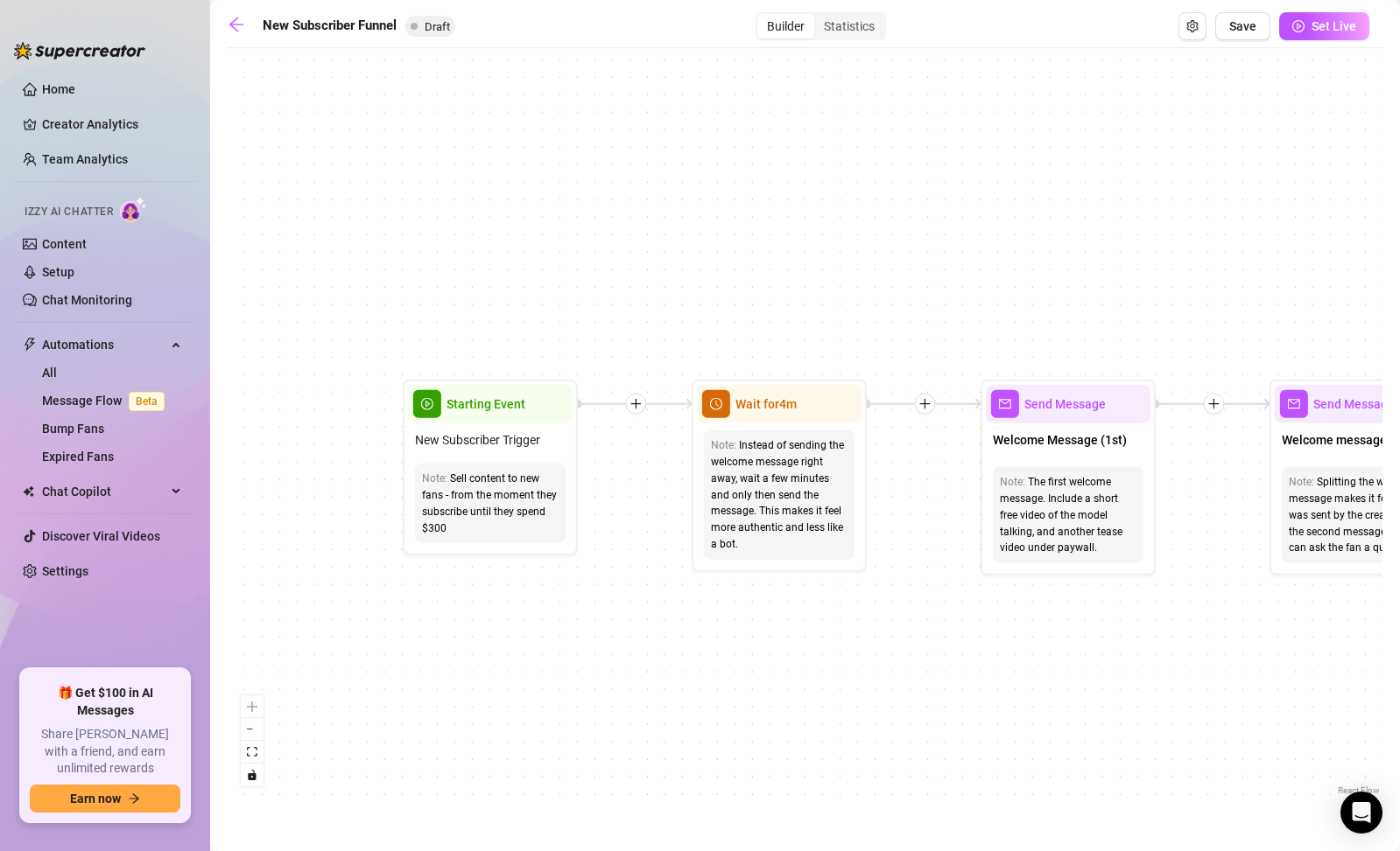
drag, startPoint x: 428, startPoint y: 615, endPoint x: 553, endPoint y: 670, distance: 136.6
click at [553, 670] on div "If True If True If True If False If False If False If True If False Merge Merge…" at bounding box center [804, 428] width 1154 height 743
click at [508, 415] on div "Starting Event" at bounding box center [491, 405] width 164 height 39
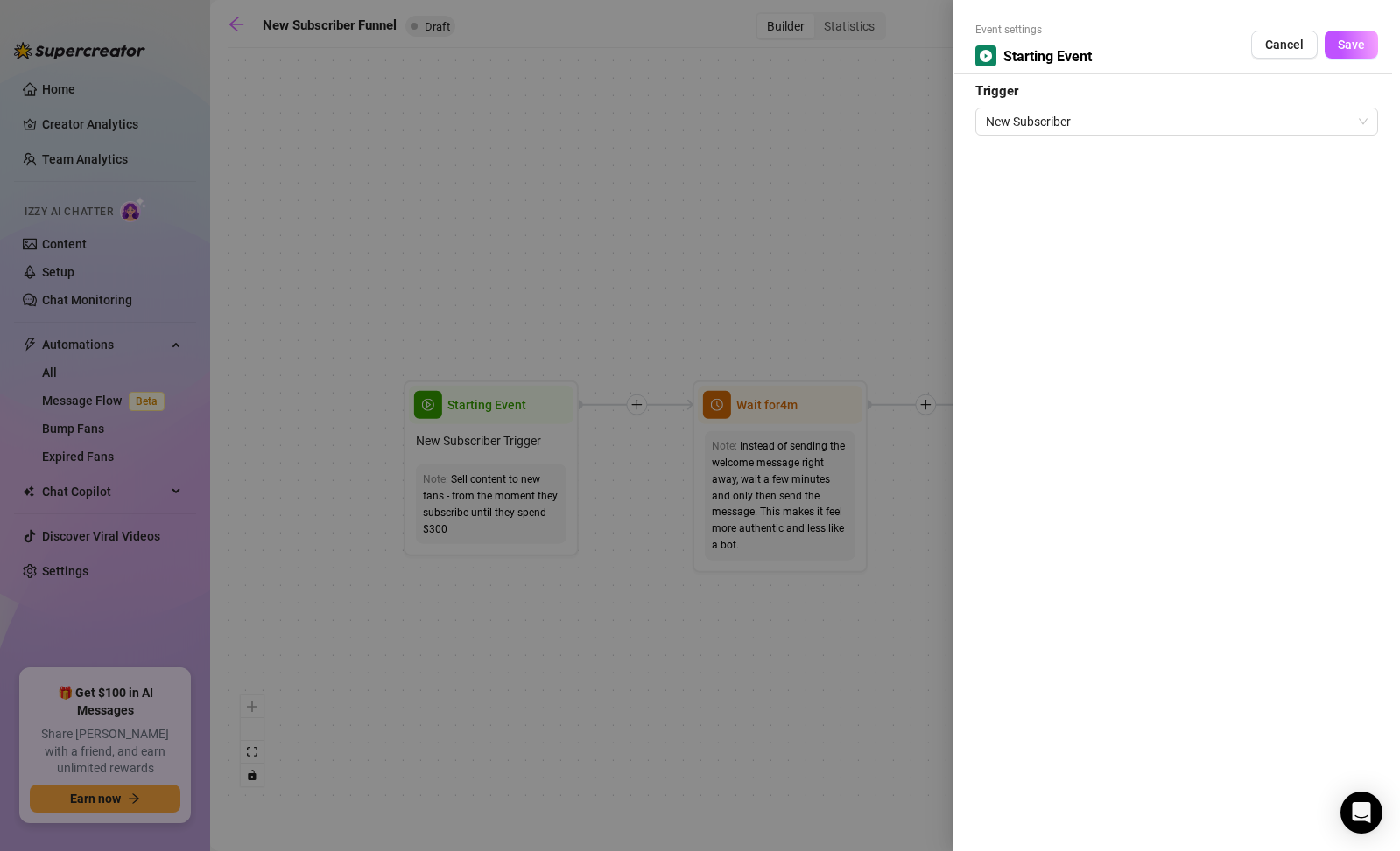
click at [598, 584] on div at bounding box center [700, 426] width 1400 height 851
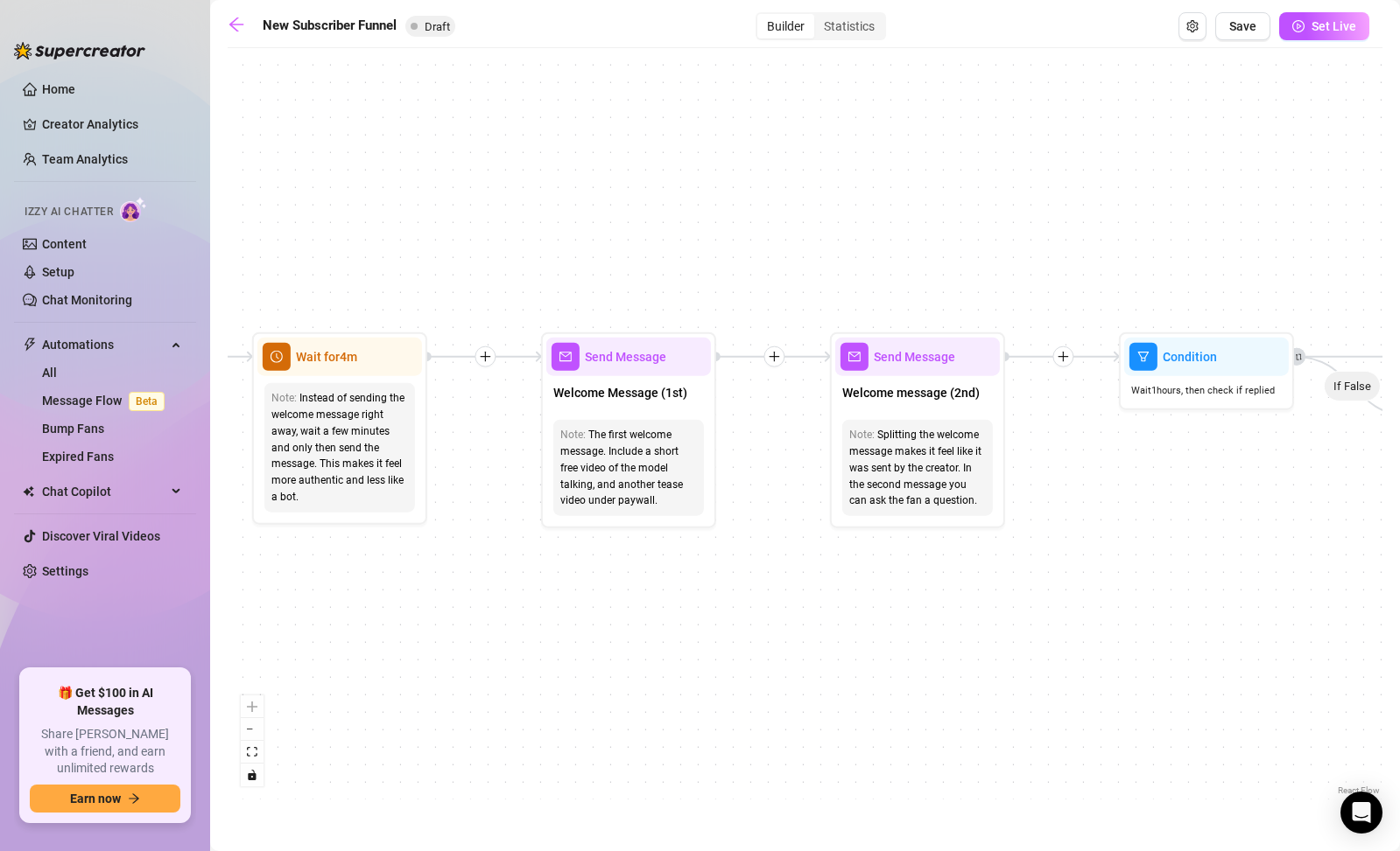
drag, startPoint x: 970, startPoint y: 601, endPoint x: 530, endPoint y: 553, distance: 442.6
click at [530, 553] on div "If True If True If True If False If False If False If True If False Merge Merge…" at bounding box center [804, 428] width 1154 height 743
click at [350, 456] on div "Instead of sending the welcome message right away, wait a few minutes and only …" at bounding box center [340, 448] width 137 height 115
click at [335, 373] on div "Wait for 4m" at bounding box center [340, 357] width 164 height 39
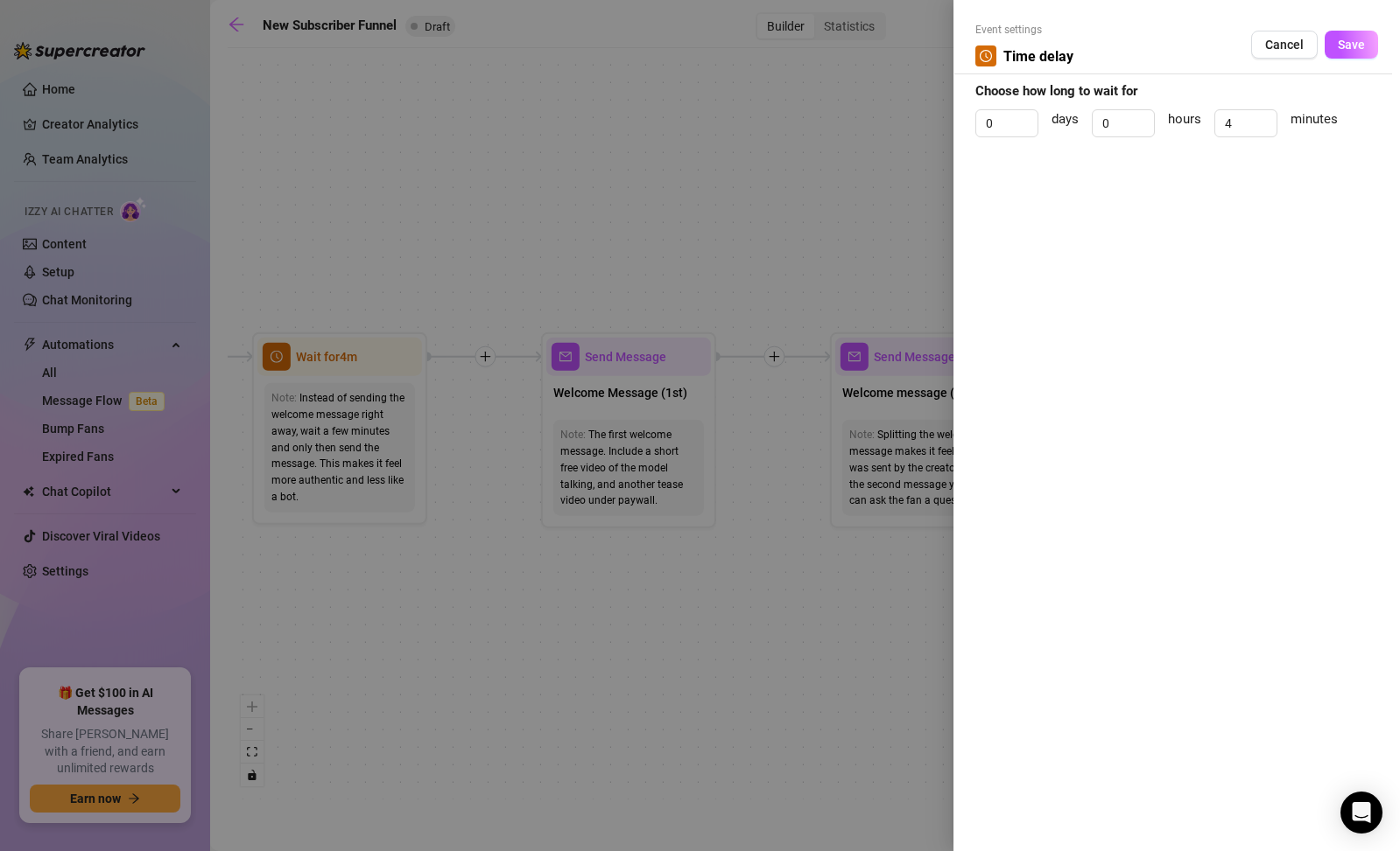
click at [519, 557] on div at bounding box center [700, 426] width 1400 height 851
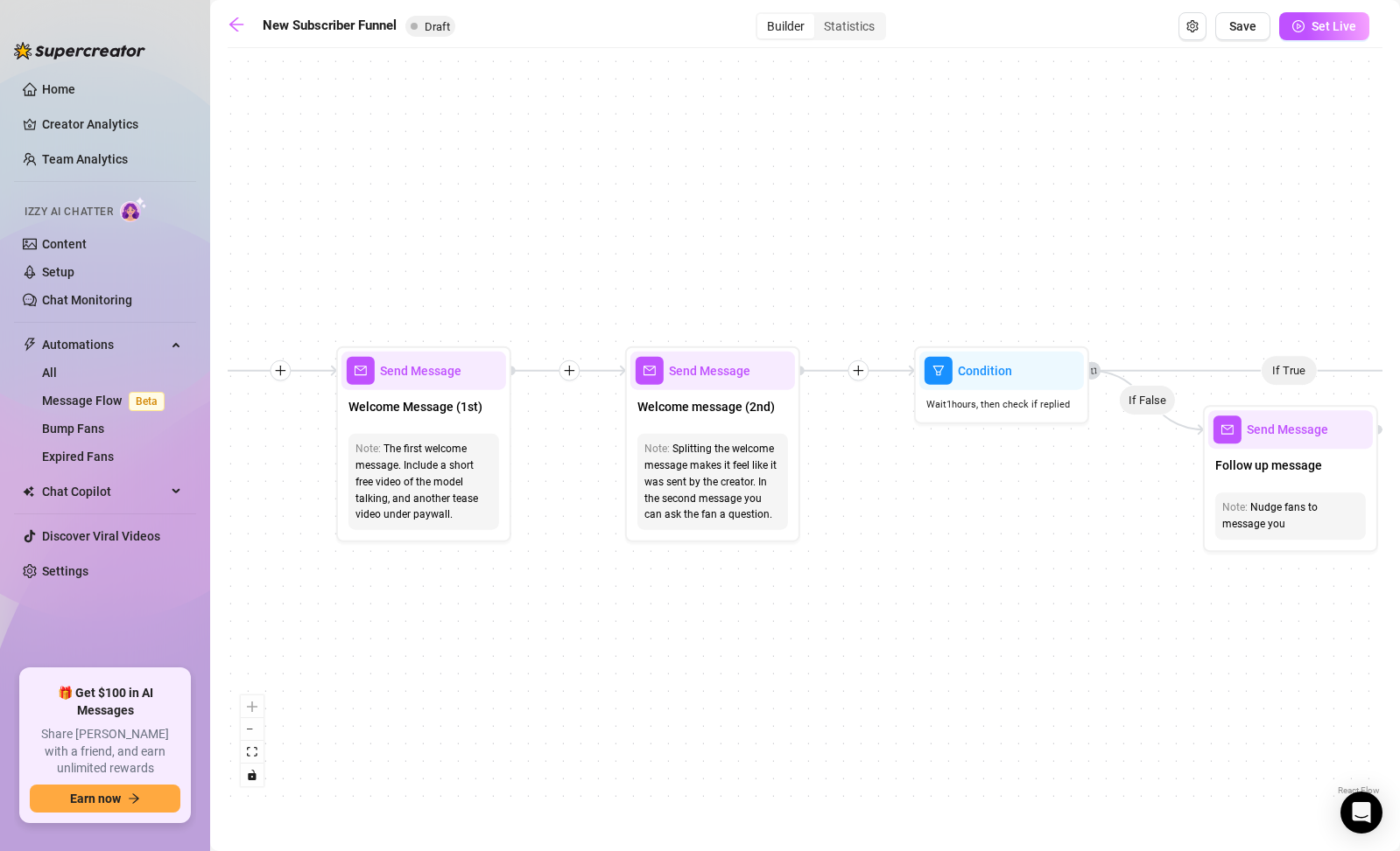
drag, startPoint x: 770, startPoint y: 613, endPoint x: 573, endPoint y: 624, distance: 197.3
click at [573, 624] on div "If True If True If True If False If False If False If True If False Merge Merge…" at bounding box center [804, 428] width 1154 height 743
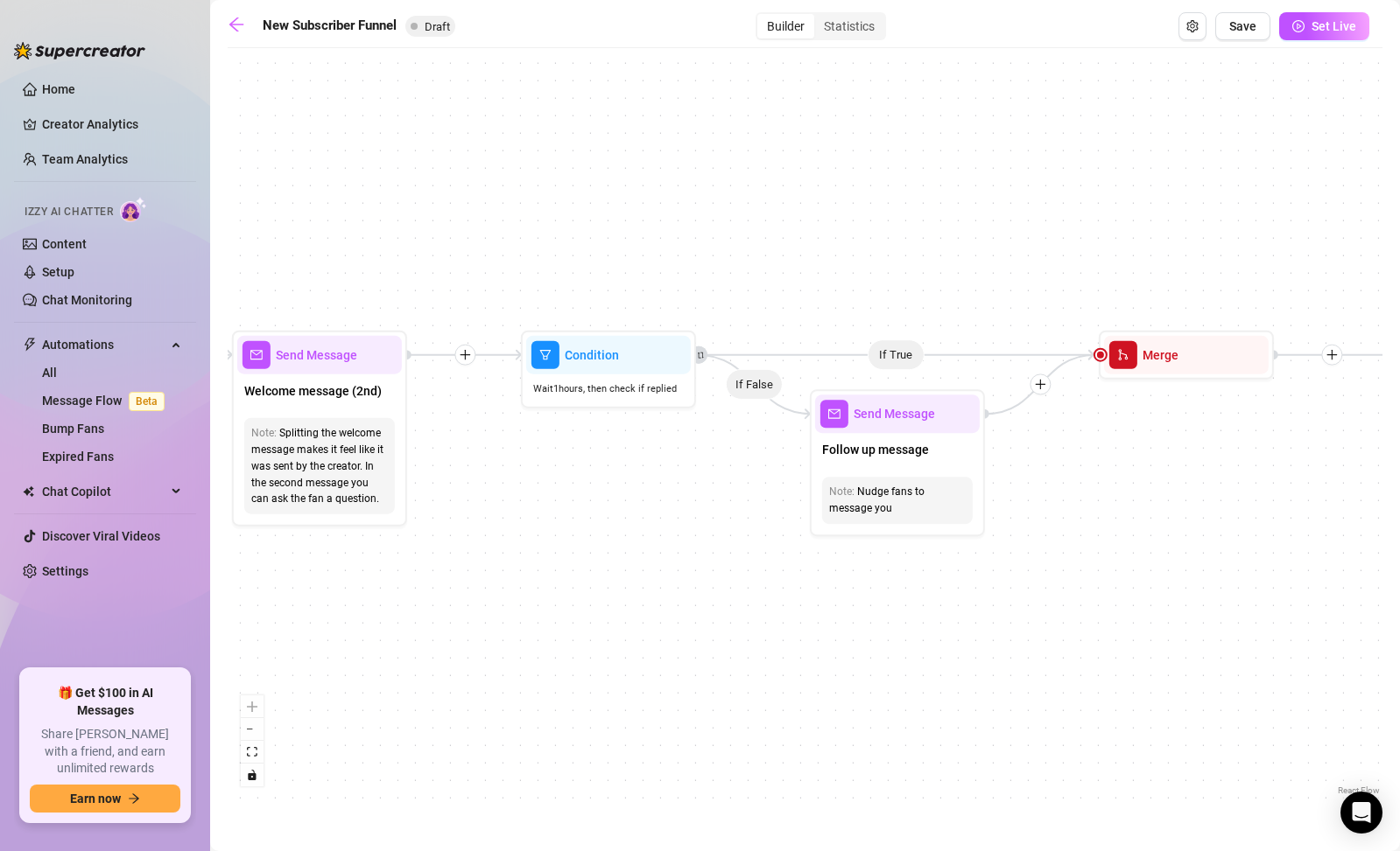
drag, startPoint x: 863, startPoint y: 607, endPoint x: 449, endPoint y: 593, distance: 414.2
click at [453, 593] on div "If True If True If True If False If False If False If True If False Merge Merge…" at bounding box center [804, 428] width 1154 height 743
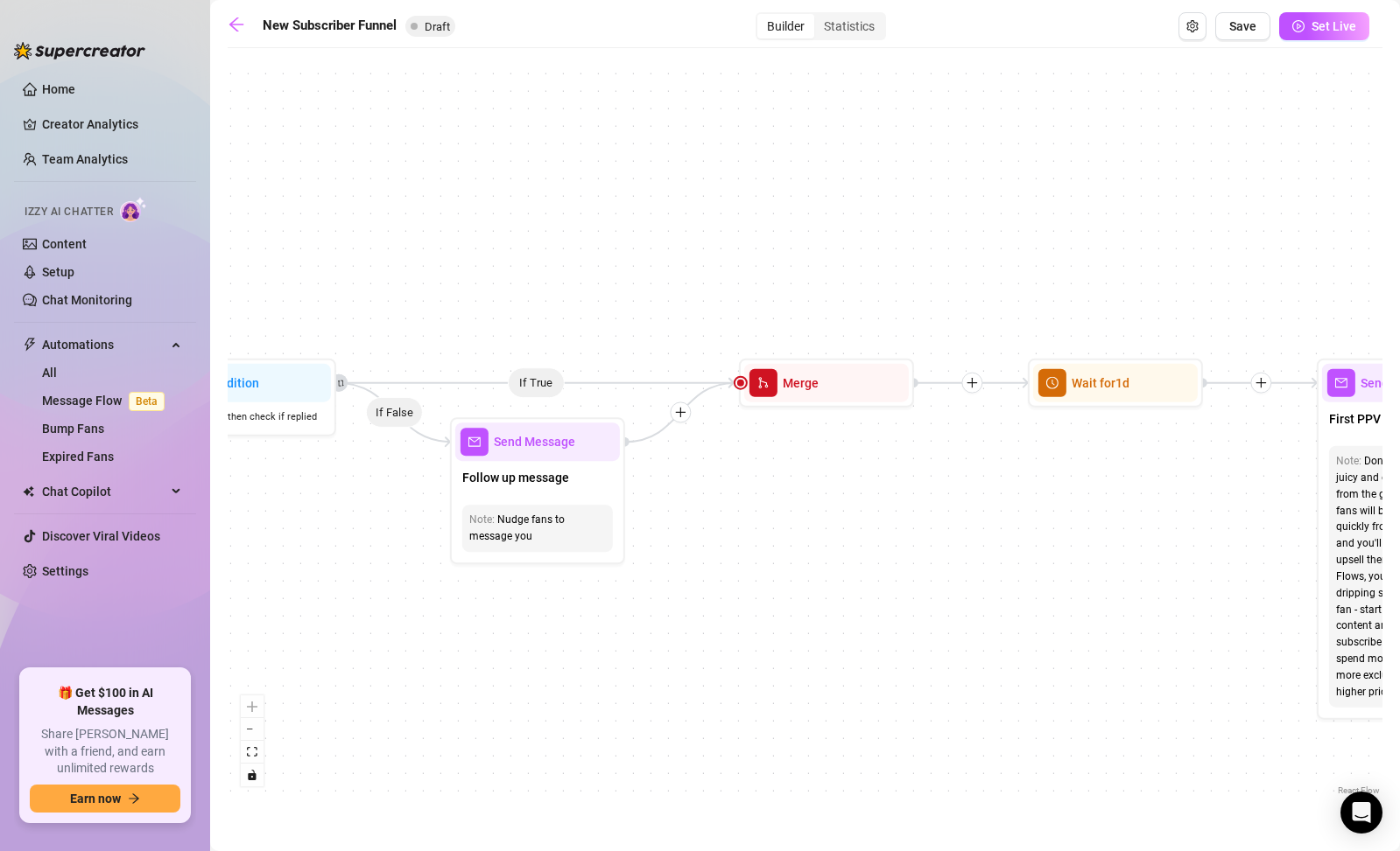
drag, startPoint x: 884, startPoint y: 592, endPoint x: 513, endPoint y: 615, distance: 371.7
click at [512, 616] on div "If True If True If True If False If False If False If True If False Merge Merge…" at bounding box center [804, 428] width 1154 height 743
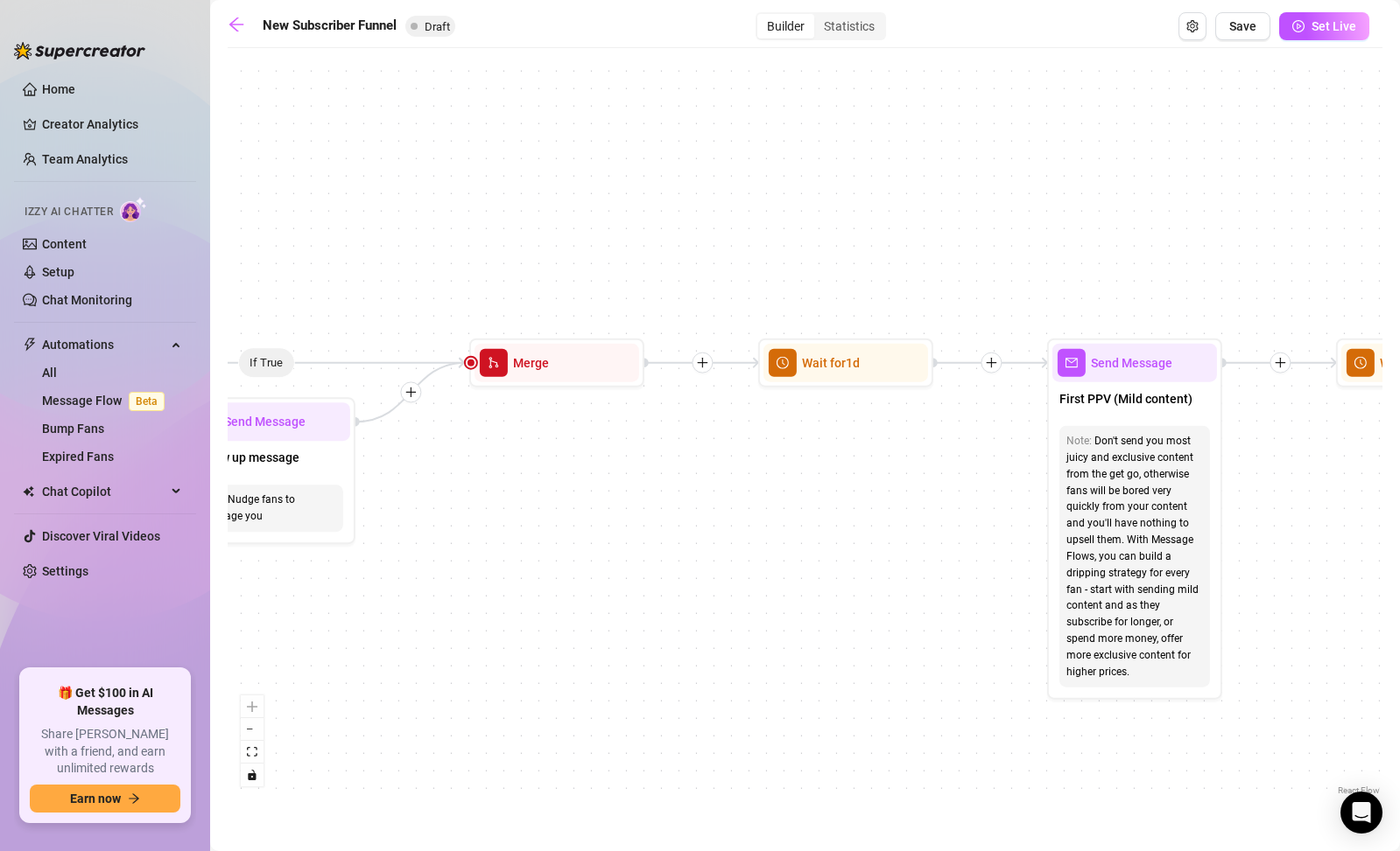
drag, startPoint x: 1000, startPoint y: 576, endPoint x: 699, endPoint y: 533, distance: 304.1
click at [699, 533] on div "If True If True If True If False If False If False If True If False Merge Merge…" at bounding box center [804, 428] width 1154 height 743
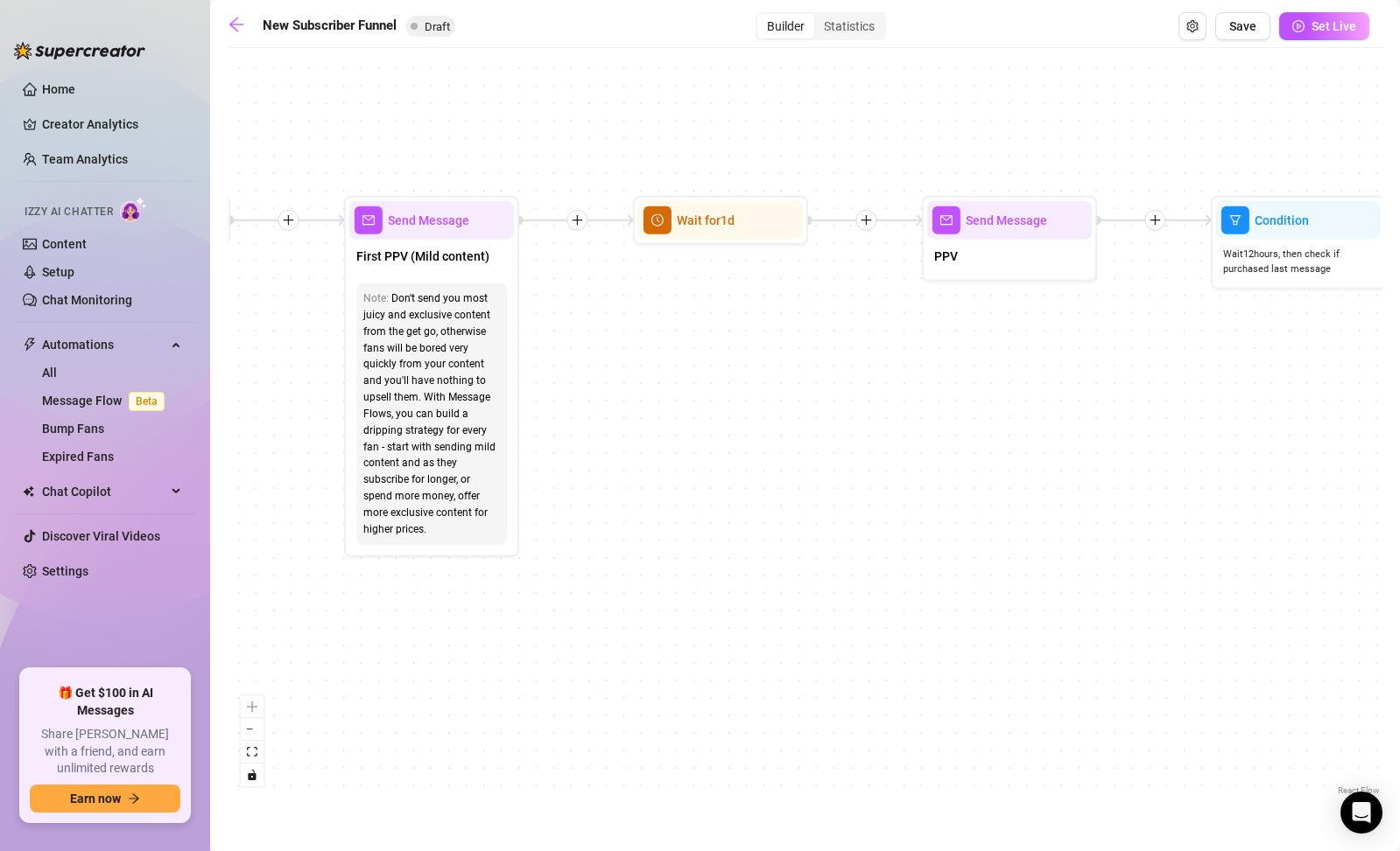
drag, startPoint x: 1284, startPoint y: 576, endPoint x: 666, endPoint y: 460, distance: 628.8
click at [666, 460] on div "If True If True If True If False If False If False If True If False Merge Merge…" at bounding box center [804, 428] width 1154 height 743
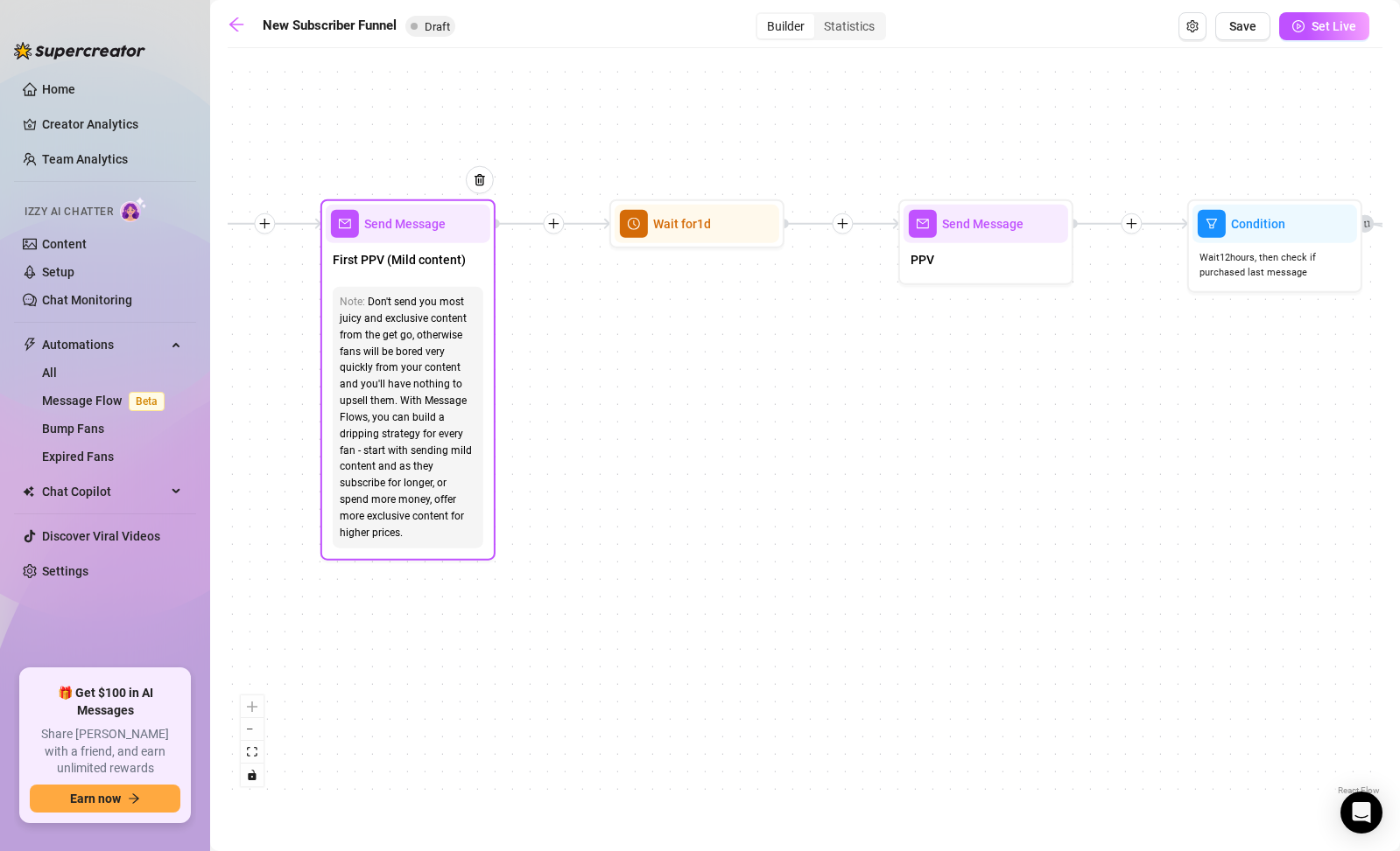
click at [413, 404] on div "Don't send you most juicy and exclusive content from the get go, otherwise fans…" at bounding box center [408, 418] width 137 height 247
click at [432, 236] on div "Send Message" at bounding box center [408, 224] width 164 height 39
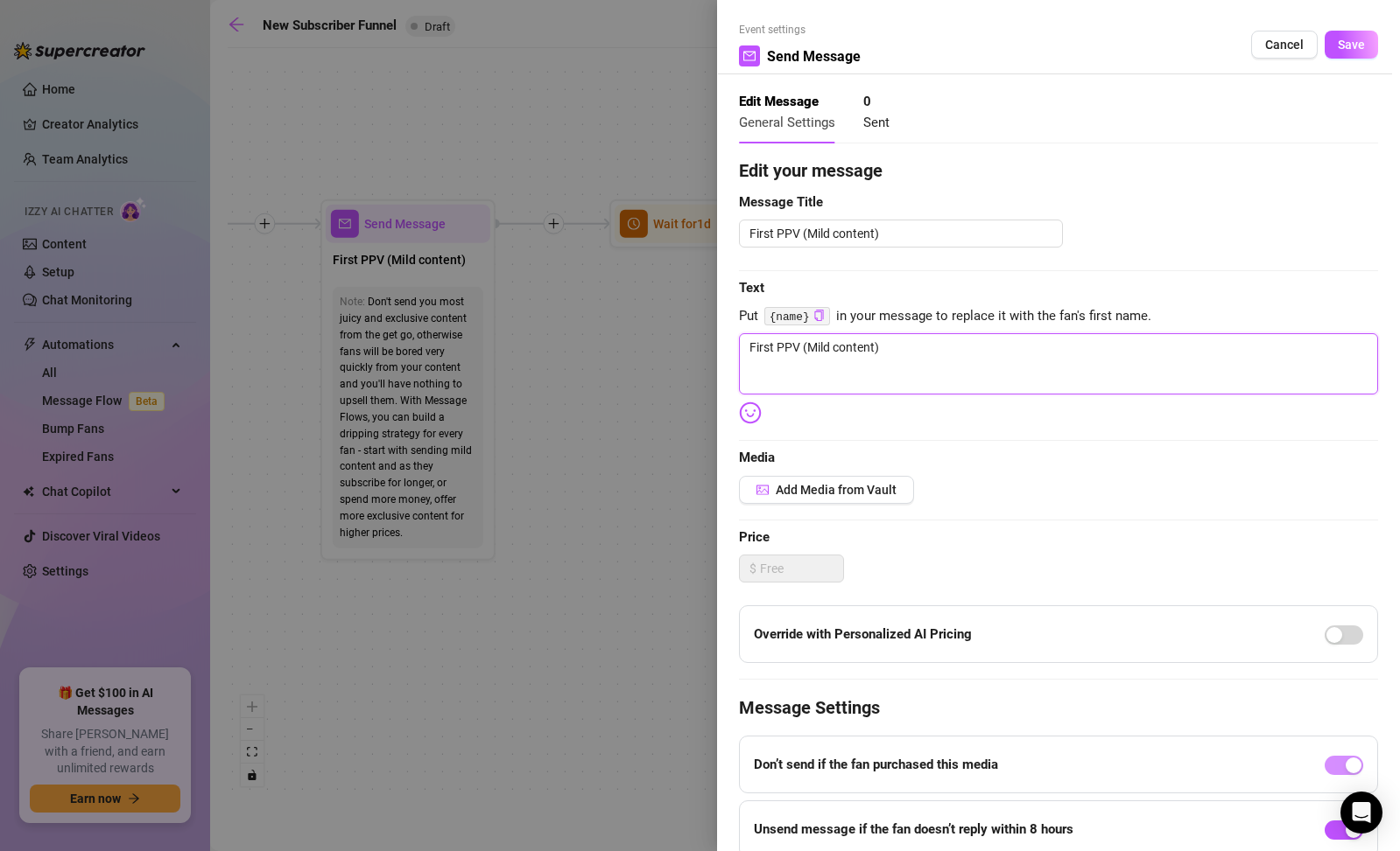
click at [869, 380] on textarea "First PPV (Mild content)" at bounding box center [1058, 364] width 639 height 61
click at [491, 387] on div at bounding box center [700, 426] width 1400 height 851
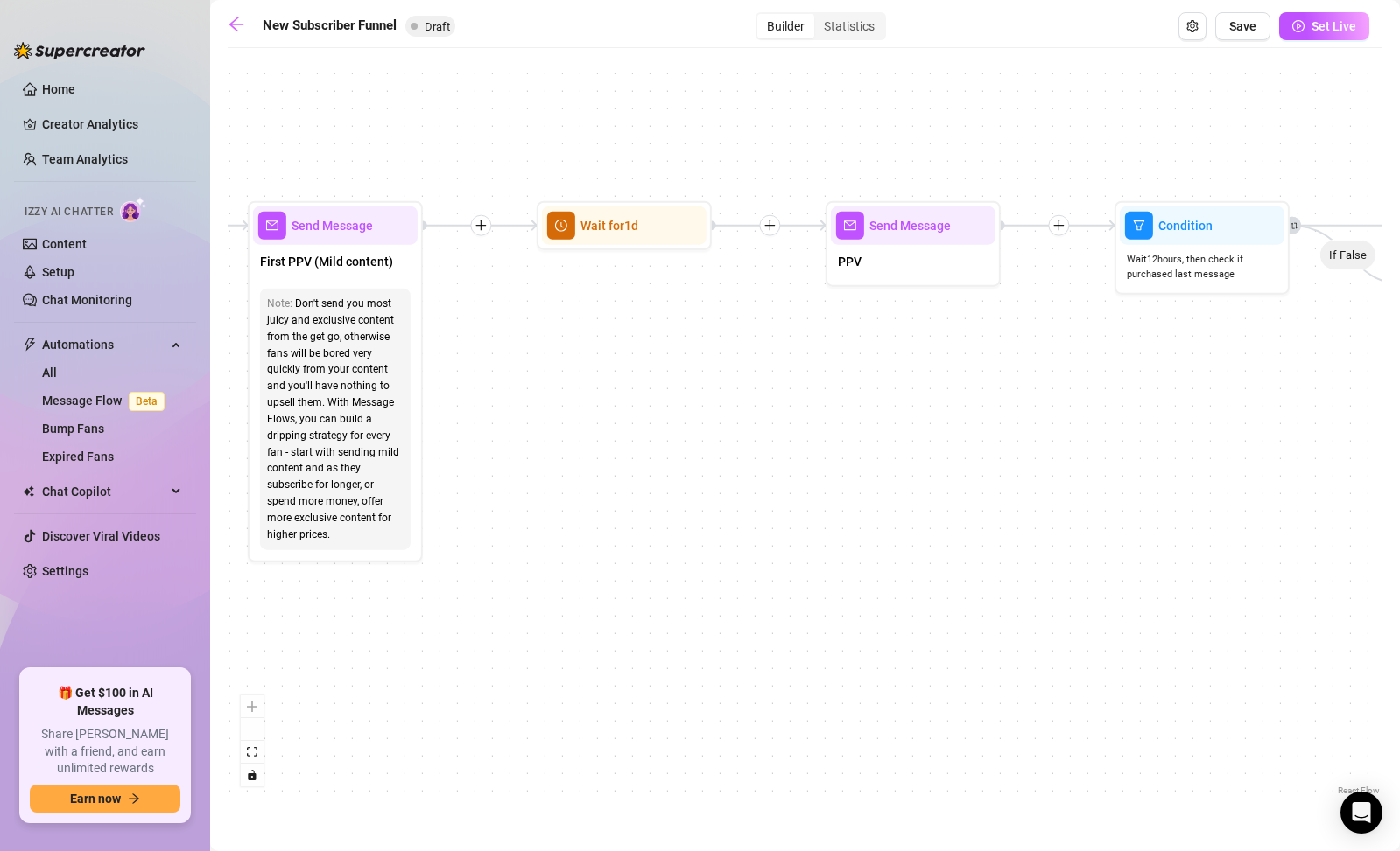
drag, startPoint x: 1160, startPoint y: 475, endPoint x: 807, endPoint y: 458, distance: 353.4
click at [807, 458] on div "If True If True If True If False If False If False If True If False Merge Merge…" at bounding box center [804, 428] width 1154 height 743
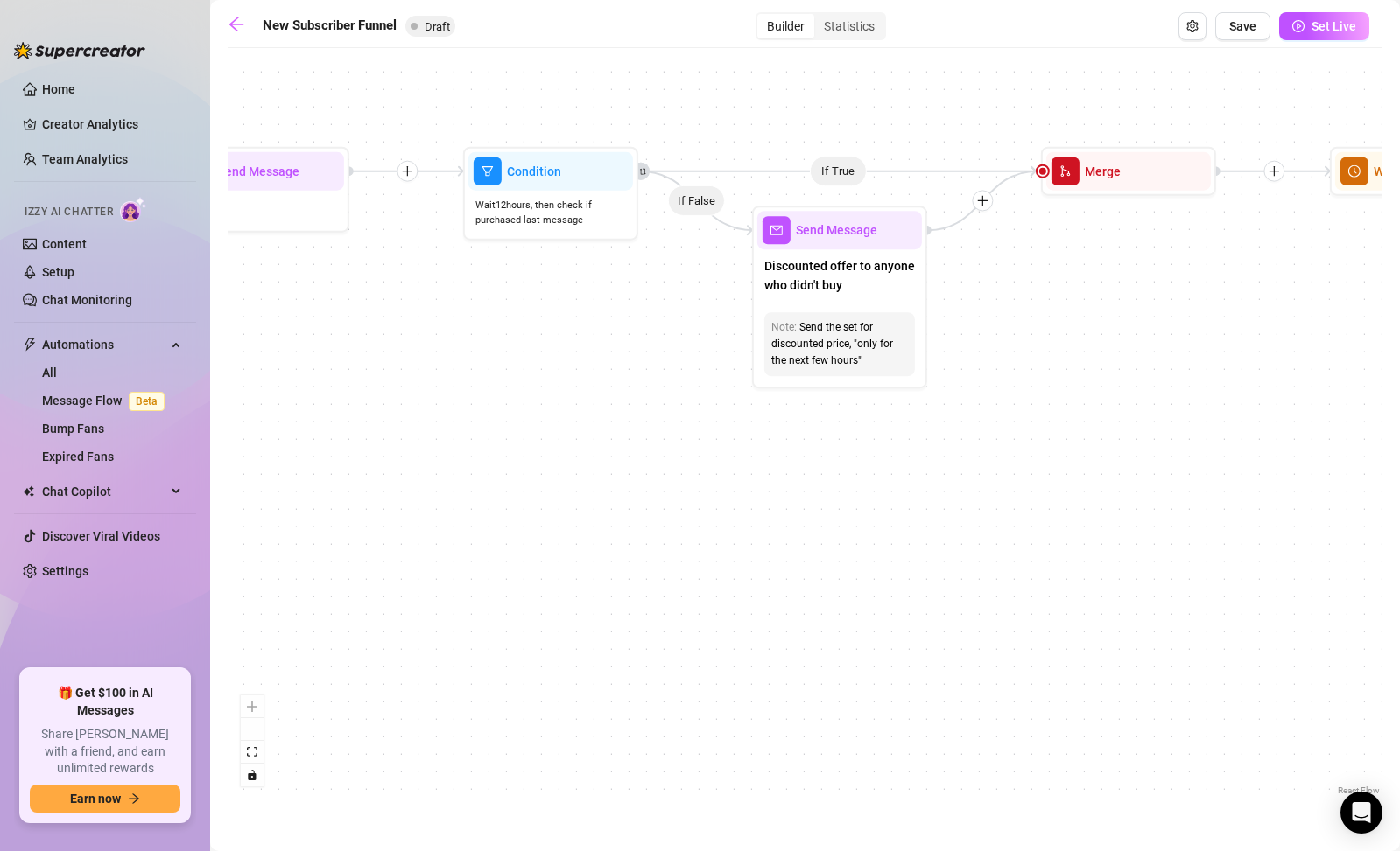
drag, startPoint x: 1172, startPoint y: 501, endPoint x: 813, endPoint y: 464, distance: 360.9
click at [813, 464] on div "If True If True If True If False If False If False If True If False Merge Merge…" at bounding box center [804, 428] width 1154 height 743
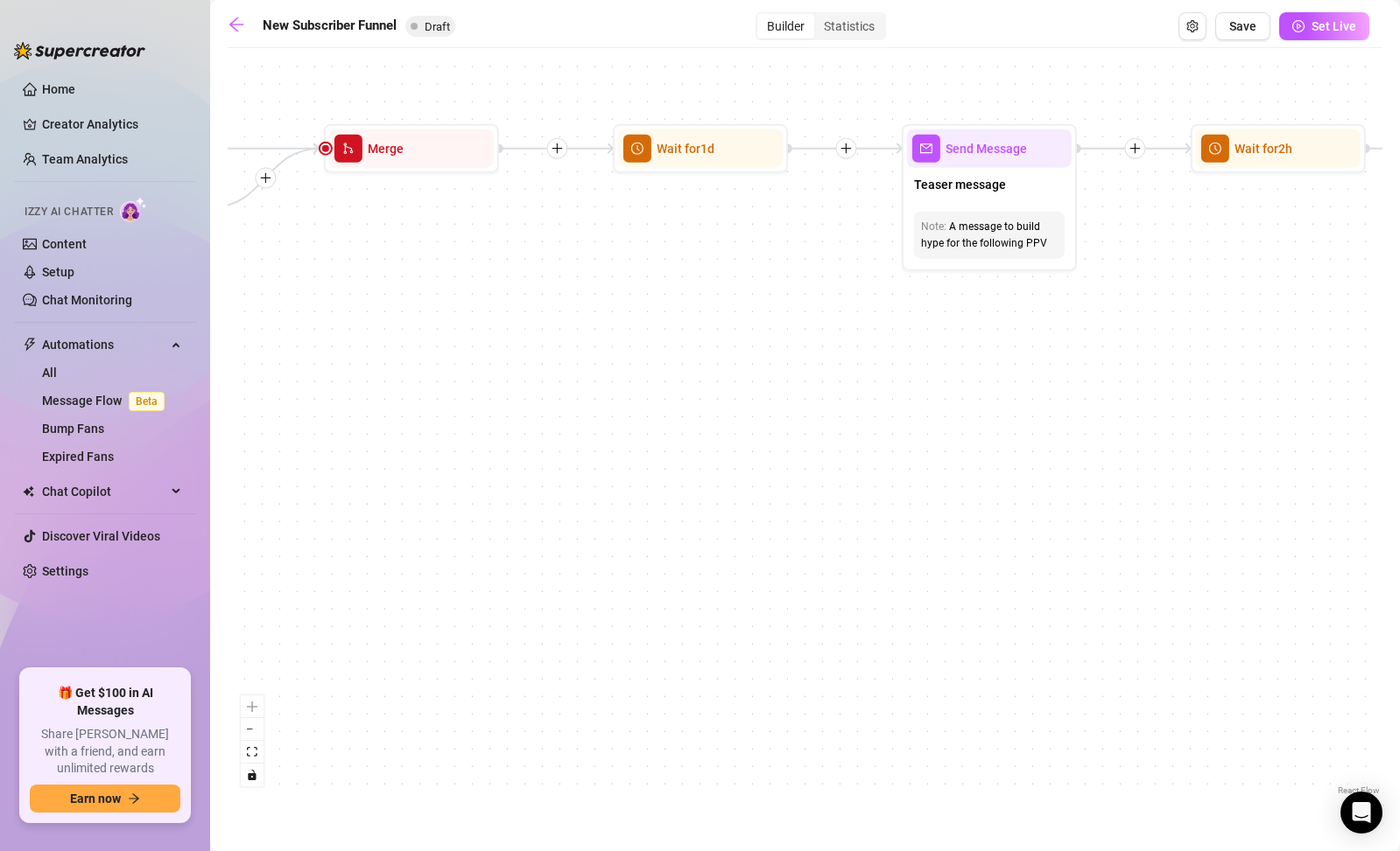
drag, startPoint x: 1159, startPoint y: 531, endPoint x: 442, endPoint y: 508, distance: 717.4
click at [442, 508] on div "If True If True If True If False If False If False If True If False Merge Merge…" at bounding box center [804, 428] width 1154 height 743
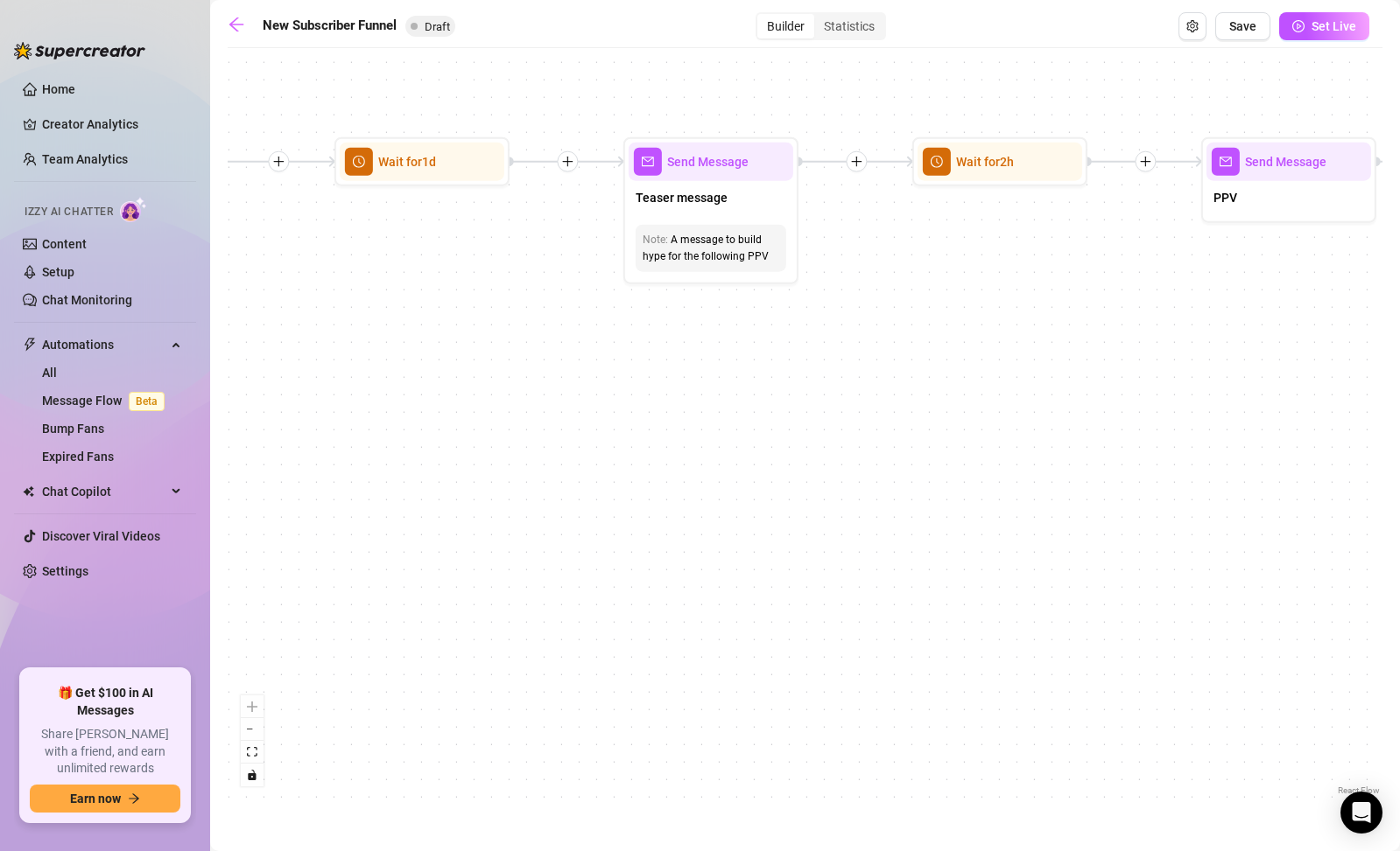
drag, startPoint x: 1016, startPoint y: 497, endPoint x: 731, endPoint y: 506, distance: 285.1
click at [731, 506] on div "If True If True If True If False If False If False If True If False Merge Merge…" at bounding box center [804, 428] width 1154 height 743
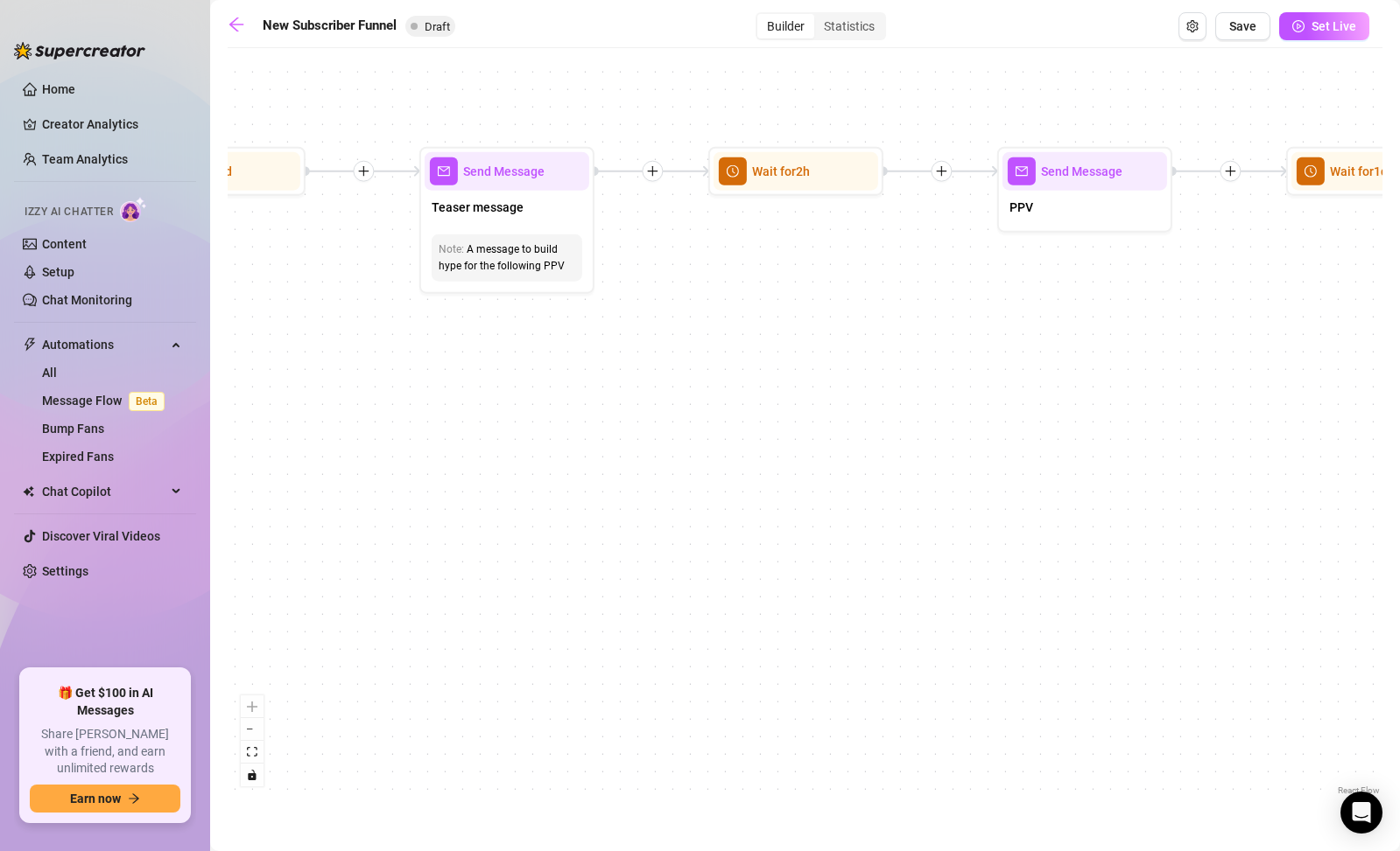
drag, startPoint x: 1105, startPoint y: 497, endPoint x: 897, endPoint y: 506, distance: 208.2
click at [897, 506] on div "If True If True If True If False If False If False If True If False Merge Merge…" at bounding box center [804, 428] width 1154 height 743
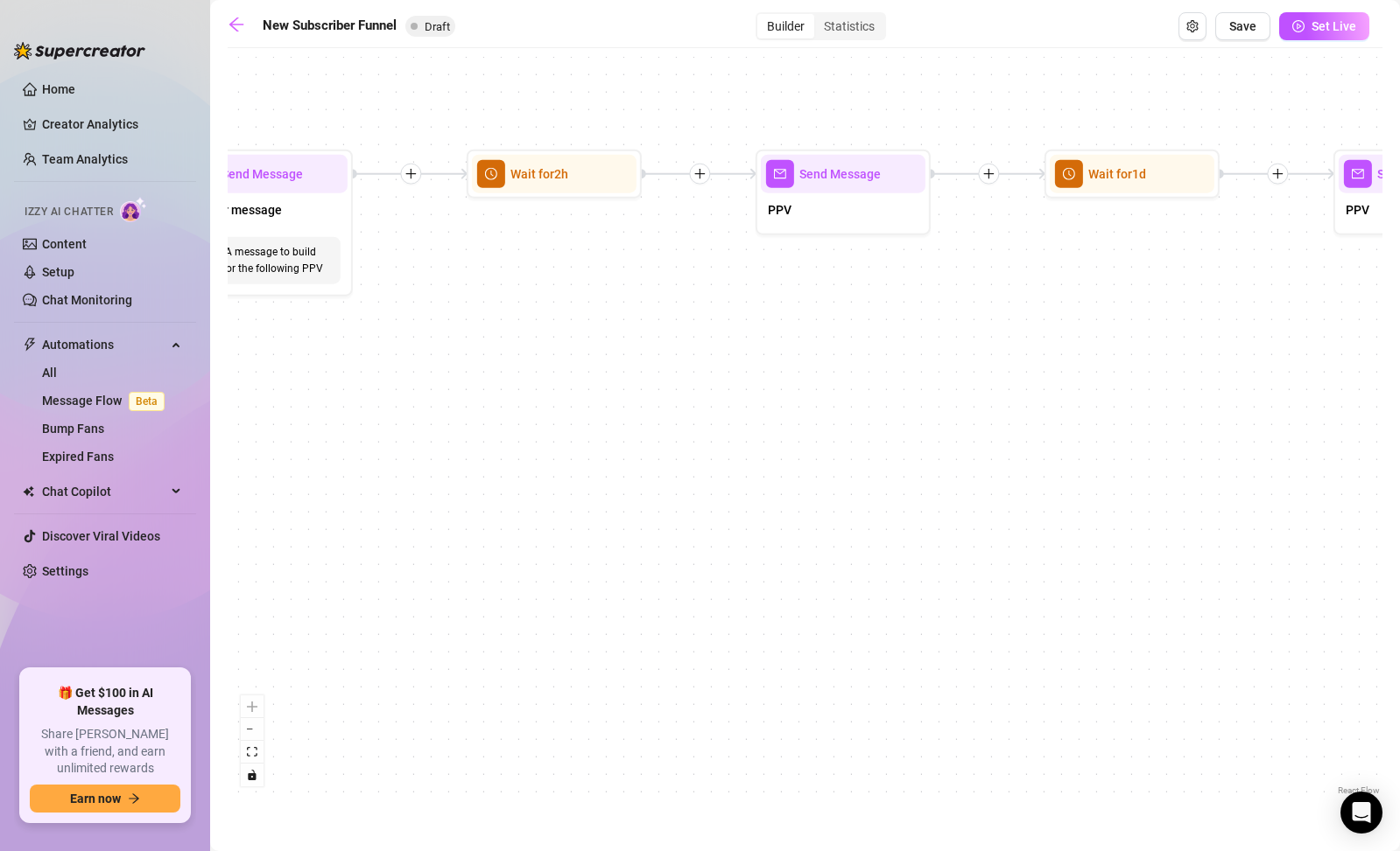
drag, startPoint x: 1111, startPoint y: 509, endPoint x: 812, endPoint y: 507, distance: 299.0
click at [812, 507] on div "If True If True If True If False If False If False If True If False Merge Merge…" at bounding box center [804, 428] width 1154 height 743
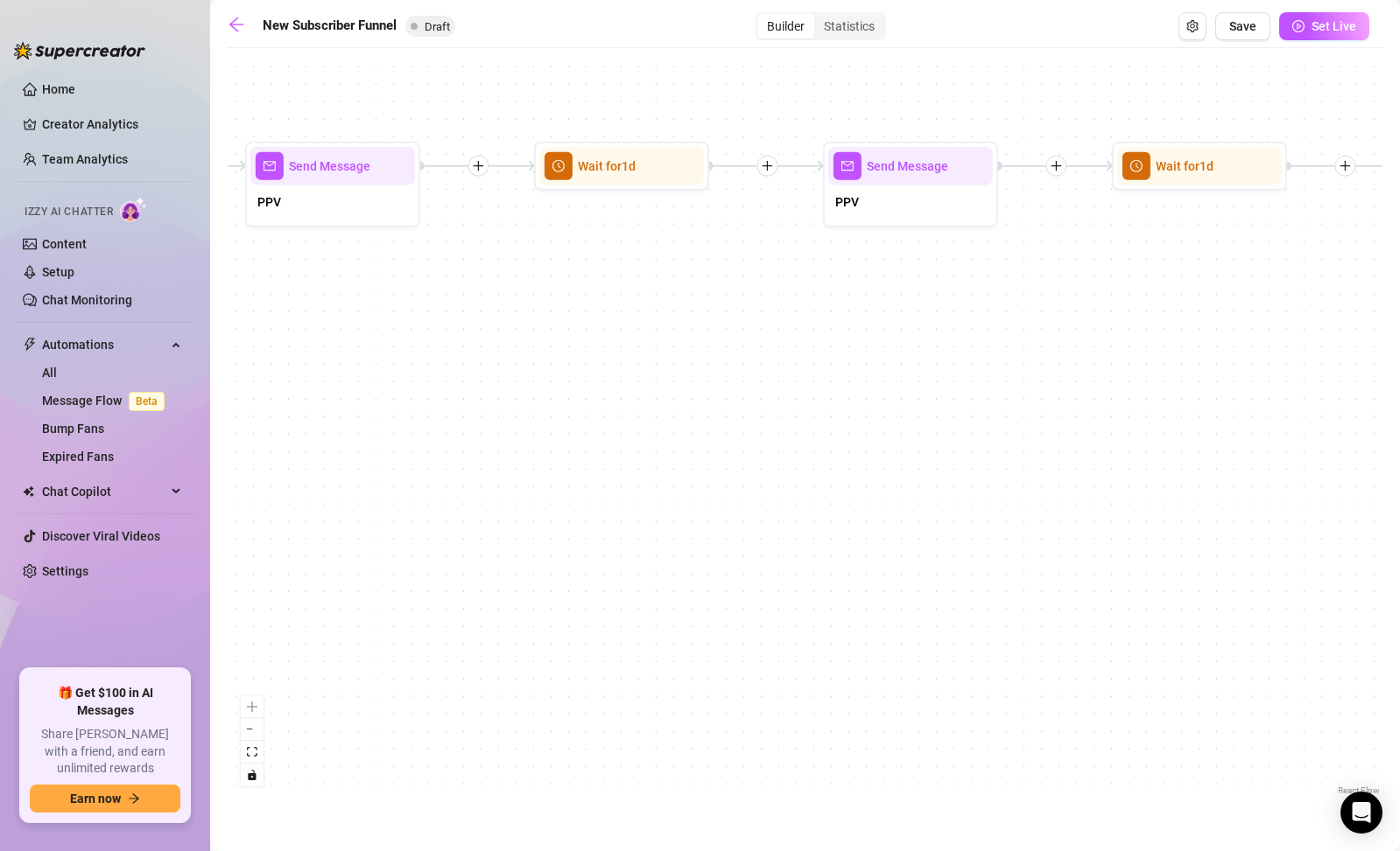
drag, startPoint x: 1063, startPoint y: 511, endPoint x: 661, endPoint y: 503, distance: 402.1
click at [661, 503] on div "If True If True If True If False If False If False If True If False Merge Merge…" at bounding box center [804, 428] width 1154 height 743
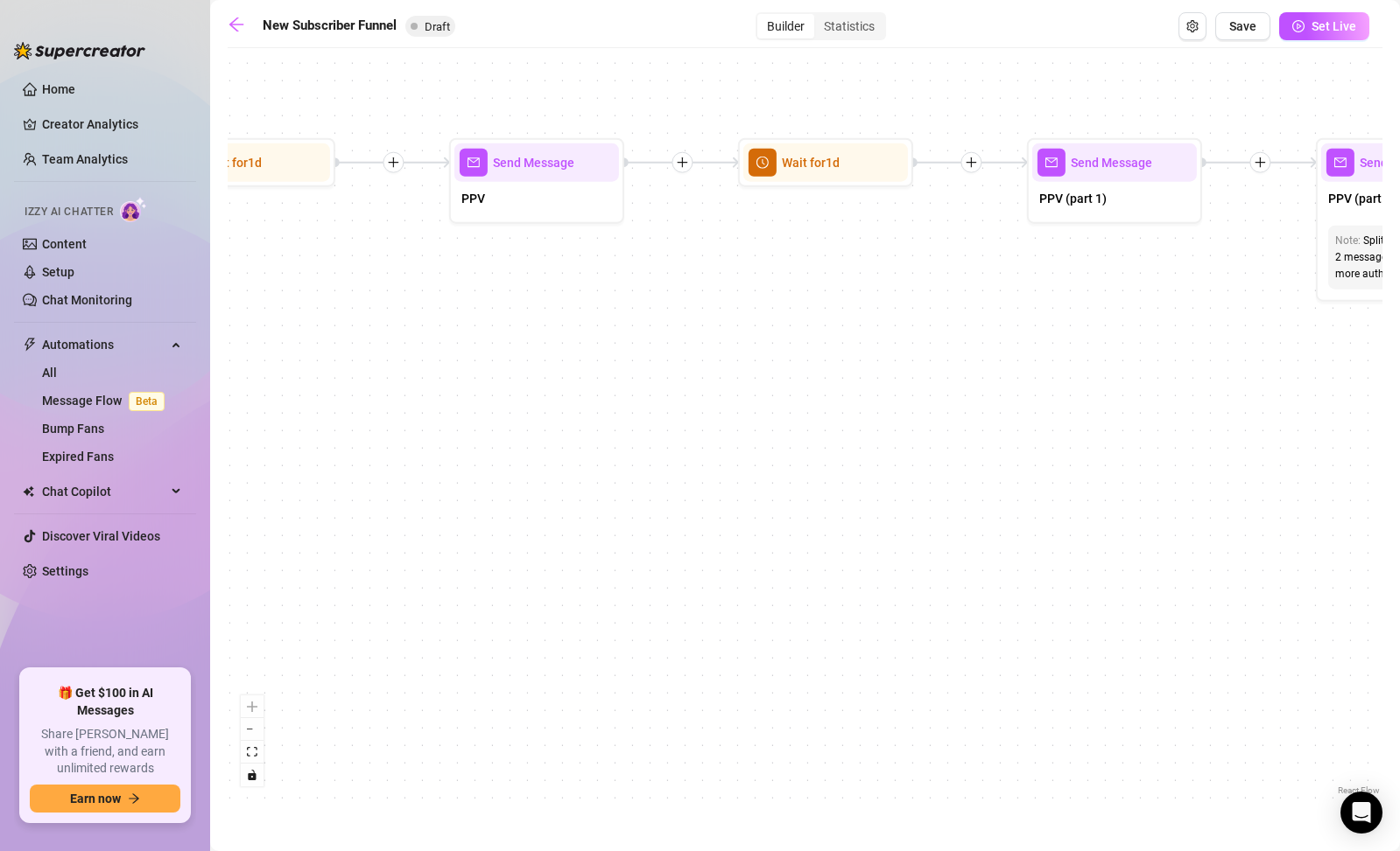
drag, startPoint x: 1009, startPoint y: 501, endPoint x: 648, endPoint y: 497, distance: 361.0
click at [648, 497] on div "If True If True If True If False If False If False If True If False Merge Merge…" at bounding box center [804, 428] width 1154 height 743
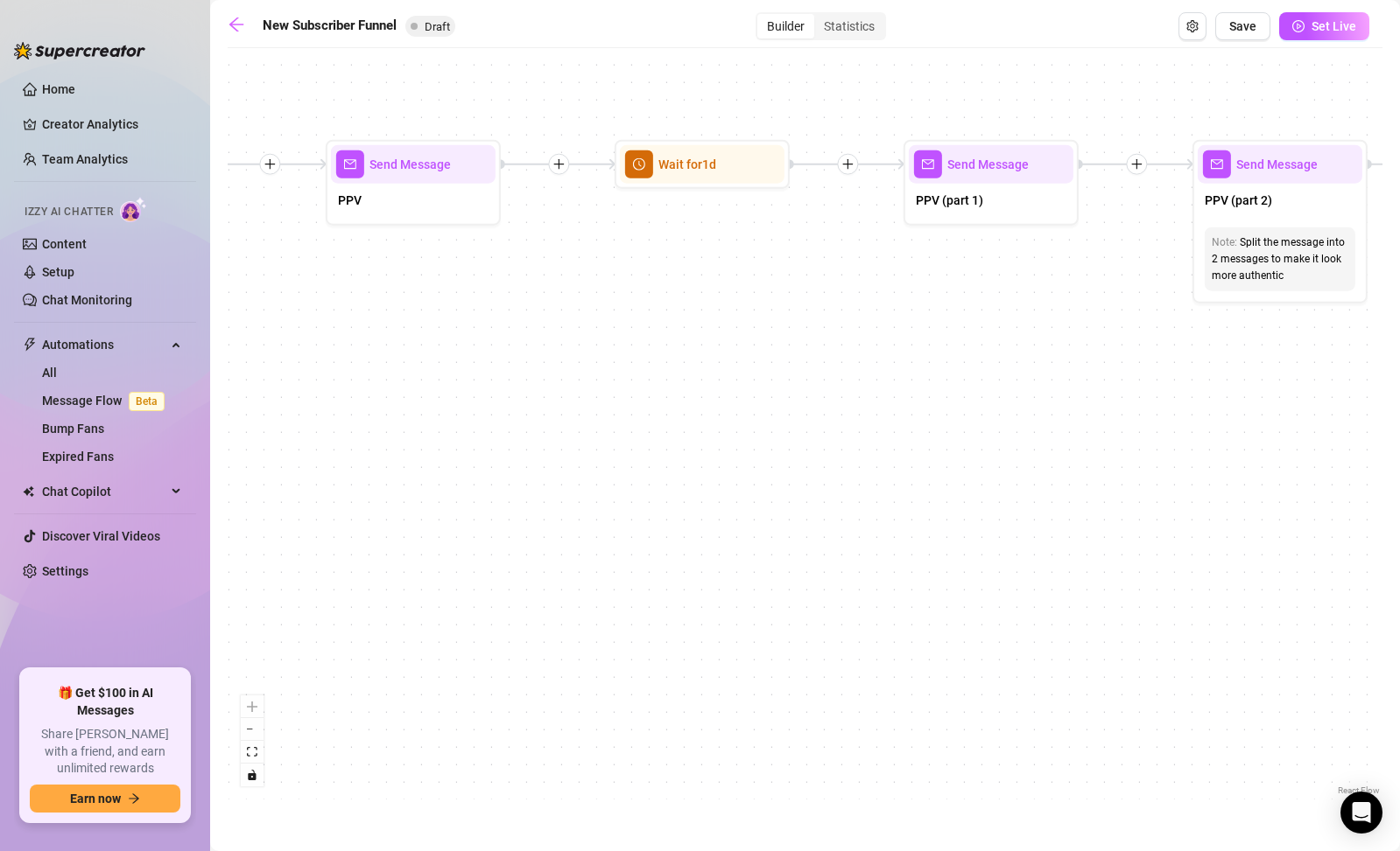
drag, startPoint x: 1007, startPoint y: 484, endPoint x: 633, endPoint y: 477, distance: 374.1
click at [633, 477] on div "If True If True If True If False If False If False If True If False Merge Merge…" at bounding box center [804, 428] width 1154 height 743
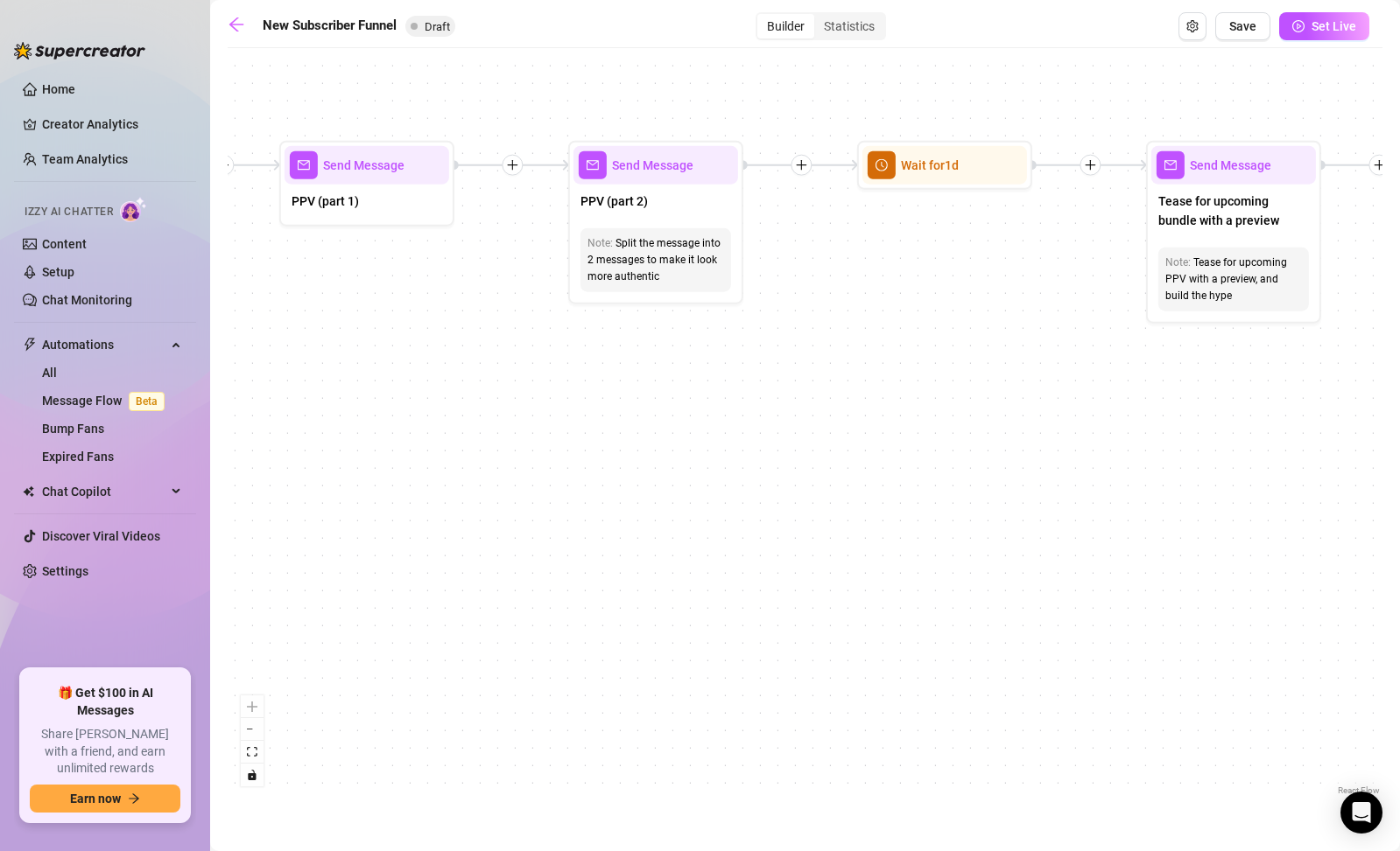
drag, startPoint x: 858, startPoint y: 486, endPoint x: 687, endPoint y: 486, distance: 171.0
click at [687, 486] on div "If True If True If True If False If False If False If True If False Merge Merge…" at bounding box center [804, 428] width 1154 height 743
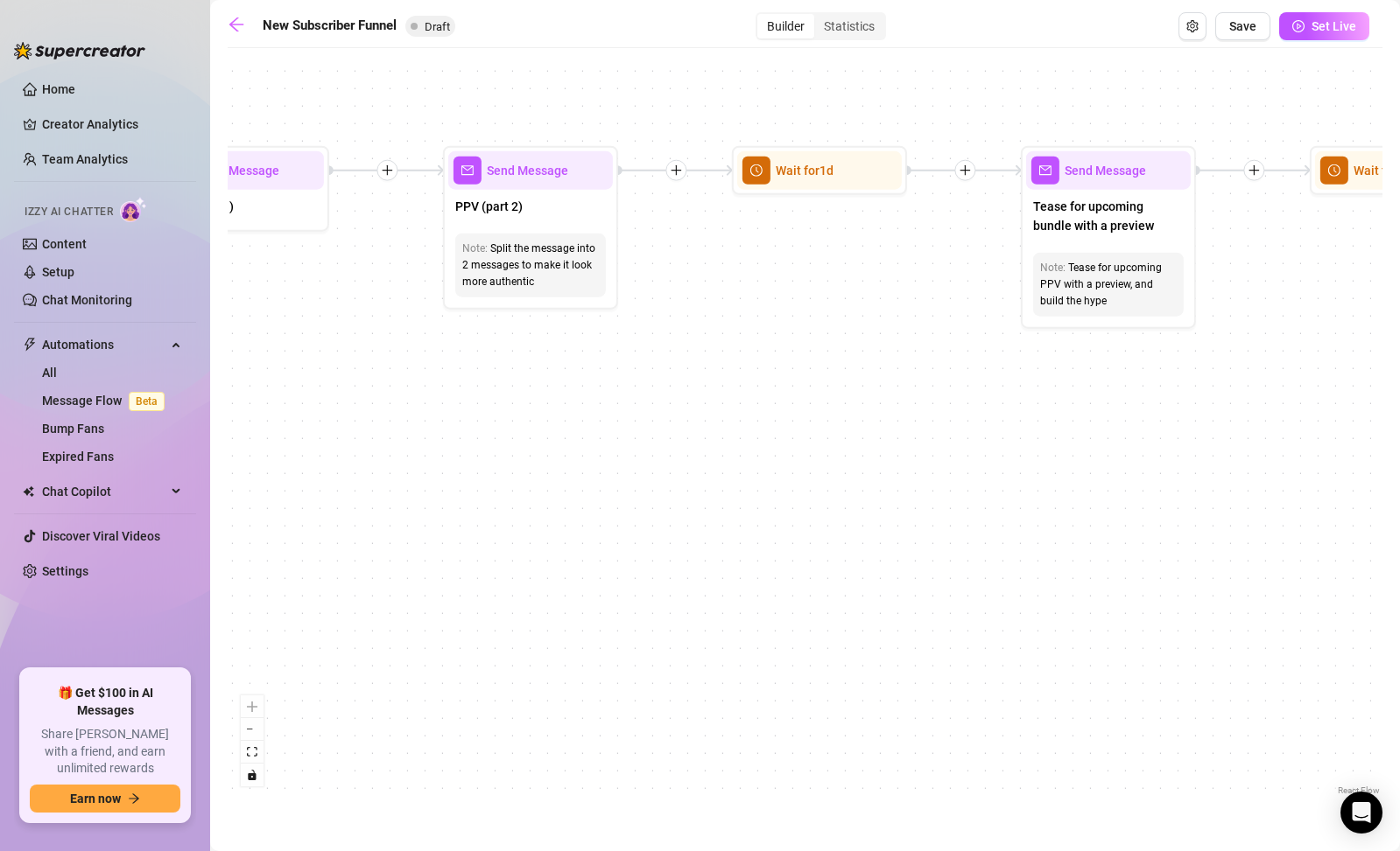
drag, startPoint x: 945, startPoint y: 485, endPoint x: 622, endPoint y: 463, distance: 323.7
click at [616, 464] on div "If True If True If True If False If False If False If True If False Merge Merge…" at bounding box center [804, 428] width 1154 height 743
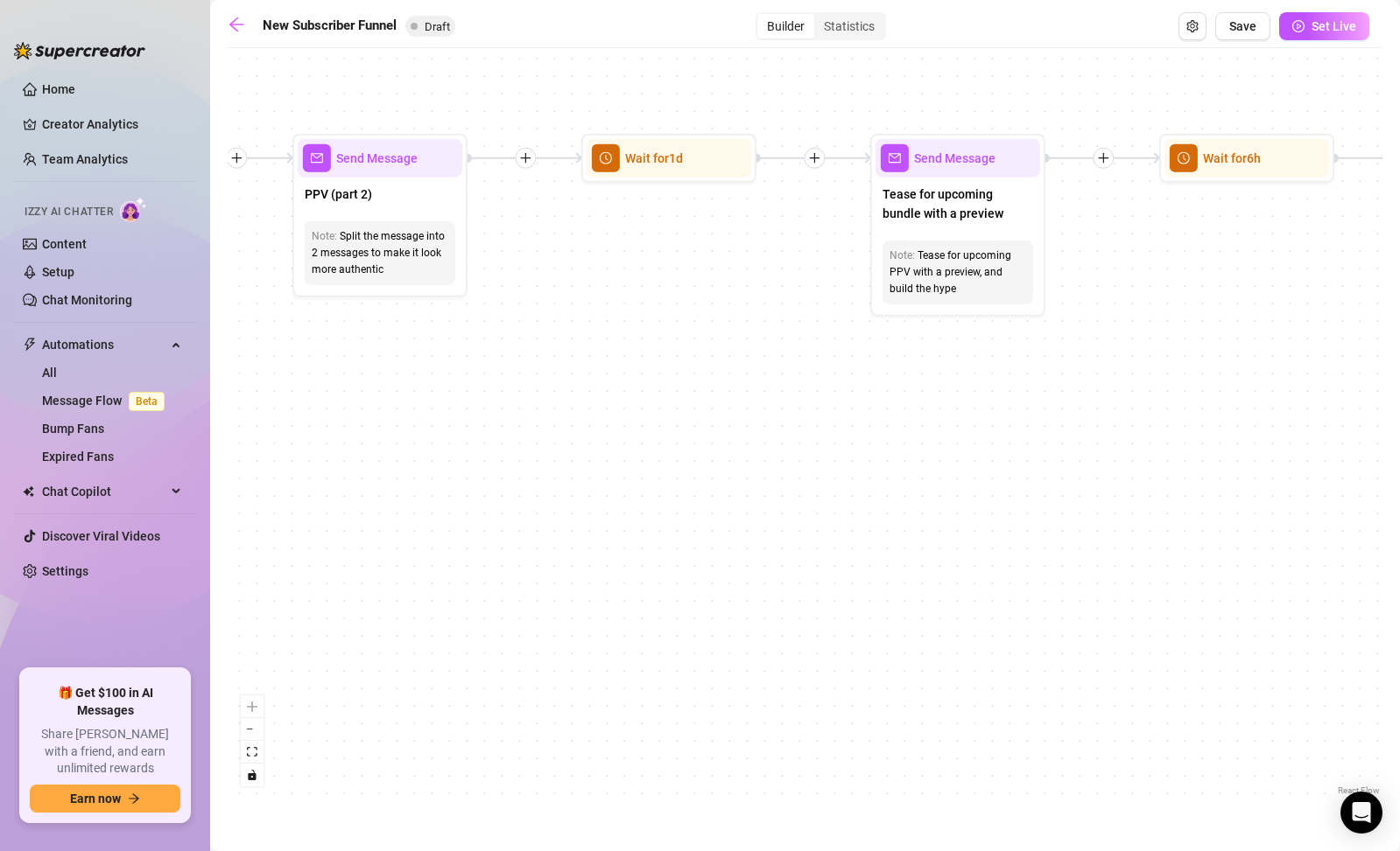
drag, startPoint x: 730, startPoint y: 463, endPoint x: 993, endPoint y: 478, distance: 263.4
click at [993, 478] on div "If True If True If True If False If False If False If True If False Merge Merge…" at bounding box center [804, 428] width 1154 height 743
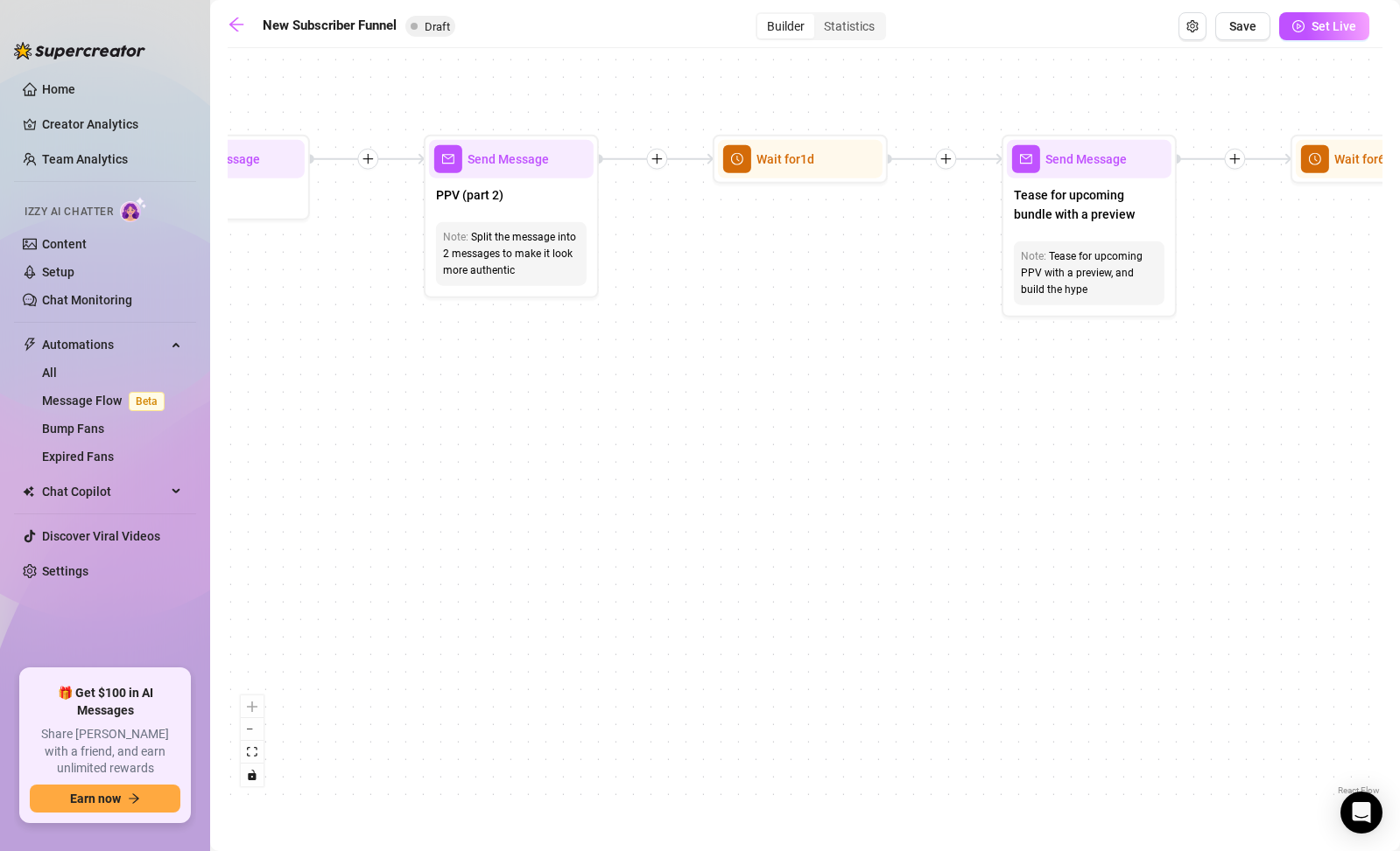
drag, startPoint x: 506, startPoint y: 475, endPoint x: 484, endPoint y: 469, distance: 22.8
click at [484, 469] on div "If True If True If True If False If False If False If True If False Merge Merge…" at bounding box center [804, 428] width 1154 height 743
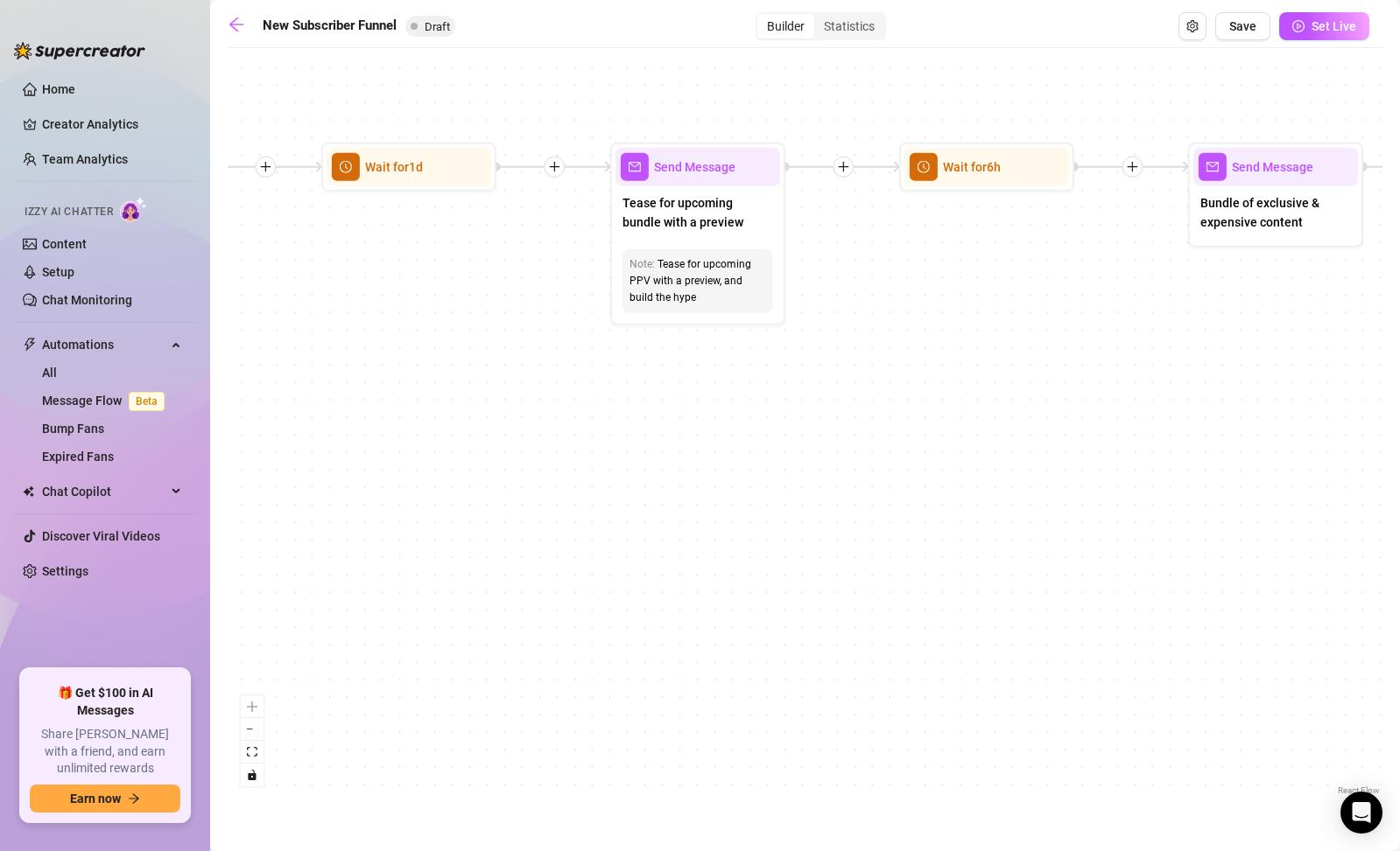
drag, startPoint x: 963, startPoint y: 466, endPoint x: 536, endPoint y: 463, distance: 427.0
click at [536, 463] on div "If True If True If True If False If False If False If True If False Merge Merge…" at bounding box center [804, 428] width 1154 height 743
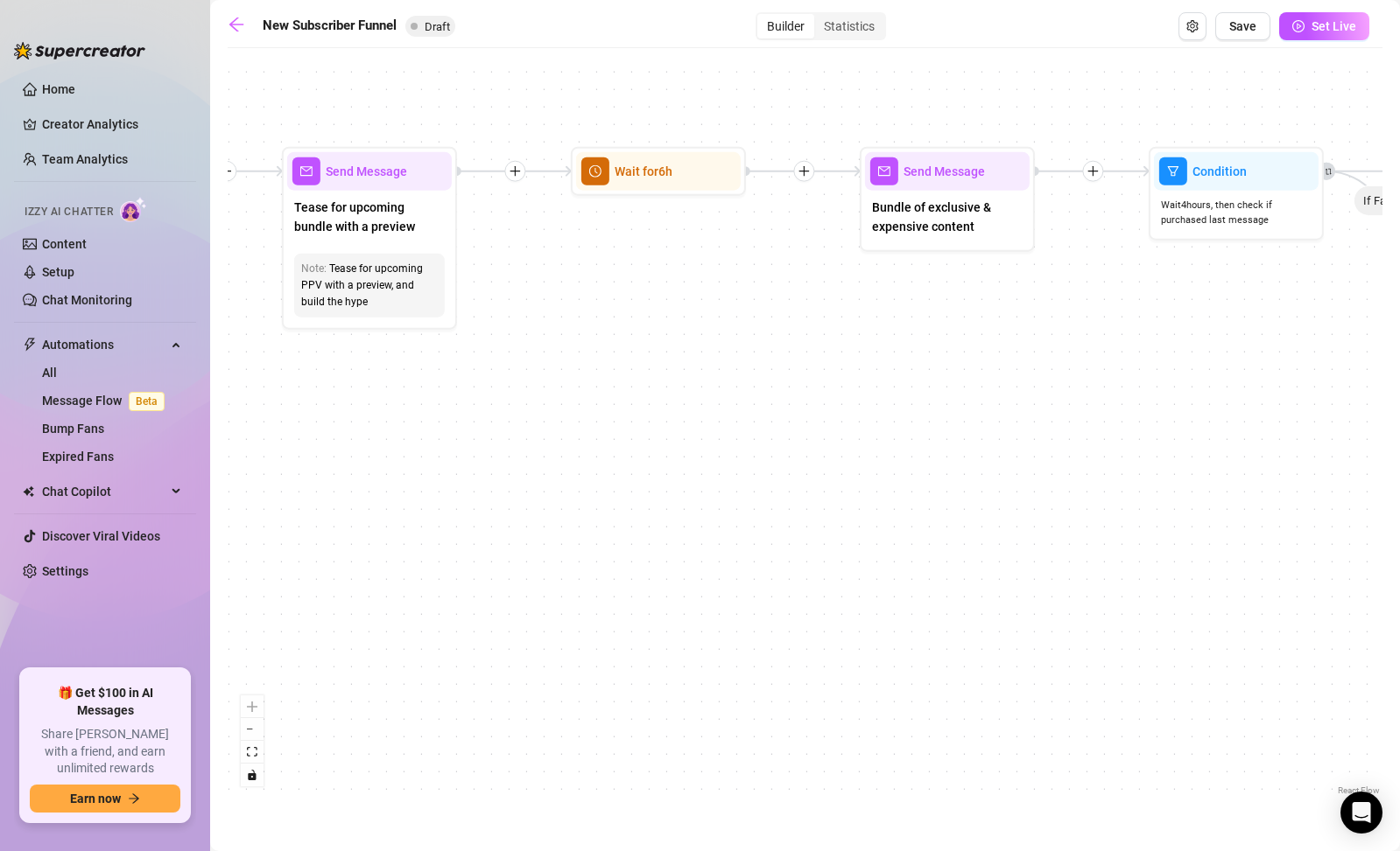
drag, startPoint x: 962, startPoint y: 465, endPoint x: 610, endPoint y: 465, distance: 352.0
click at [610, 465] on div "If True If True If True If False If False If False If True If False Merge Merge…" at bounding box center [804, 428] width 1154 height 743
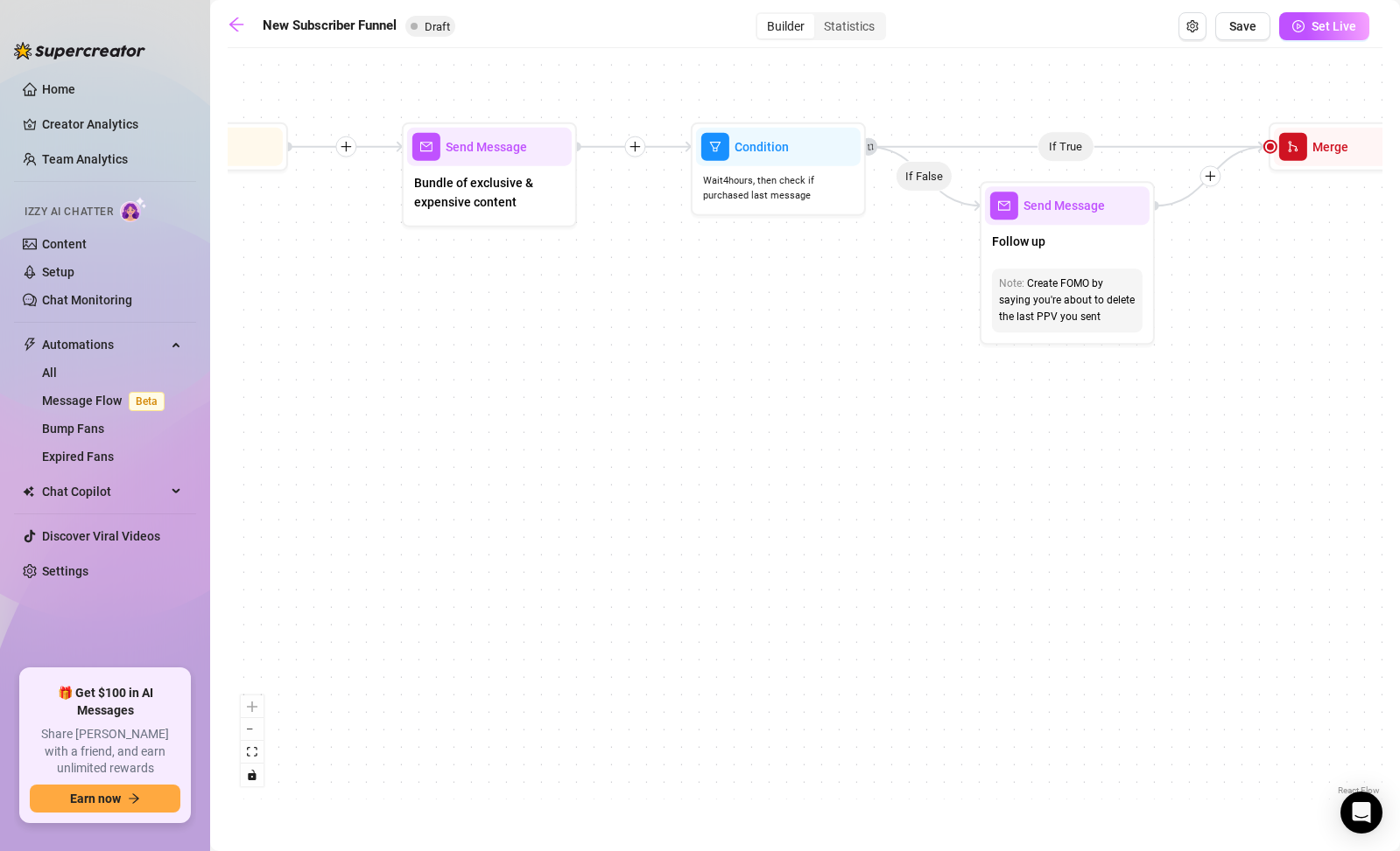
drag, startPoint x: 1009, startPoint y: 471, endPoint x: 632, endPoint y: 438, distance: 378.4
click at [632, 438] on div "If True If True If True If False If False If False If True If False Merge Merge…" at bounding box center [804, 428] width 1154 height 743
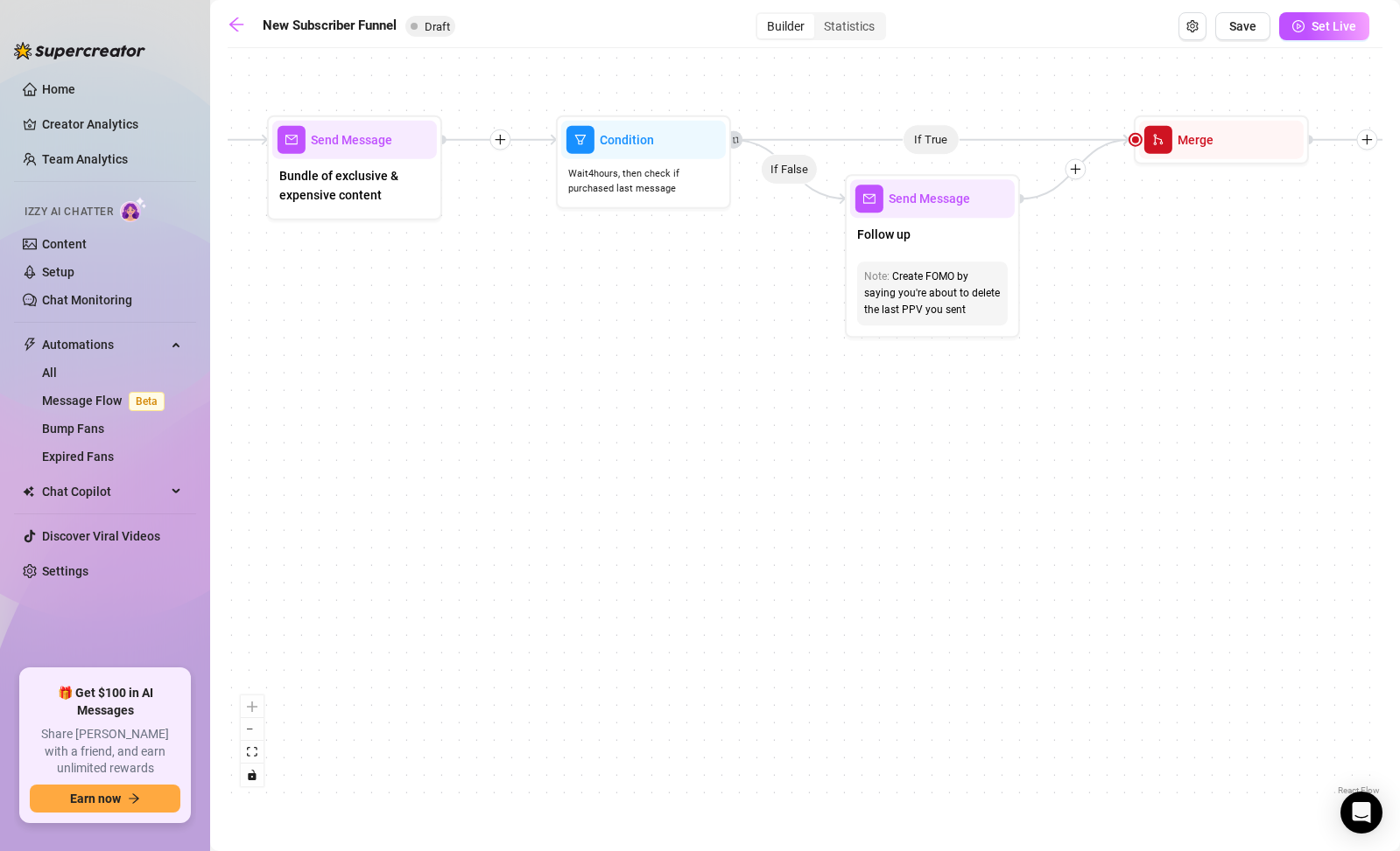
drag, startPoint x: 1036, startPoint y: 451, endPoint x: 803, endPoint y: 432, distance: 233.8
click at [803, 432] on div "If True If True If True If False If False If False If True If False Merge Merge…" at bounding box center [804, 428] width 1154 height 743
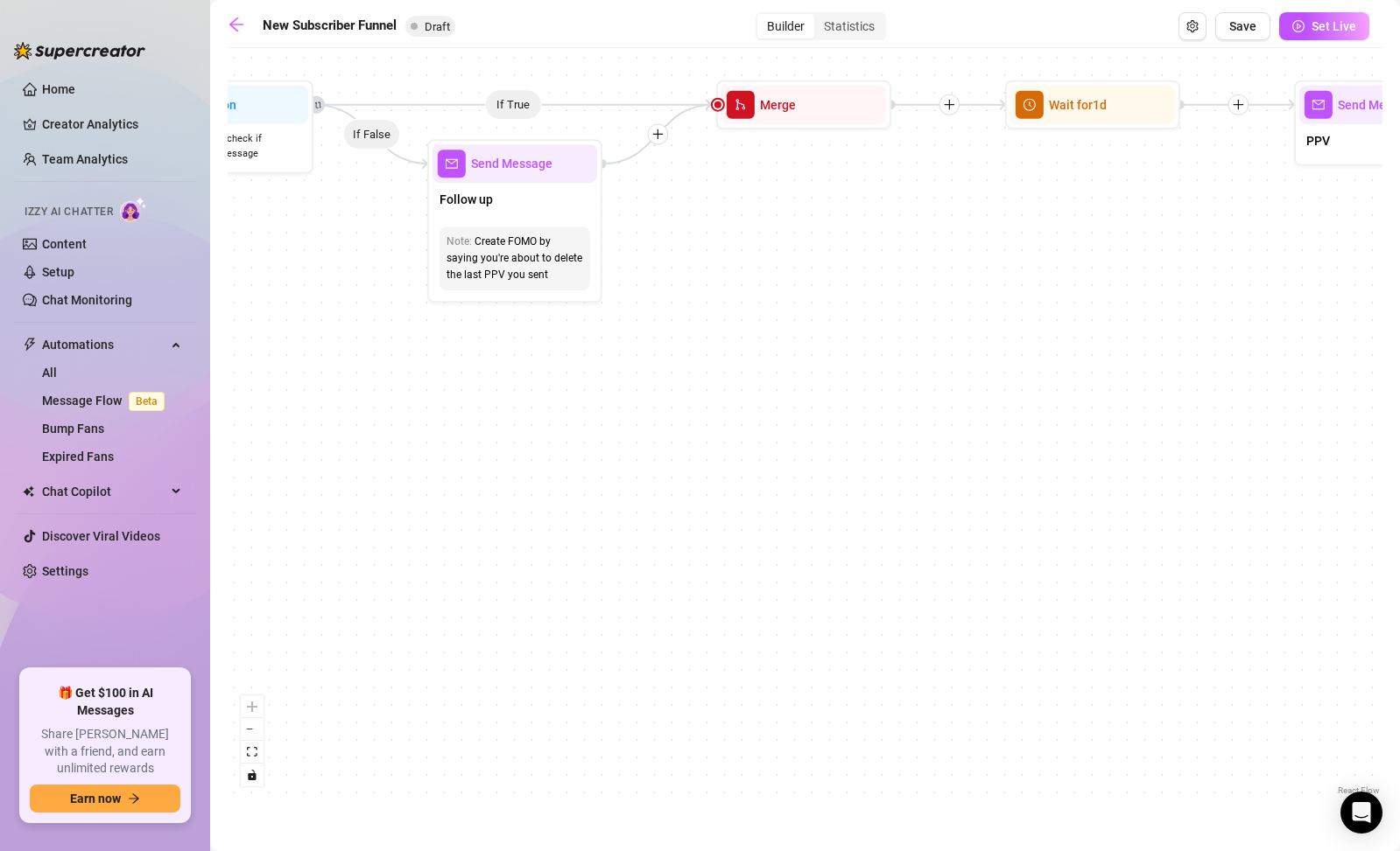
drag, startPoint x: 966, startPoint y: 449, endPoint x: 746, endPoint y: 423, distance: 221.5
click at [746, 423] on div "If True If True If True If False If False If False If True If False Merge Merge…" at bounding box center [804, 428] width 1154 height 743
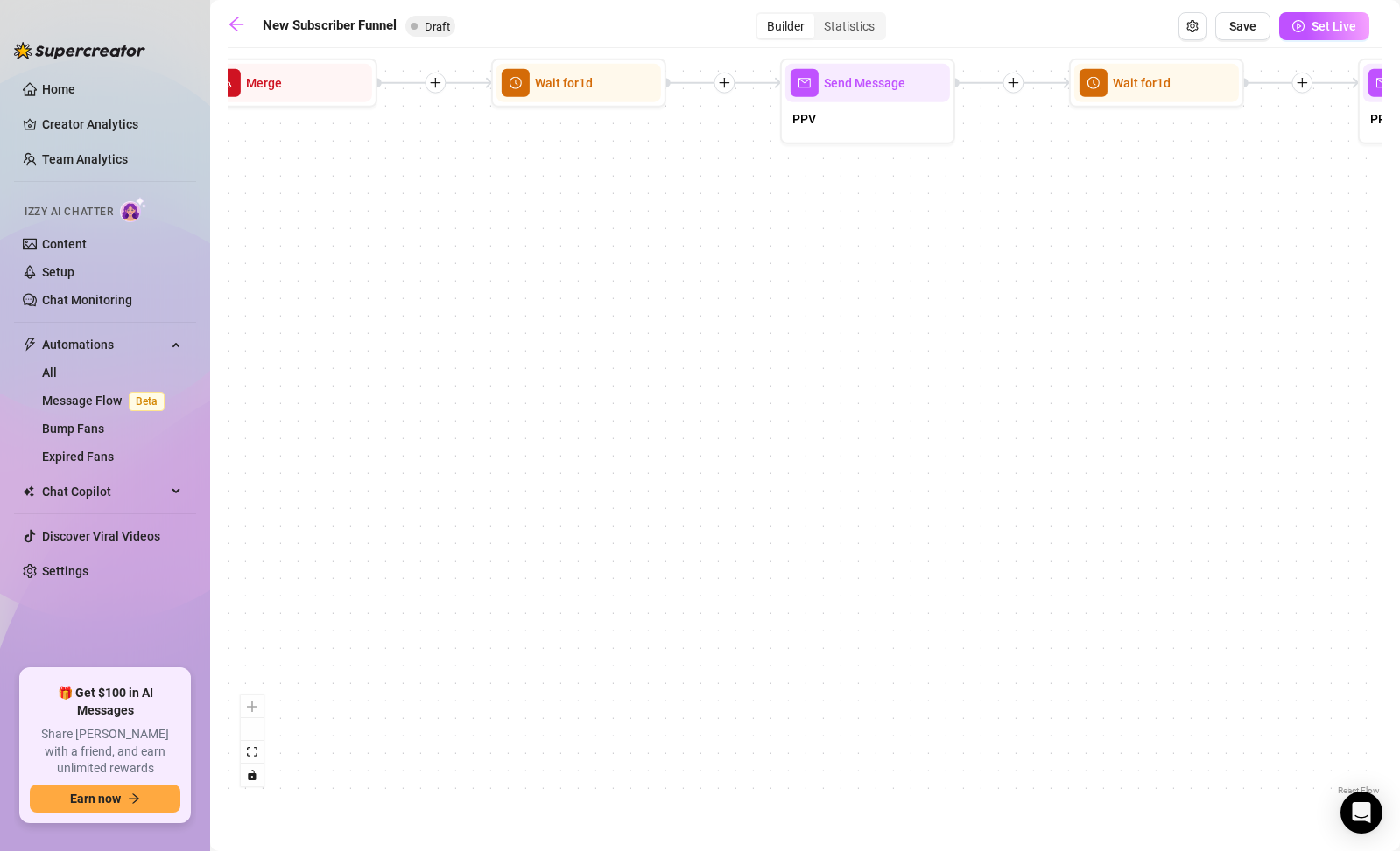
drag, startPoint x: 1075, startPoint y: 443, endPoint x: 530, endPoint y: 416, distance: 545.7
click at [530, 416] on div "If True If True If True If False If False If False If True If False Merge Merge…" at bounding box center [804, 428] width 1154 height 743
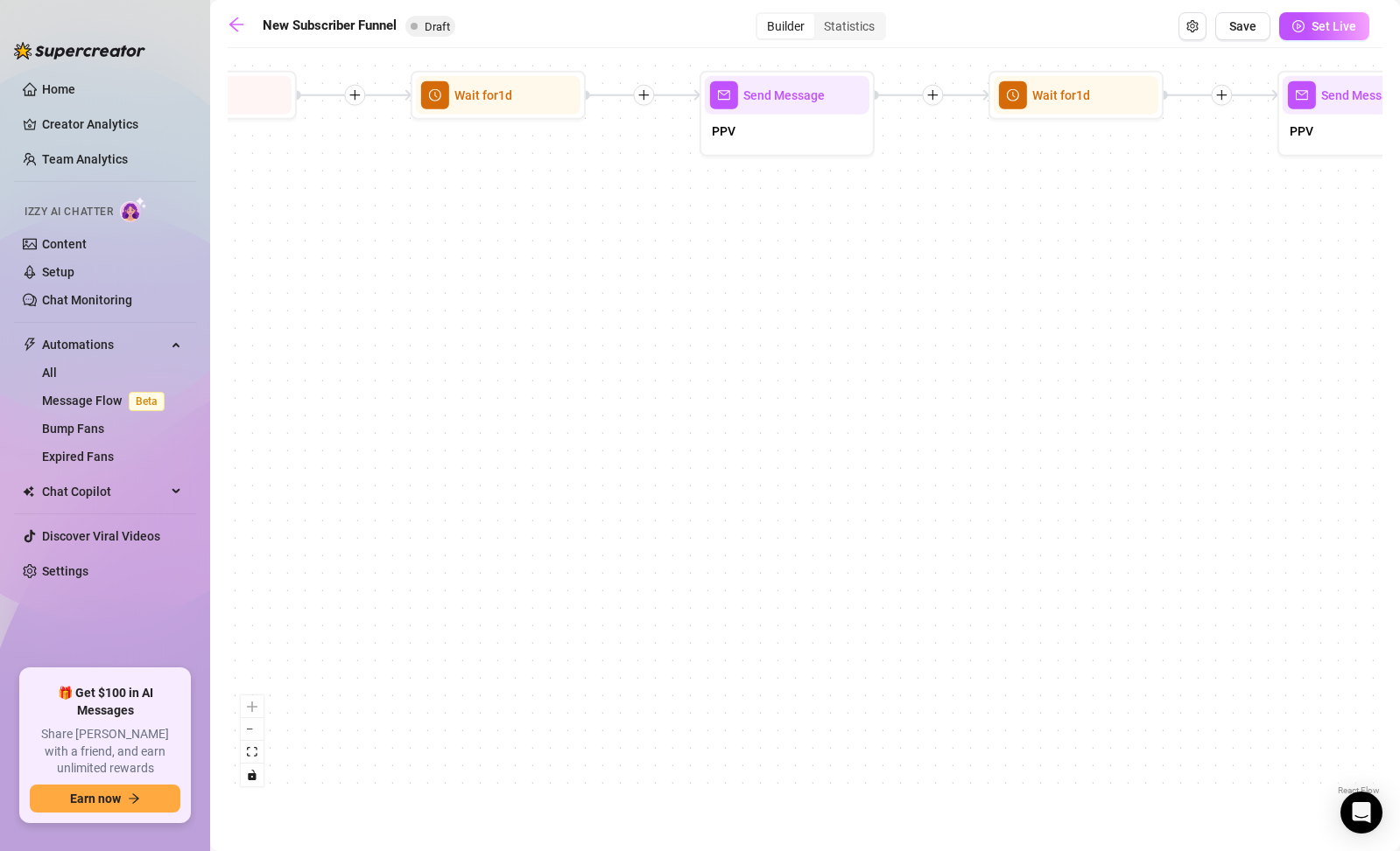
drag, startPoint x: 1032, startPoint y: 433, endPoint x: 632, endPoint y: 456, distance: 400.7
click at [632, 456] on div "If True If True If True If False If False If False If True If False Merge Merge…" at bounding box center [804, 428] width 1154 height 743
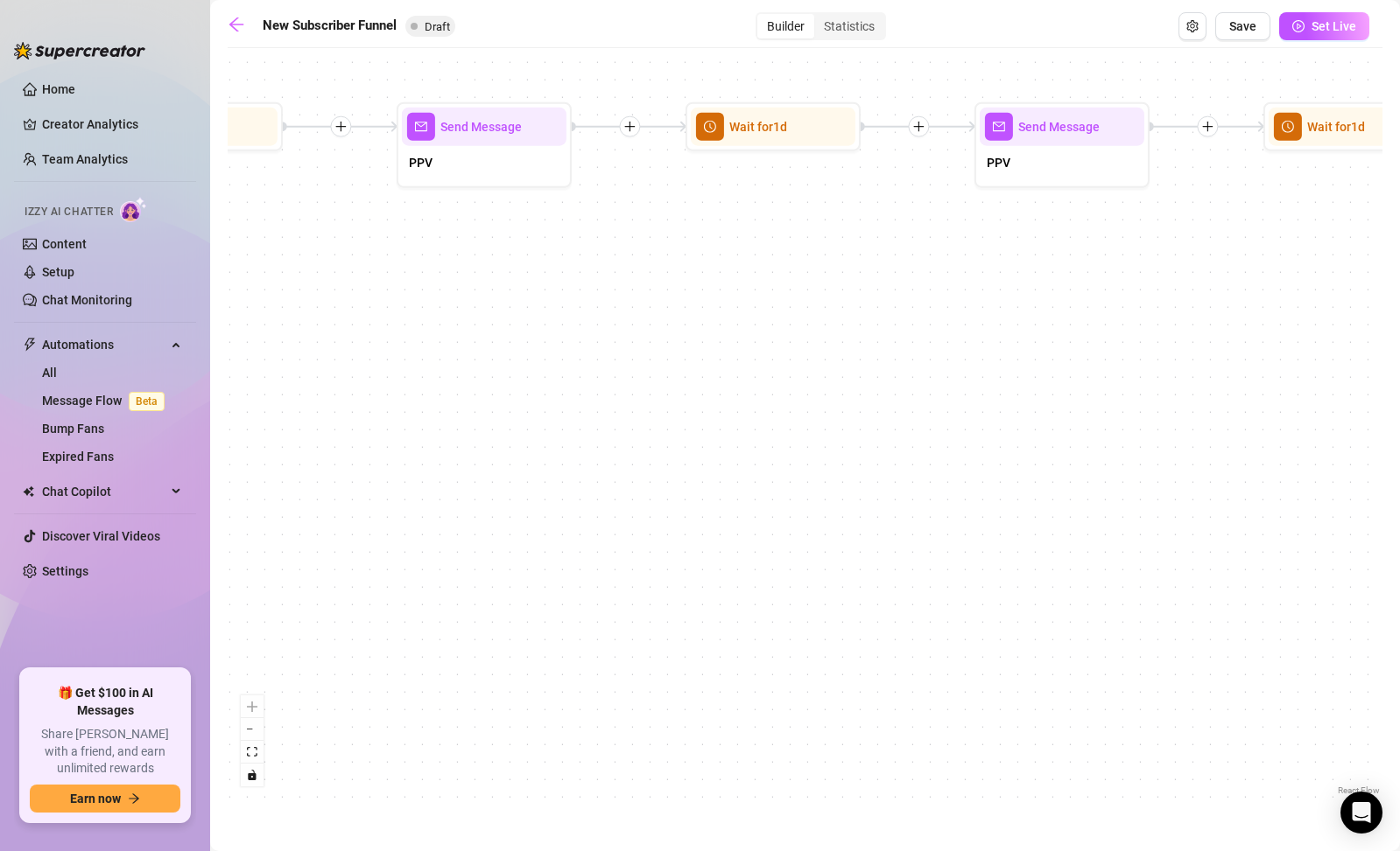
drag, startPoint x: 1133, startPoint y: 434, endPoint x: 680, endPoint y: 436, distance: 453.0
click at [652, 437] on div "If True If True If True If False If False If False If True If False Merge Merge…" at bounding box center [804, 428] width 1154 height 743
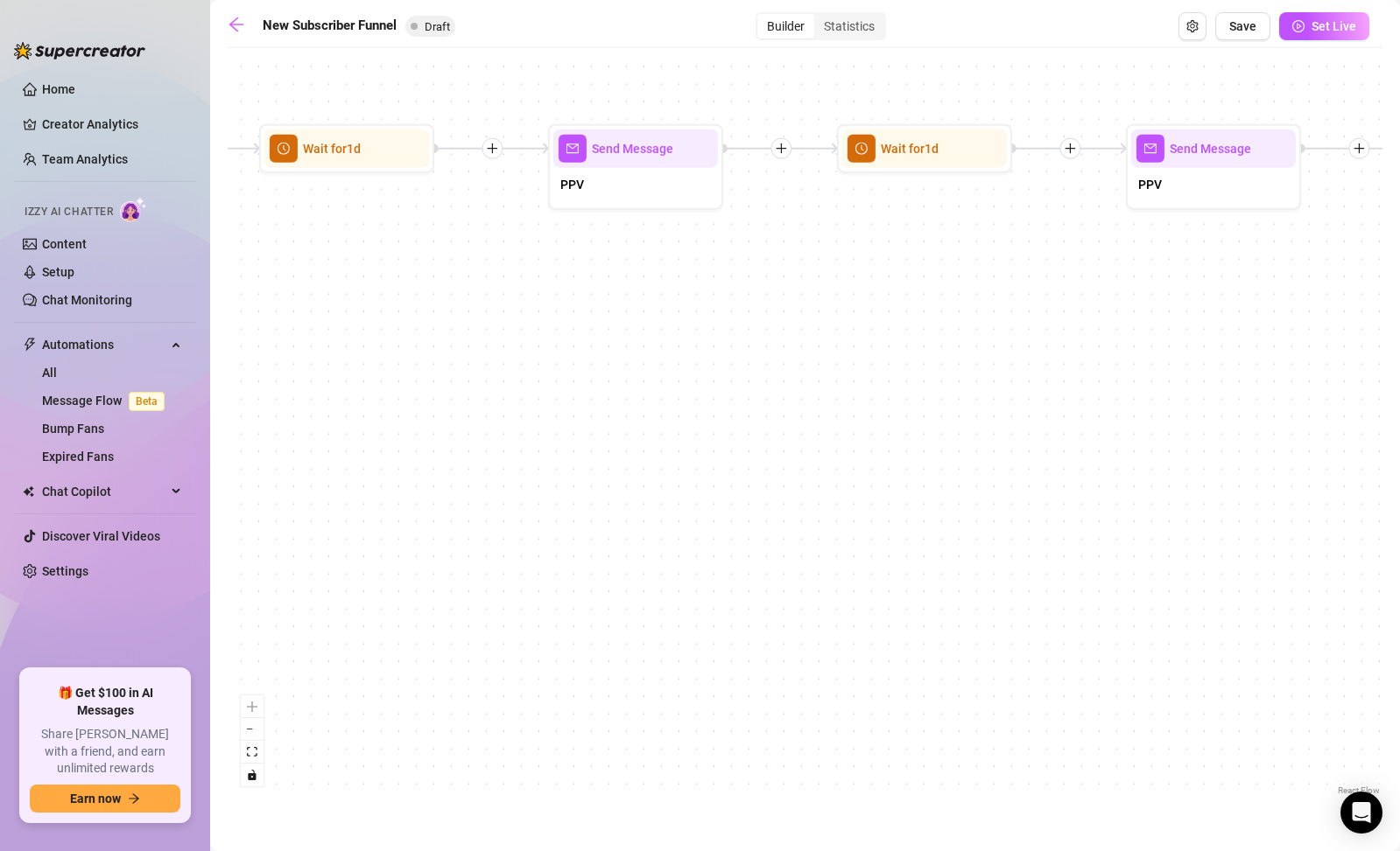
drag, startPoint x: 1111, startPoint y: 440, endPoint x: 918, endPoint y: 419, distance: 194.1
click at [693, 440] on div "If True If True If True If False If False If False If True If False Merge Merge…" at bounding box center [804, 428] width 1154 height 743
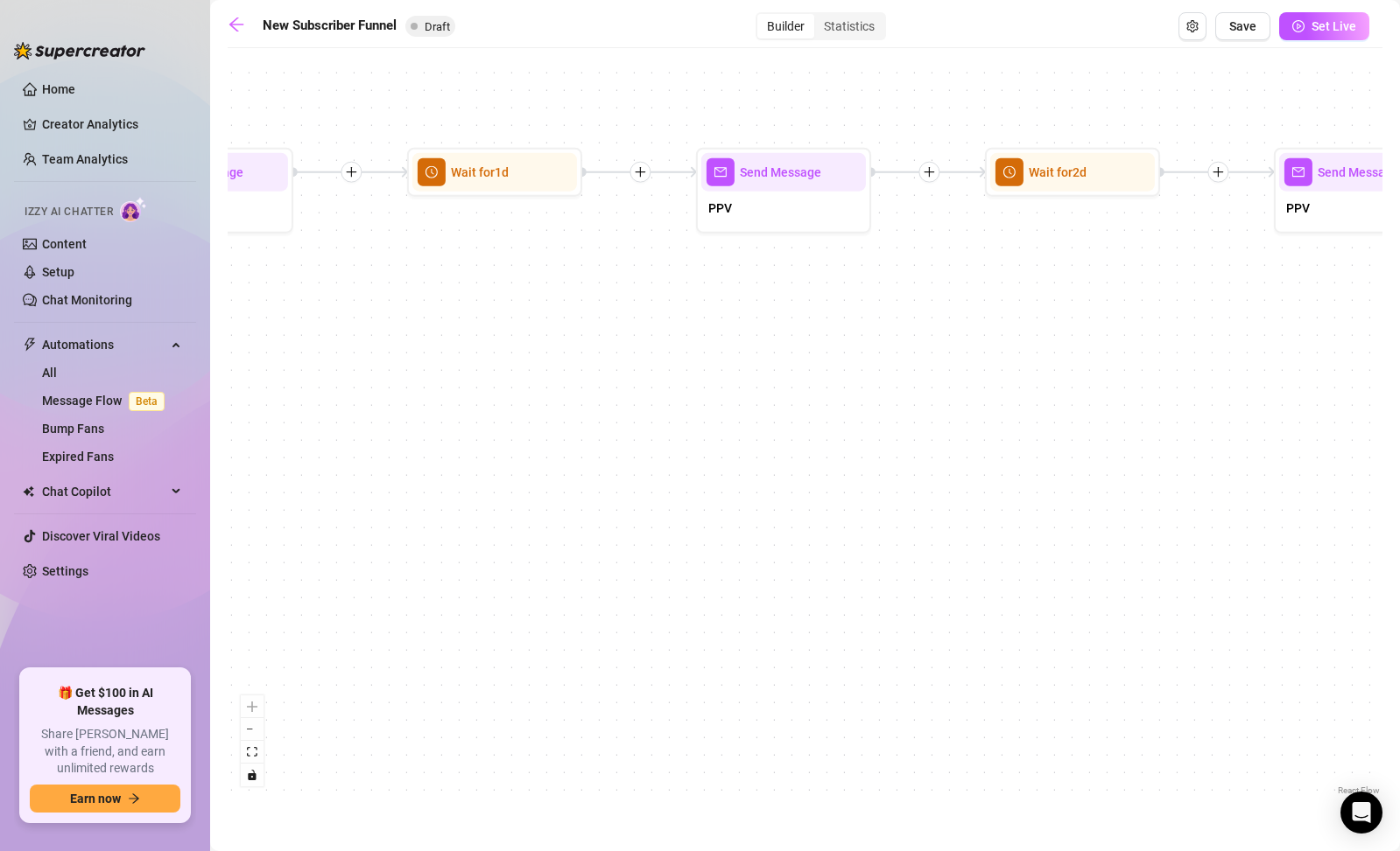
drag, startPoint x: 1171, startPoint y: 431, endPoint x: 609, endPoint y: 409, distance: 562.4
click at [543, 406] on div "If True If True If True If False If False If False If True If False Merge Merge…" at bounding box center [804, 428] width 1154 height 743
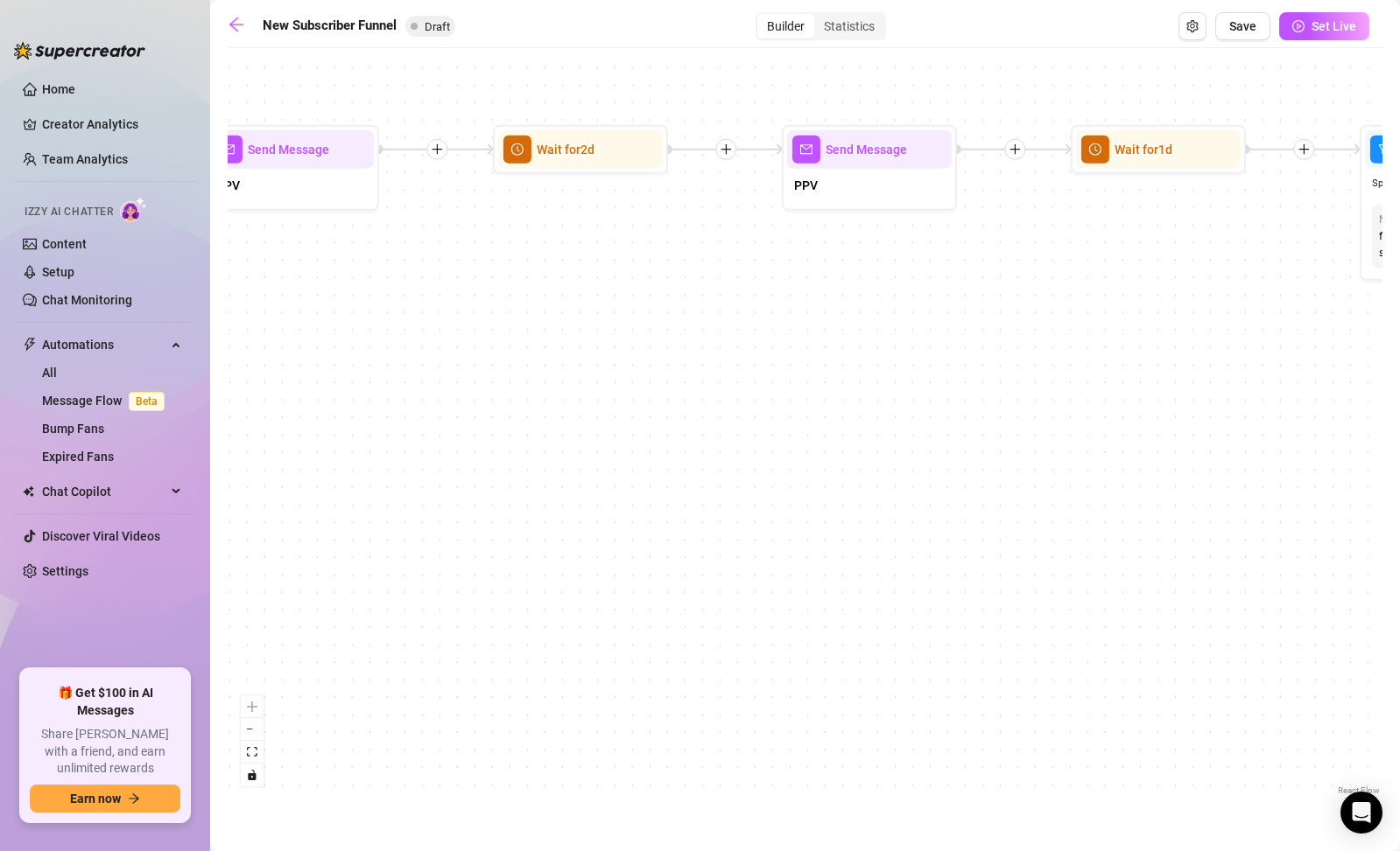
drag, startPoint x: 1022, startPoint y: 437, endPoint x: 837, endPoint y: 436, distance: 185.0
click at [839, 437] on div "If True If True If True If False If False If False If True If False Merge Merge…" at bounding box center [804, 428] width 1154 height 743
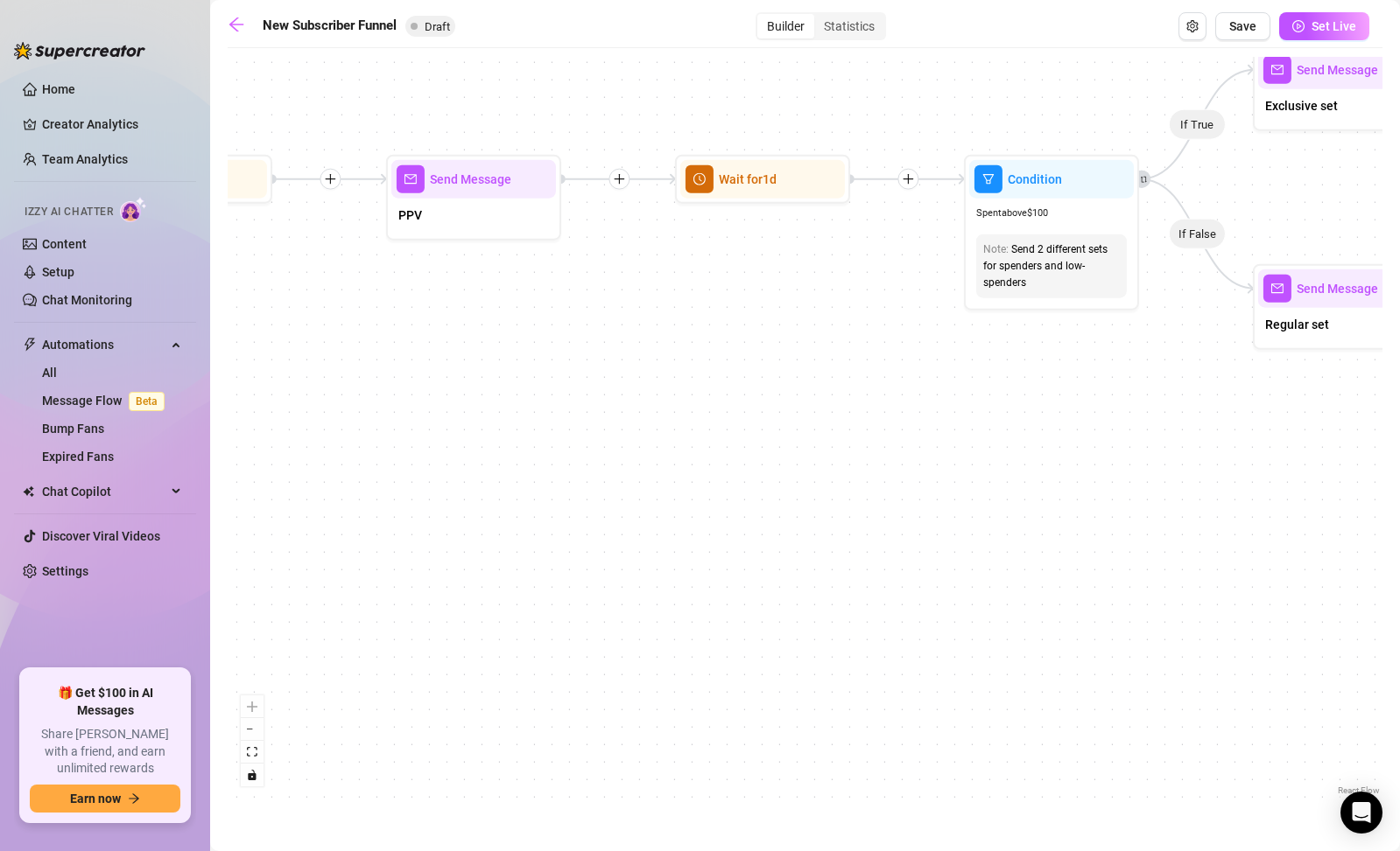
drag, startPoint x: 1212, startPoint y: 429, endPoint x: 954, endPoint y: 441, distance: 258.3
click at [903, 446] on div "If True If True If True If False If False If False If True If False Merge Merge…" at bounding box center [804, 428] width 1154 height 743
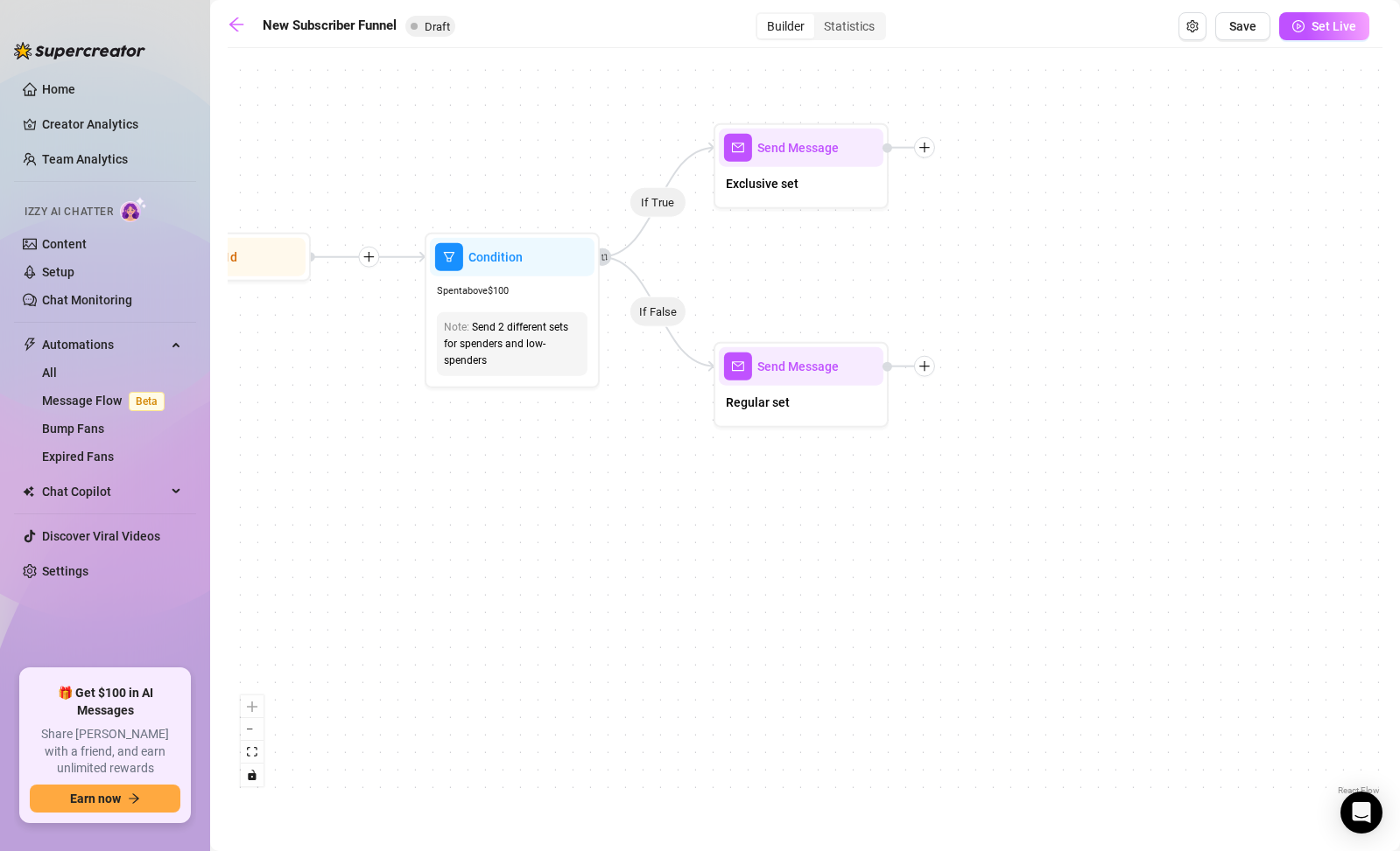
drag, startPoint x: 1230, startPoint y: 444, endPoint x: 889, endPoint y: 512, distance: 347.7
click at [891, 509] on div "If True If True If True If False If False If False If True If False Merge Merge…" at bounding box center [804, 428] width 1154 height 743
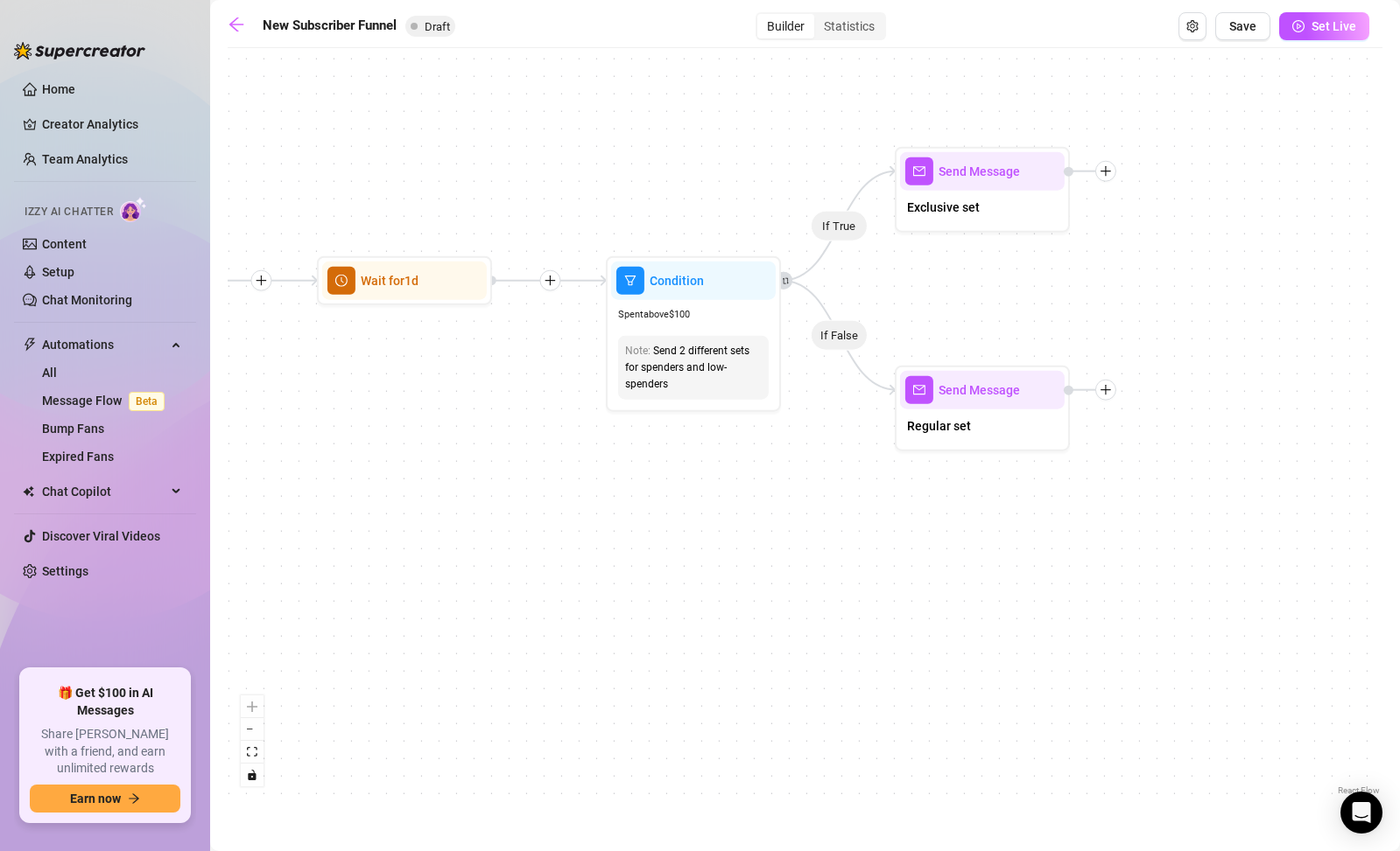
drag, startPoint x: 635, startPoint y: 584, endPoint x: 674, endPoint y: 587, distance: 39.1
click at [674, 587] on div "If True If True If True If False If False If False If True If False Merge Merge…" at bounding box center [804, 428] width 1154 height 743
